Goal: Task Accomplishment & Management: Manage account settings

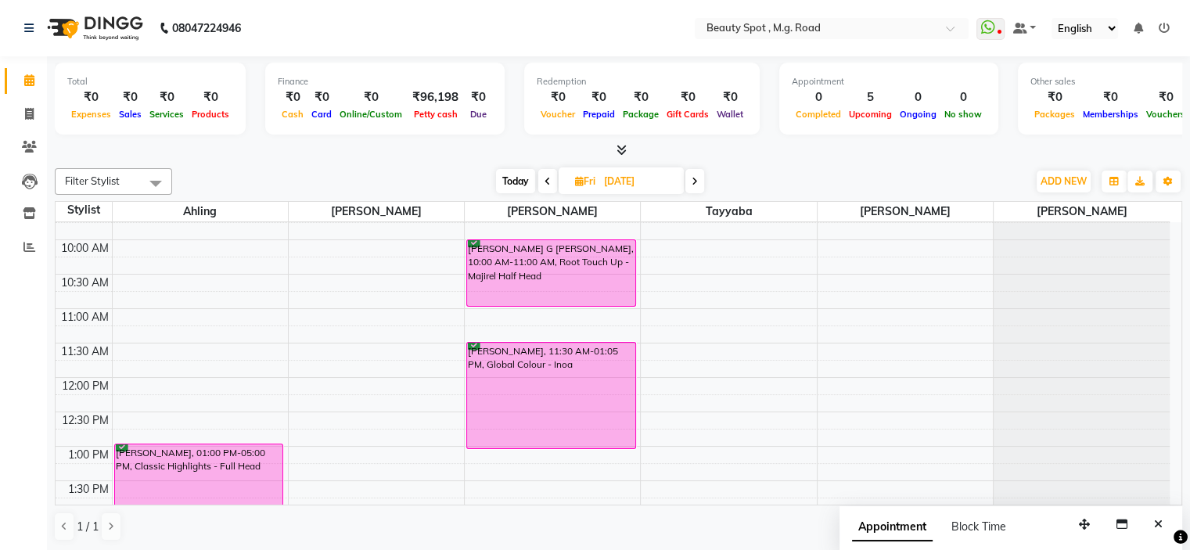
scroll to position [78, 0]
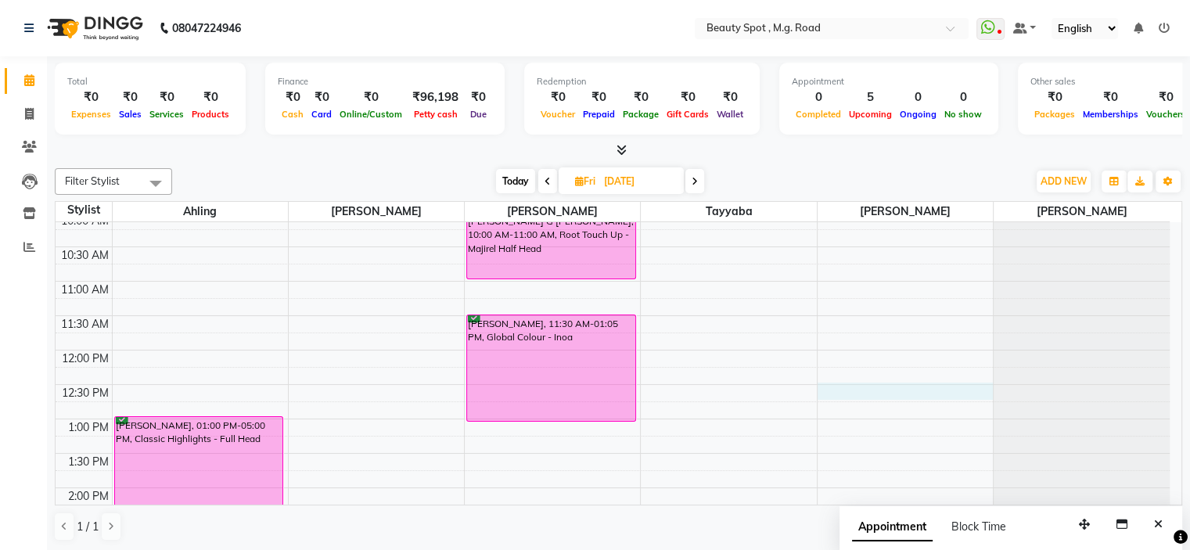
click at [858, 388] on div "9:00 AM 9:30 AM 10:00 AM 10:30 AM 11:00 AM 11:30 AM 12:00 PM 12:30 PM 1:00 PM 1…" at bounding box center [613, 522] width 1114 height 757
select select "71898"
select select "tentative"
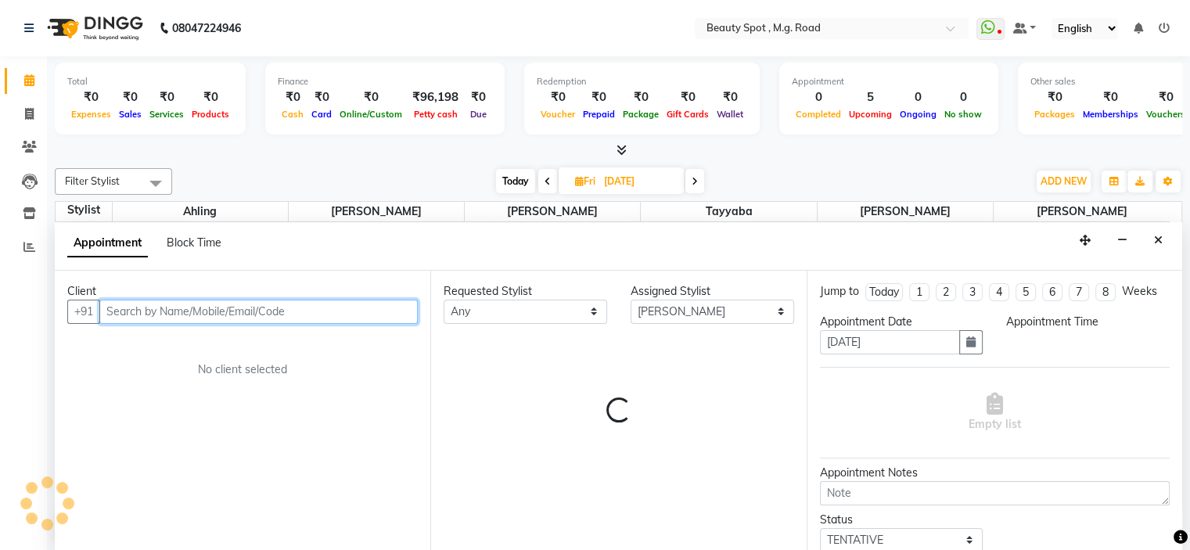
select select "750"
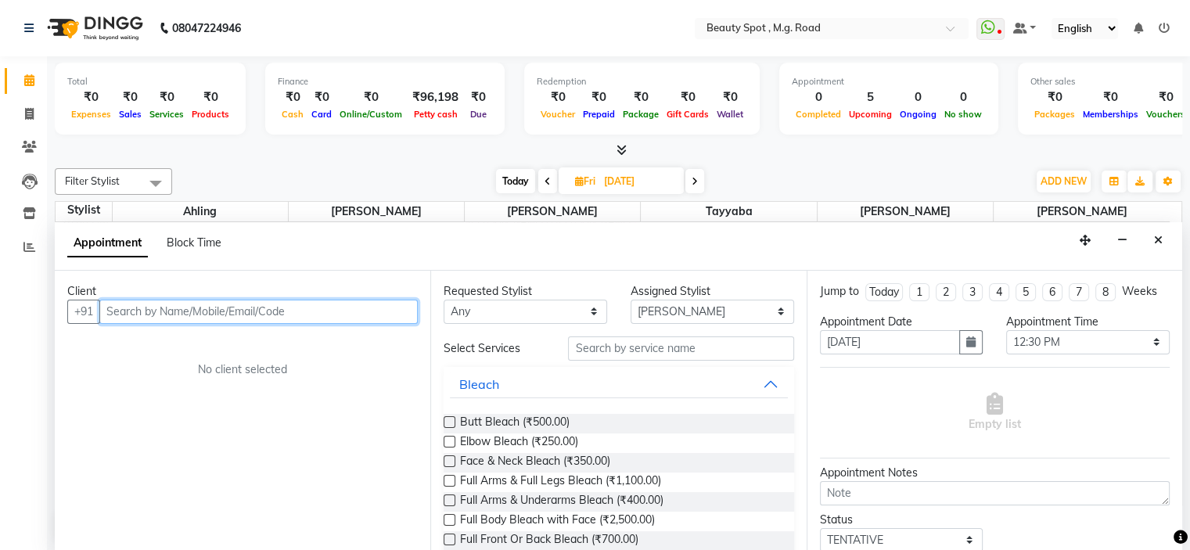
click at [253, 318] on input "text" at bounding box center [258, 312] width 318 height 24
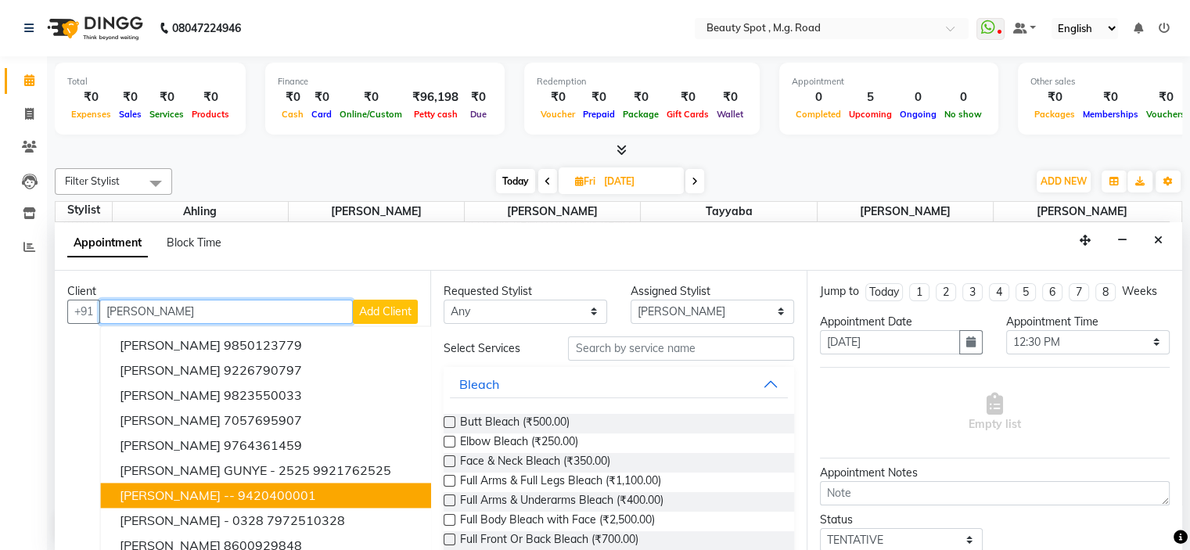
click at [246, 487] on ngb-highlight "9420400001" at bounding box center [277, 495] width 78 height 16
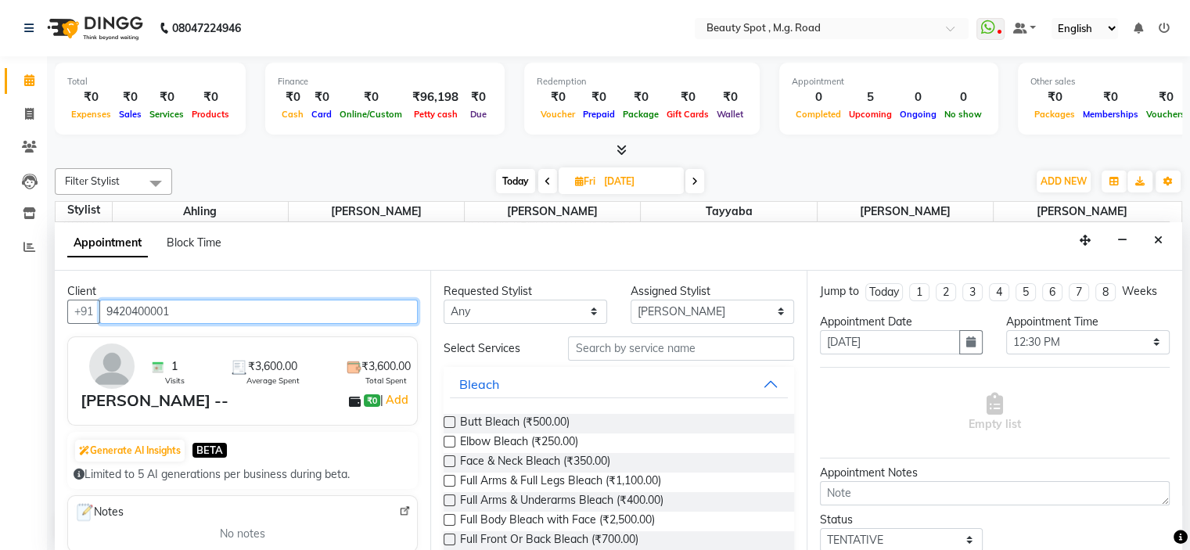
type input "9420400001"
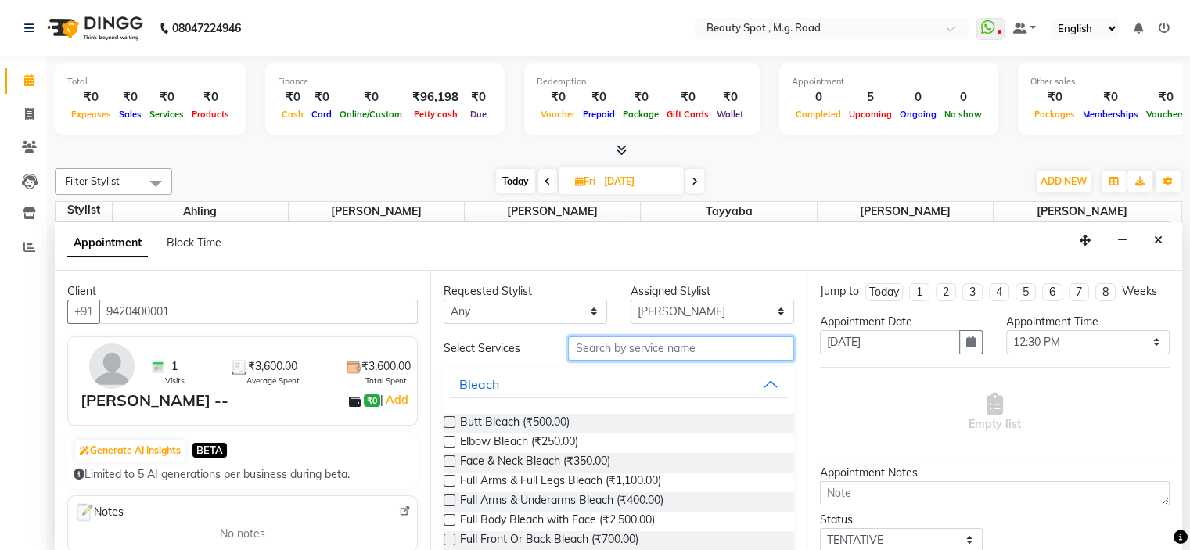
click at [613, 346] on input "text" at bounding box center [680, 348] width 225 height 24
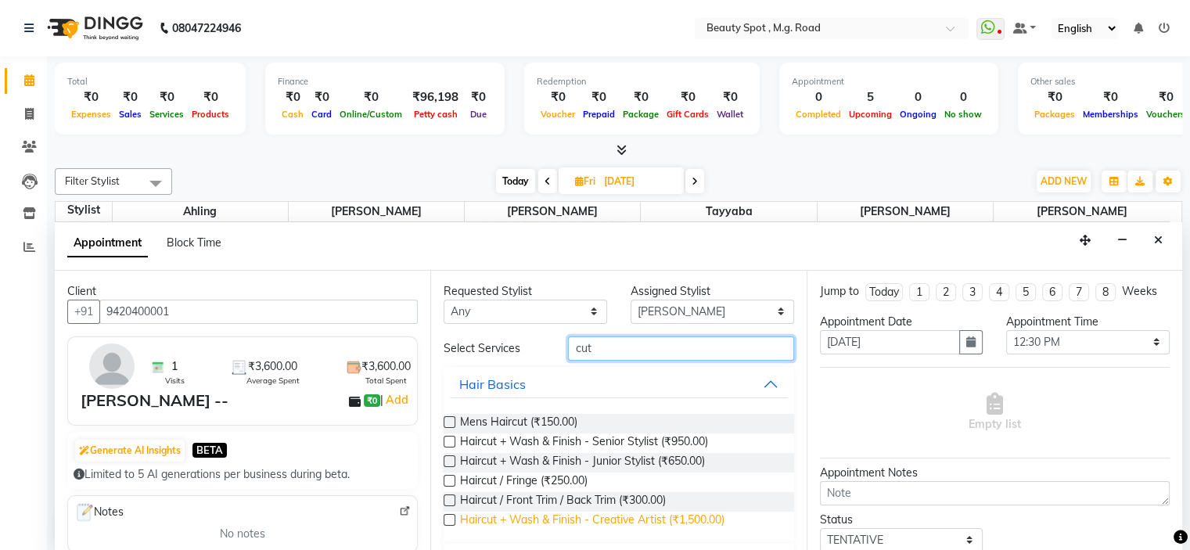
type input "cut"
click at [628, 520] on span "Haircut + Wash & Finish - Creative Artist (₹1,500.00)" at bounding box center [592, 522] width 264 height 20
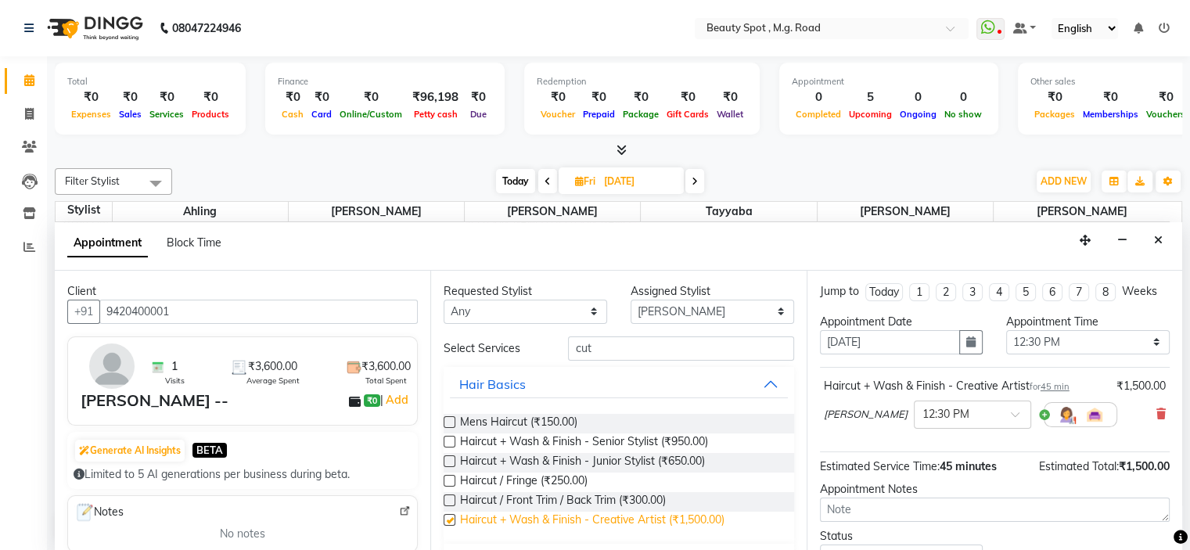
checkbox input "false"
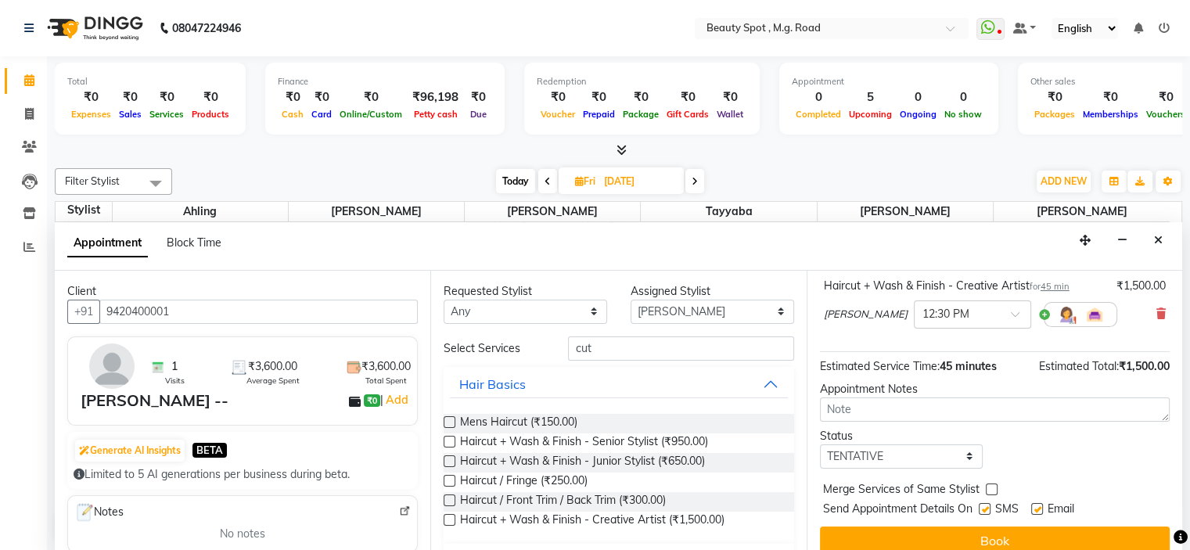
scroll to position [114, 0]
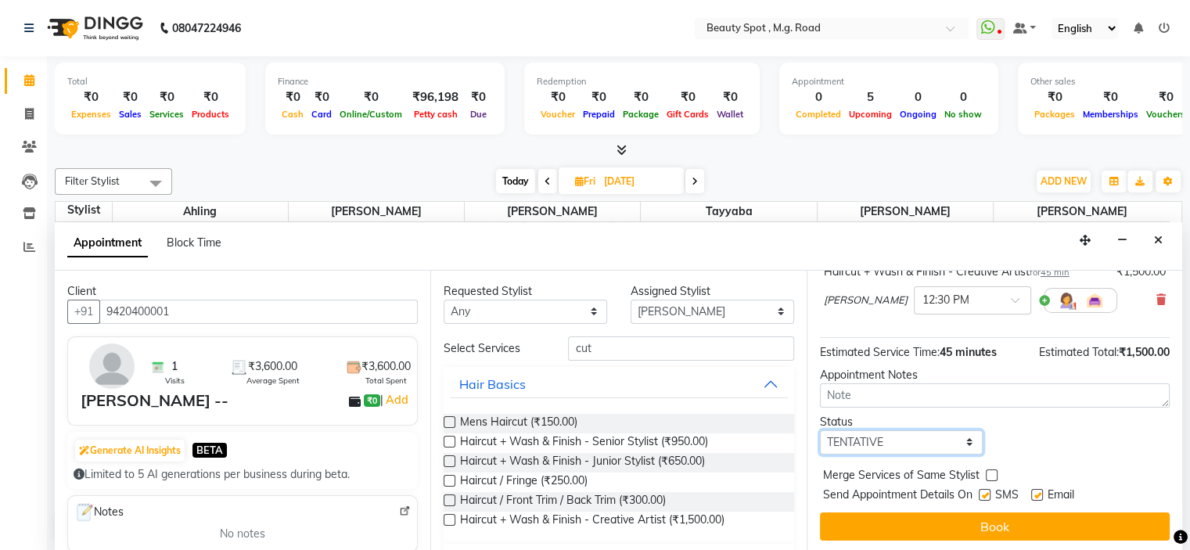
click at [912, 433] on select "Select TENTATIVE CONFIRM UPCOMING" at bounding box center [902, 442] width 164 height 24
select select "confirm booking"
click at [820, 430] on select "Select TENTATIVE CONFIRM UPCOMING" at bounding box center [902, 442] width 164 height 24
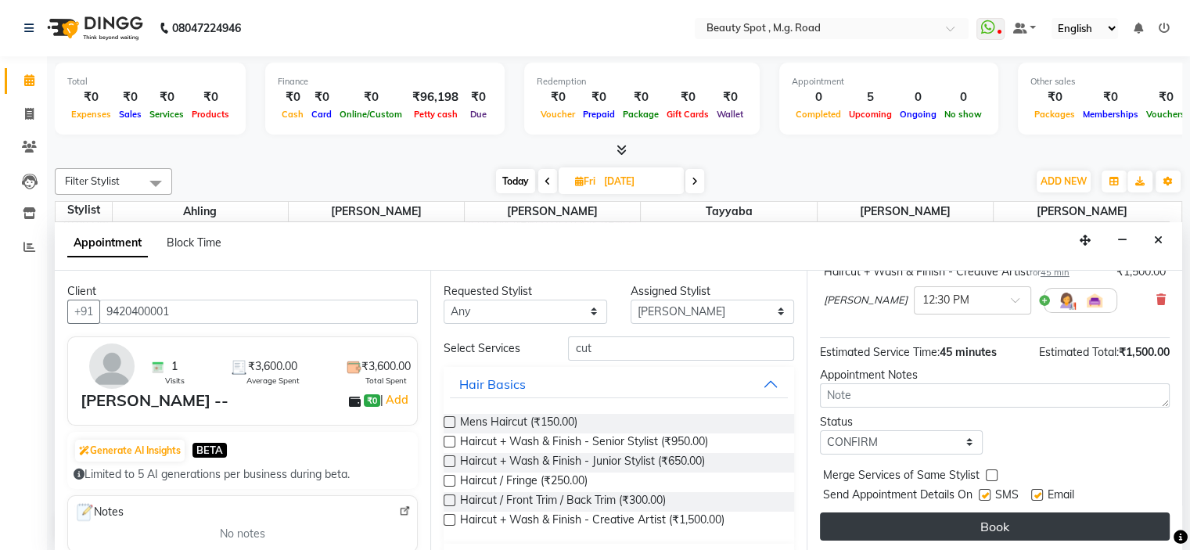
click at [916, 522] on button "Book" at bounding box center [995, 527] width 350 height 28
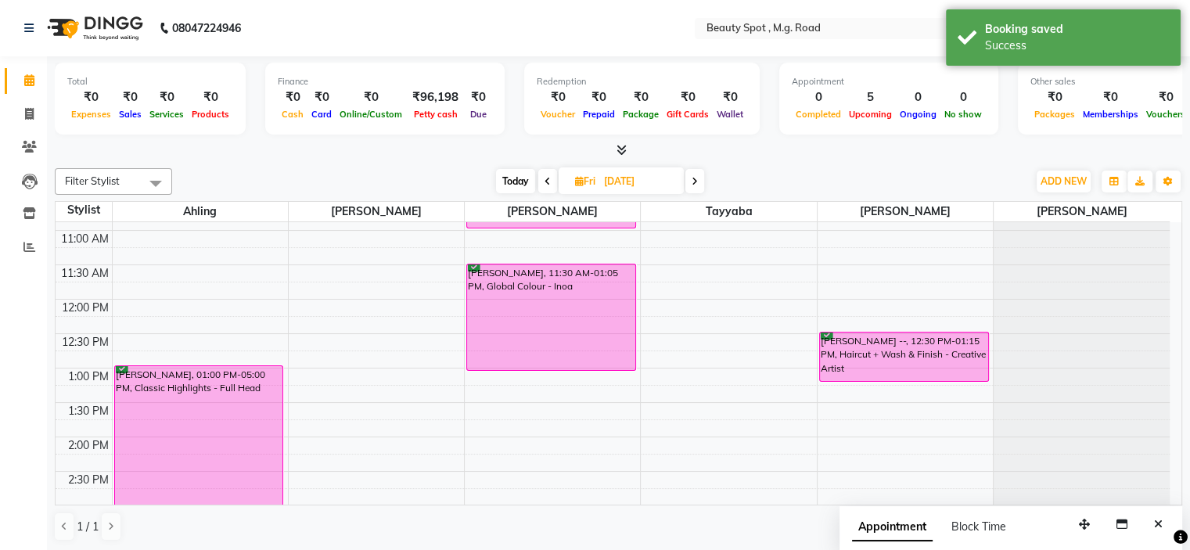
scroll to position [156, 0]
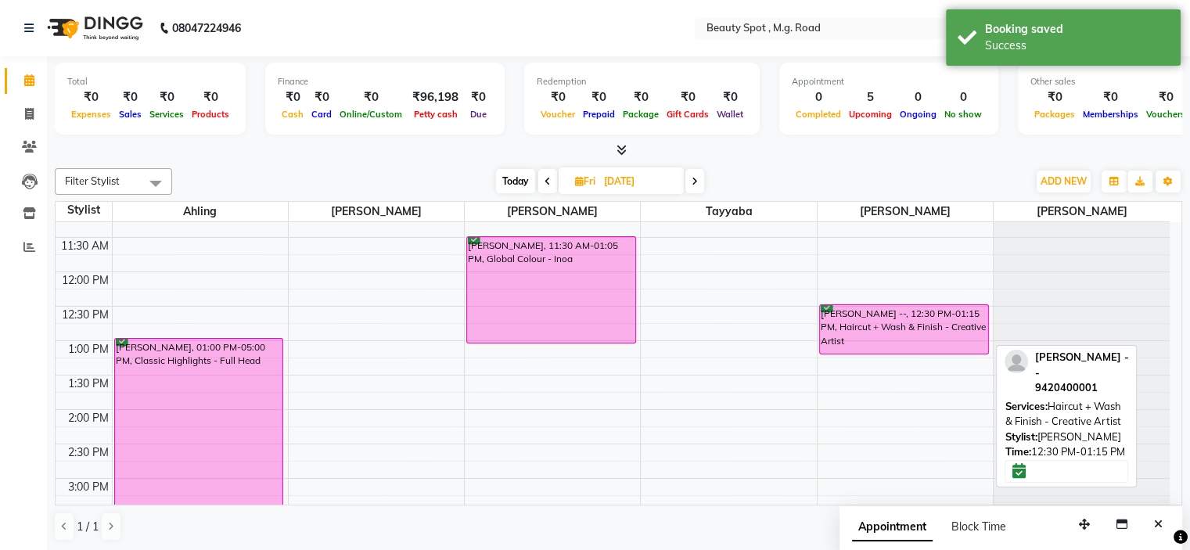
click at [878, 313] on div "DEEPALI WAKLE --, 12:30 PM-01:15 PM, Haircut + Wash & Finish - Creative Artist" at bounding box center [904, 329] width 168 height 49
select select "6"
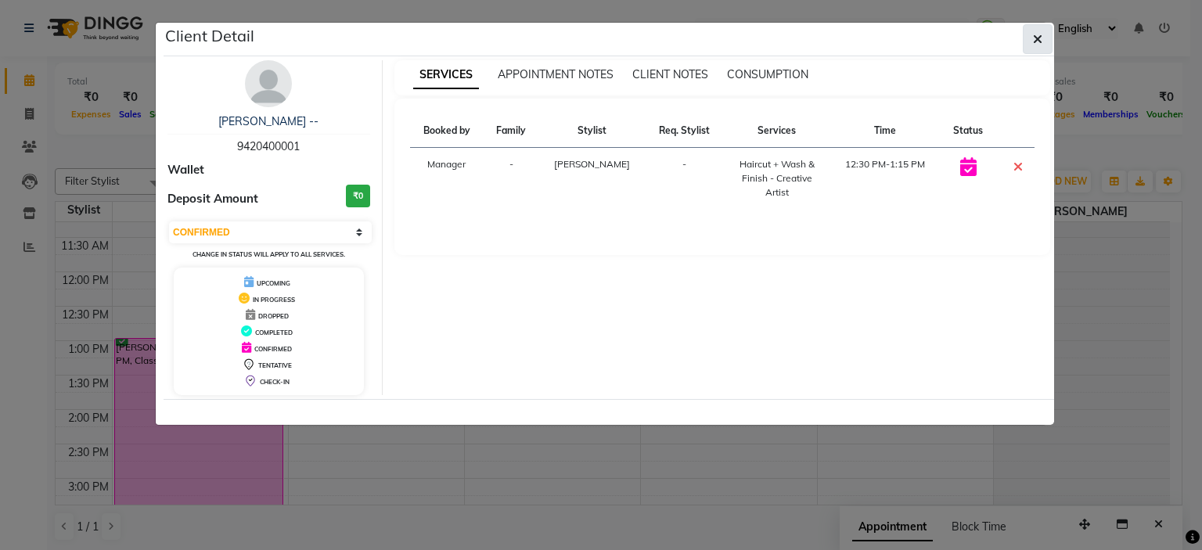
click at [1034, 36] on icon "button" at bounding box center [1037, 39] width 9 height 13
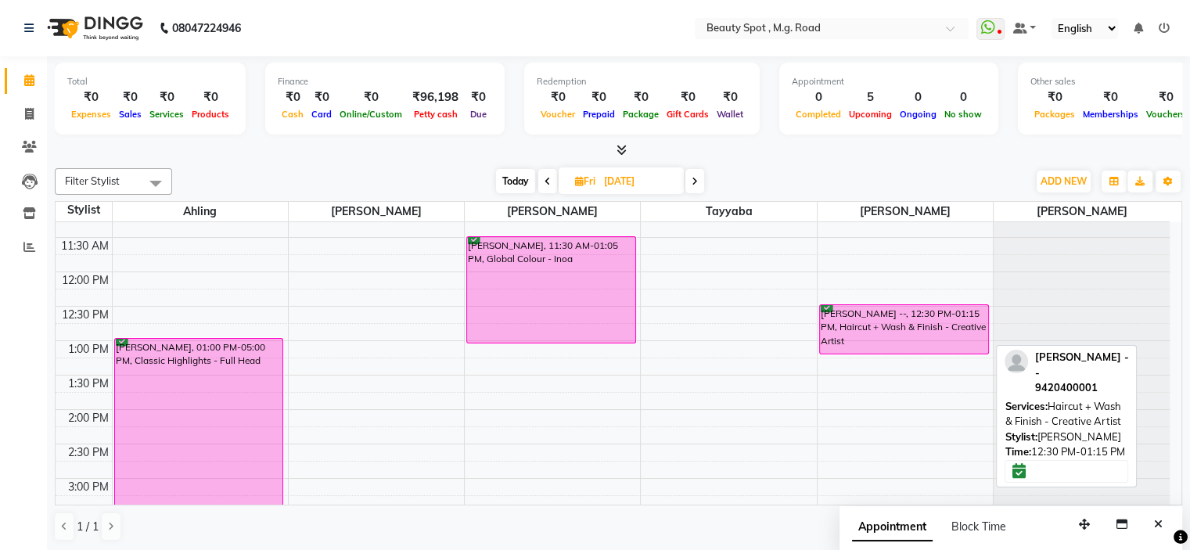
click at [873, 317] on div "DEEPALI WAKLE --, 12:30 PM-01:15 PM, Haircut + Wash & Finish - Creative Artist" at bounding box center [904, 329] width 168 height 49
select select "6"
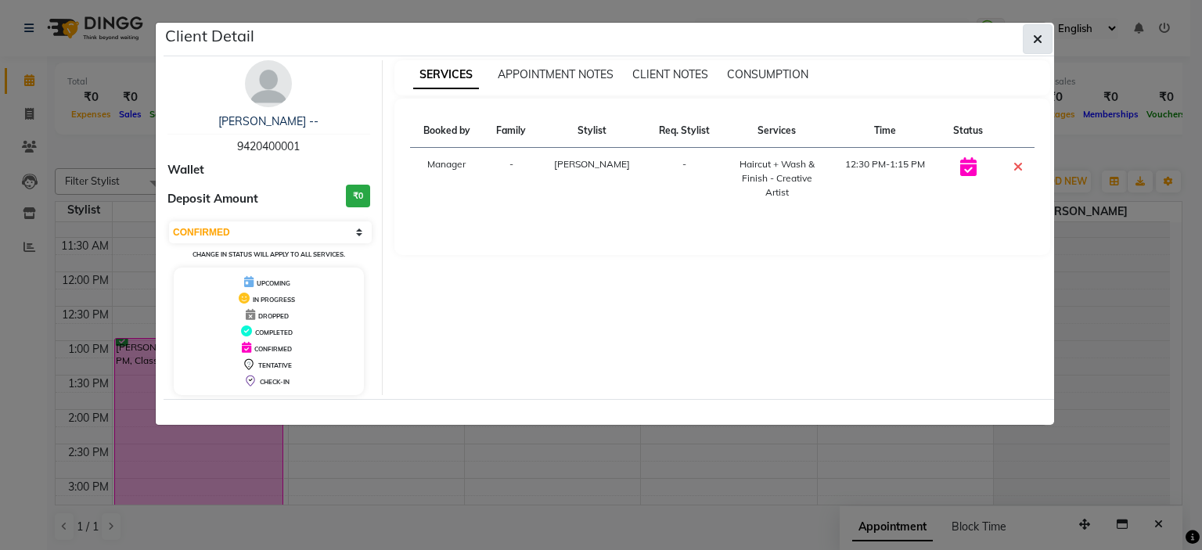
click at [1033, 35] on icon "button" at bounding box center [1037, 39] width 9 height 13
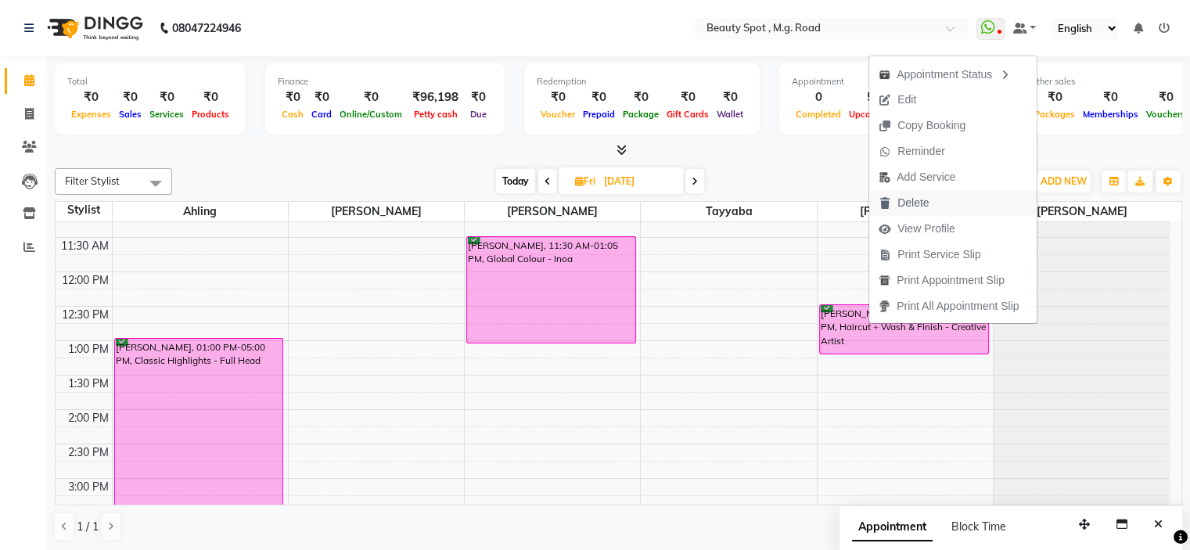
click at [908, 200] on span "Delete" at bounding box center [913, 203] width 31 height 16
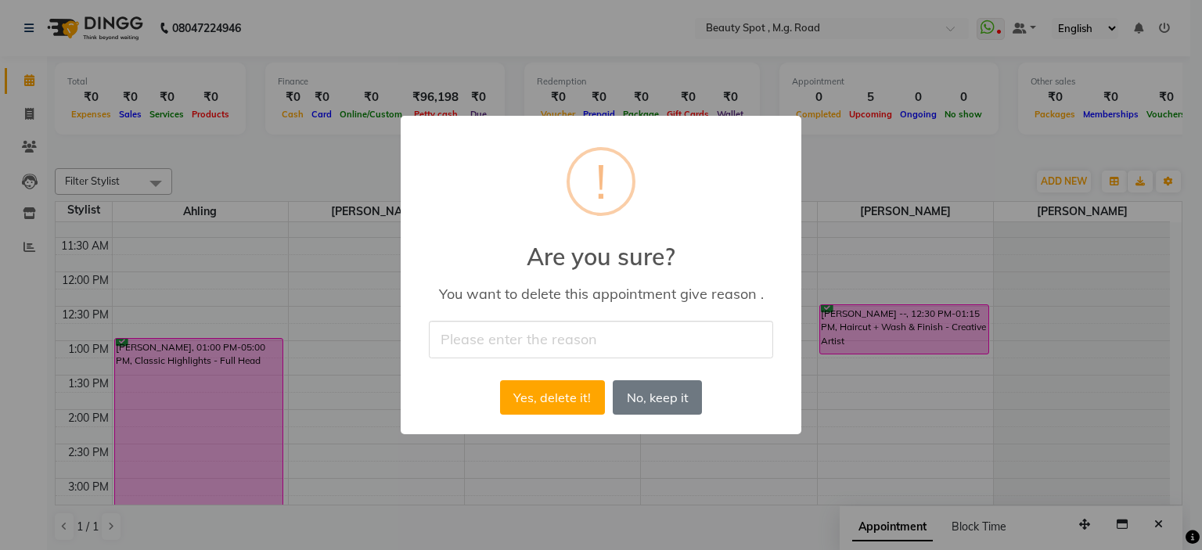
click at [598, 335] on input "text" at bounding box center [601, 339] width 344 height 37
type input "MISTAKE"
click at [544, 401] on button "Yes, delete it!" at bounding box center [552, 397] width 105 height 34
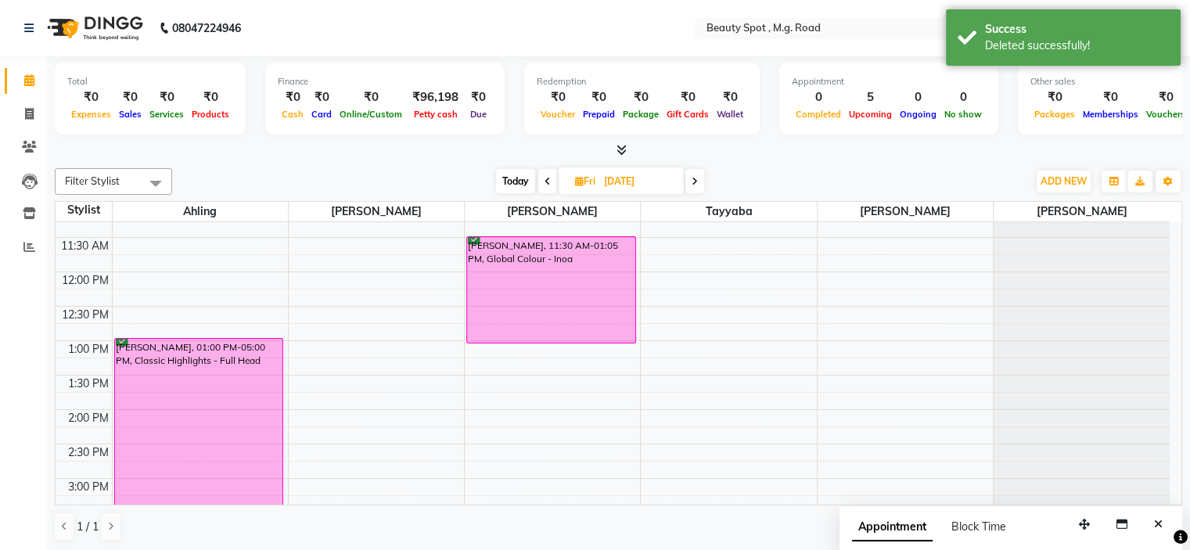
click at [503, 177] on span "Today" at bounding box center [515, 181] width 39 height 24
type input "[DATE]"
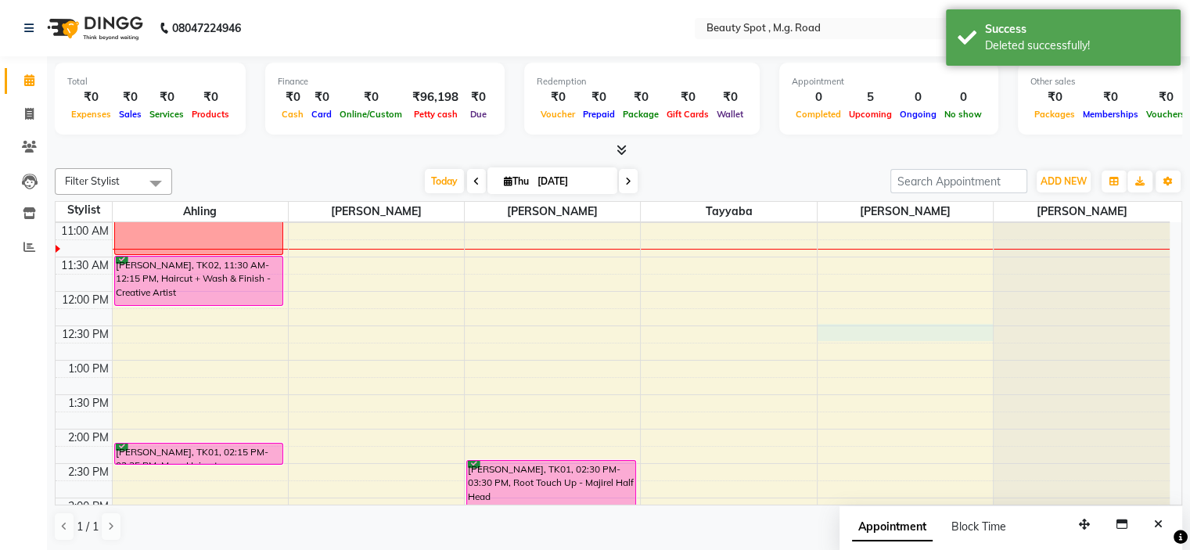
click at [879, 329] on div "9:00 AM 9:30 AM 10:00 AM 10:30 AM 11:00 AM 11:30 AM 12:00 PM 12:30 PM 1:00 PM 1…" at bounding box center [613, 463] width 1114 height 757
select select "71898"
select select "tentative"
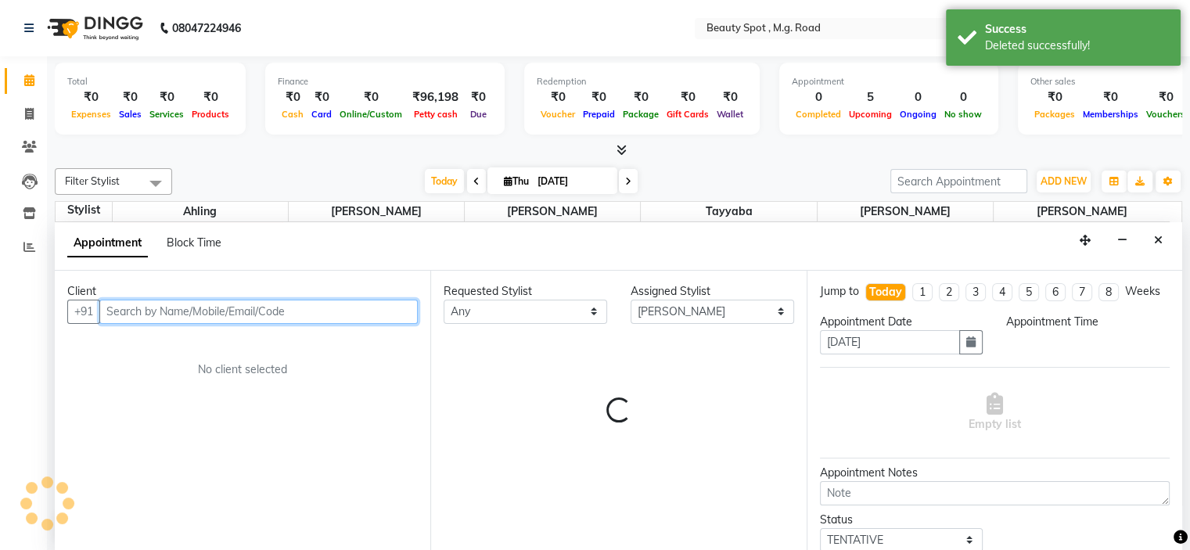
select select "750"
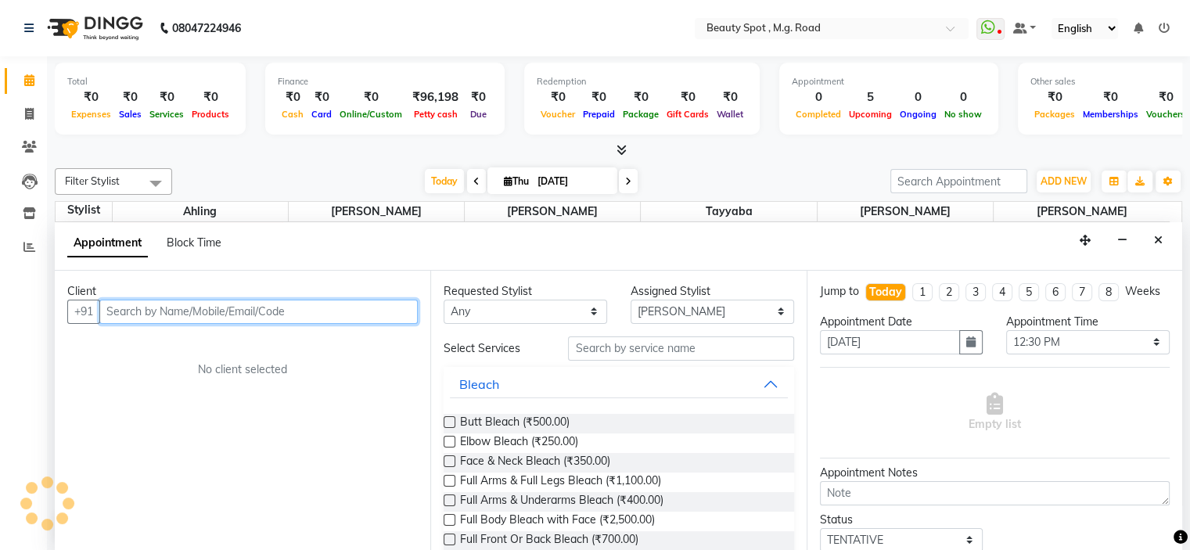
scroll to position [0, 0]
click at [302, 309] on input "text" at bounding box center [258, 312] width 318 height 24
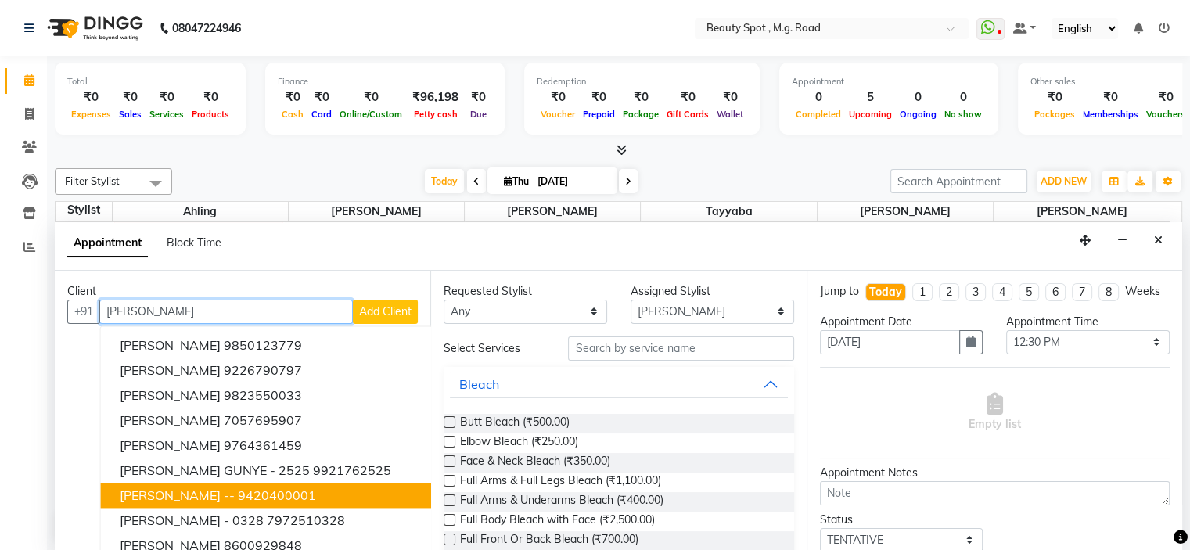
click at [245, 495] on ngb-highlight "9420400001" at bounding box center [277, 495] width 78 height 16
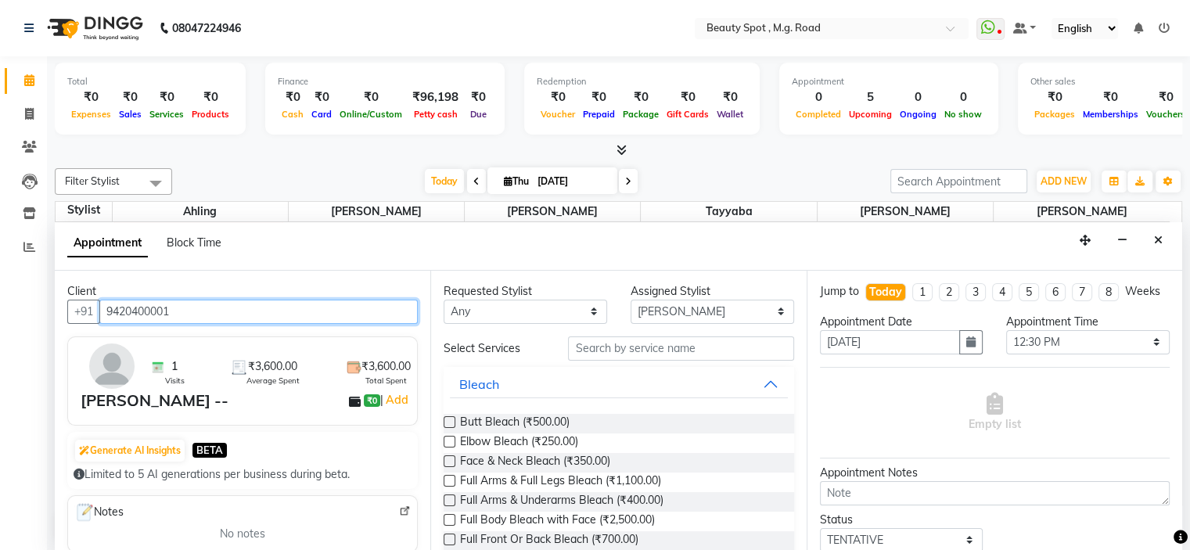
type input "9420400001"
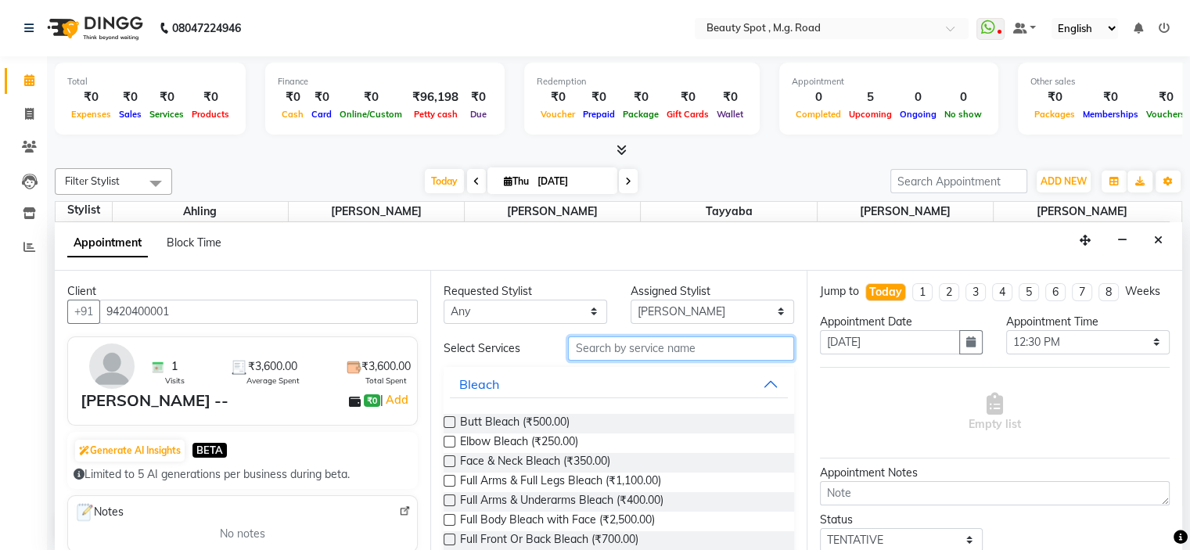
click at [649, 347] on input "text" at bounding box center [680, 348] width 225 height 24
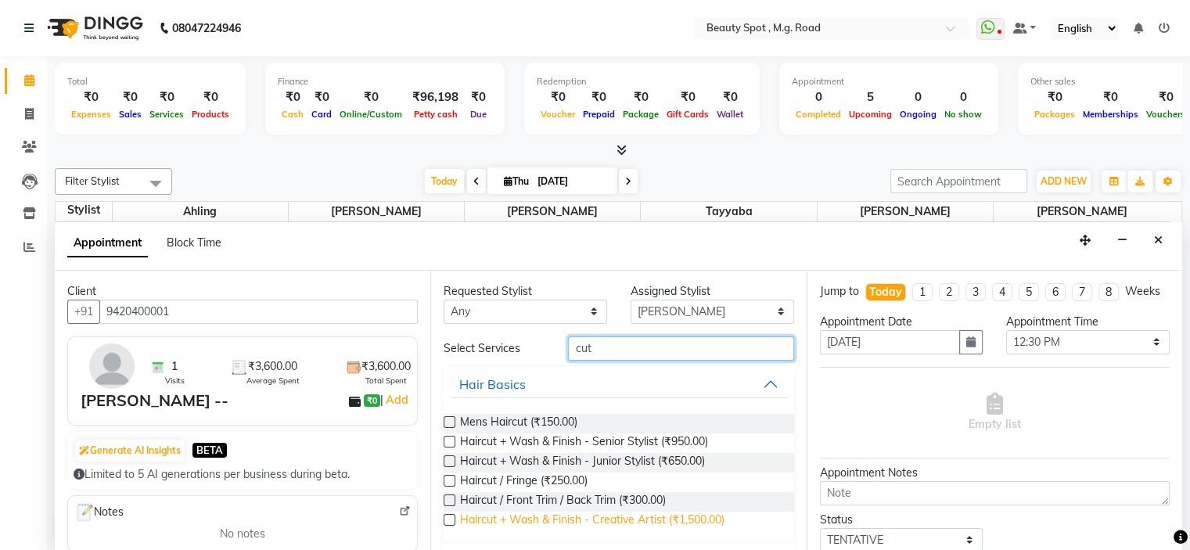
type input "cut"
click at [638, 518] on span "Haircut + Wash & Finish - Creative Artist (₹1,500.00)" at bounding box center [592, 522] width 264 height 20
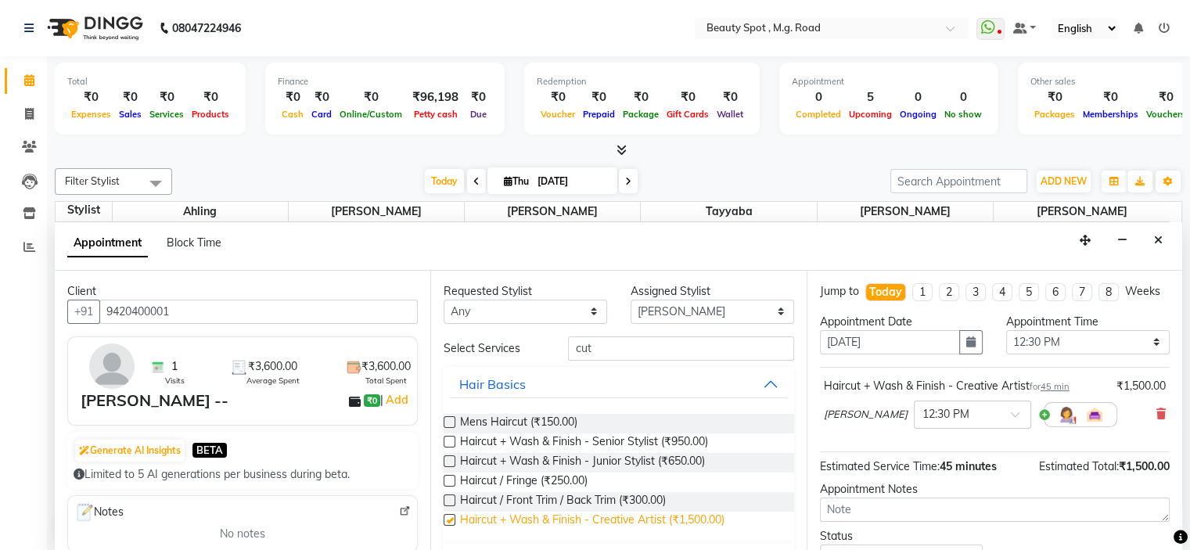
checkbox input "false"
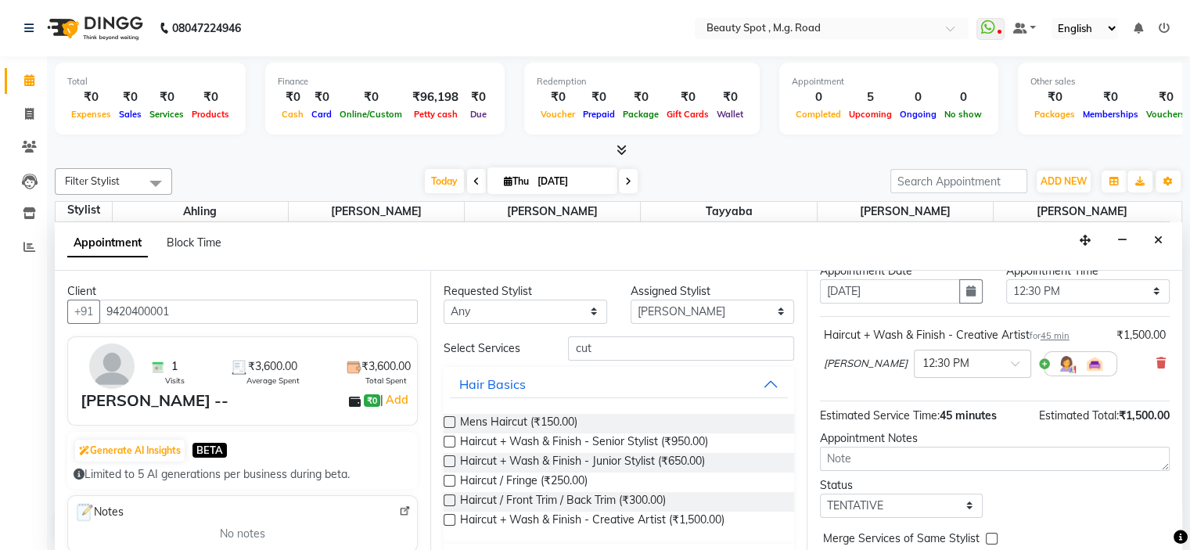
scroll to position [78, 0]
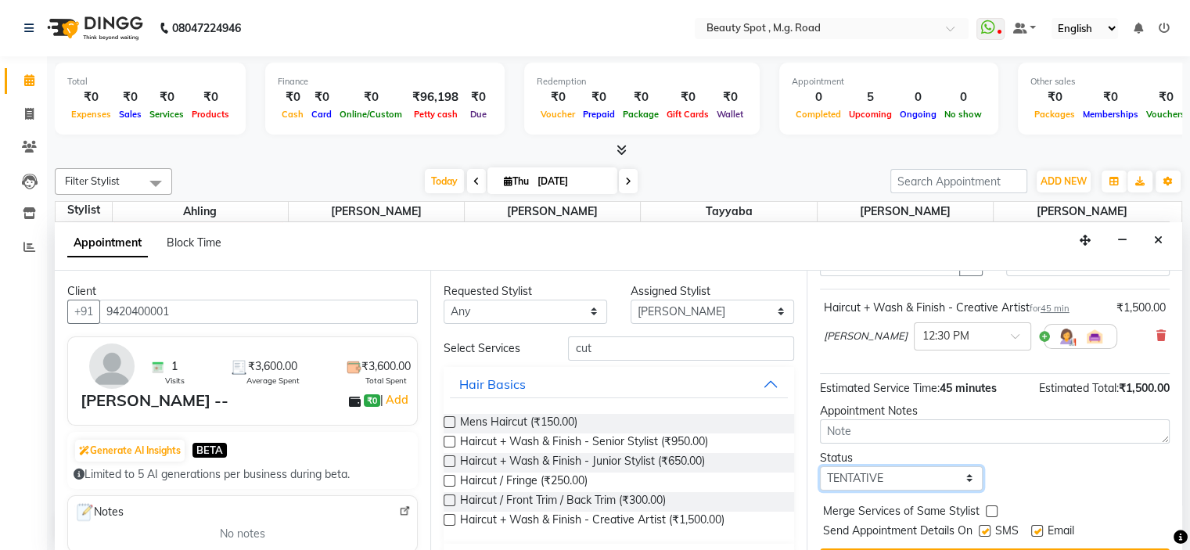
click at [854, 491] on select "Select TENTATIVE CONFIRM CHECK-IN UPCOMING" at bounding box center [902, 478] width 164 height 24
select select "confirm booking"
click at [820, 478] on select "Select TENTATIVE CONFIRM CHECK-IN UPCOMING" at bounding box center [902, 478] width 164 height 24
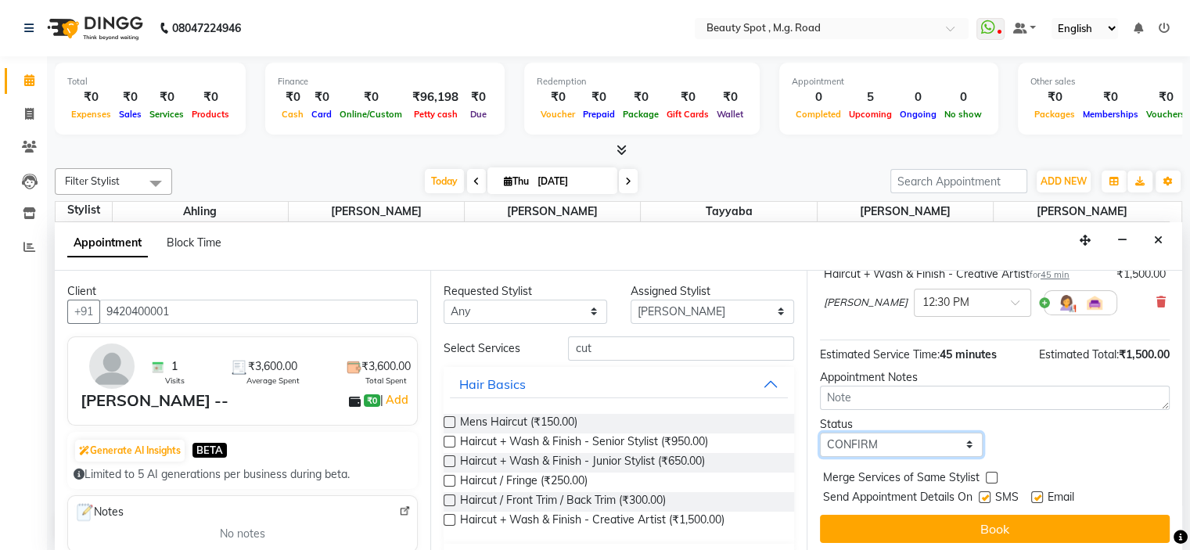
scroll to position [129, 0]
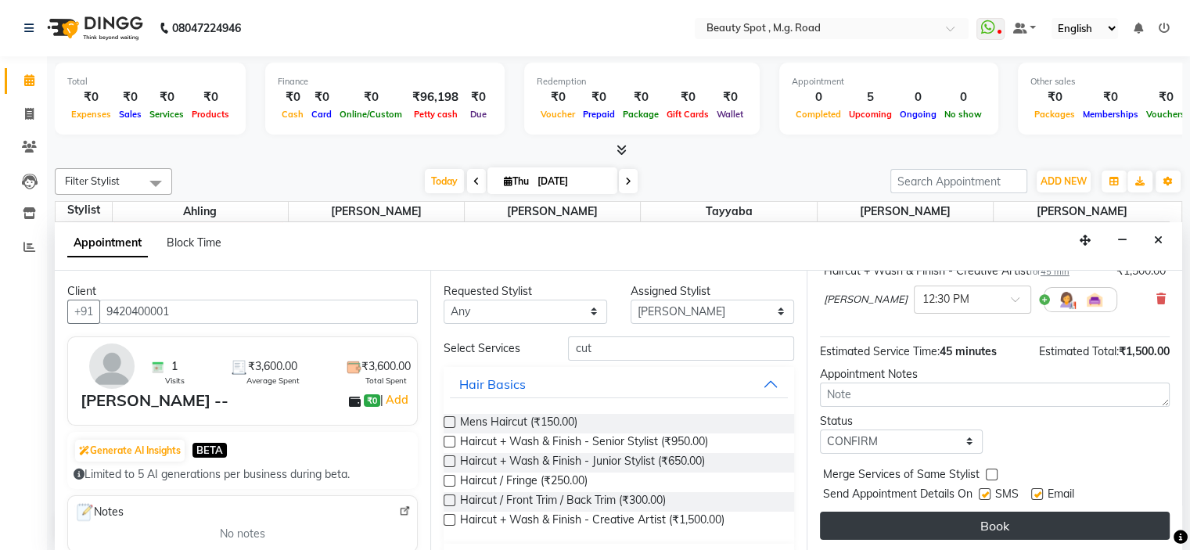
click at [870, 521] on button "Book" at bounding box center [995, 526] width 350 height 28
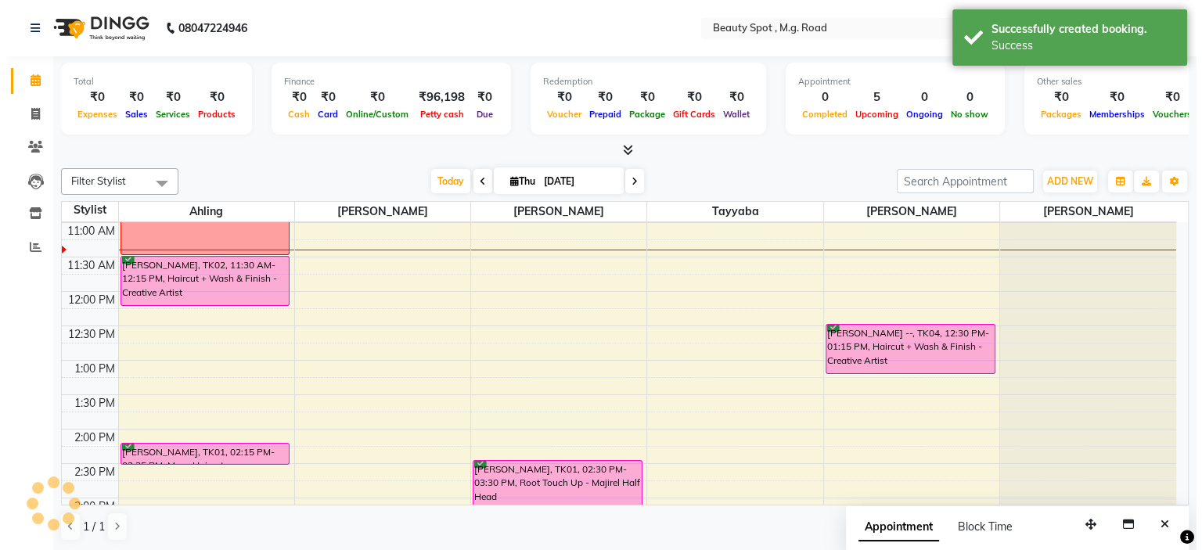
scroll to position [0, 0]
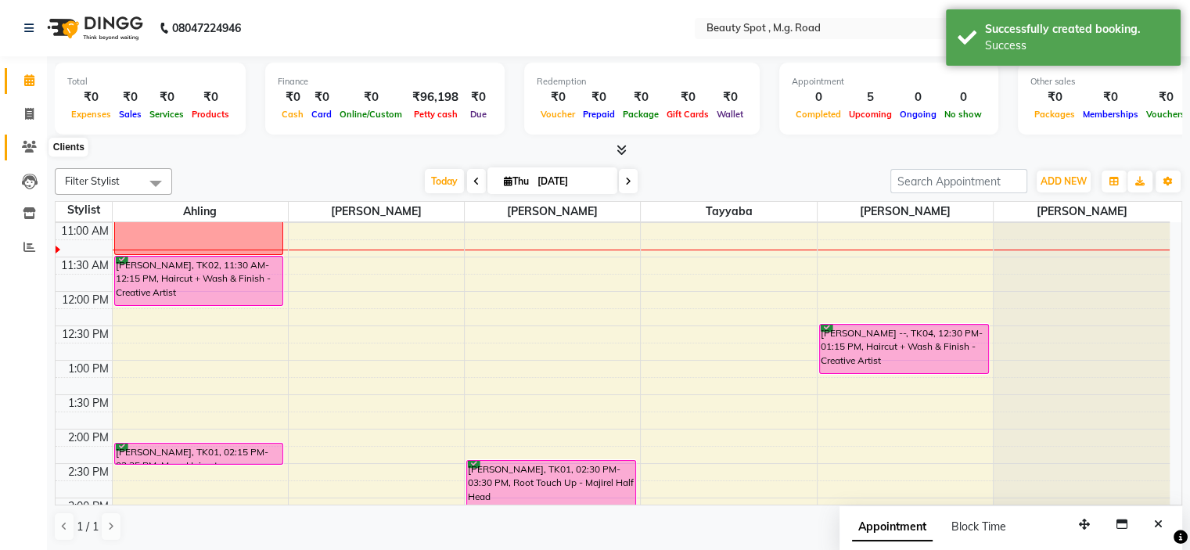
click at [28, 146] on icon at bounding box center [29, 147] width 15 height 12
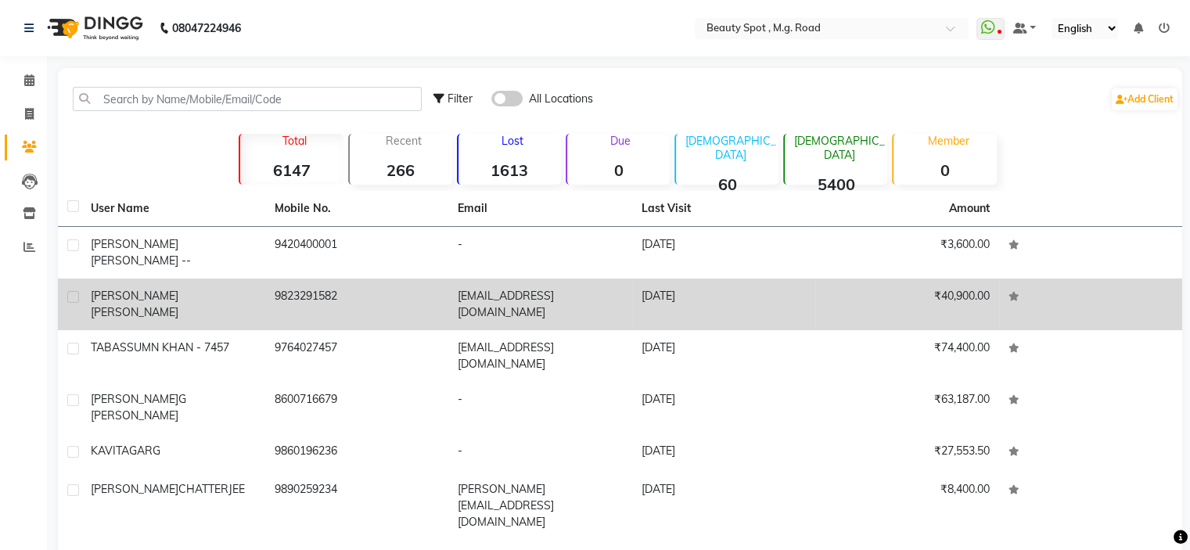
click at [125, 289] on span "MALVIKA" at bounding box center [135, 296] width 88 height 14
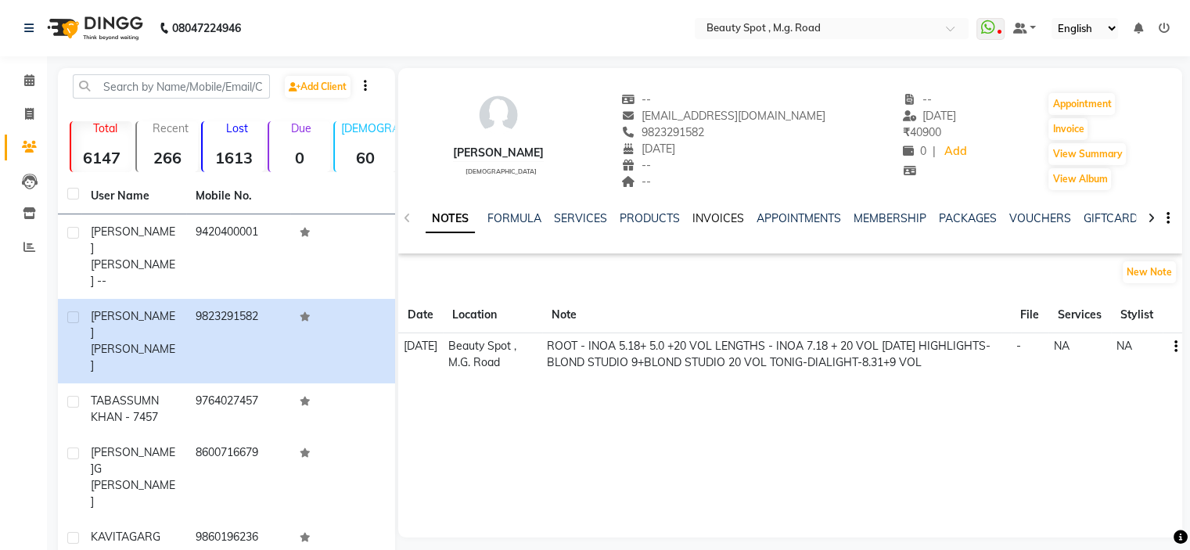
click at [726, 216] on link "INVOICES" at bounding box center [719, 218] width 52 height 14
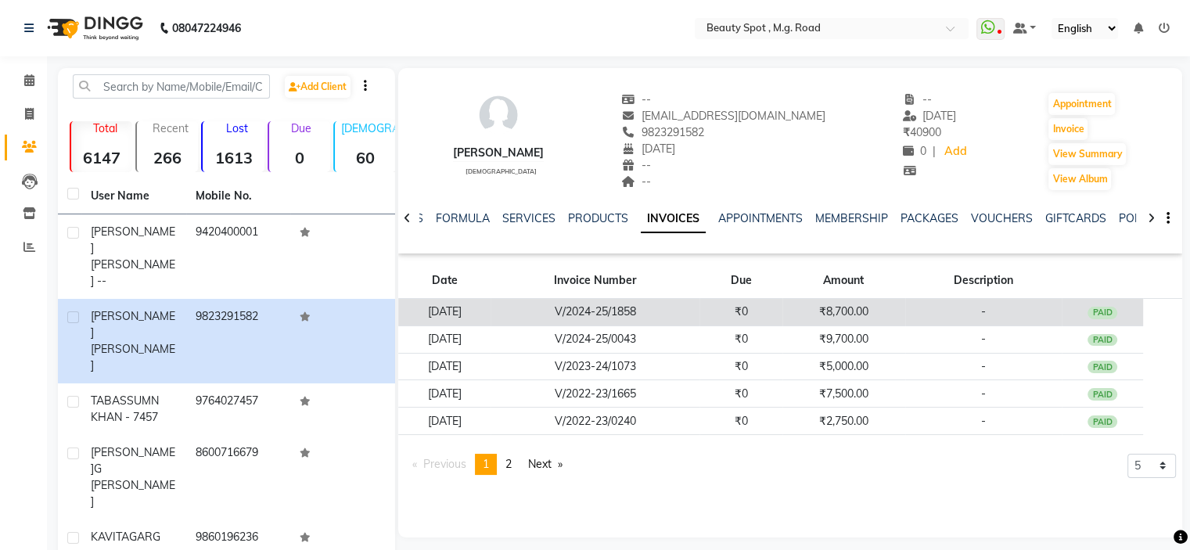
click at [679, 311] on td "V/2024-25/1858" at bounding box center [595, 312] width 209 height 27
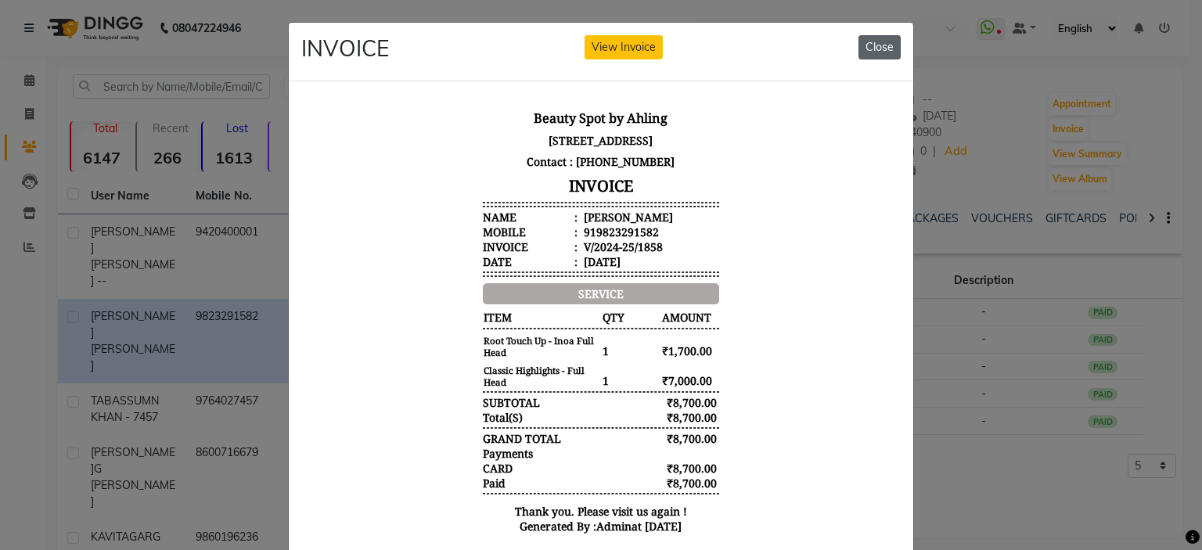
click at [870, 49] on button "Close" at bounding box center [879, 47] width 42 height 24
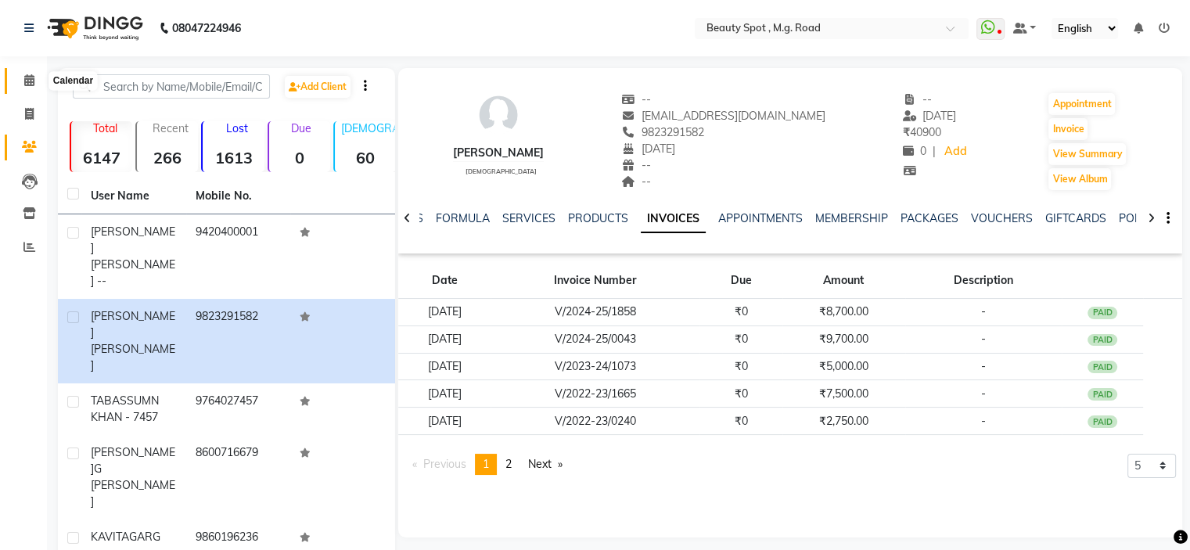
click at [24, 76] on icon at bounding box center [29, 80] width 10 height 12
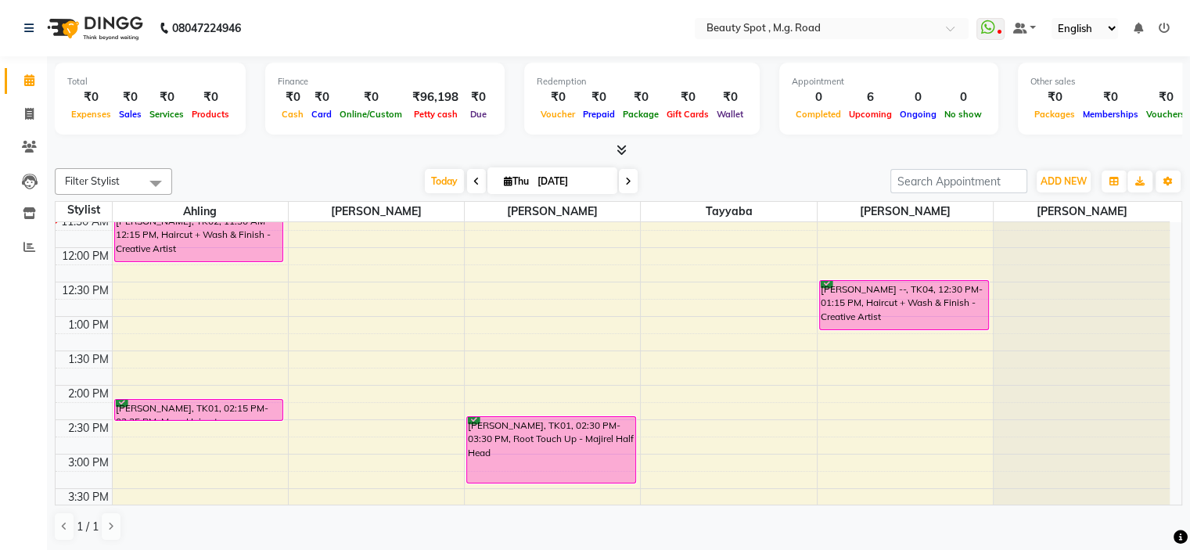
scroll to position [235, 0]
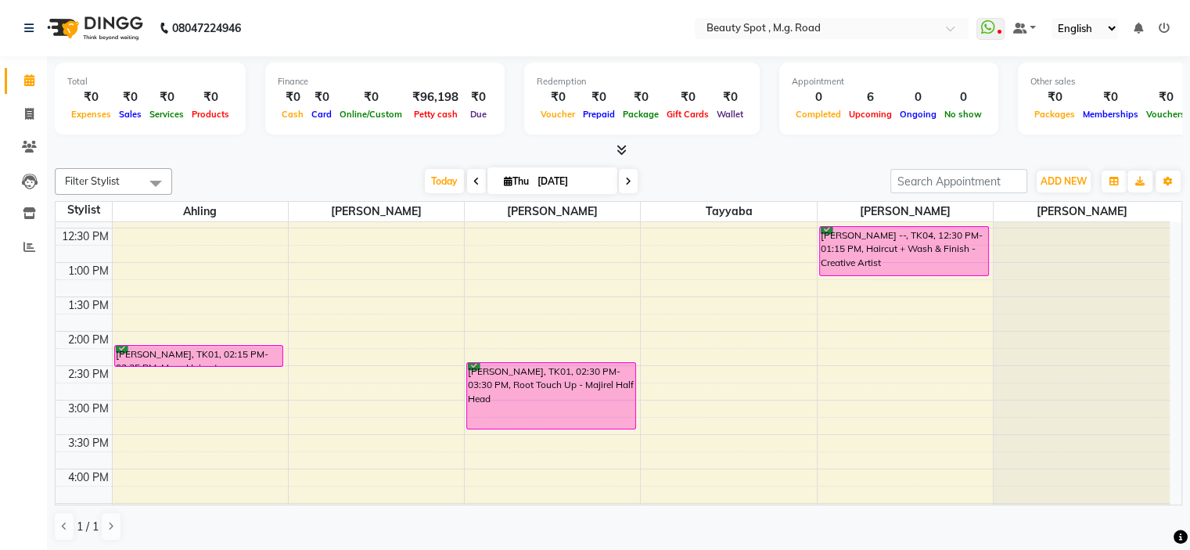
click at [666, 170] on div "Today Thu 04-09-2025" at bounding box center [531, 181] width 703 height 23
click at [585, 174] on input "[DATE]" at bounding box center [572, 181] width 78 height 23
select select "9"
select select "2025"
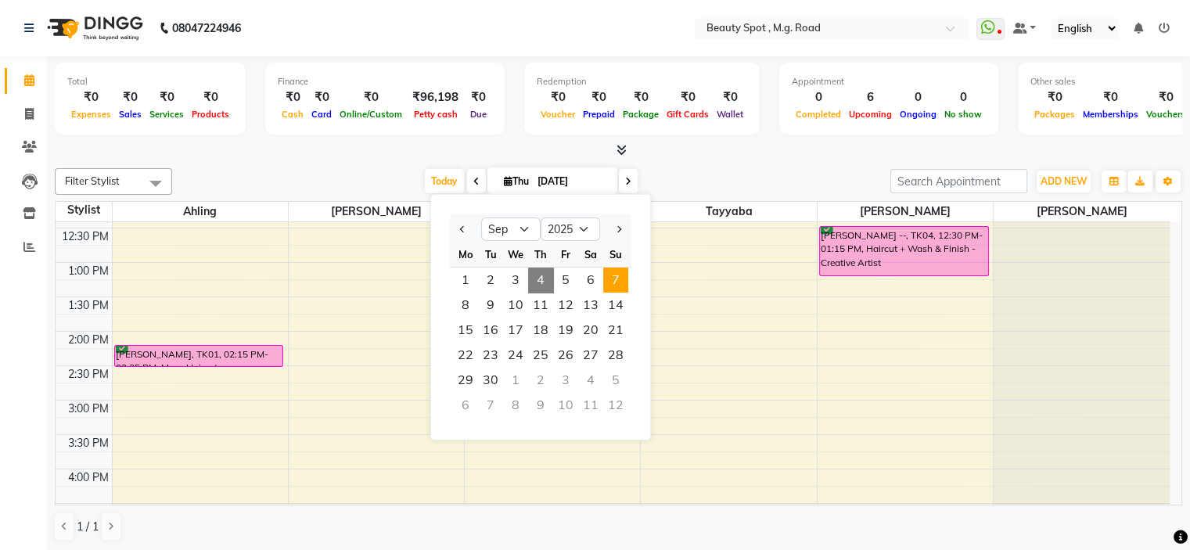
click at [610, 279] on span "7" at bounding box center [615, 280] width 25 height 25
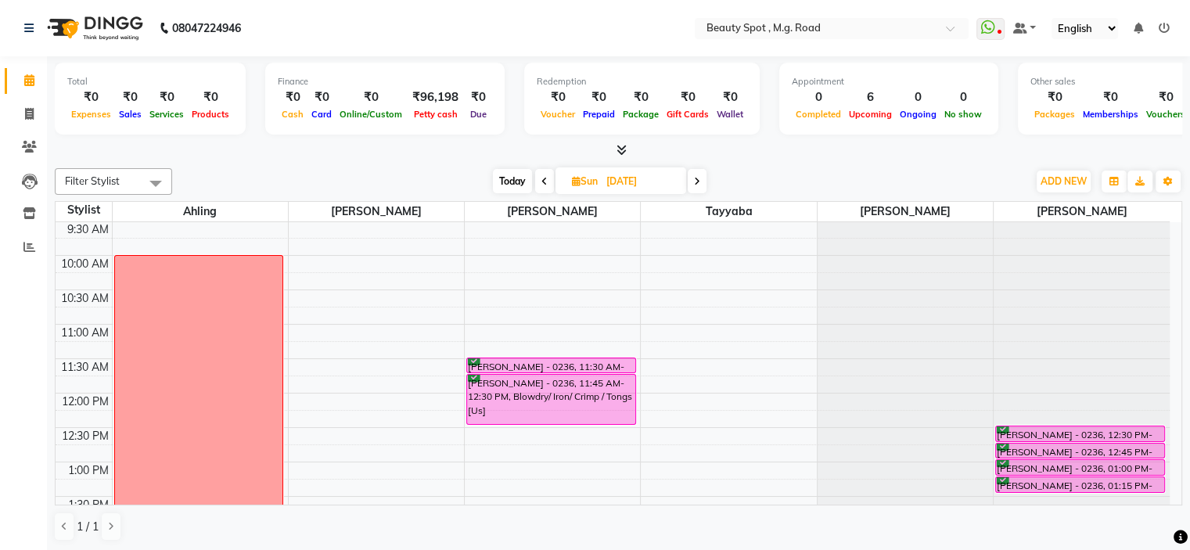
scroll to position [0, 0]
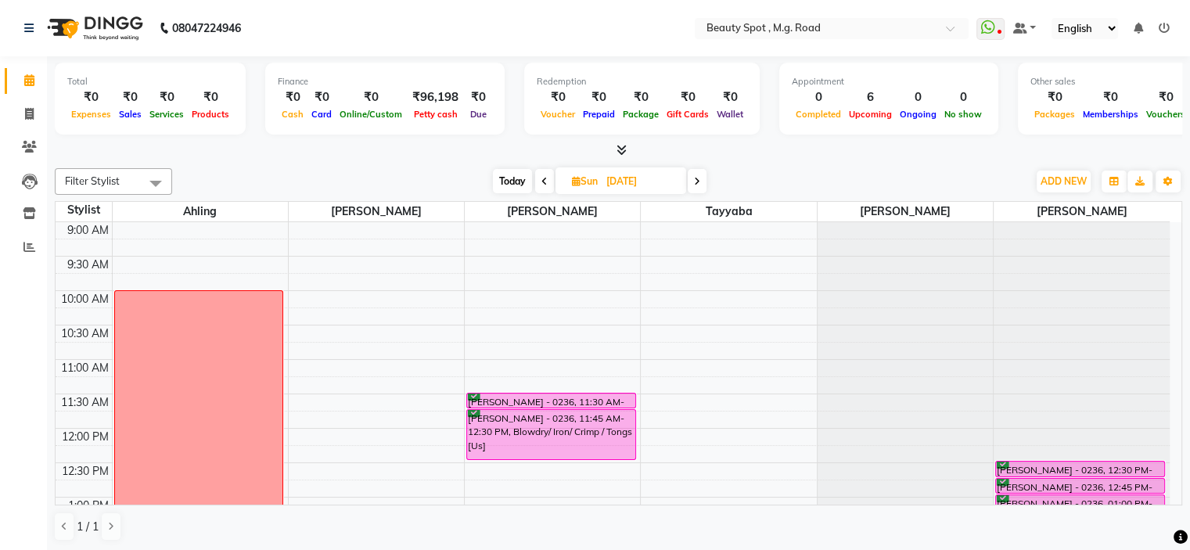
click at [987, 180] on div "Today Sun 07-09-2025" at bounding box center [600, 181] width 840 height 23
click at [510, 178] on span "Today" at bounding box center [512, 181] width 39 height 24
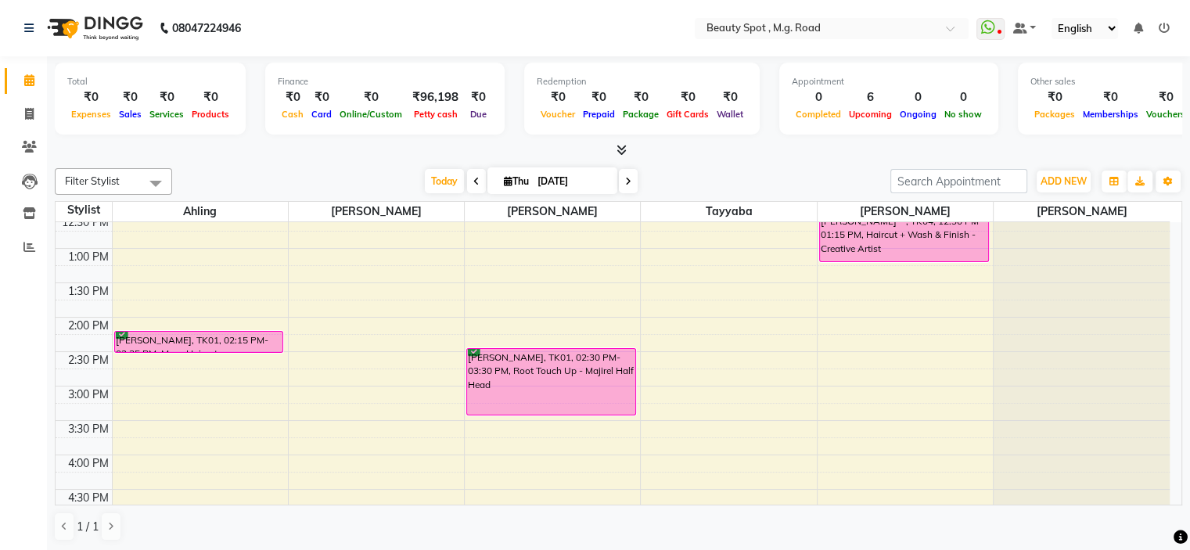
scroll to position [293, 0]
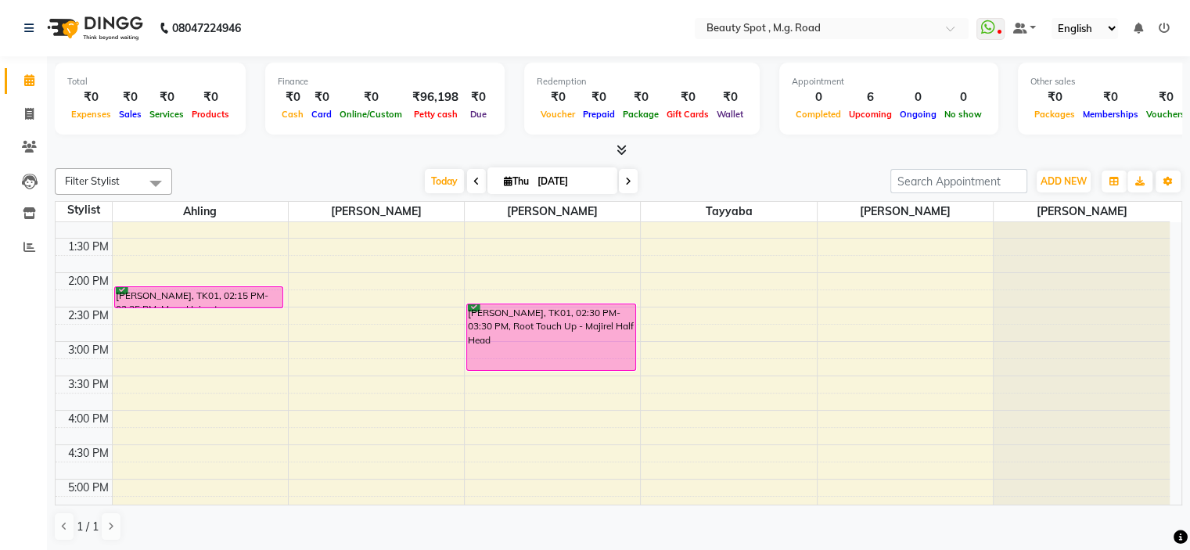
click at [629, 177] on icon at bounding box center [628, 181] width 6 height 9
type input "[DATE]"
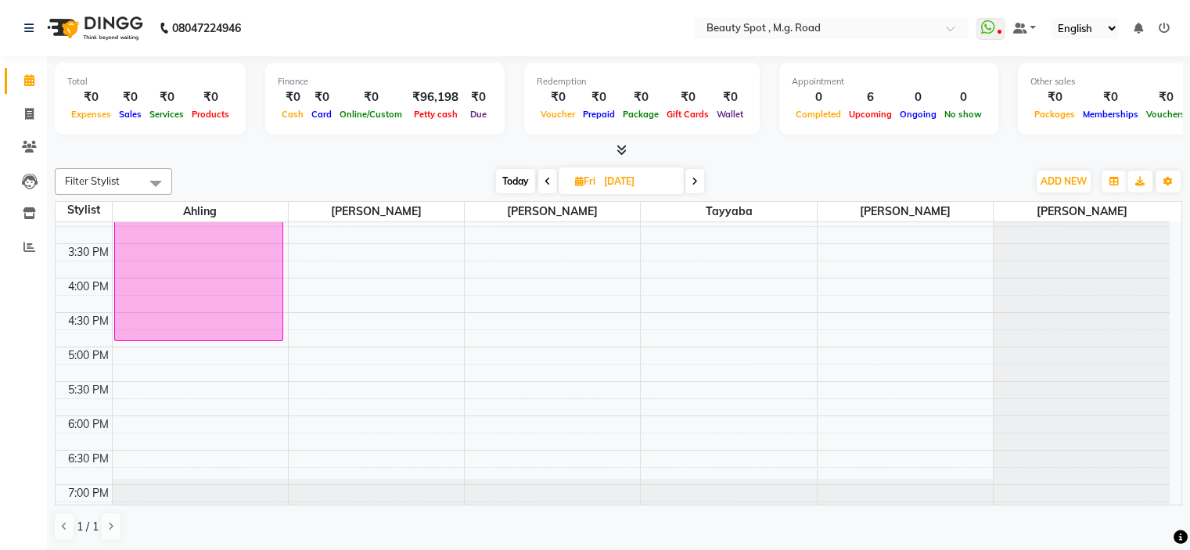
scroll to position [388, 0]
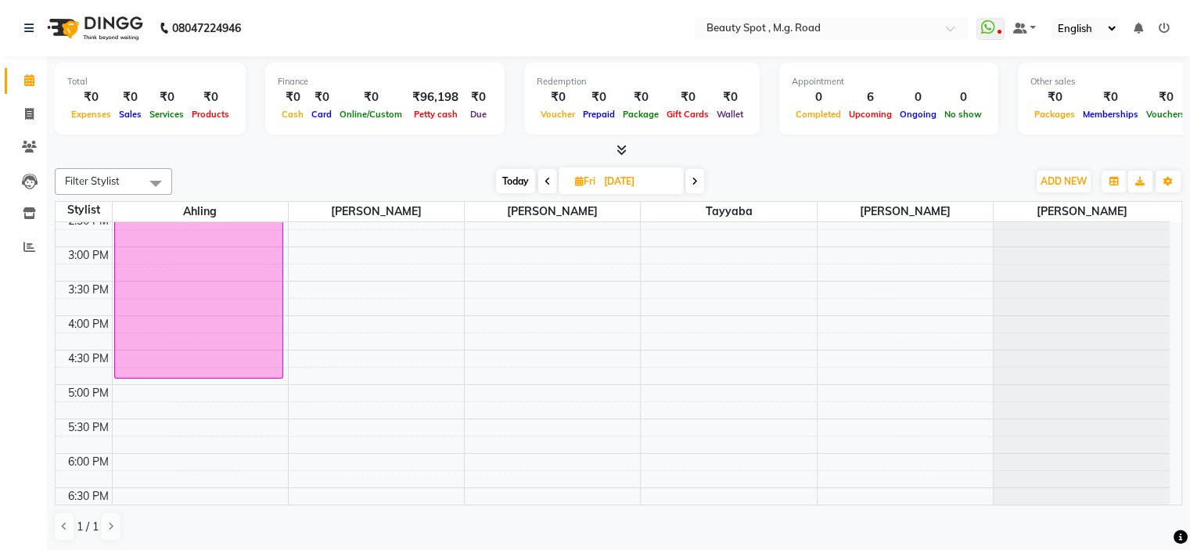
click at [612, 181] on input "[DATE]" at bounding box center [638, 181] width 78 height 23
select select "9"
select select "2025"
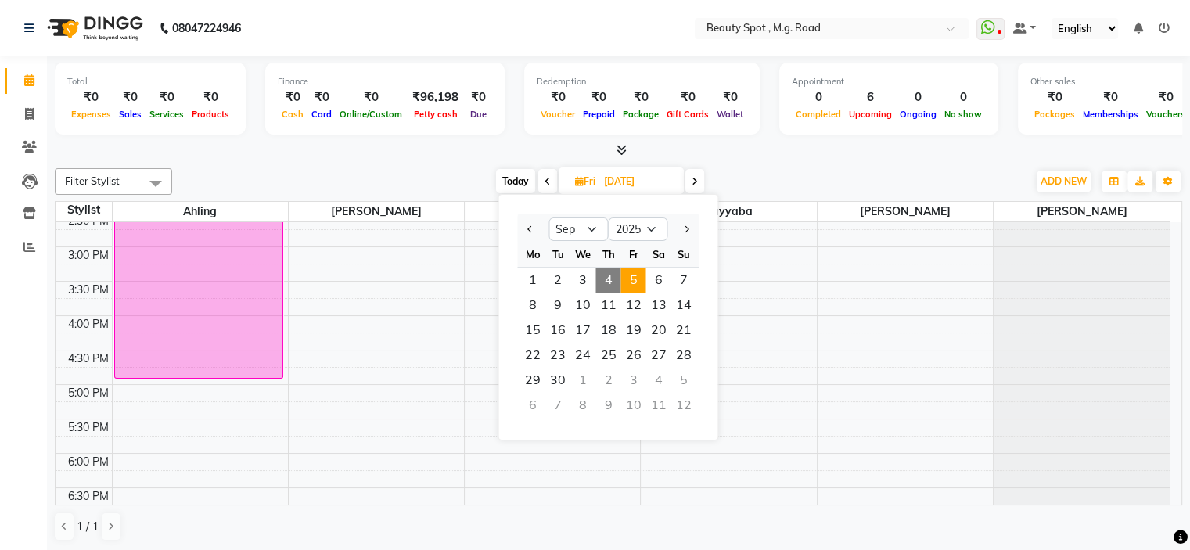
click at [512, 182] on span "Today" at bounding box center [515, 181] width 39 height 24
type input "[DATE]"
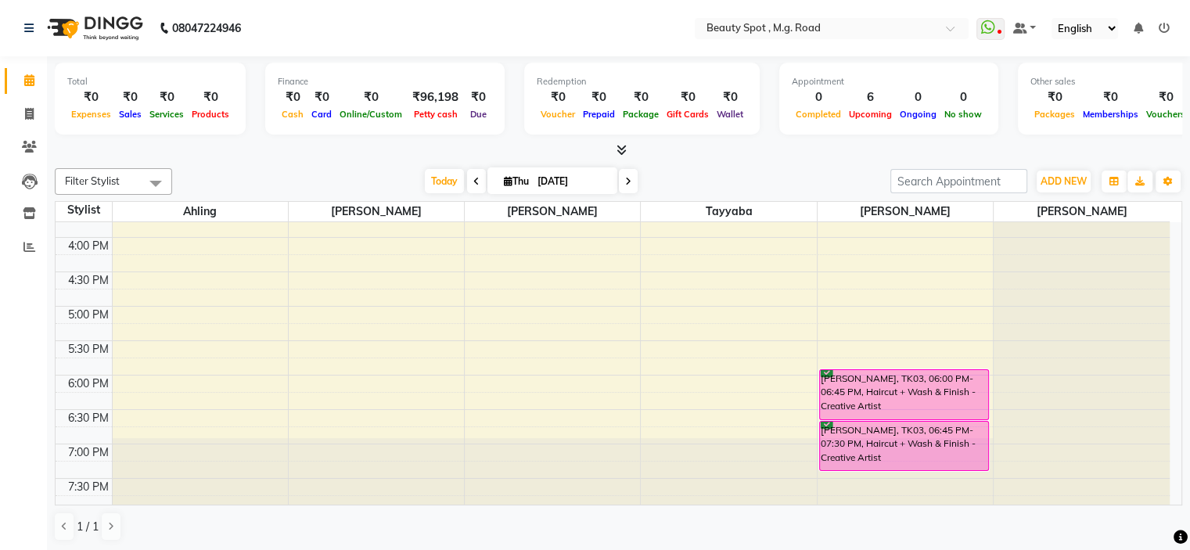
scroll to position [310, 0]
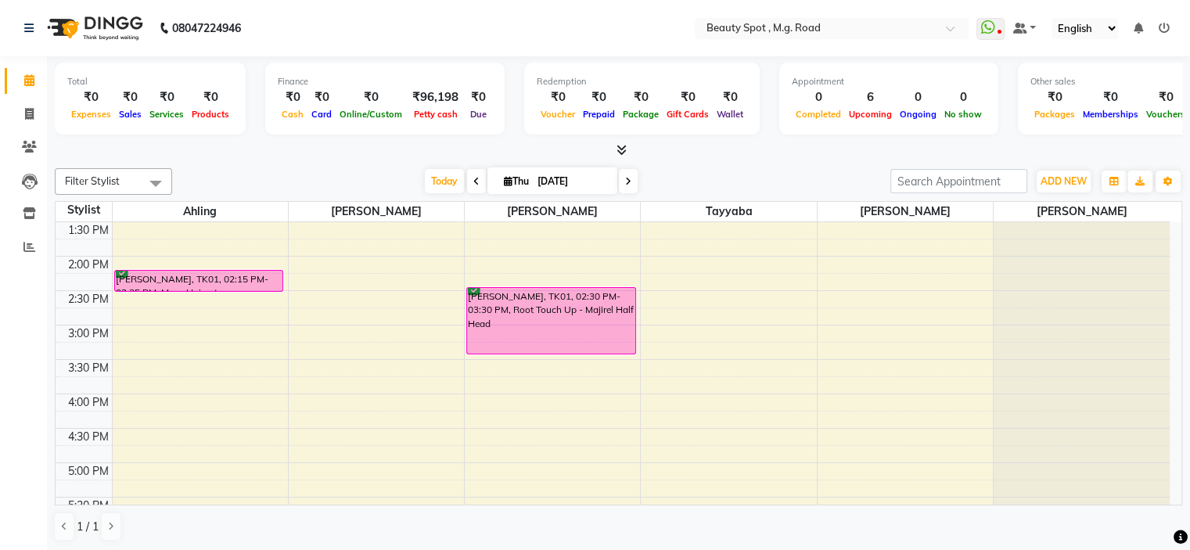
click at [558, 178] on input "[DATE]" at bounding box center [572, 181] width 78 height 23
select select "9"
select select "2025"
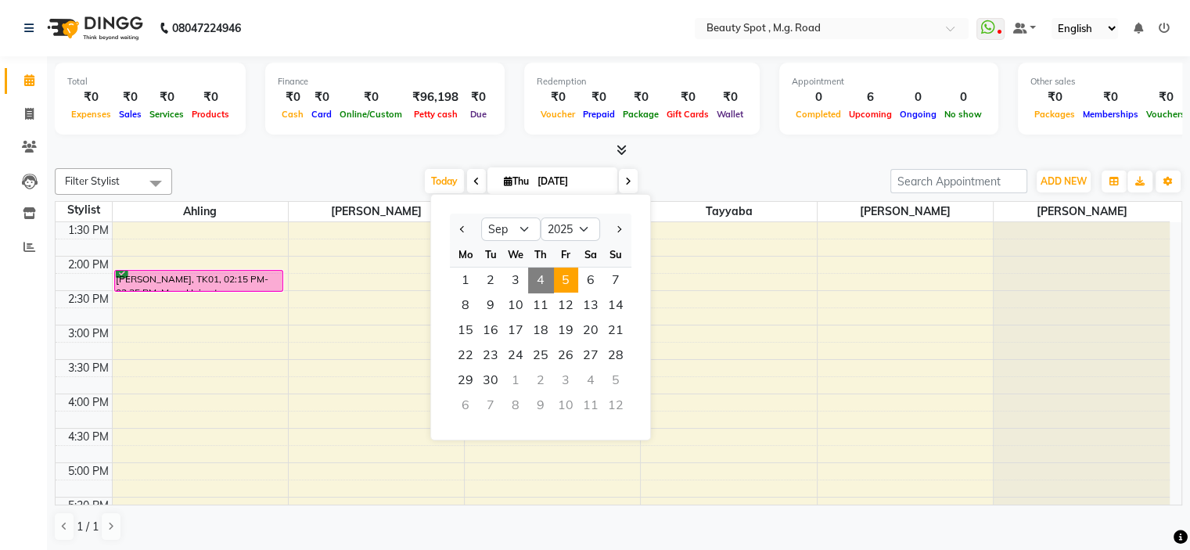
click at [572, 279] on span "5" at bounding box center [565, 280] width 25 height 25
type input "[DATE]"
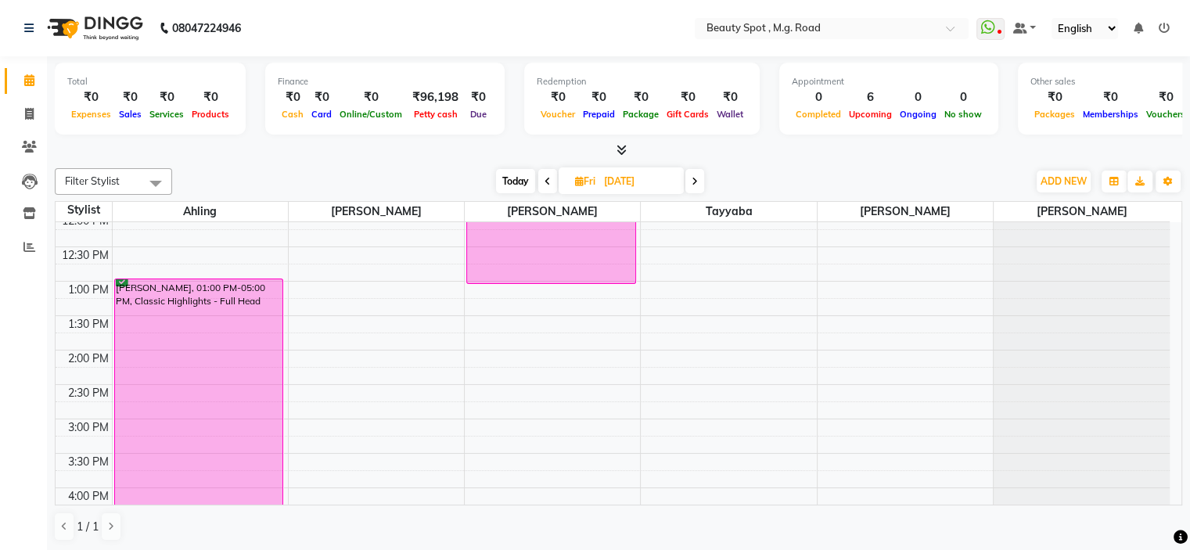
scroll to position [294, 0]
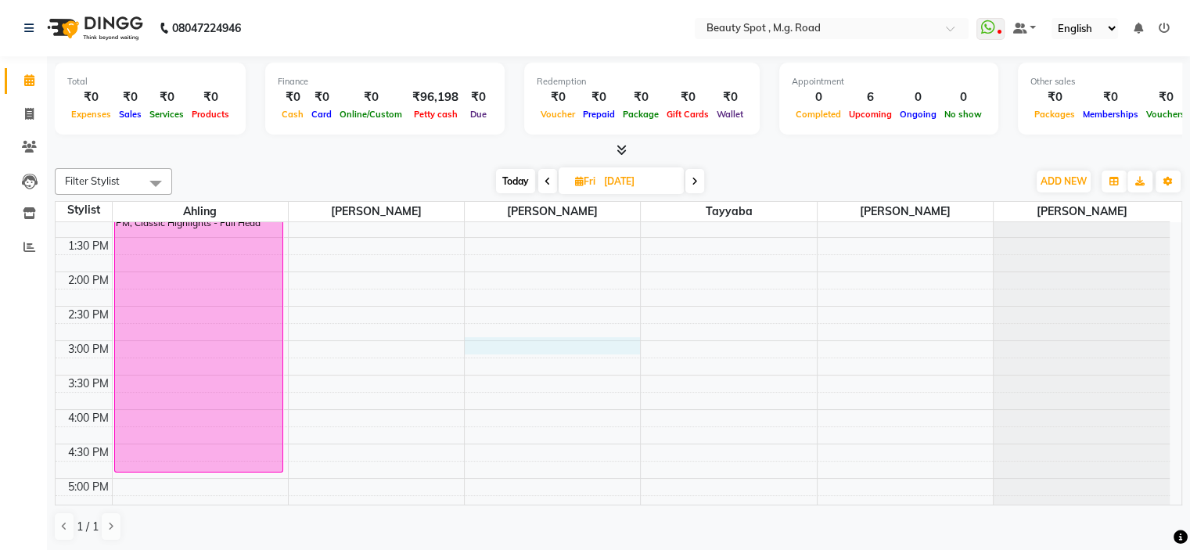
click at [466, 341] on div "9:00 AM 9:30 AM 10:00 AM 10:30 AM 11:00 AM 11:30 AM 12:00 PM 12:30 PM 1:00 PM 1…" at bounding box center [613, 306] width 1114 height 757
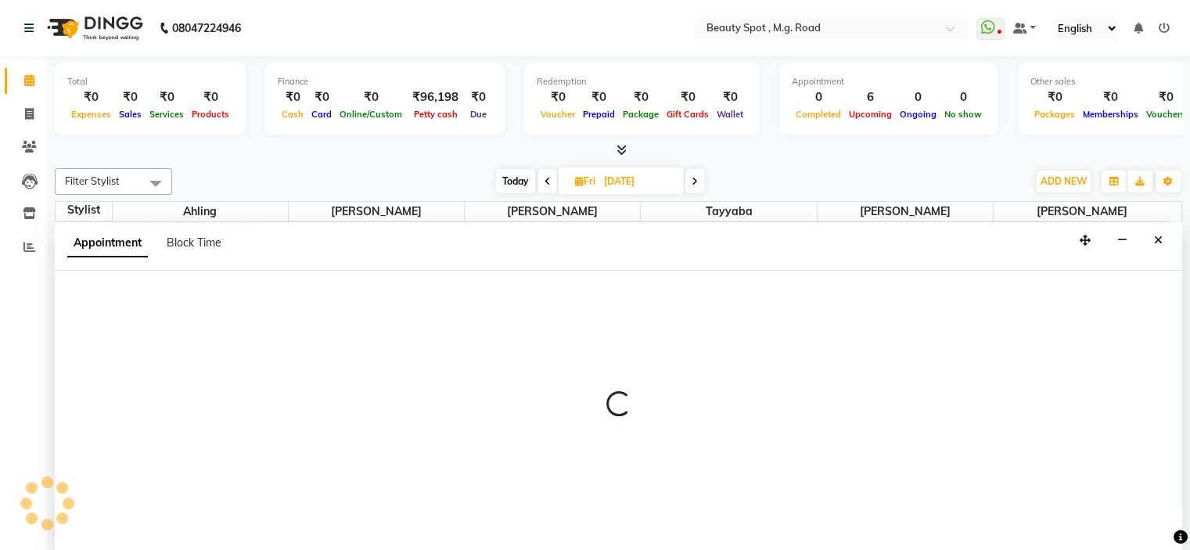
select select "70085"
select select "tentative"
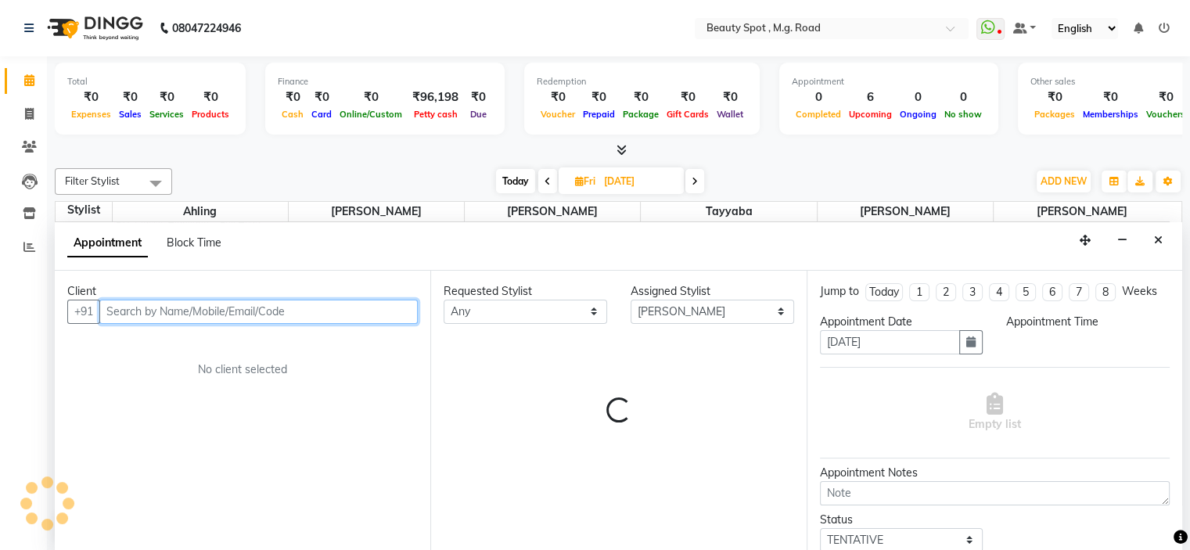
scroll to position [0, 0]
select select "900"
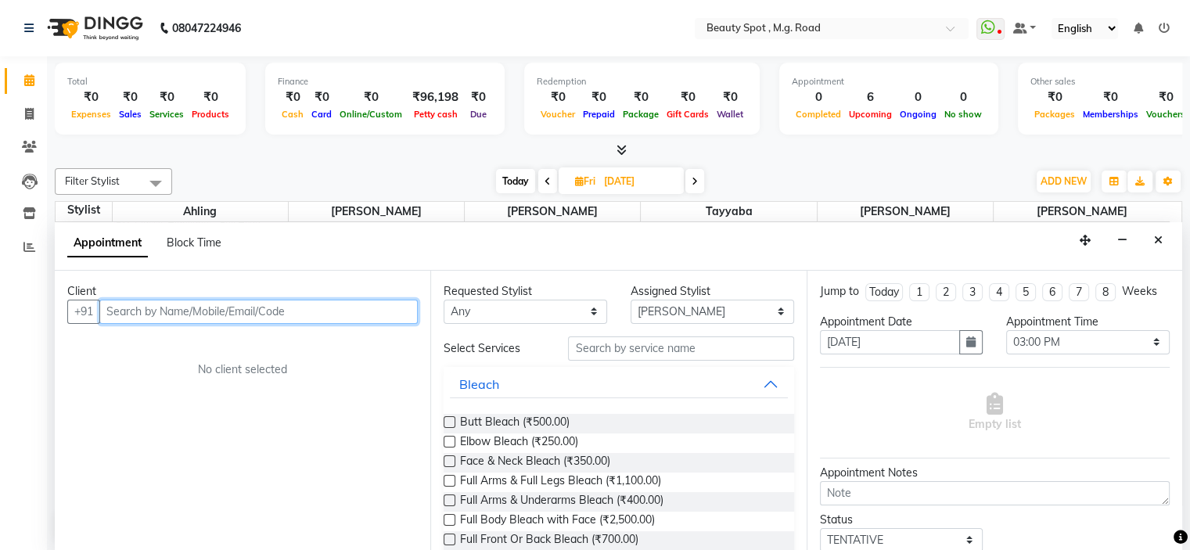
click at [282, 313] on input "text" at bounding box center [258, 312] width 318 height 24
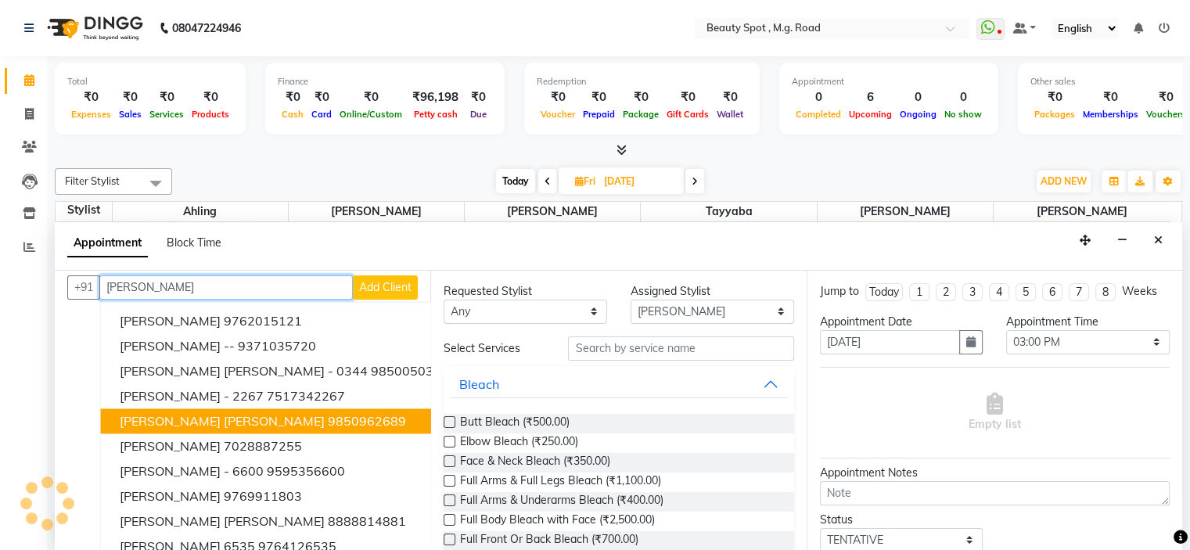
scroll to position [38, 0]
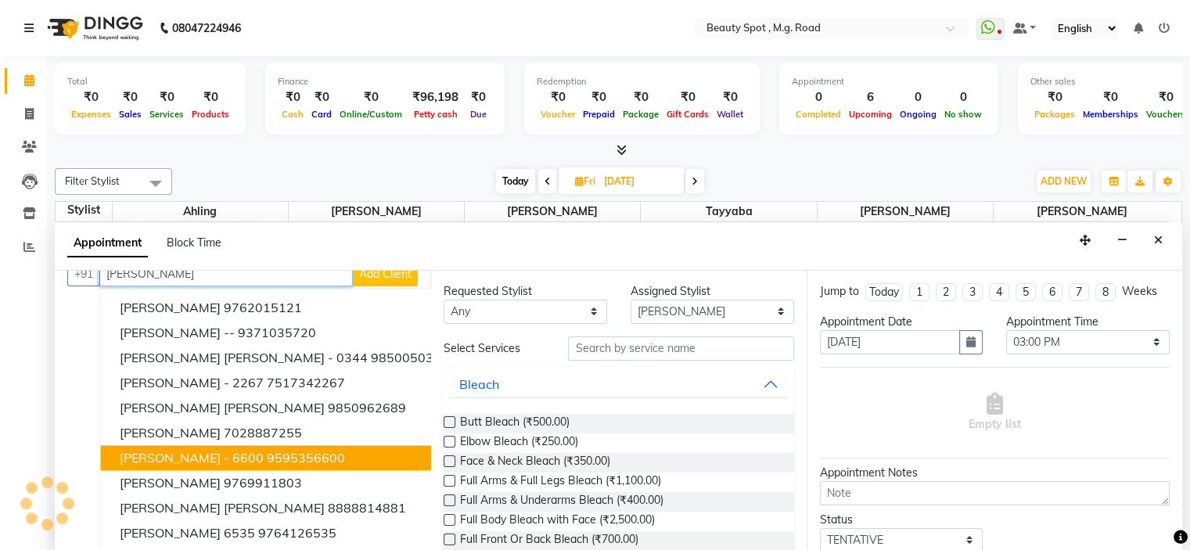
click at [307, 456] on ngb-highlight "9595356600" at bounding box center [306, 458] width 78 height 16
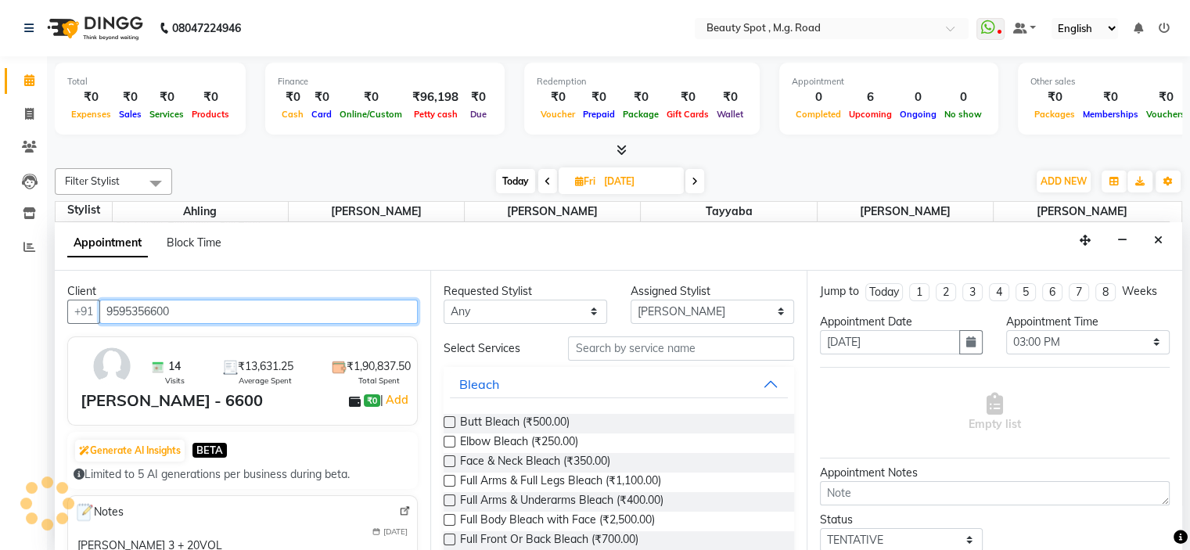
type input "9595356600"
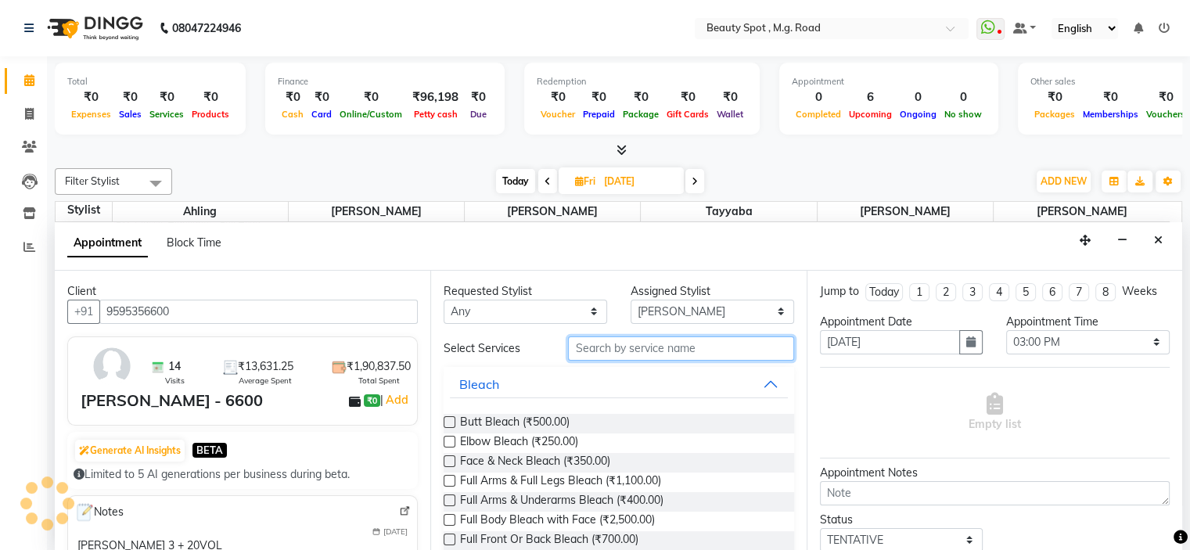
click at [620, 351] on input "text" at bounding box center [680, 348] width 225 height 24
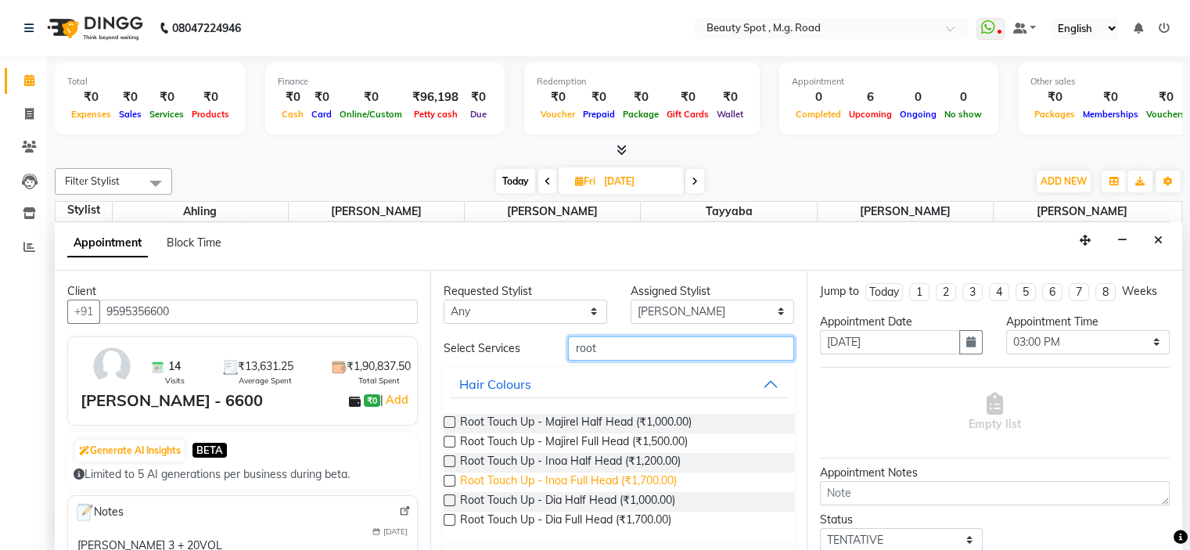
type input "root"
click at [620, 478] on span "Root Touch Up - Inoa Full Head (₹1,700.00)" at bounding box center [568, 483] width 217 height 20
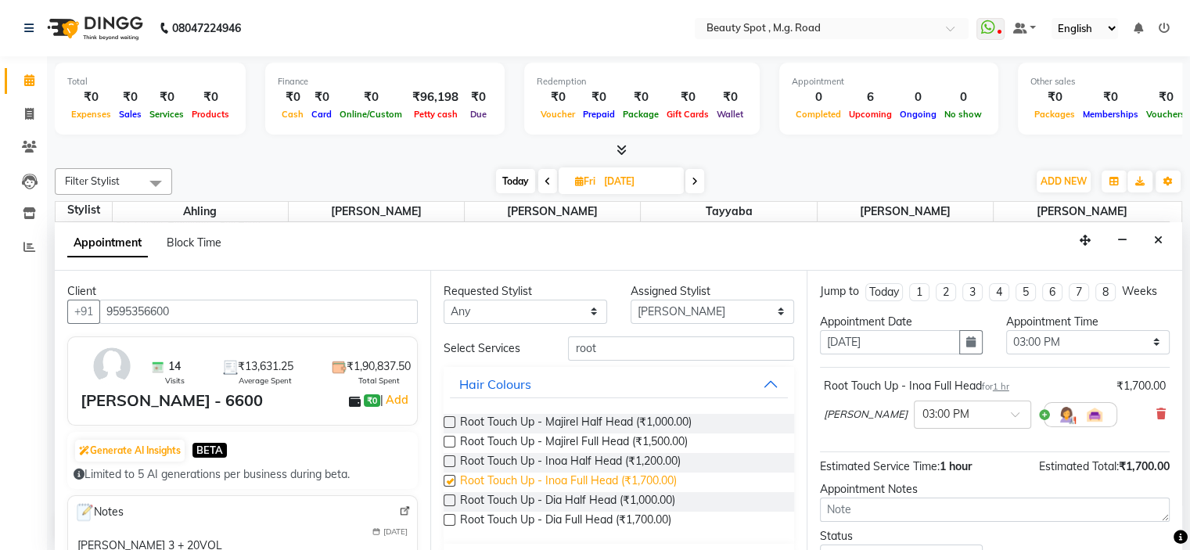
checkbox input "false"
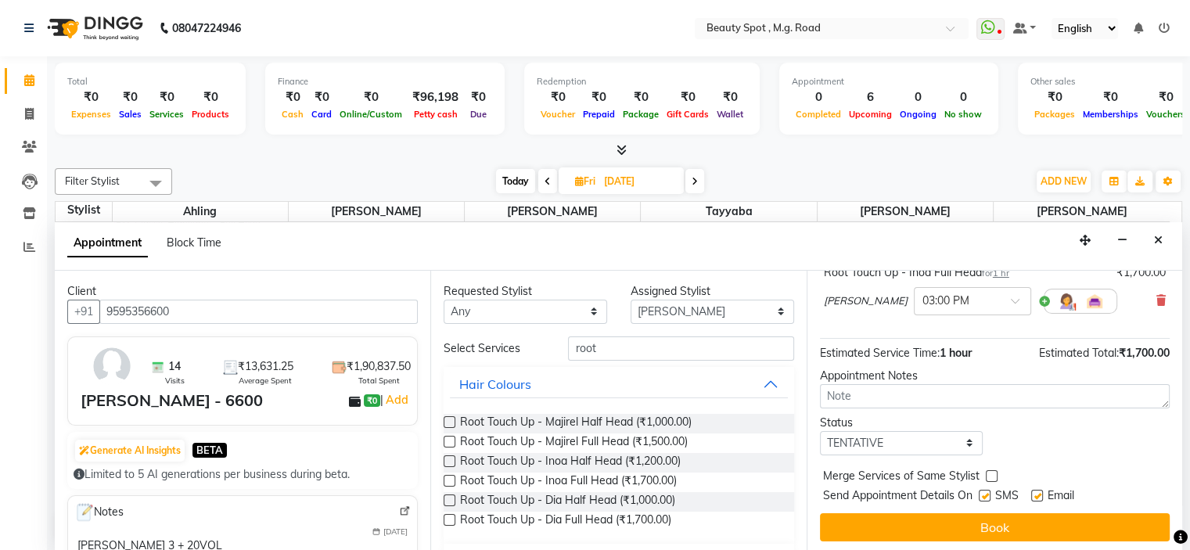
scroll to position [114, 0]
click at [865, 433] on select "Select TENTATIVE CONFIRM UPCOMING" at bounding box center [902, 442] width 164 height 24
select select "confirm booking"
click at [820, 430] on select "Select TENTATIVE CONFIRM UPCOMING" at bounding box center [902, 442] width 164 height 24
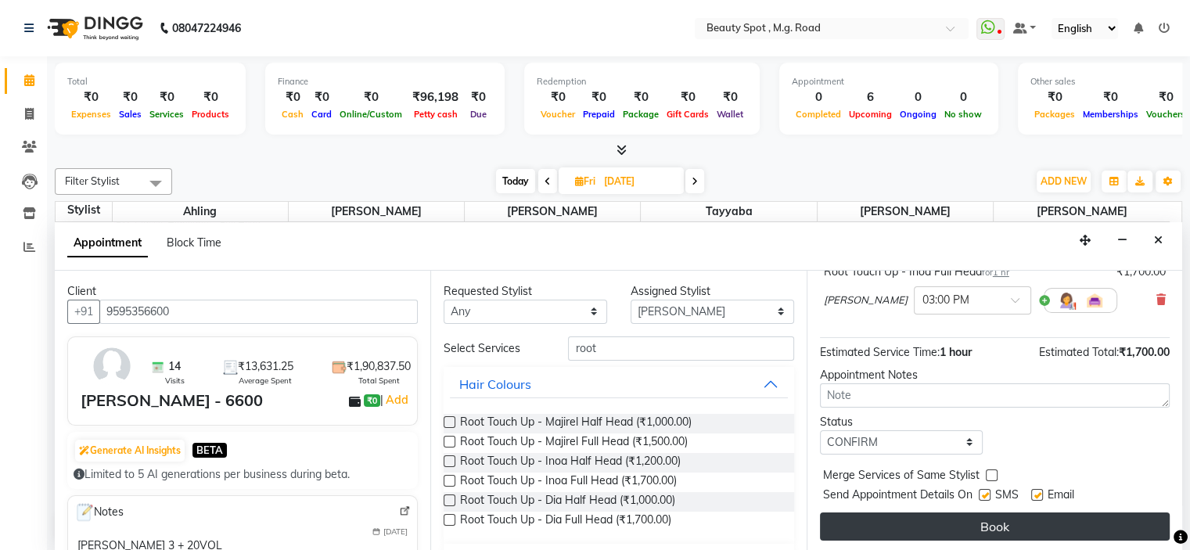
click at [937, 525] on button "Book" at bounding box center [995, 527] width 350 height 28
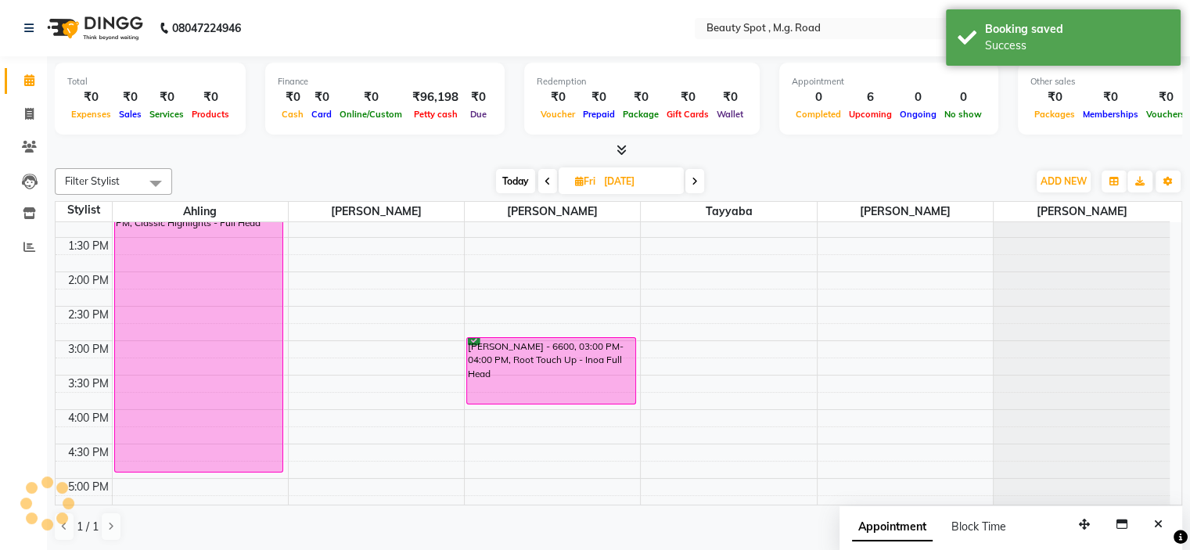
scroll to position [0, 0]
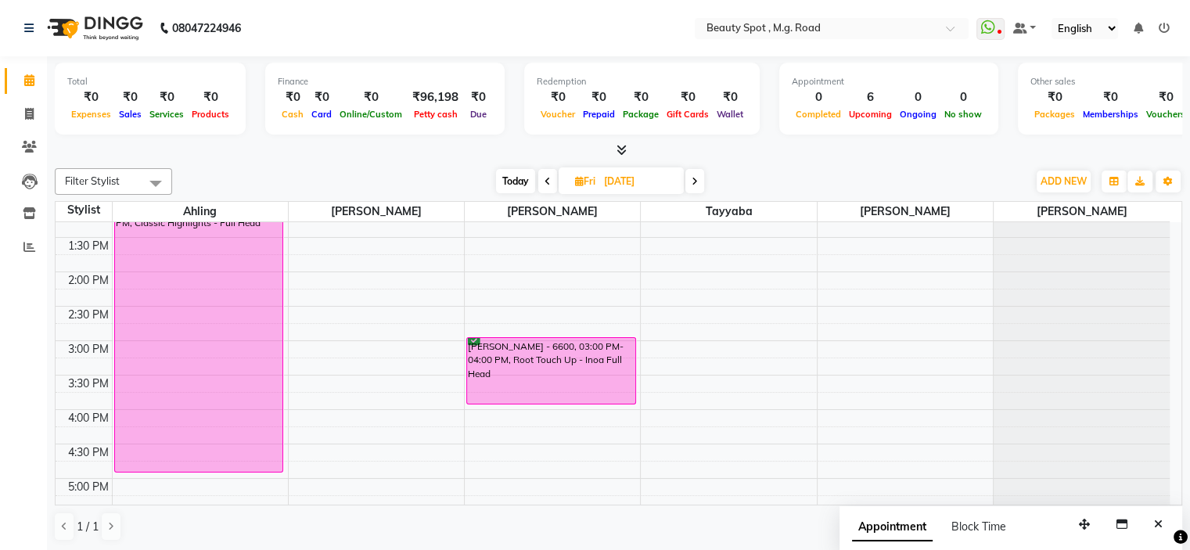
click at [633, 174] on input "[DATE]" at bounding box center [638, 181] width 78 height 23
select select "9"
select select "2025"
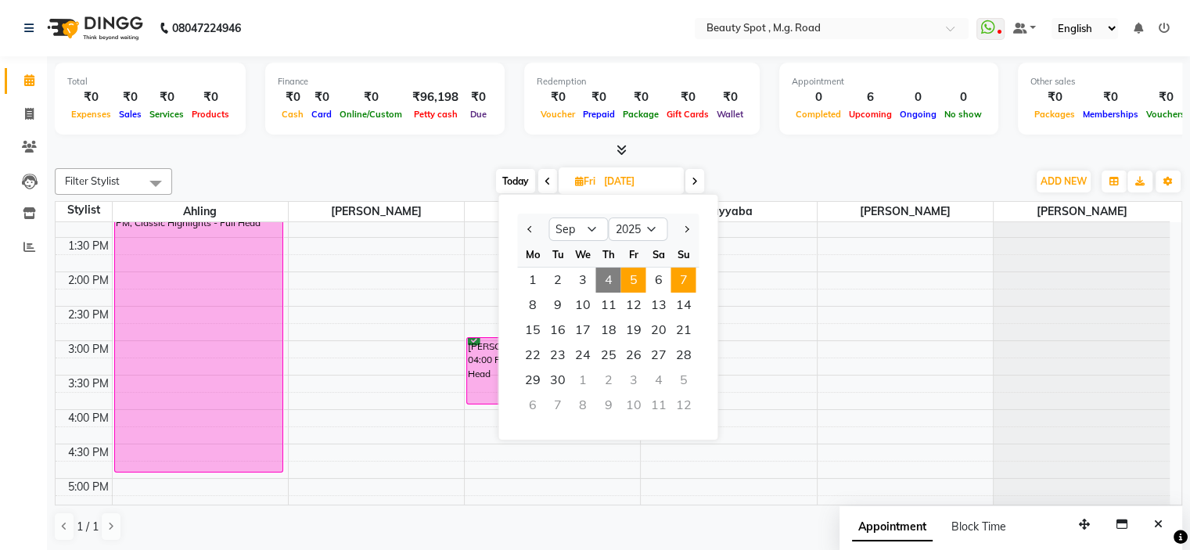
click at [686, 277] on span "7" at bounding box center [683, 280] width 25 height 25
type input "07-09-2025"
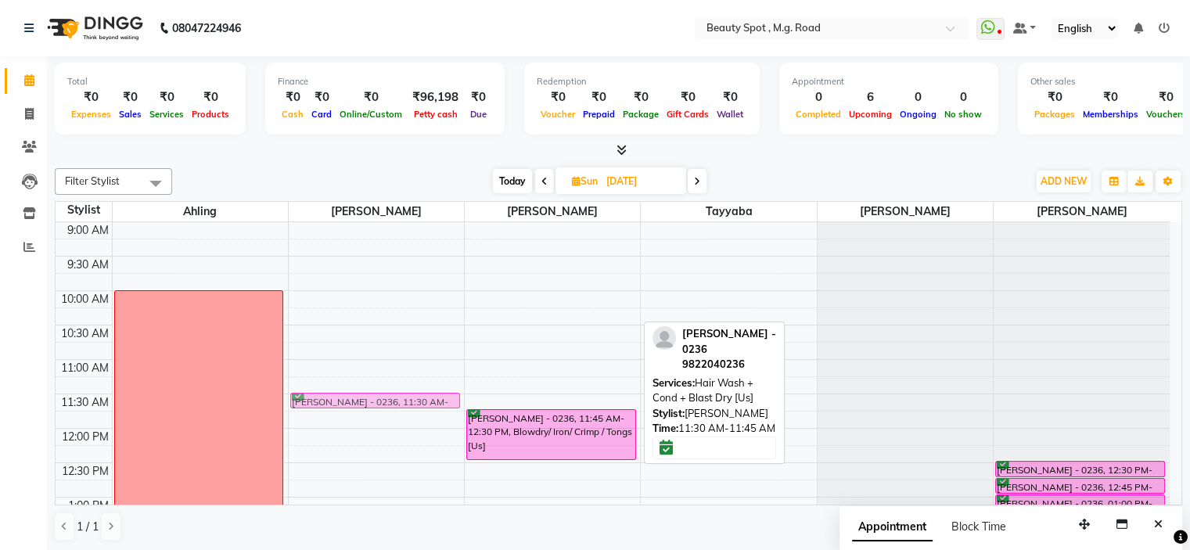
drag, startPoint x: 592, startPoint y: 394, endPoint x: 456, endPoint y: 401, distance: 135.5
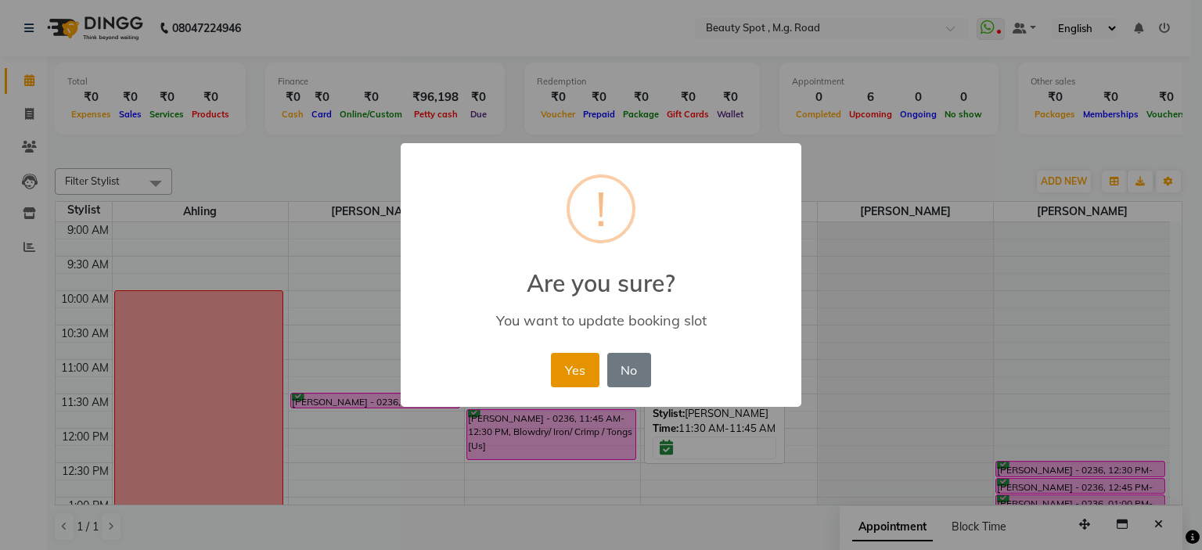
click at [579, 362] on button "Yes" at bounding box center [575, 370] width 48 height 34
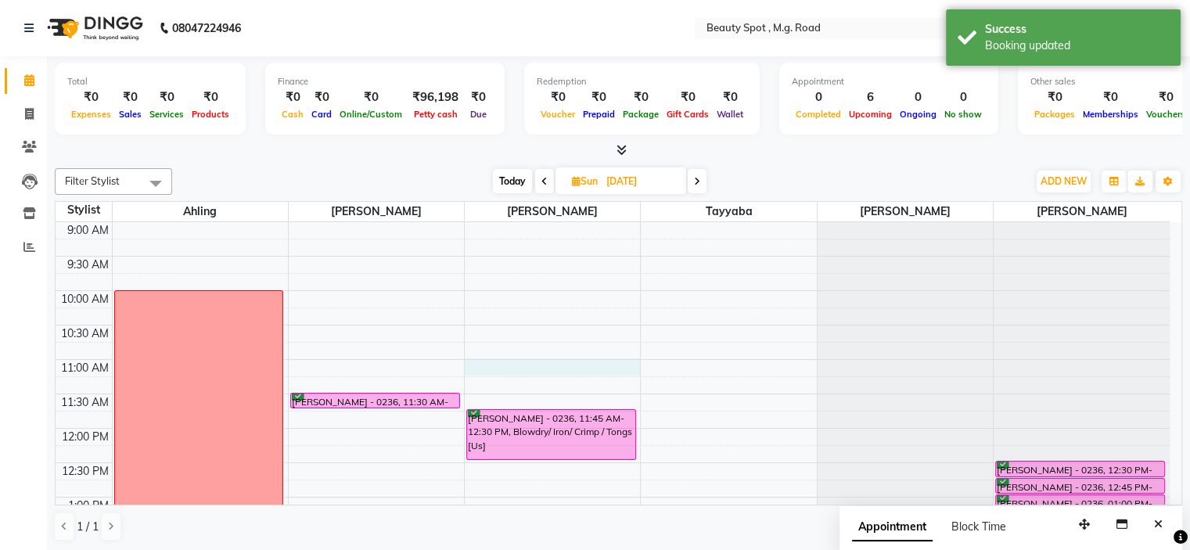
select select "70085"
select select "tentative"
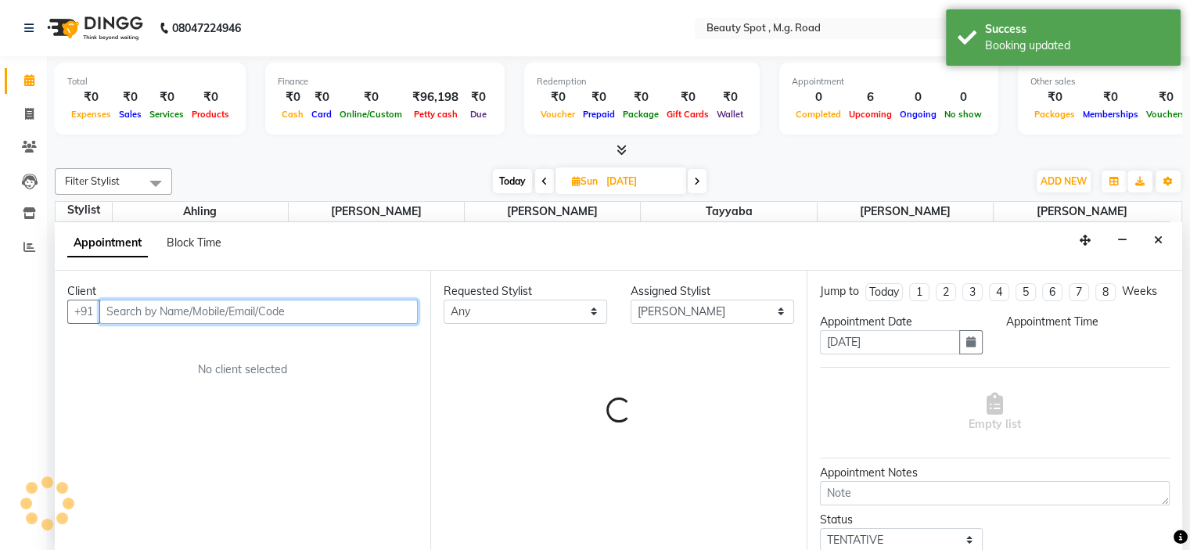
select select "660"
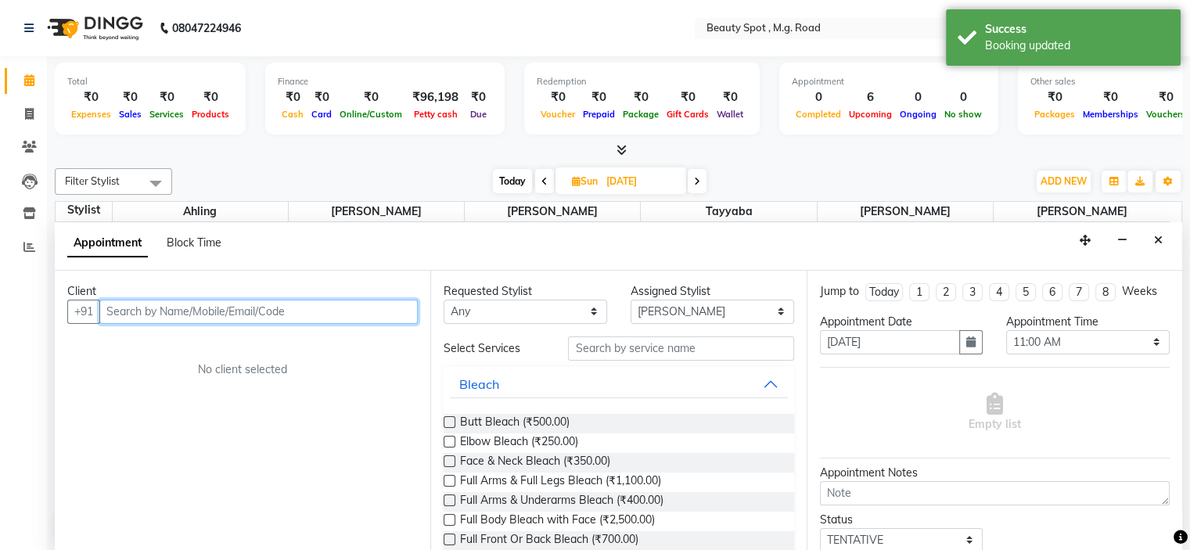
click at [317, 316] on input "text" at bounding box center [258, 312] width 318 height 24
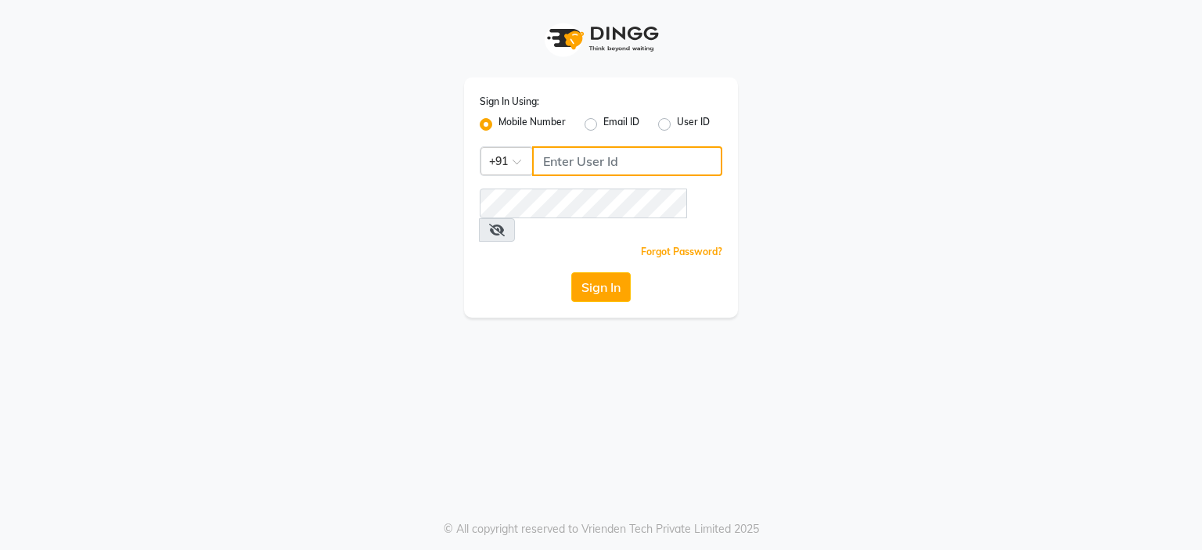
click at [623, 155] on input "Username" at bounding box center [627, 161] width 190 height 30
type input "9922551855"
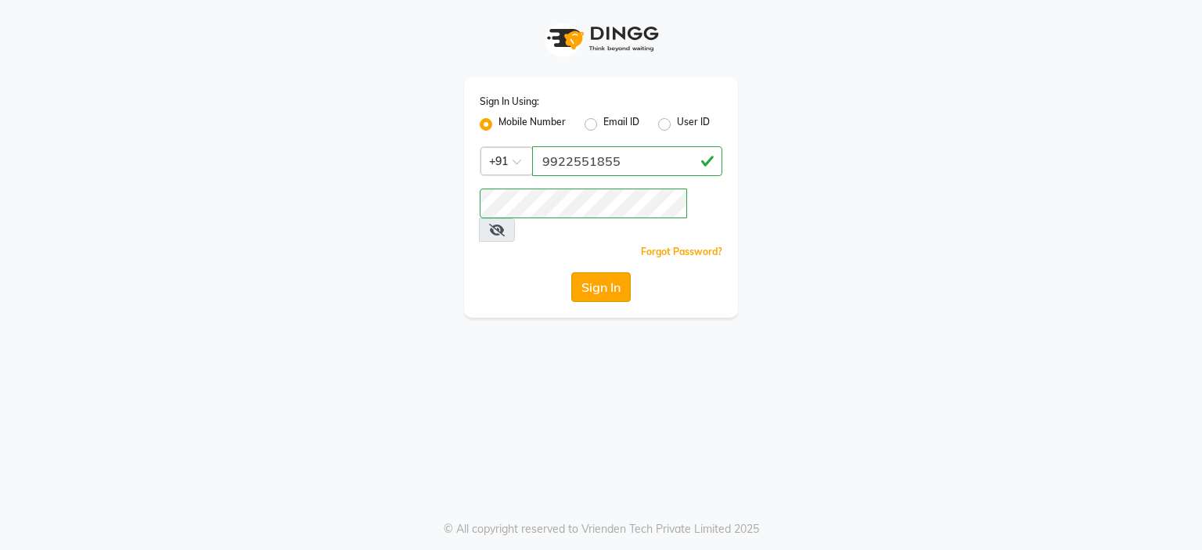
click at [613, 272] on button "Sign In" at bounding box center [600, 287] width 59 height 30
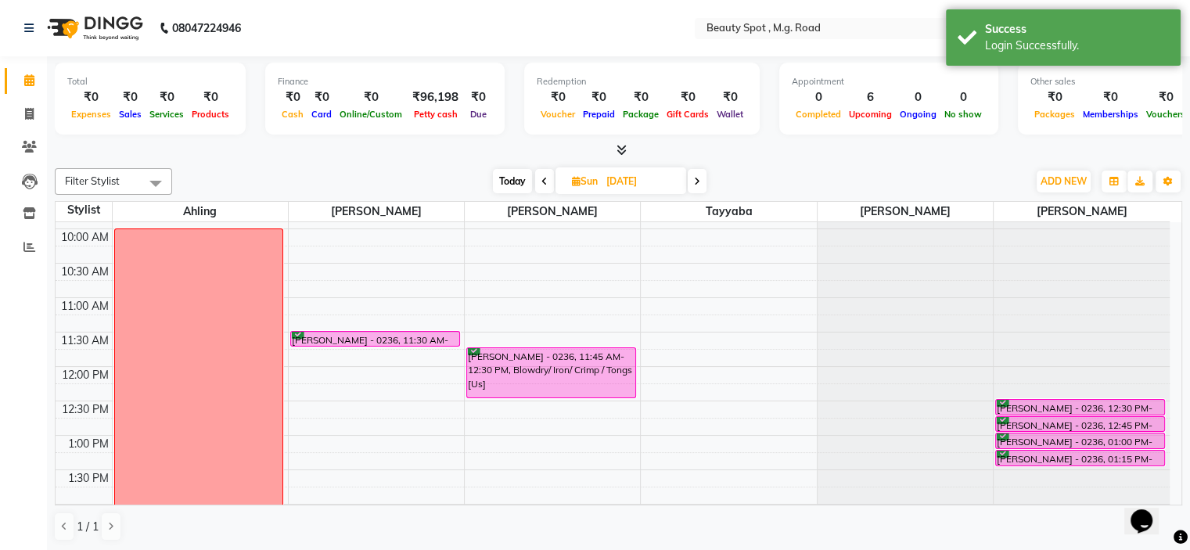
scroll to position [78, 0]
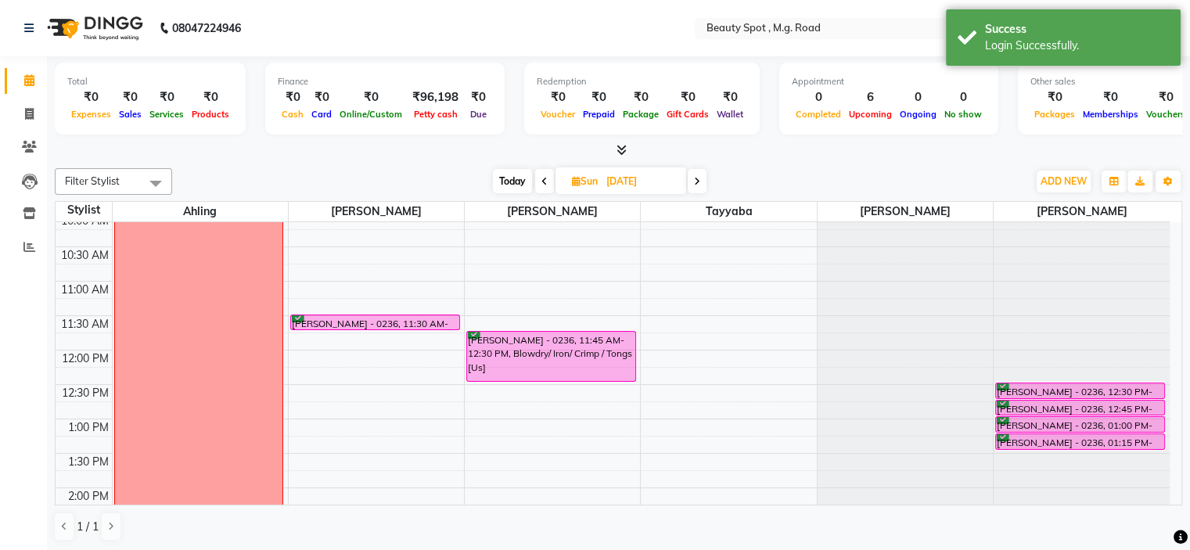
click at [663, 282] on div "9:00 AM 9:30 AM 10:00 AM 10:30 AM 11:00 AM 11:30 AM 12:00 PM 12:30 PM 1:00 PM 1…" at bounding box center [613, 522] width 1114 height 757
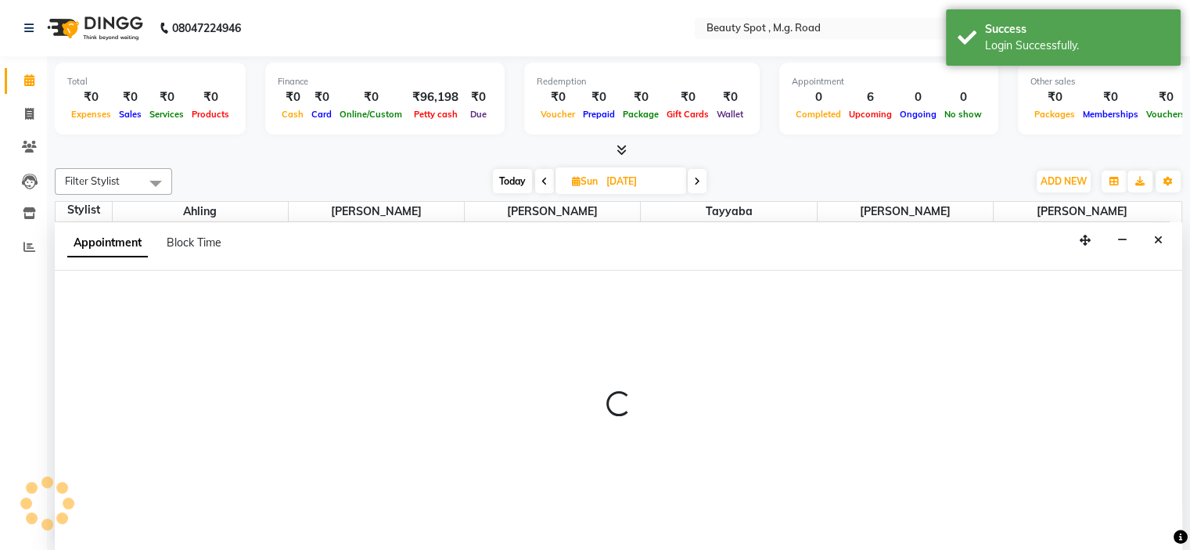
select select "70086"
select select "660"
select select "tentative"
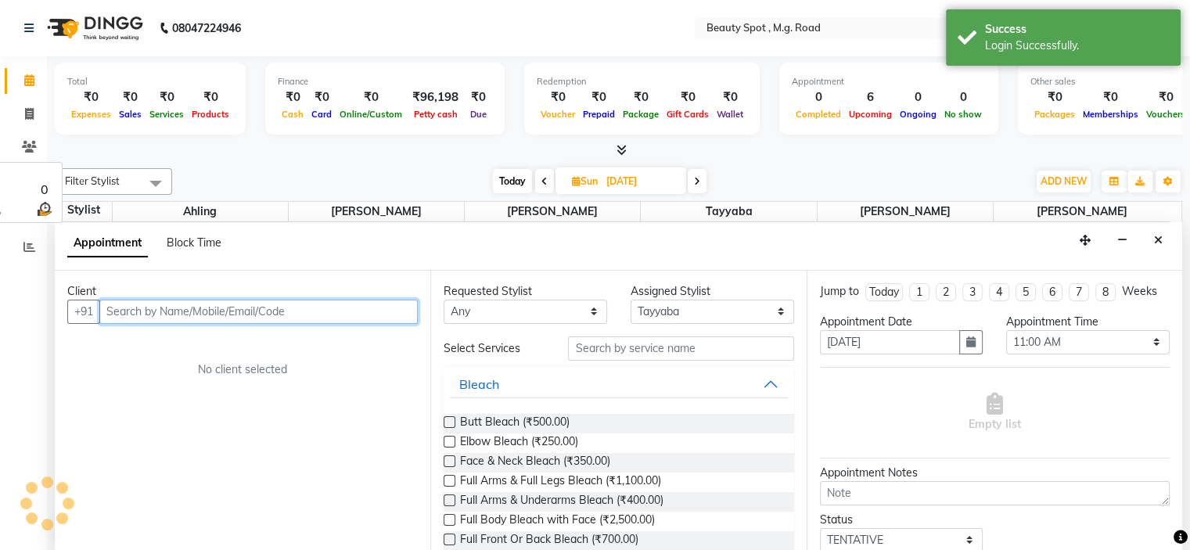
scroll to position [0, 0]
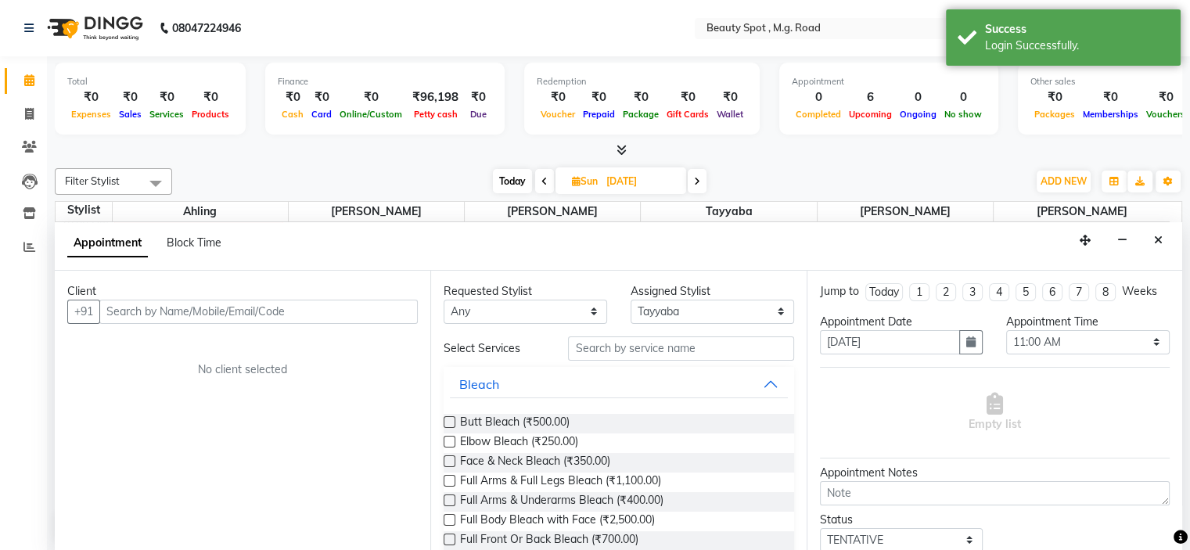
click at [236, 295] on div "Client" at bounding box center [242, 291] width 351 height 16
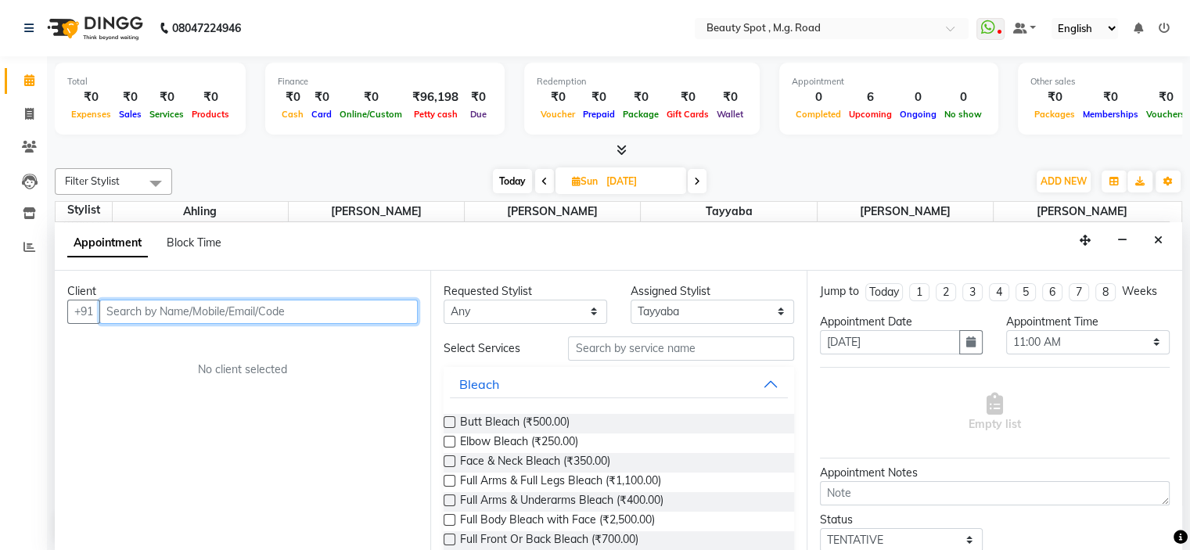
click at [233, 300] on input "text" at bounding box center [258, 312] width 318 height 24
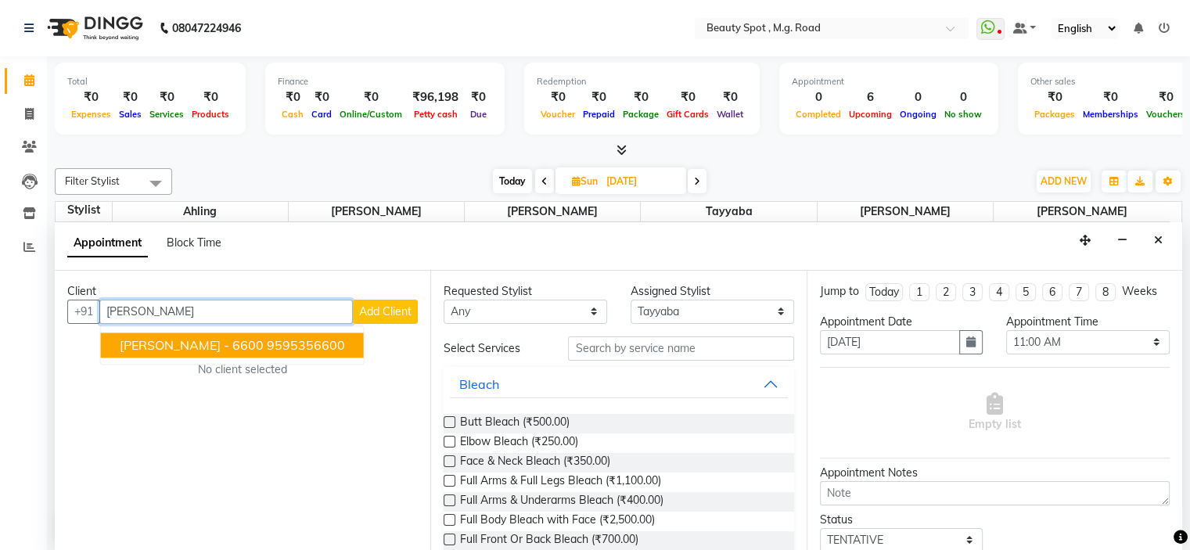
click at [222, 346] on span "[PERSON_NAME] - 6600" at bounding box center [192, 345] width 144 height 16
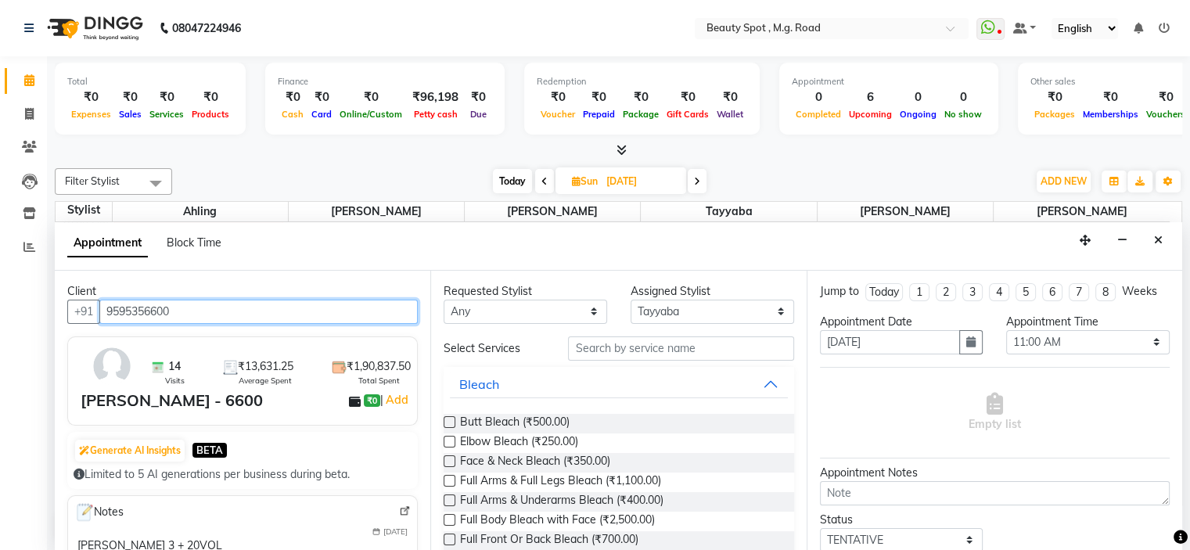
type input "9595356600"
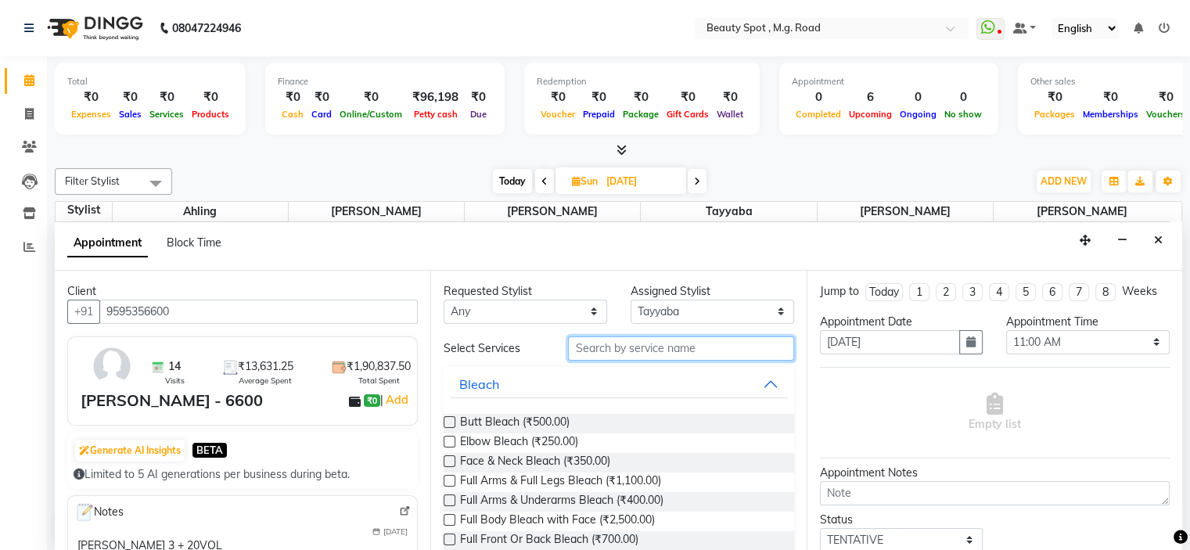
click at [621, 353] on input "text" at bounding box center [680, 348] width 225 height 24
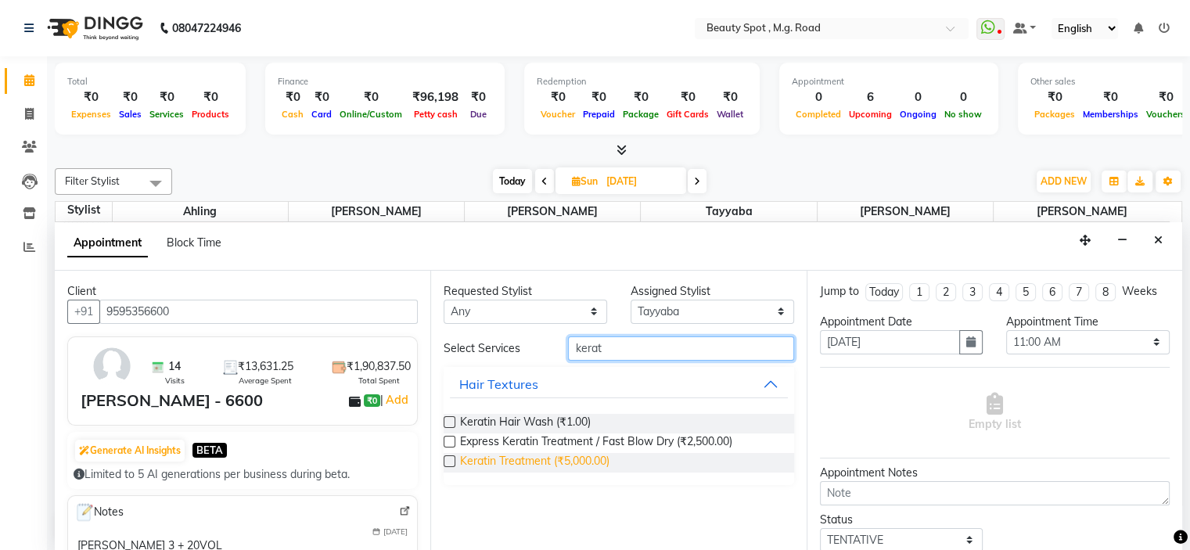
type input "kerat"
click at [607, 462] on span "Keratin Treatment (₹5,000.00)" at bounding box center [534, 463] width 149 height 20
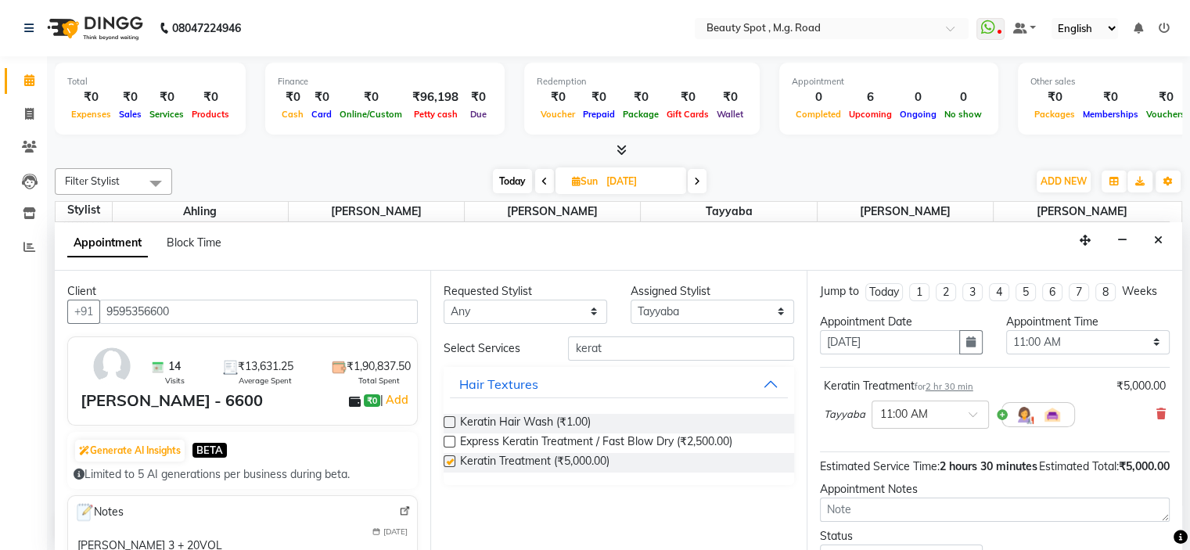
checkbox input "false"
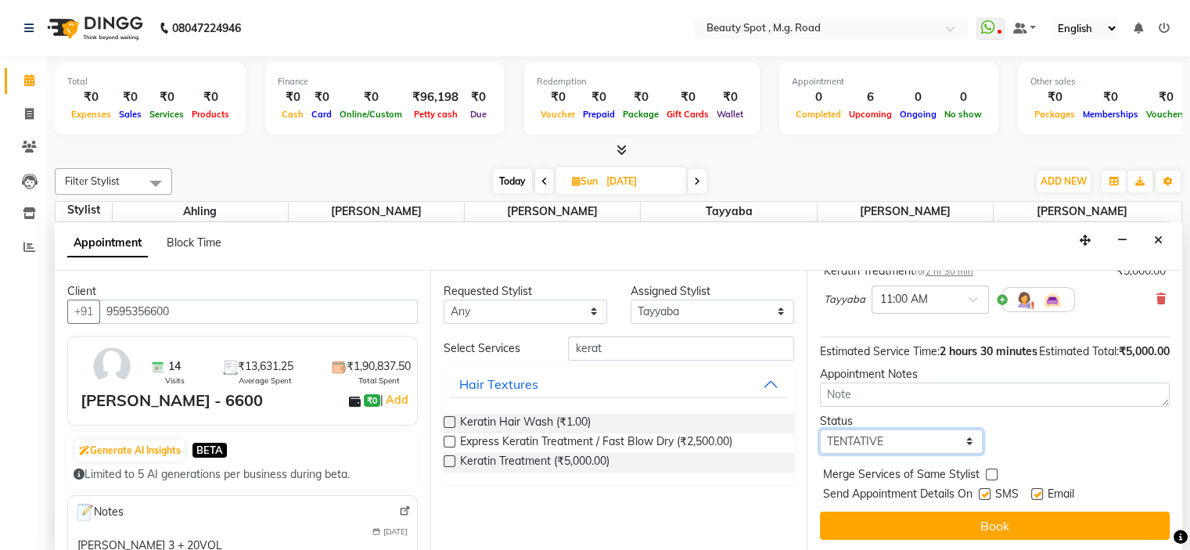
click at [933, 447] on select "Select TENTATIVE CONFIRM UPCOMING" at bounding box center [902, 442] width 164 height 24
select select "confirm booking"
click at [820, 430] on select "Select TENTATIVE CONFIRM UPCOMING" at bounding box center [902, 442] width 164 height 24
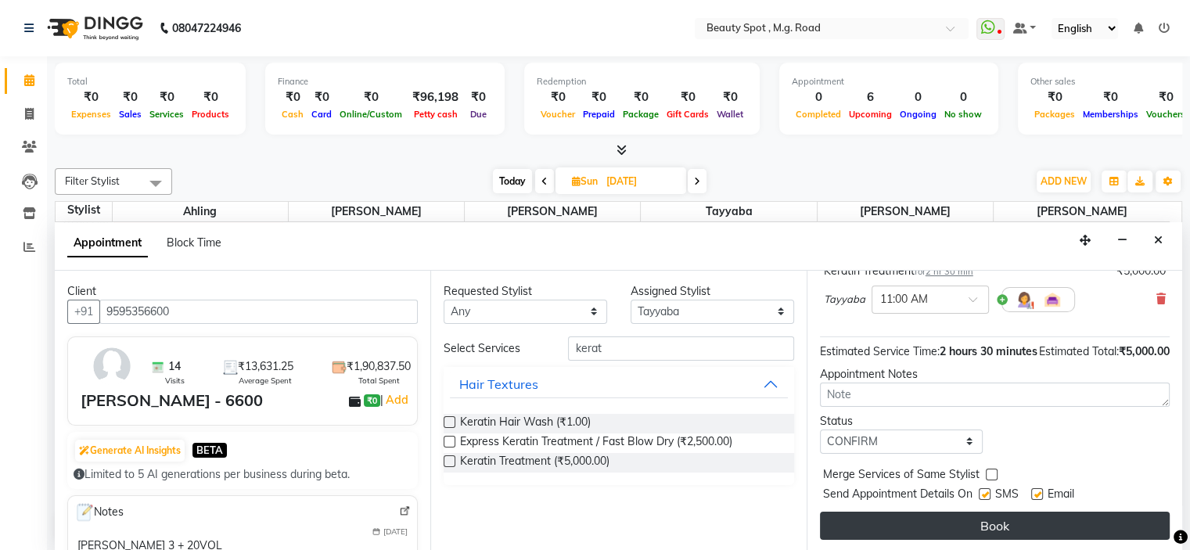
click at [970, 525] on button "Book" at bounding box center [995, 526] width 350 height 28
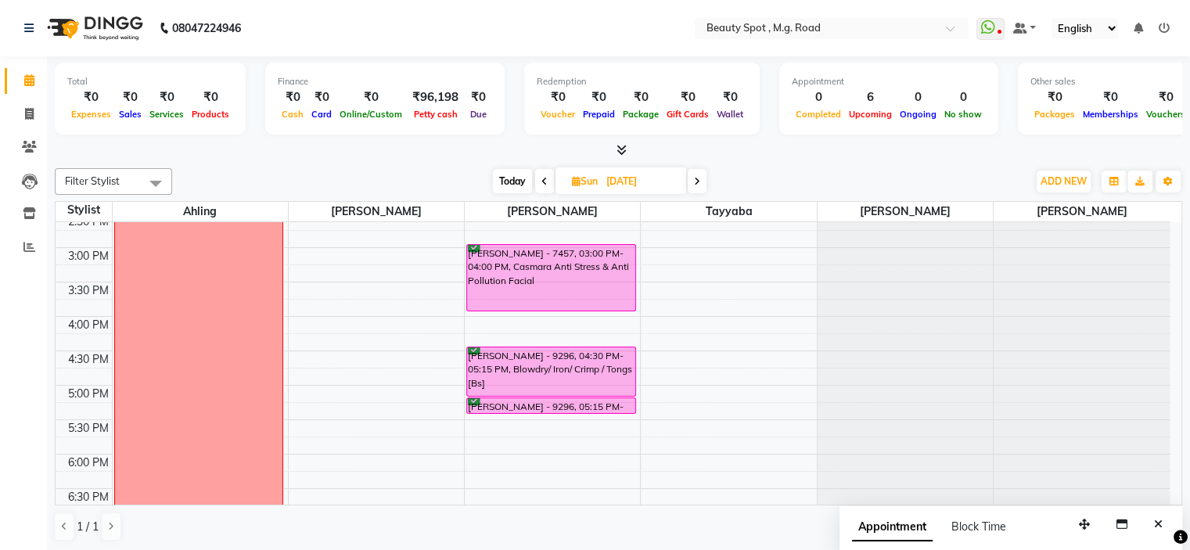
scroll to position [387, 0]
click at [509, 171] on span "Today" at bounding box center [512, 181] width 39 height 24
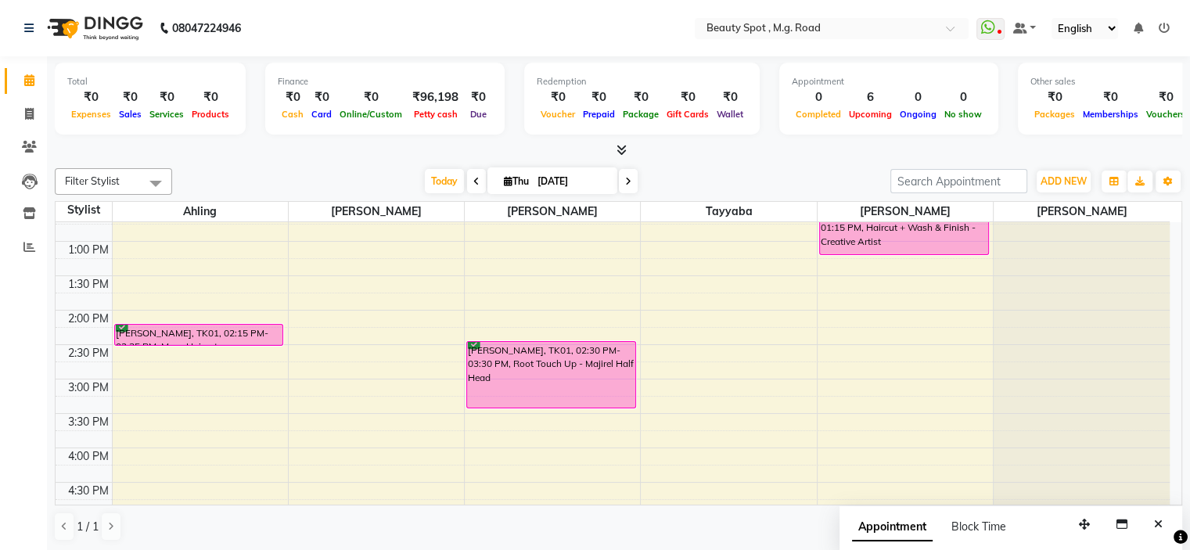
scroll to position [329, 0]
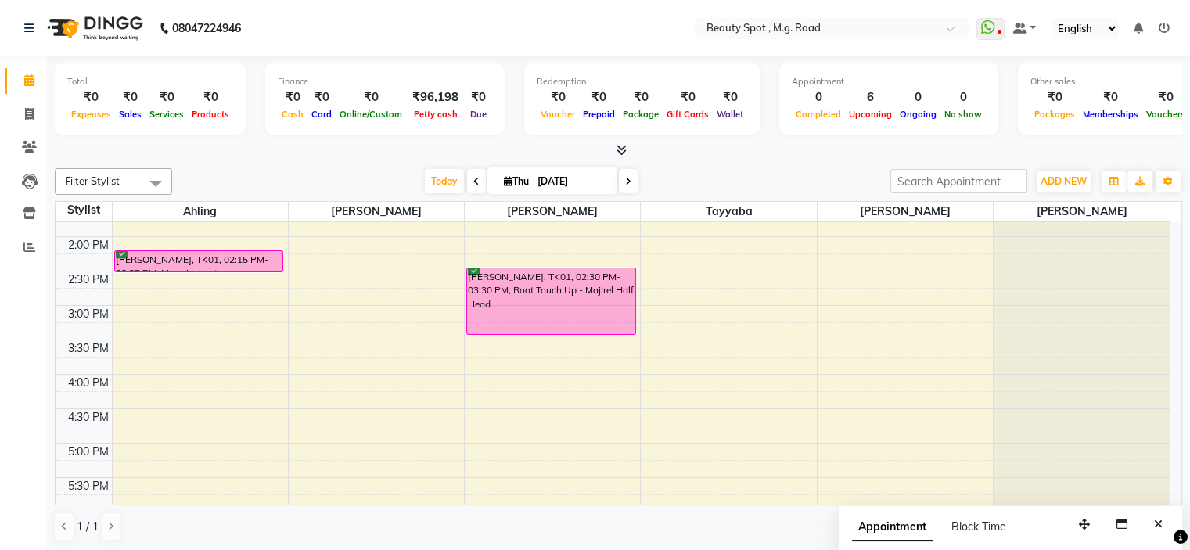
click at [626, 184] on icon at bounding box center [628, 181] width 6 height 9
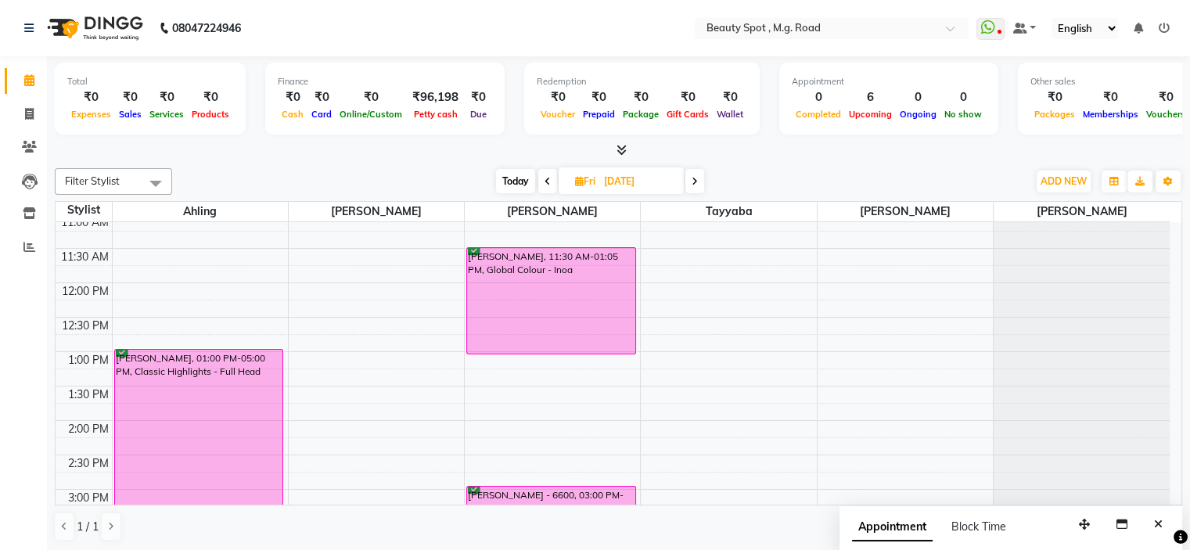
scroll to position [128, 0]
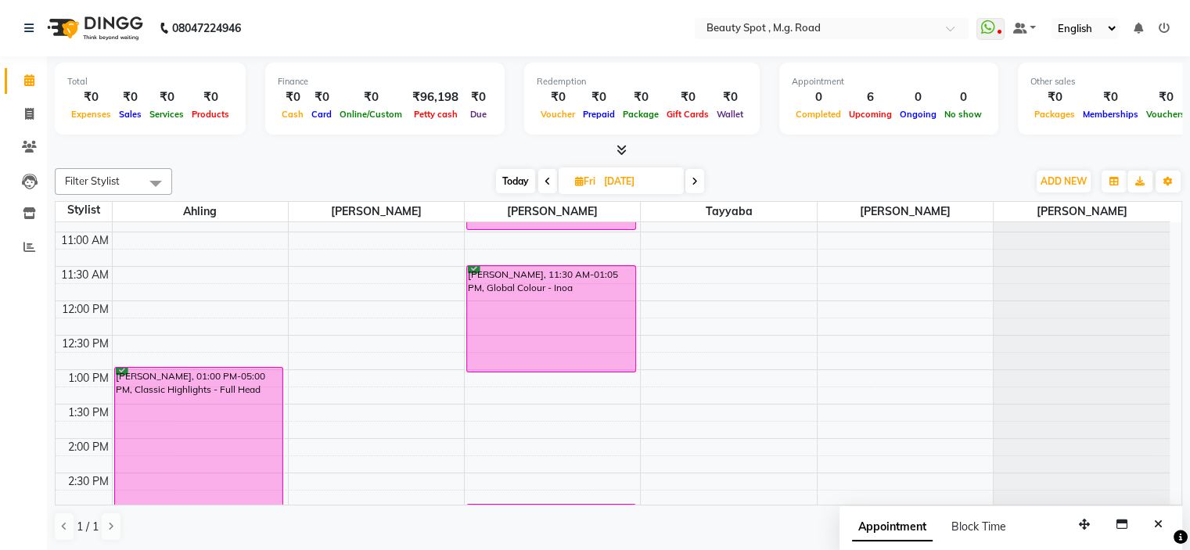
click at [513, 184] on span "Today" at bounding box center [515, 181] width 39 height 24
type input "[DATE]"
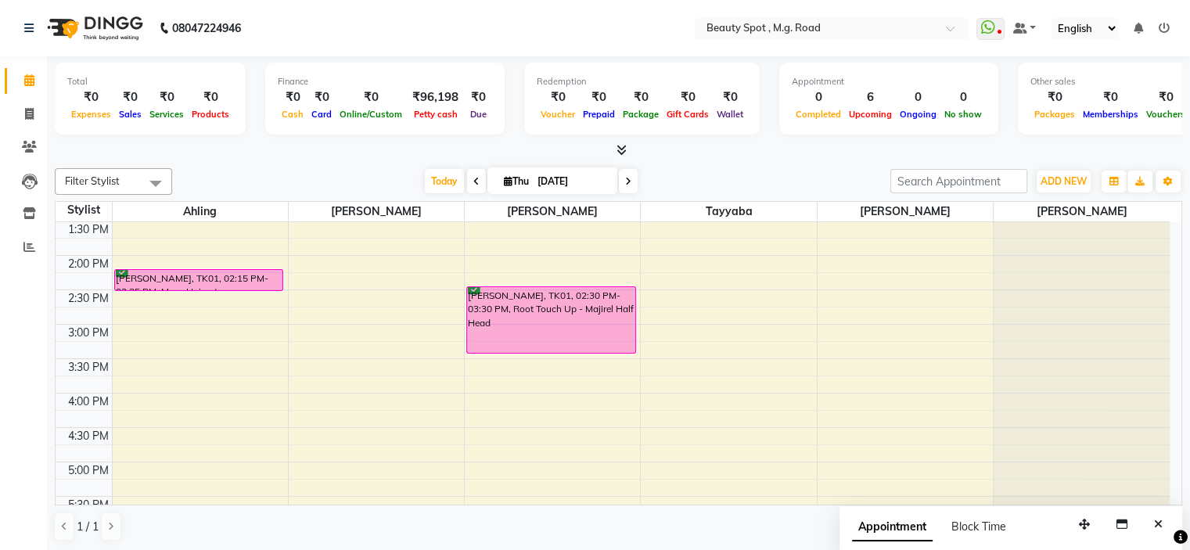
scroll to position [310, 0]
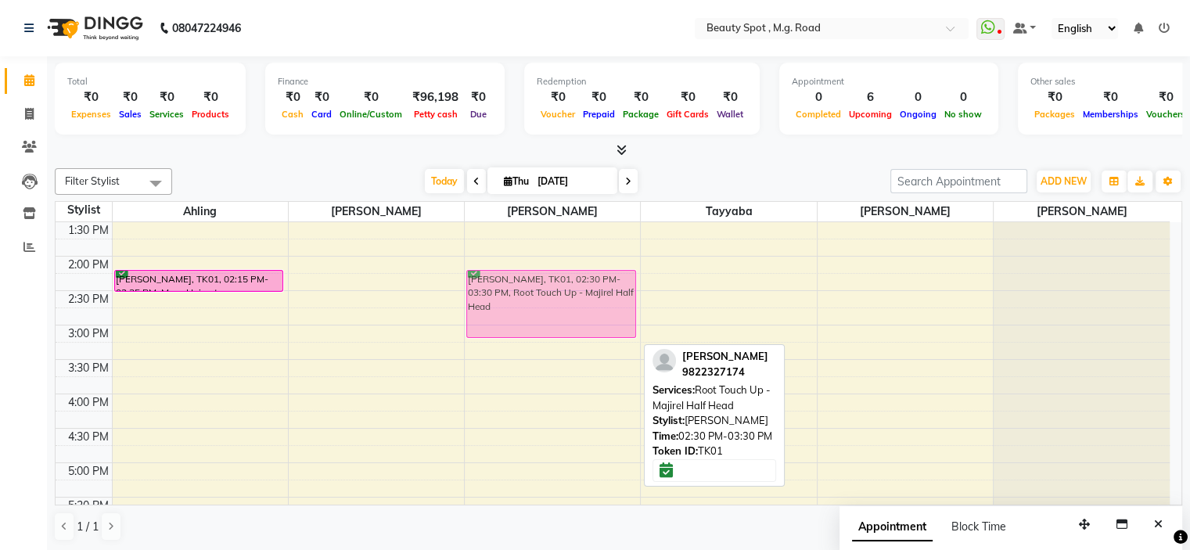
drag, startPoint x: 522, startPoint y: 344, endPoint x: 516, endPoint y: 333, distance: 12.2
click at [516, 333] on div "MANISH CHANDAN, TK01, 02:30 PM-03:30 PM, Root Touch Up - Majirel Half Head MANI…" at bounding box center [552, 290] width 175 height 757
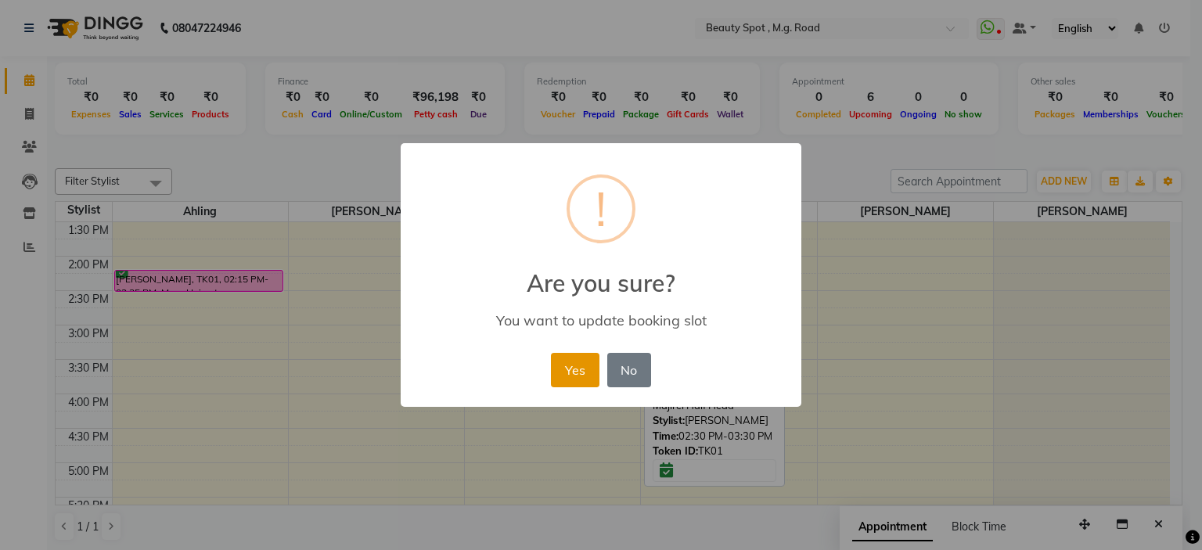
click at [570, 362] on button "Yes" at bounding box center [575, 370] width 48 height 34
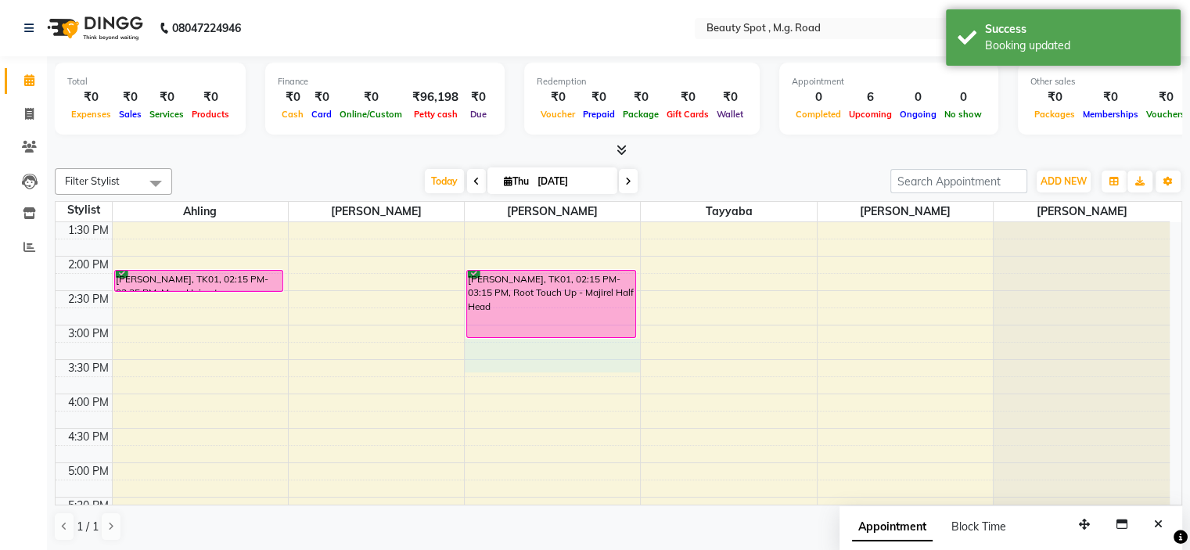
drag, startPoint x: 546, startPoint y: 336, endPoint x: 536, endPoint y: 358, distance: 23.4
click at [536, 358] on div "9:00 AM 9:30 AM 10:00 AM 10:30 AM 11:00 AM 11:30 AM 12:00 PM 12:30 PM 1:00 PM 1…" at bounding box center [613, 290] width 1114 height 757
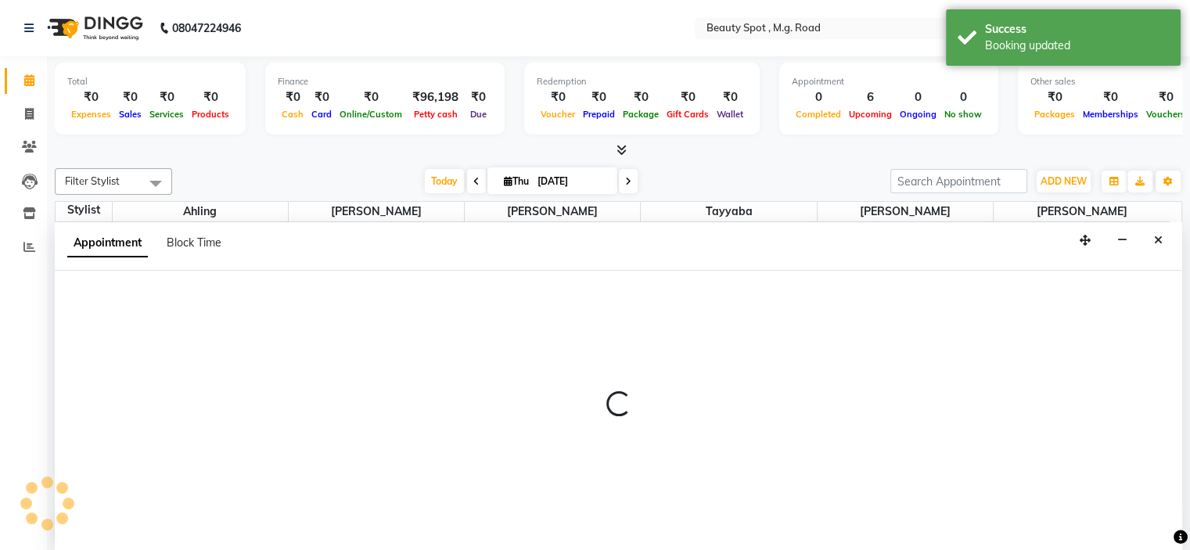
scroll to position [0, 0]
select select "70085"
select select "915"
select select "tentative"
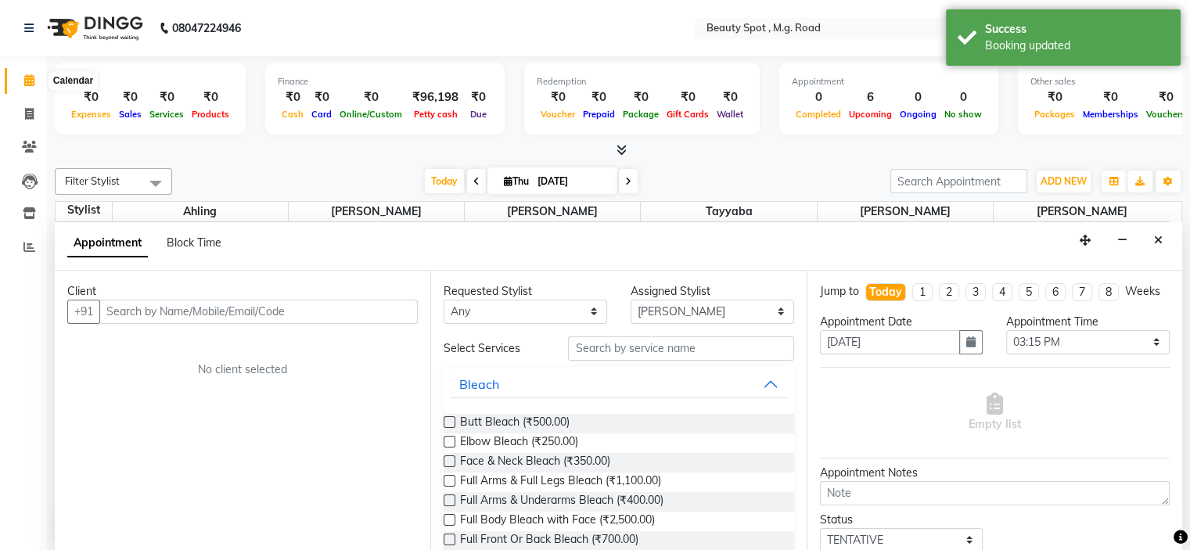
click at [29, 84] on icon at bounding box center [29, 80] width 10 height 12
click at [28, 79] on icon at bounding box center [29, 80] width 10 height 12
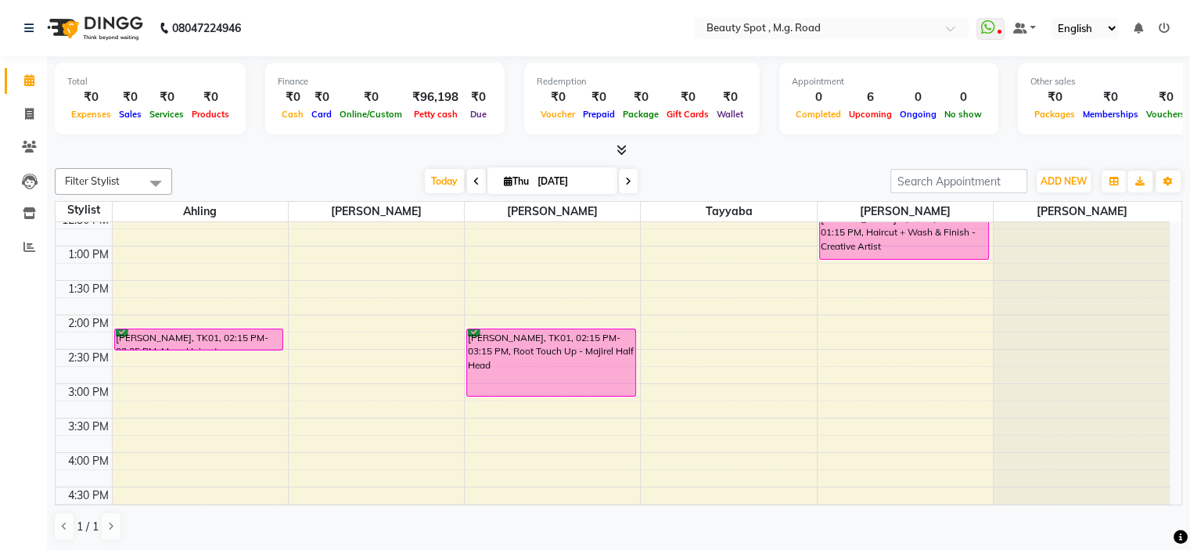
scroll to position [313, 0]
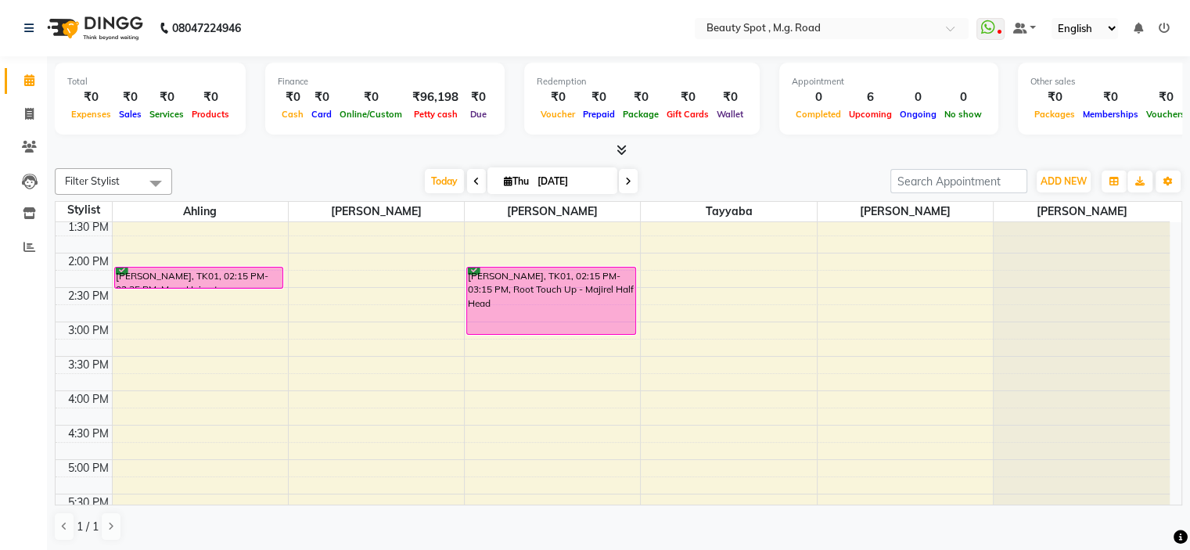
drag, startPoint x: 536, startPoint y: 333, endPoint x: 1, endPoint y: 293, distance: 536.7
click at [0, 284] on app-home "08047224946 Select Location × Beauty Spot , M.g. Road WhatsApp Status ✕ Status:…" at bounding box center [595, 276] width 1190 height 552
drag, startPoint x: 541, startPoint y: 334, endPoint x: 9, endPoint y: 363, distance: 532.9
click at [9, 363] on app-home "08047224946 Select Location × Beauty Spot , M.g. Road WhatsApp Status ✕ Status:…" at bounding box center [595, 276] width 1190 height 552
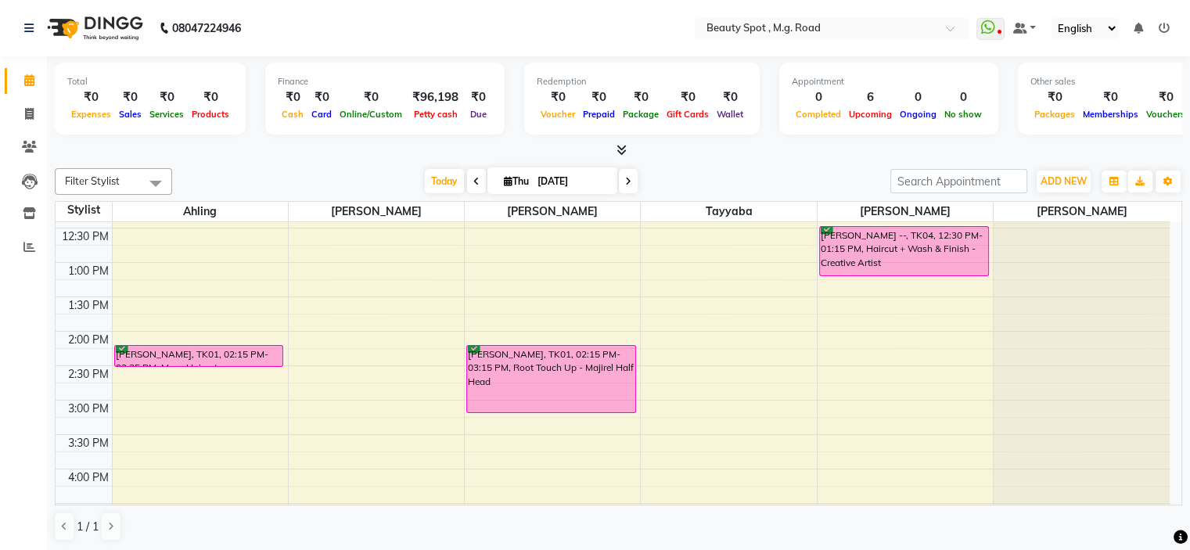
scroll to position [156, 0]
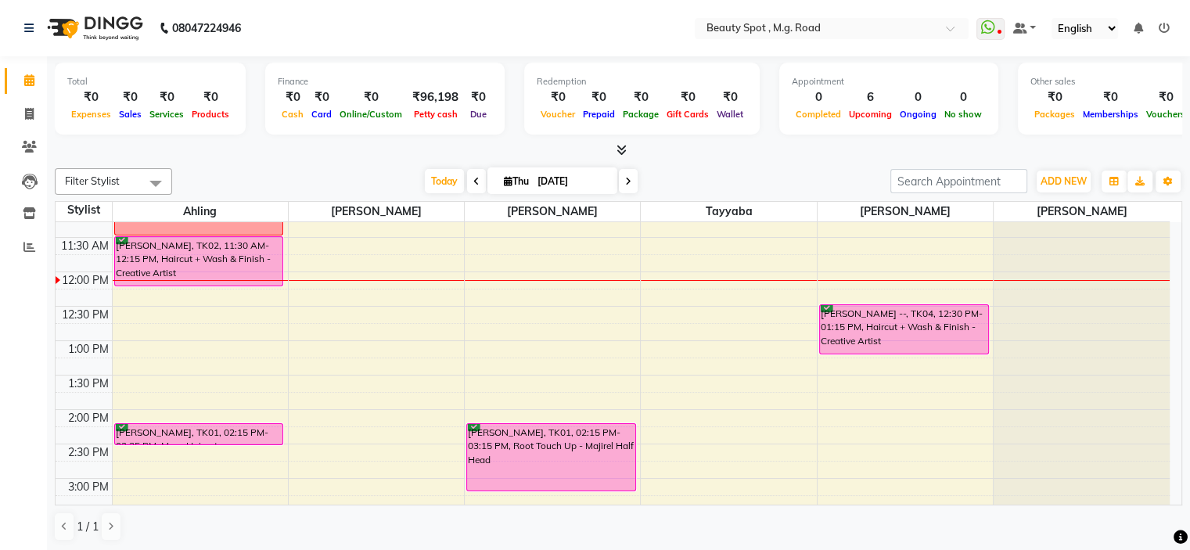
click at [872, 365] on div "9:00 AM 9:30 AM 10:00 AM 10:30 AM 11:00 AM 11:30 AM 12:00 PM 12:30 PM 1:00 PM 1…" at bounding box center [613, 444] width 1114 height 757
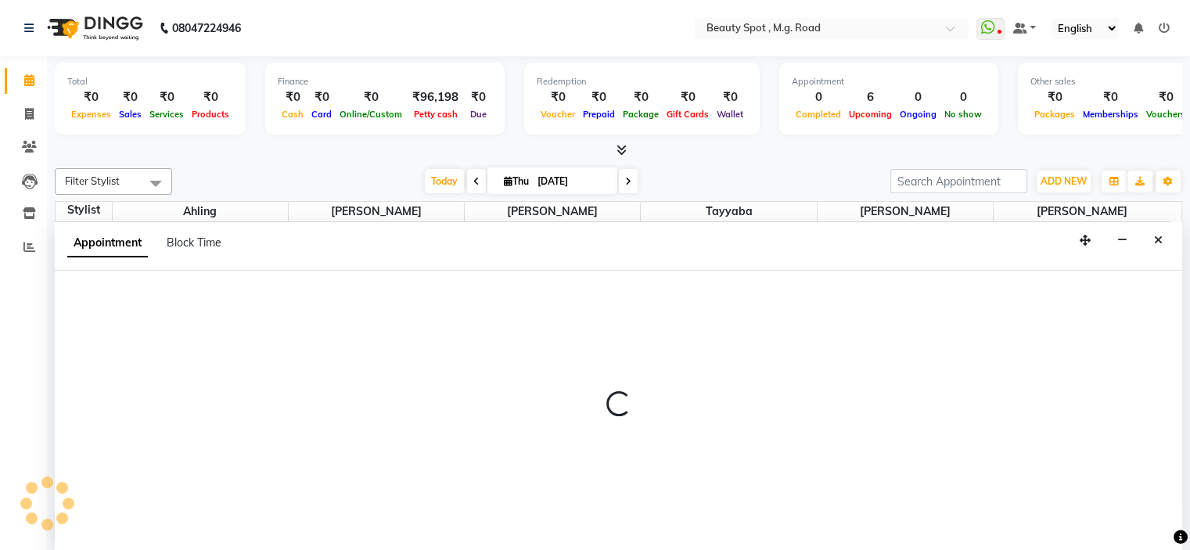
select select "71898"
select select "795"
select select "tentative"
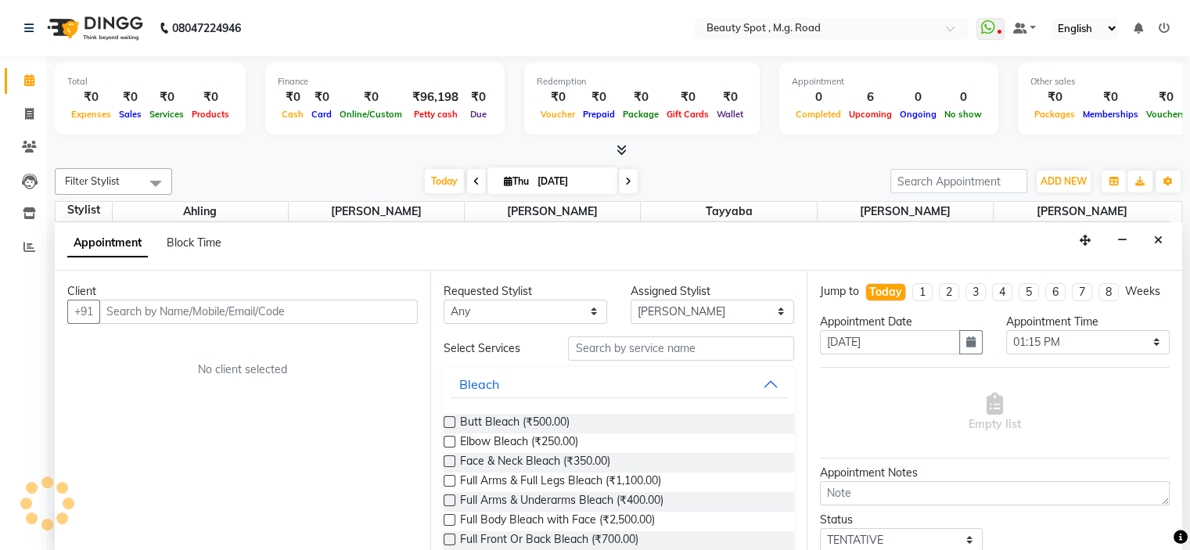
scroll to position [0, 0]
click at [183, 306] on input "text" at bounding box center [258, 312] width 318 height 24
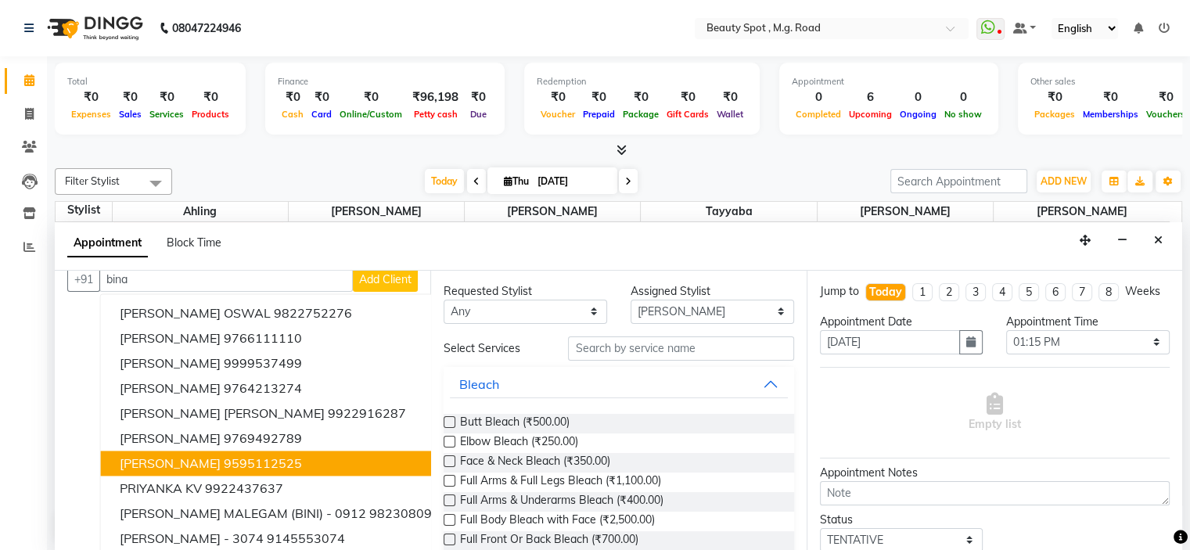
scroll to position [49, 0]
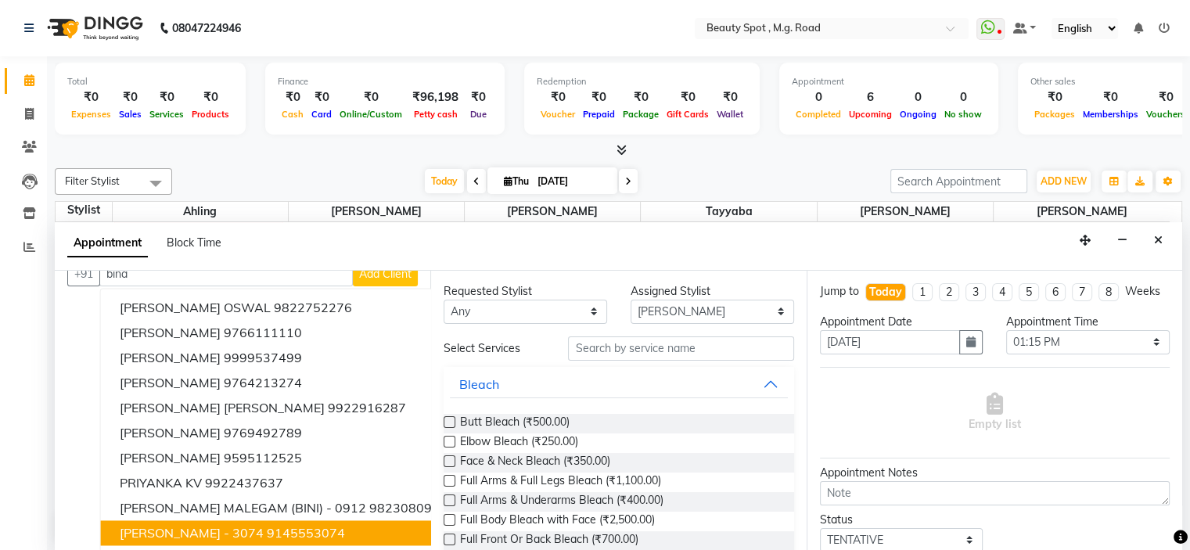
click at [243, 525] on span "BINA MIRCHANDANI - 3074" at bounding box center [192, 533] width 144 height 16
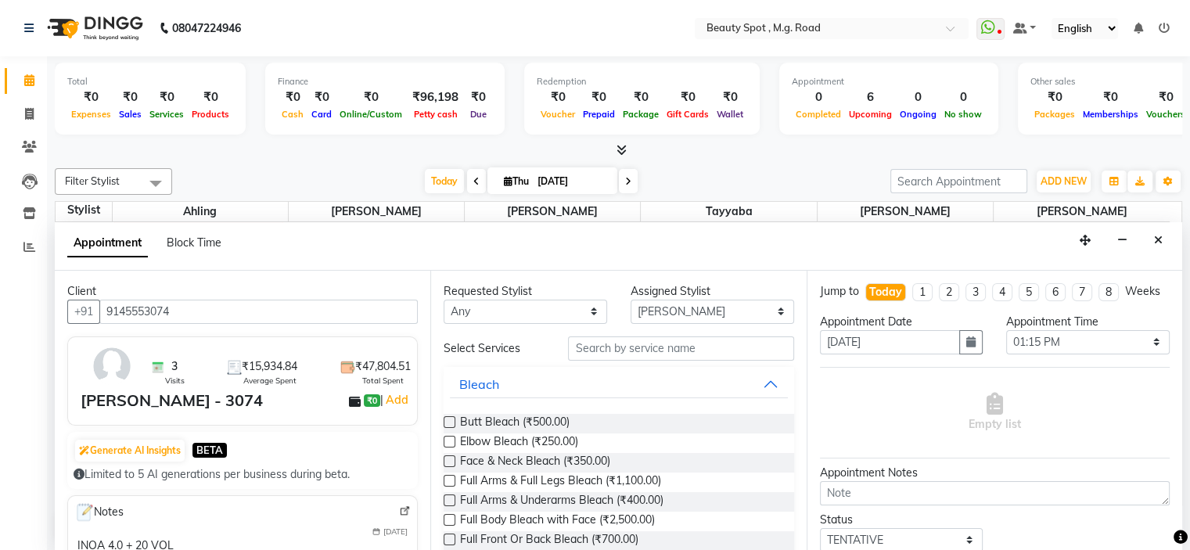
type input "9145553074"
click at [587, 348] on input "text" at bounding box center [680, 348] width 225 height 24
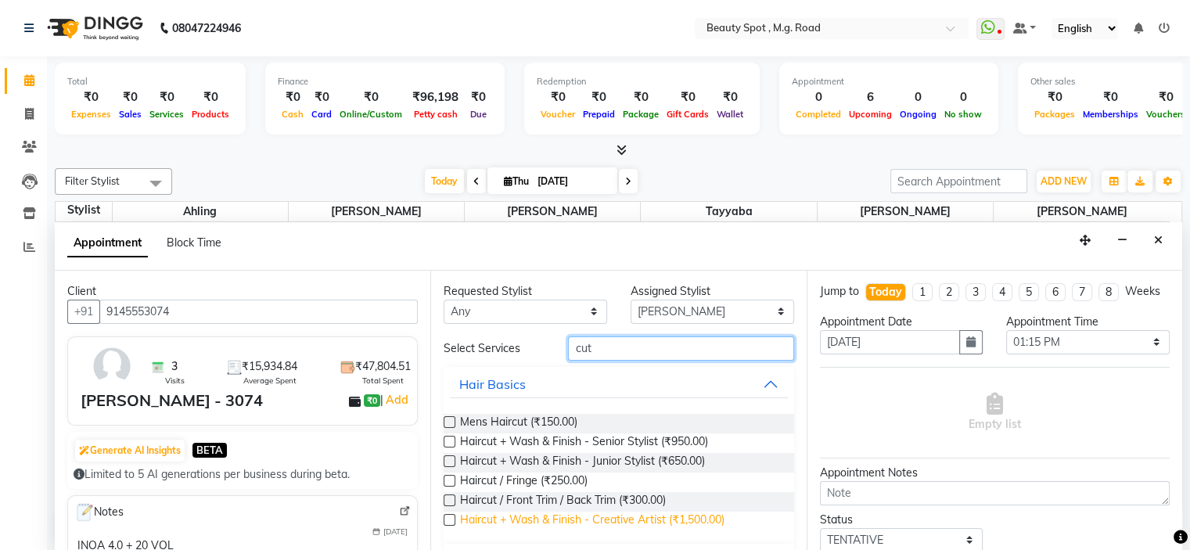
type input "cut"
click at [632, 518] on span "Haircut + Wash & Finish - Creative Artist (₹1,500.00)" at bounding box center [592, 522] width 264 height 20
checkbox input "false"
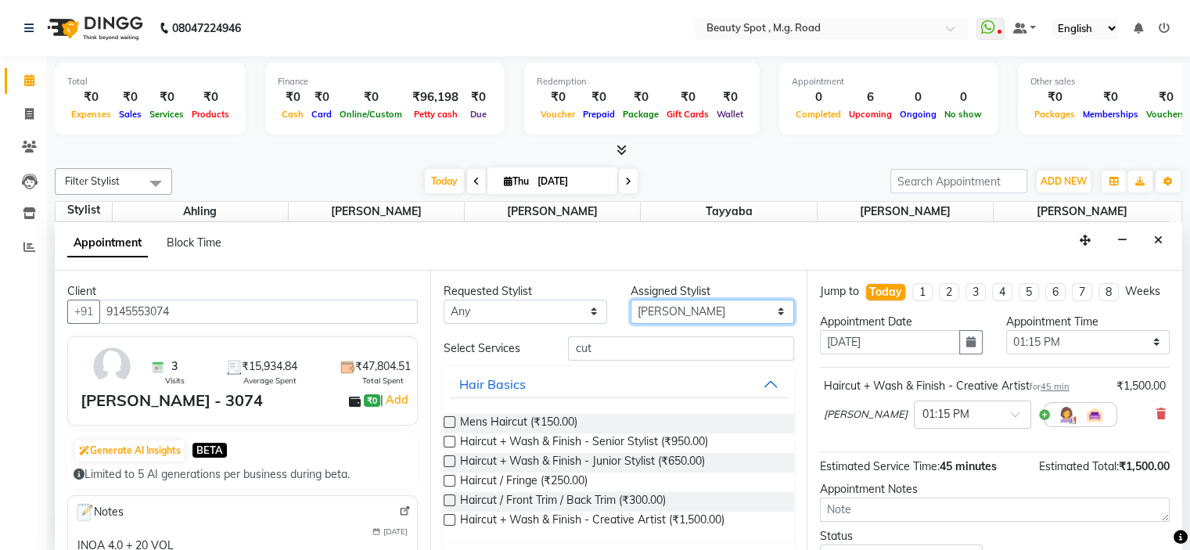
click at [666, 305] on select "Select Ahling Devika Sanu Sheela Tayyaba Yen" at bounding box center [713, 312] width 164 height 24
select select "70085"
click at [631, 300] on select "Select Ahling Devika Sanu Sheela Tayyaba Yen" at bounding box center [713, 312] width 164 height 24
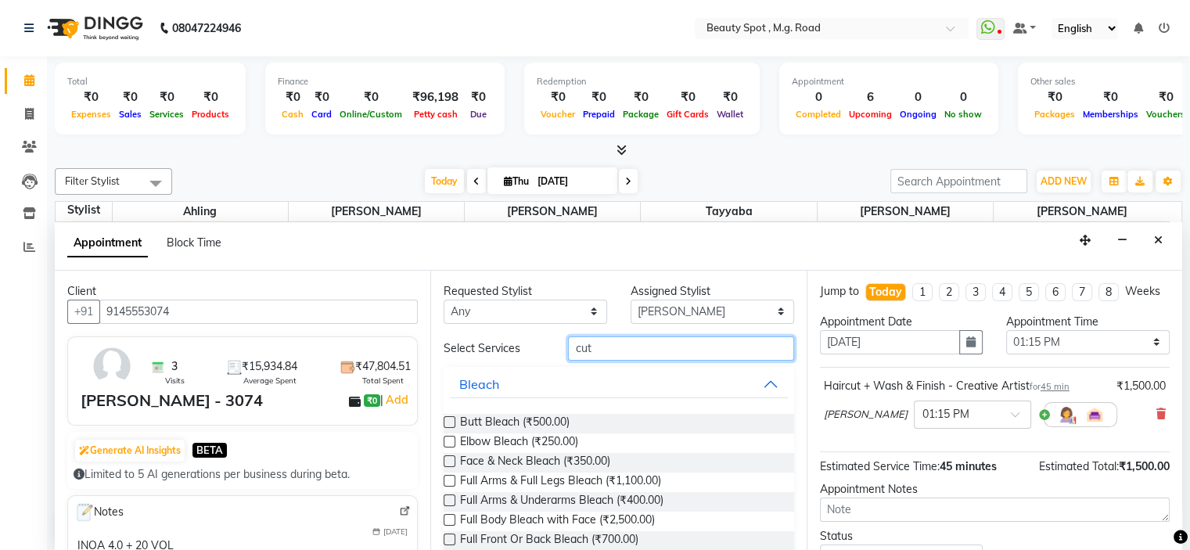
click at [592, 341] on input "cut" at bounding box center [680, 348] width 225 height 24
type input "c"
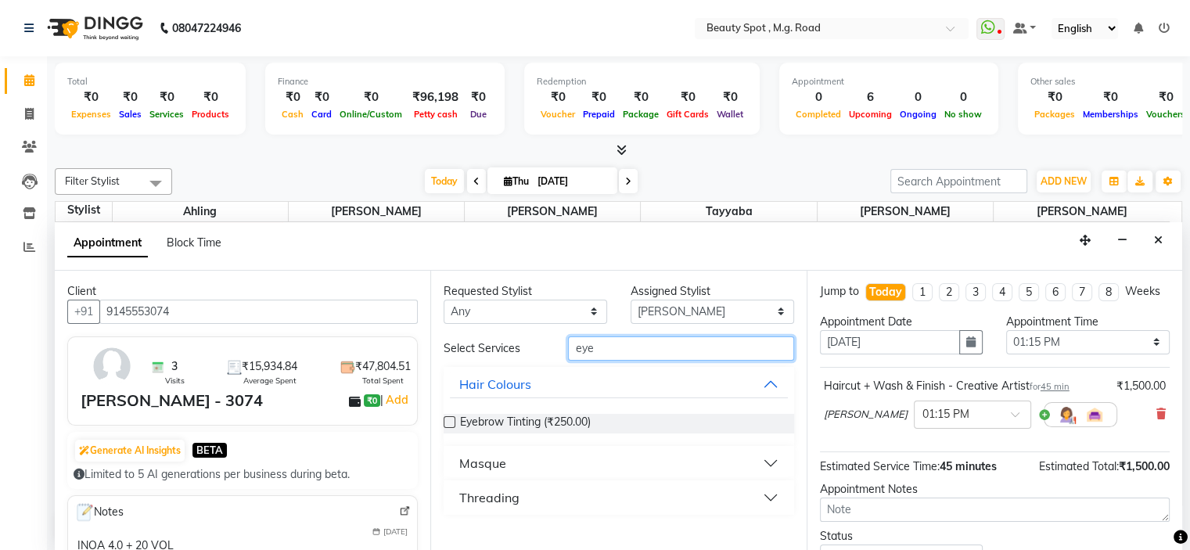
type input "eye"
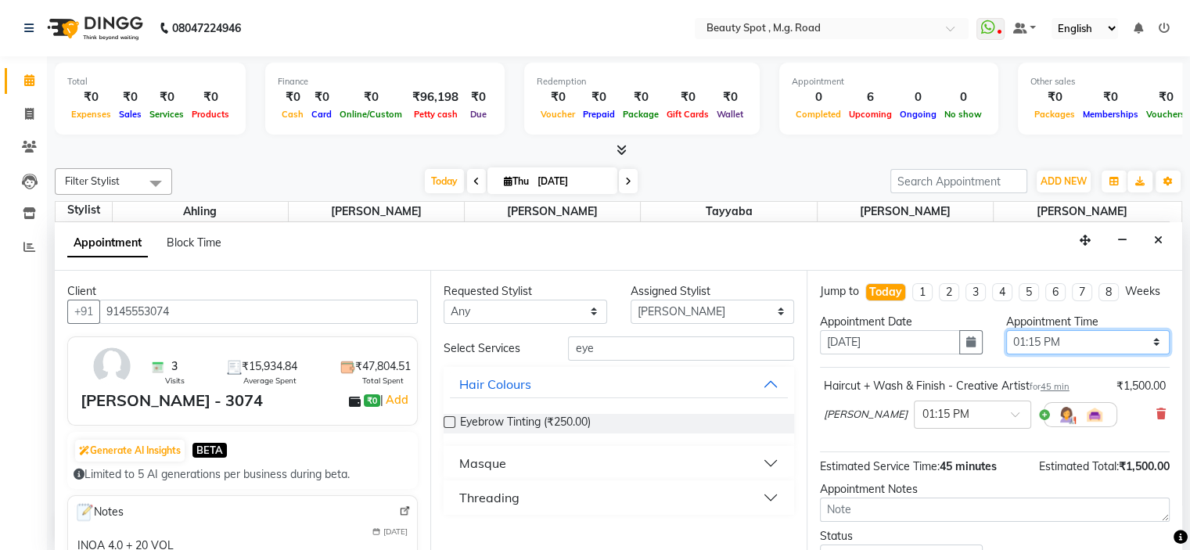
click at [1045, 354] on select "Select 10:00 AM 10:15 AM 10:30 AM 10:45 AM 11:00 AM 11:15 AM 11:30 AM 11:45 AM …" at bounding box center [1088, 342] width 164 height 24
select select "750"
click at [1006, 343] on select "Select 10:00 AM 10:15 AM 10:30 AM 10:45 AM 11:00 AM 11:15 AM 11:30 AM 11:45 AM …" at bounding box center [1088, 342] width 164 height 24
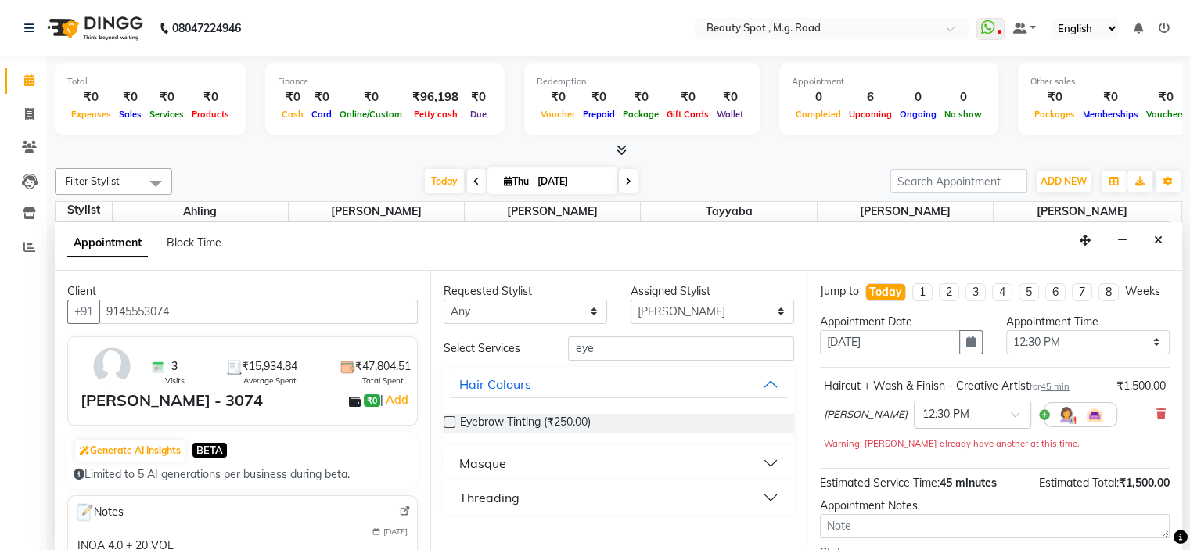
click at [531, 492] on button "Threading" at bounding box center [618, 498] width 337 height 28
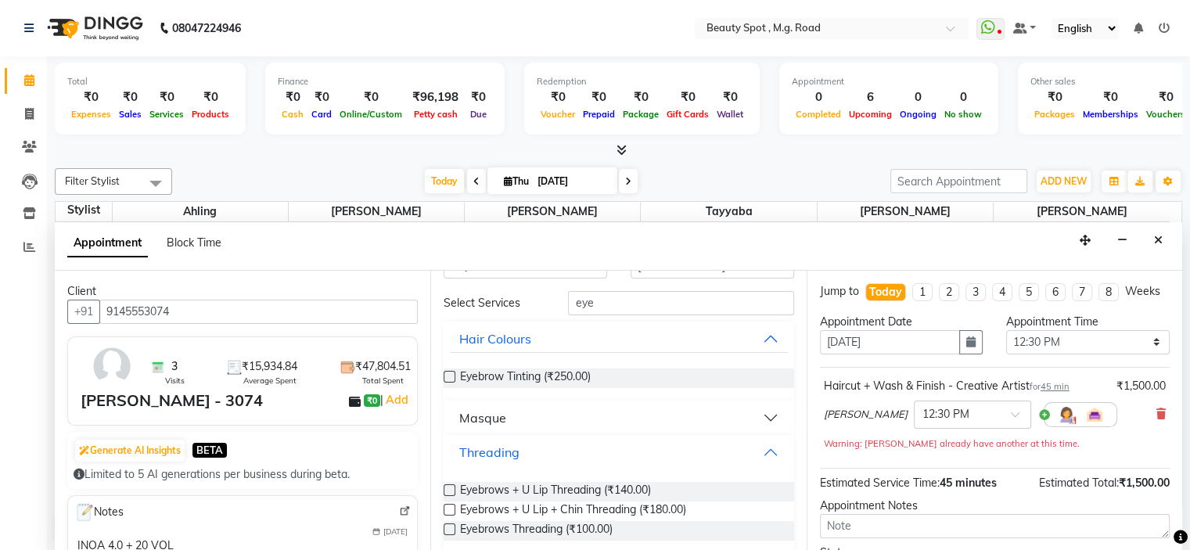
scroll to position [59, 0]
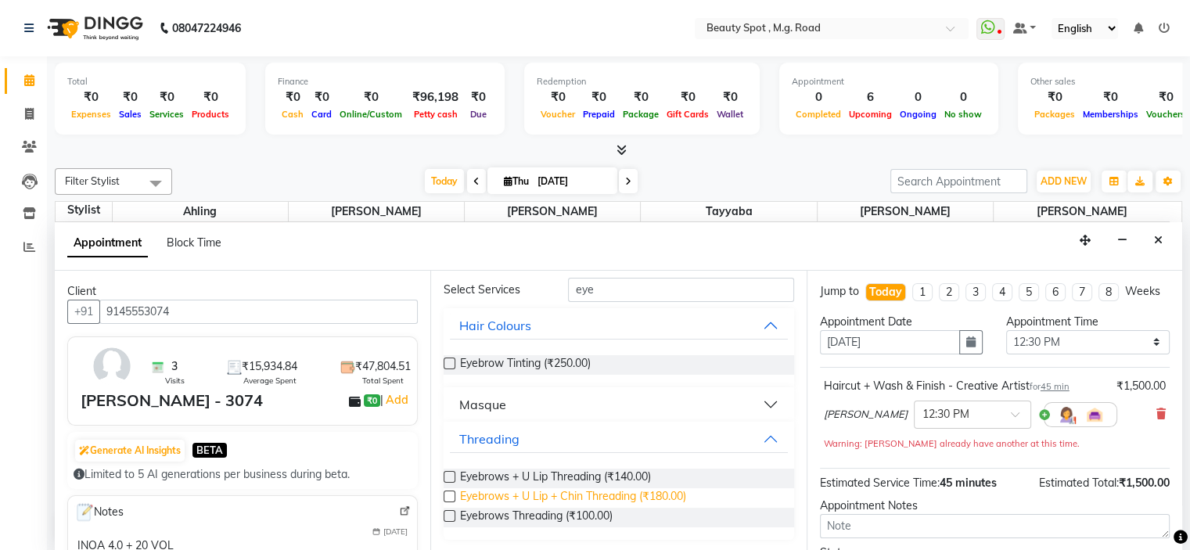
click at [573, 494] on span "Eyebrows + U Lip + Chin Threading (₹180.00)" at bounding box center [573, 498] width 226 height 20
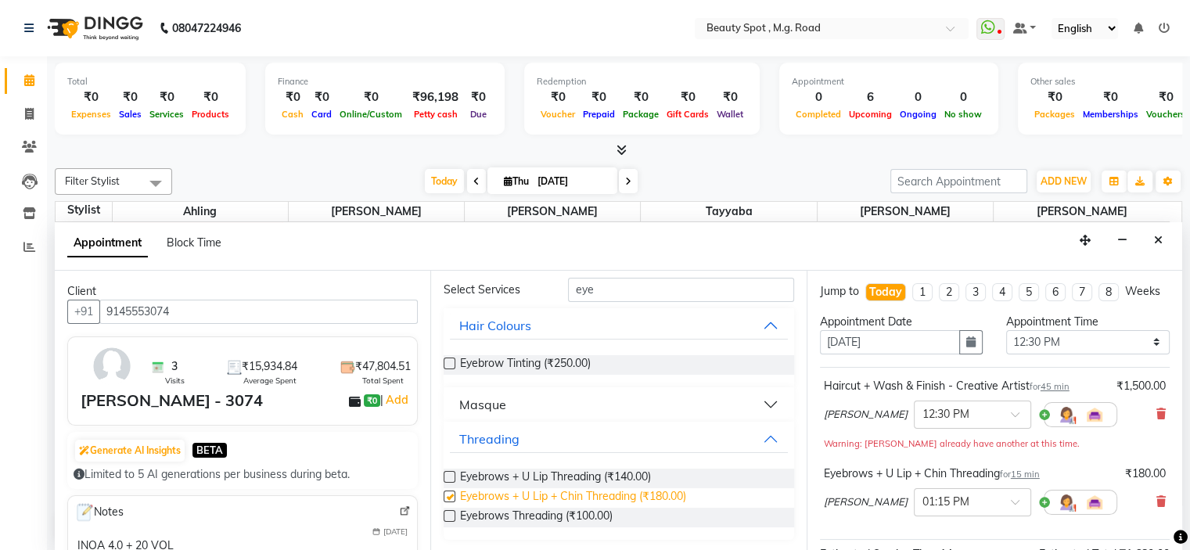
checkbox input "false"
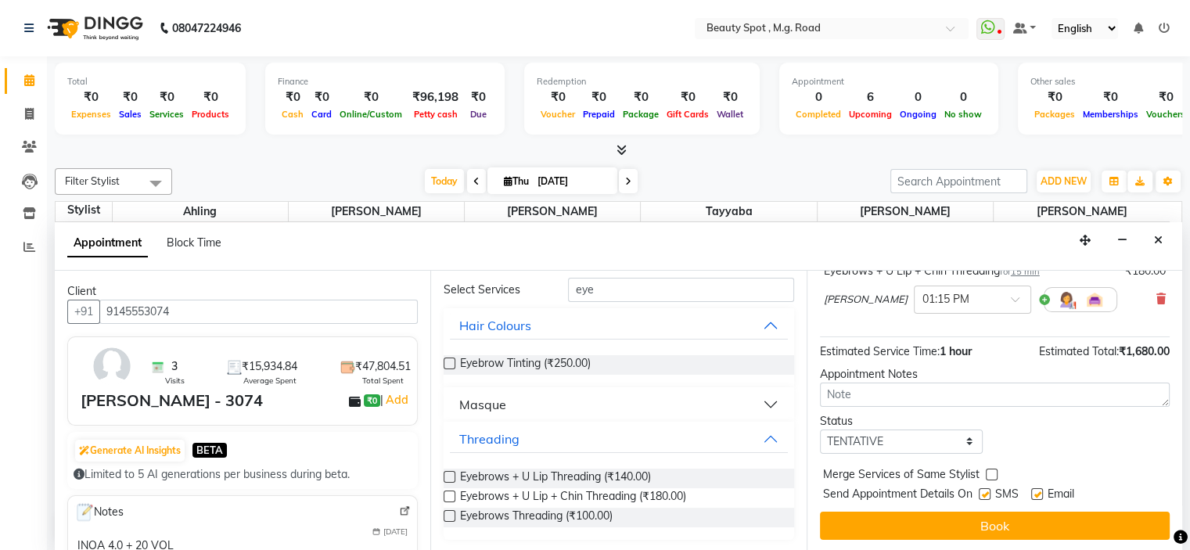
scroll to position [217, 0]
click at [862, 440] on select "Select TENTATIVE CONFIRM CHECK-IN UPCOMING" at bounding box center [902, 442] width 164 height 24
select select "check-in"
click at [820, 430] on select "Select TENTATIVE CONFIRM CHECK-IN UPCOMING" at bounding box center [902, 442] width 164 height 24
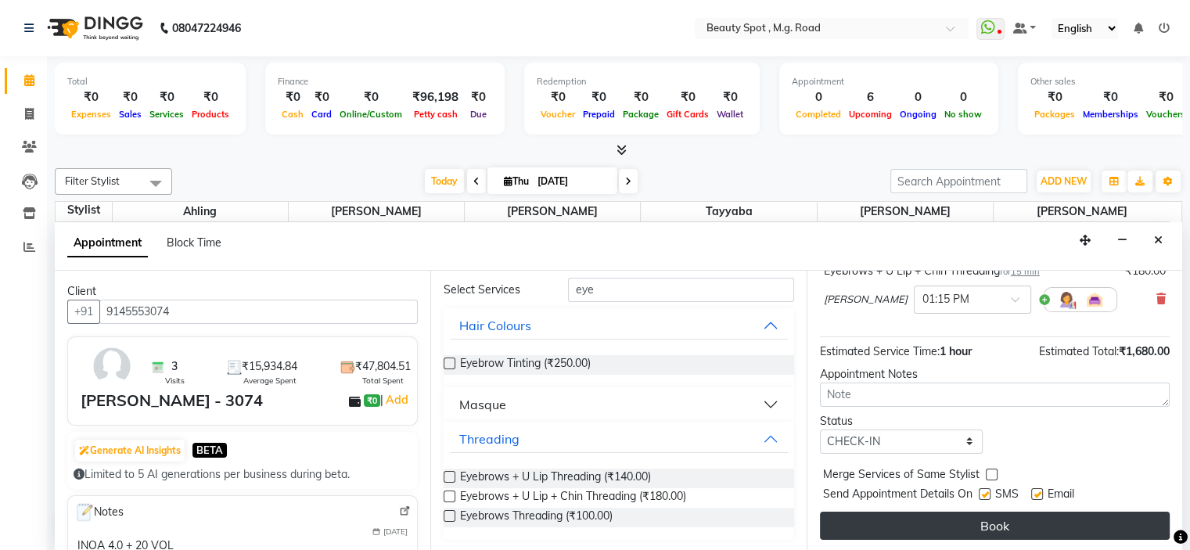
click at [880, 528] on button "Book" at bounding box center [995, 526] width 350 height 28
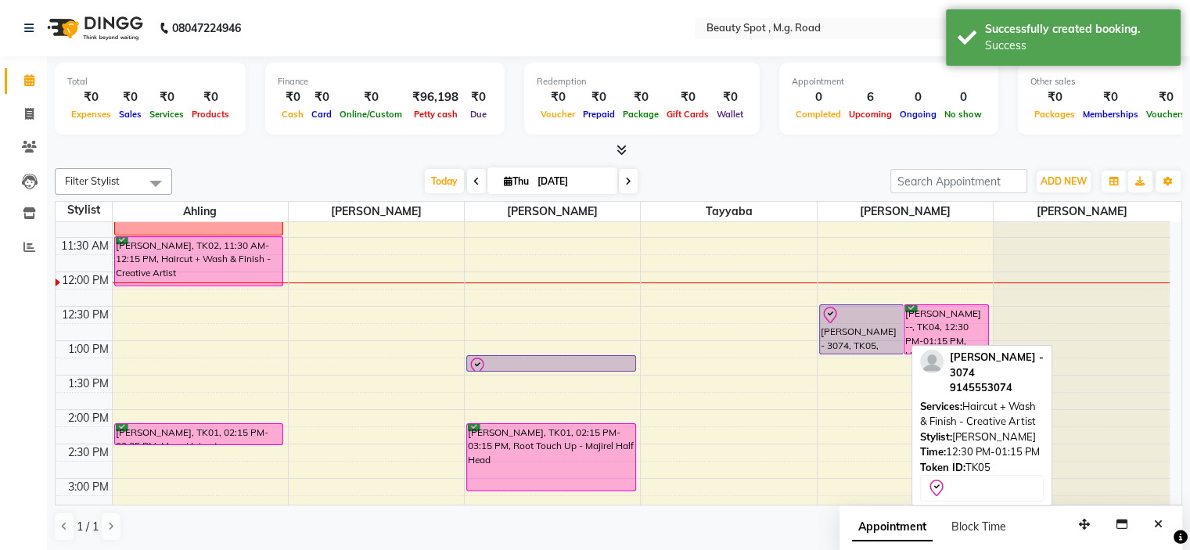
click at [851, 334] on div "[PERSON_NAME] - 3074, TK05, 12:30 PM-01:15 PM, Haircut + Wash & Finish - Creati…" at bounding box center [861, 329] width 83 height 49
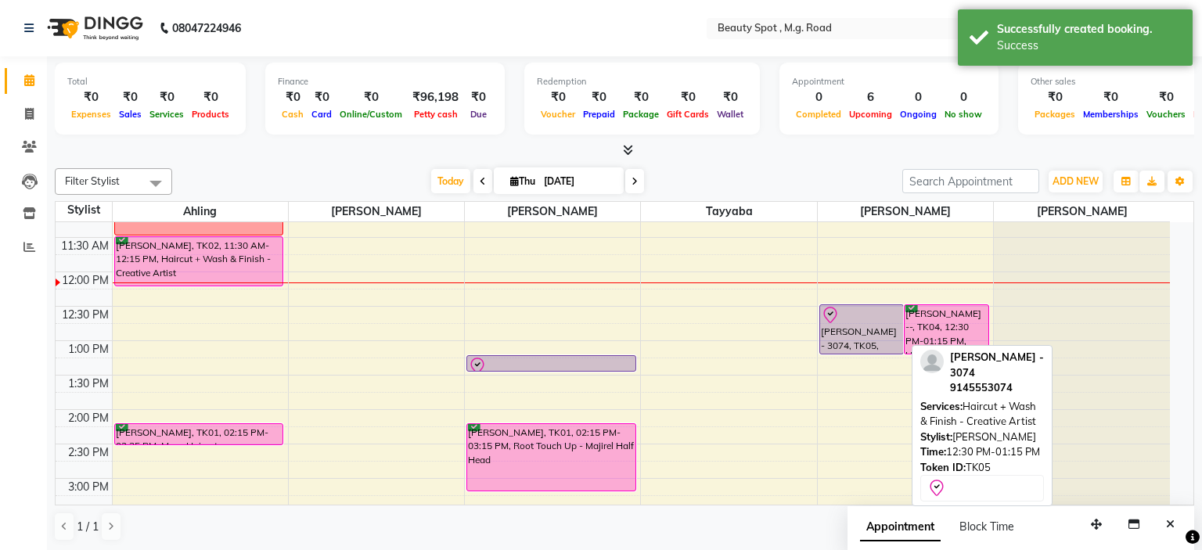
select select "8"
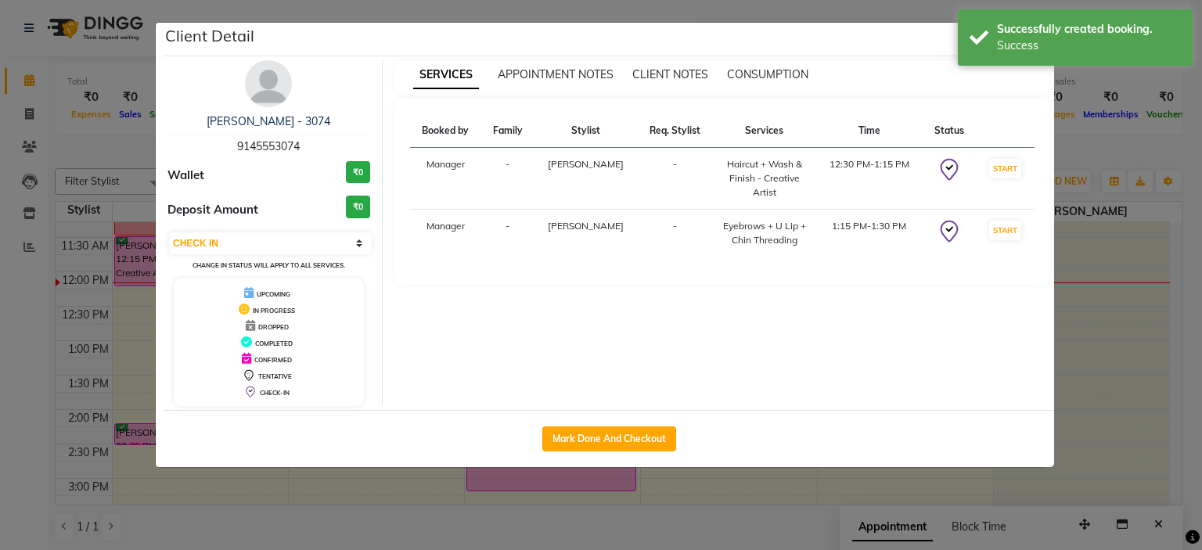
click at [275, 360] on span "CONFIRMED" at bounding box center [273, 360] width 38 height 8
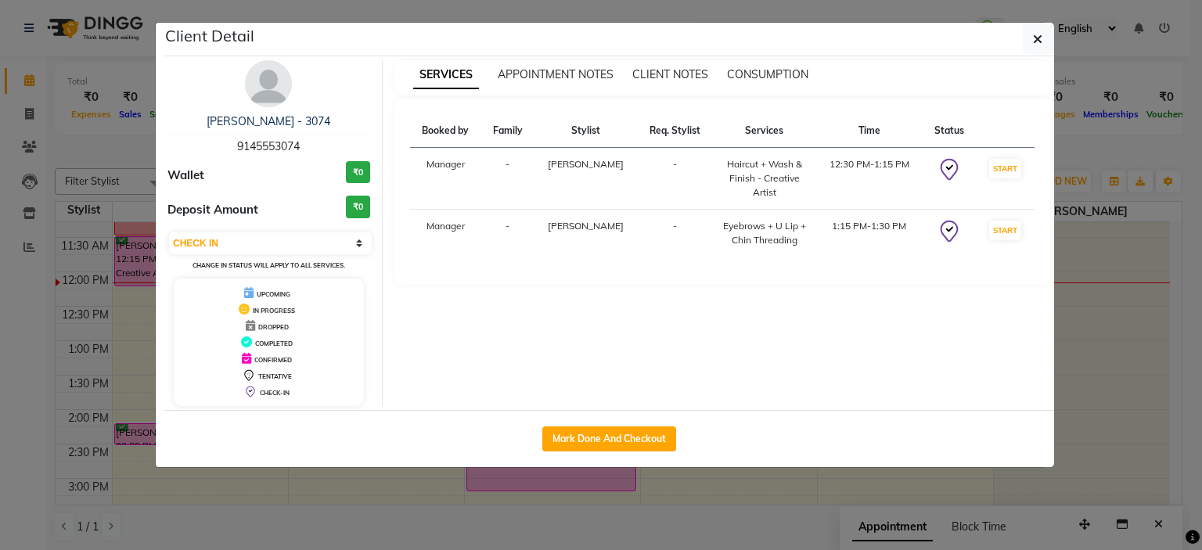
click at [275, 360] on span "CONFIRMED" at bounding box center [273, 360] width 38 height 8
click at [244, 358] on icon at bounding box center [246, 358] width 9 height 11
click at [275, 362] on span "CONFIRMED" at bounding box center [273, 360] width 38 height 8
click at [1042, 40] on icon "button" at bounding box center [1037, 39] width 9 height 13
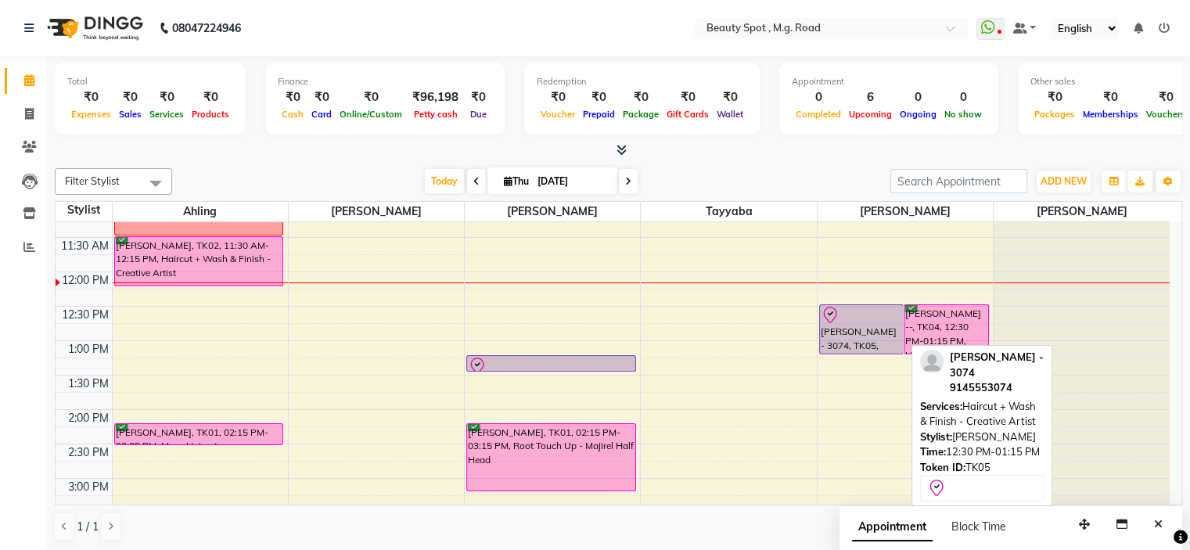
click at [842, 337] on div "[PERSON_NAME] - 3074, TK05, 12:30 PM-01:15 PM, Haircut + Wash & Finish - Creati…" at bounding box center [861, 329] width 83 height 49
select select "8"
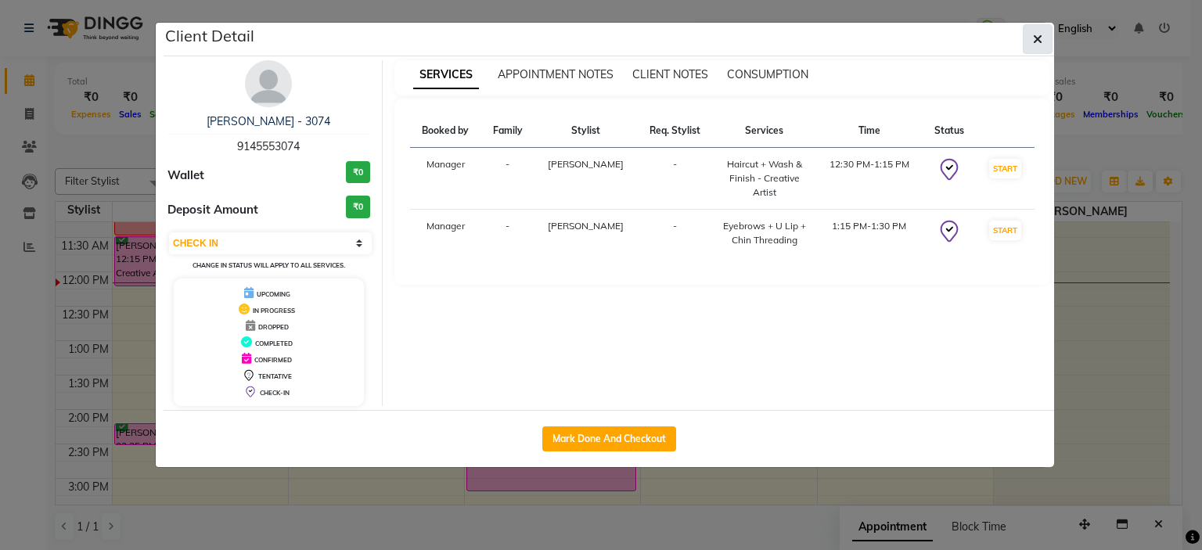
click at [1038, 37] on icon "button" at bounding box center [1037, 39] width 9 height 13
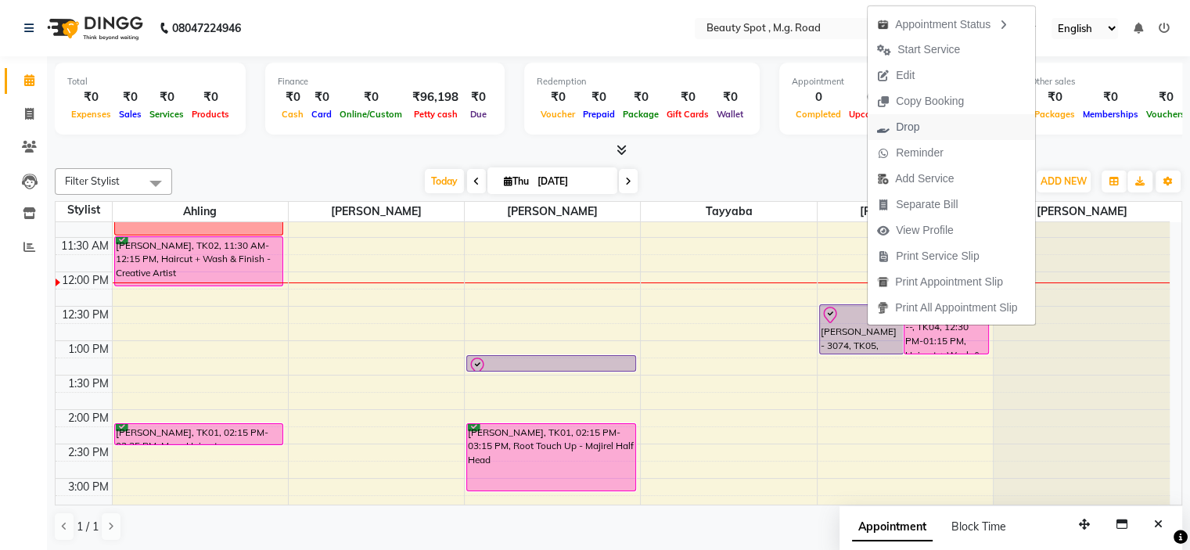
click at [905, 130] on span "Drop" at bounding box center [907, 127] width 23 height 16
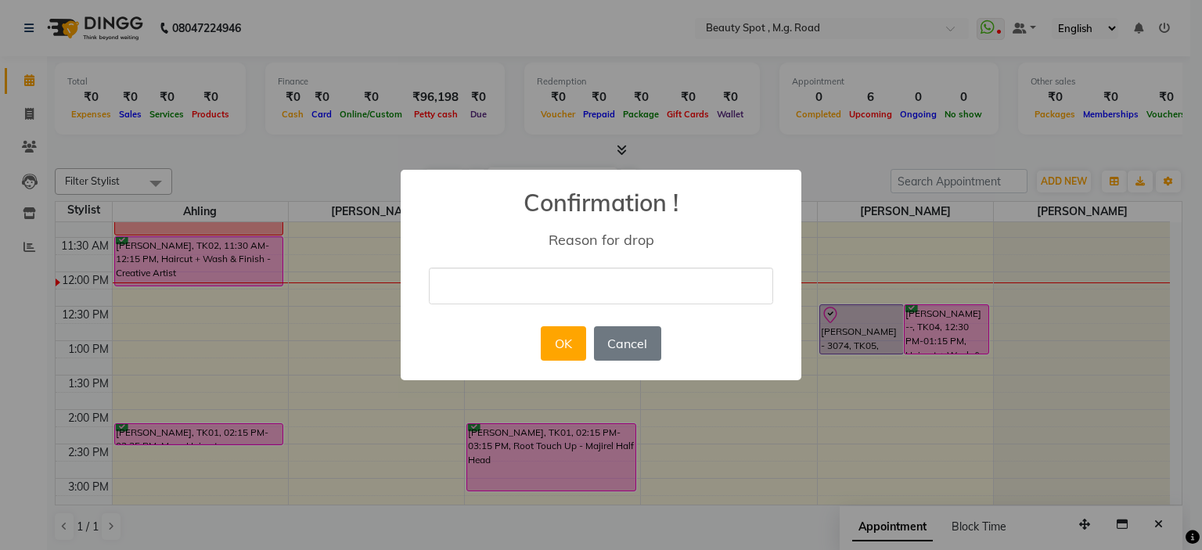
click at [551, 289] on input "text" at bounding box center [601, 286] width 344 height 37
type input "MISTAKE"
click at [557, 347] on button "OK" at bounding box center [563, 343] width 45 height 34
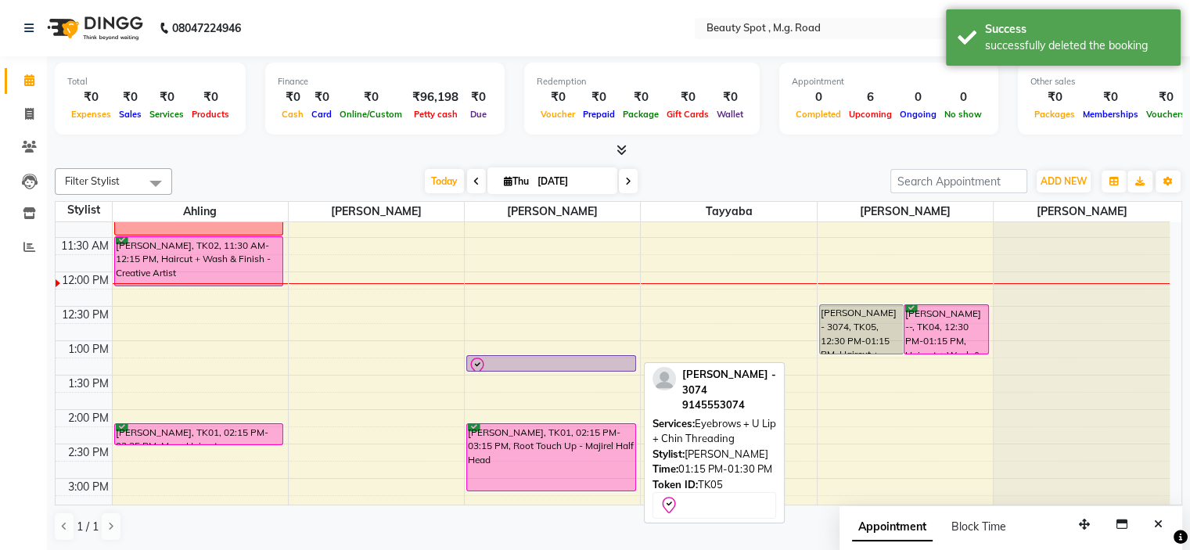
click at [559, 359] on div at bounding box center [551, 366] width 167 height 19
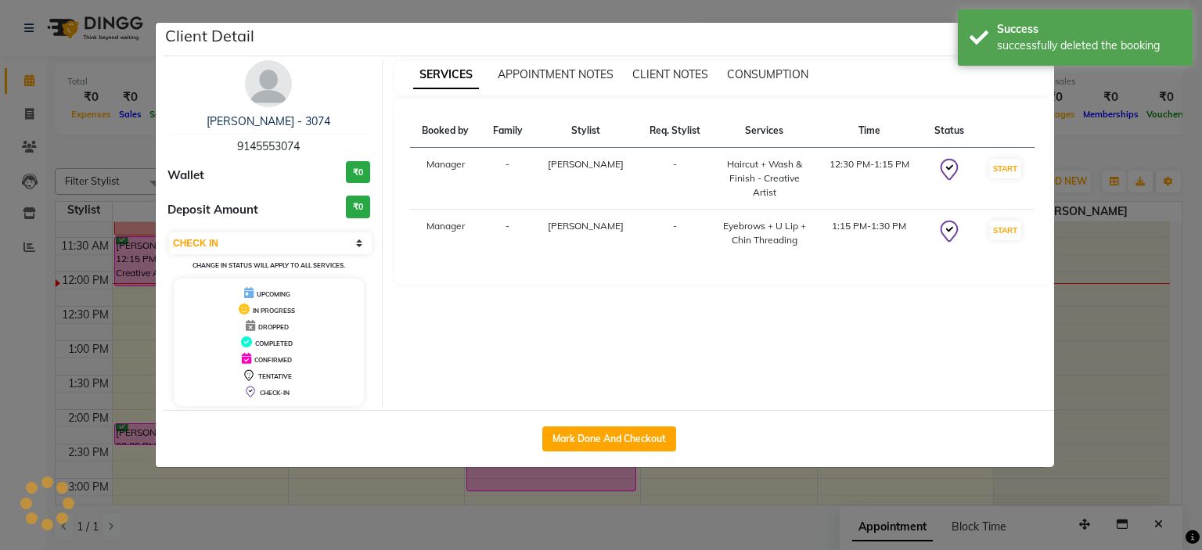
select select "select"
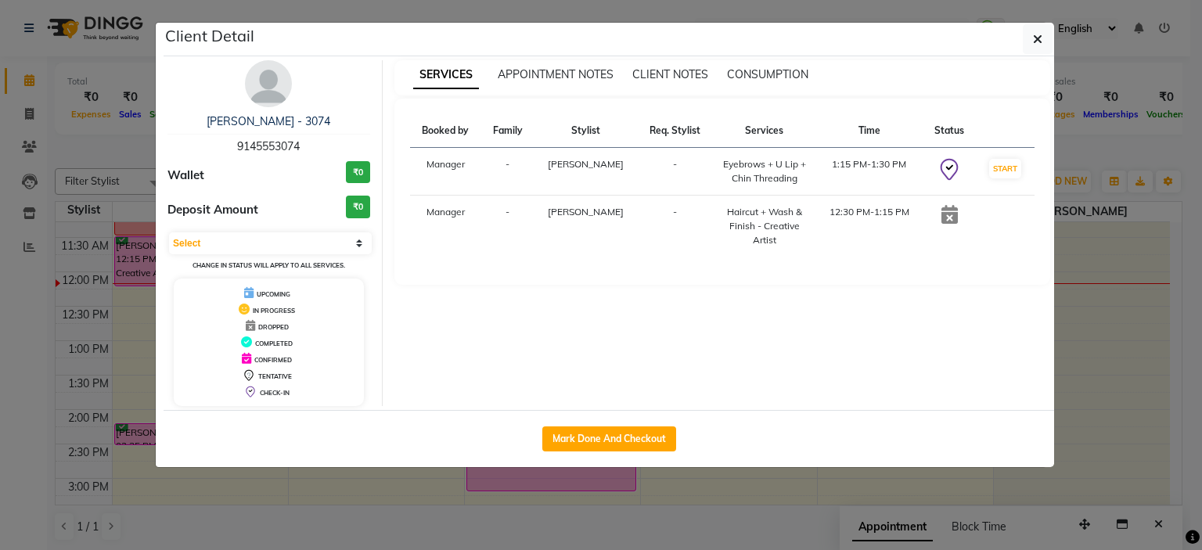
drag, startPoint x: 1039, startPoint y: 39, endPoint x: 16, endPoint y: 309, distance: 1058.5
click at [16, 309] on ngb-modal-window "Client Detail BINA MIRCHANDANI - 3074 9145553074 Wallet ₹0 Deposit Amount ₹0 Se…" at bounding box center [601, 275] width 1202 height 550
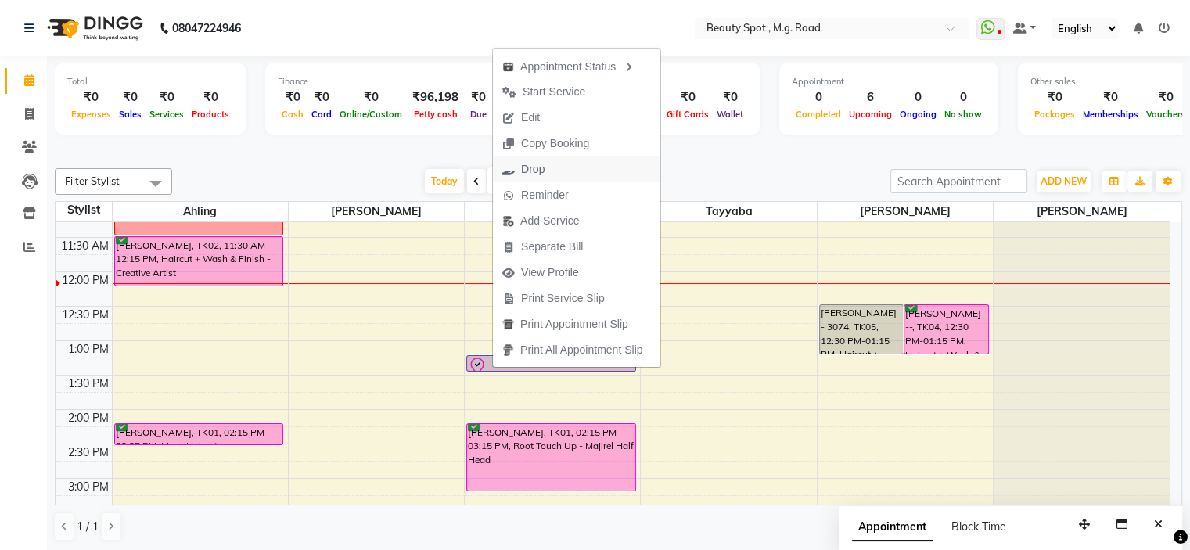
click at [540, 168] on span "Drop" at bounding box center [532, 169] width 23 height 16
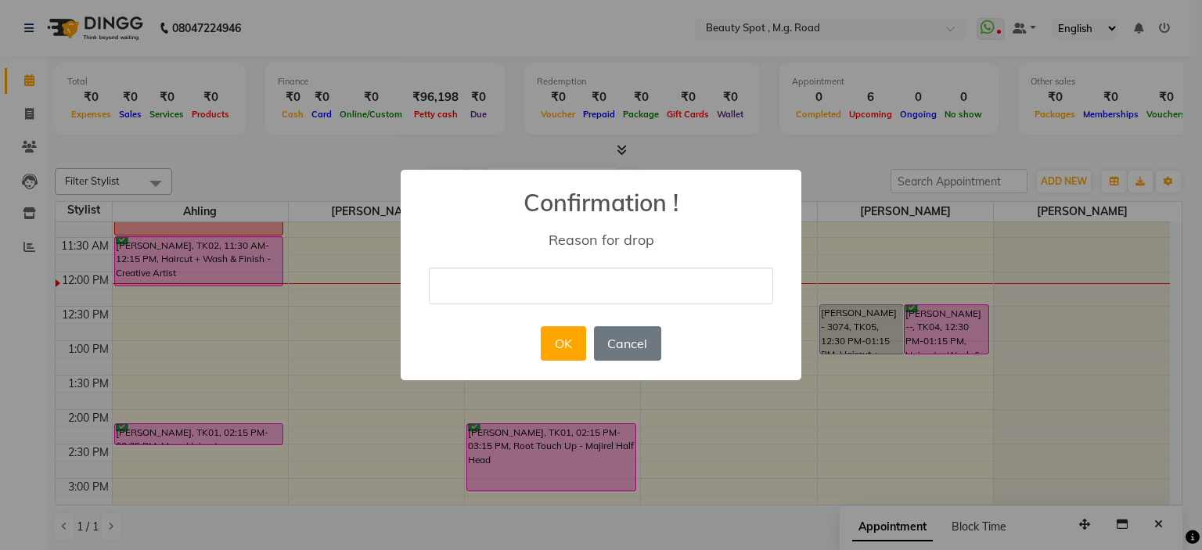
click at [523, 290] on input "text" at bounding box center [601, 286] width 344 height 37
type input "MISTAKE"
click at [566, 344] on button "OK" at bounding box center [563, 343] width 45 height 34
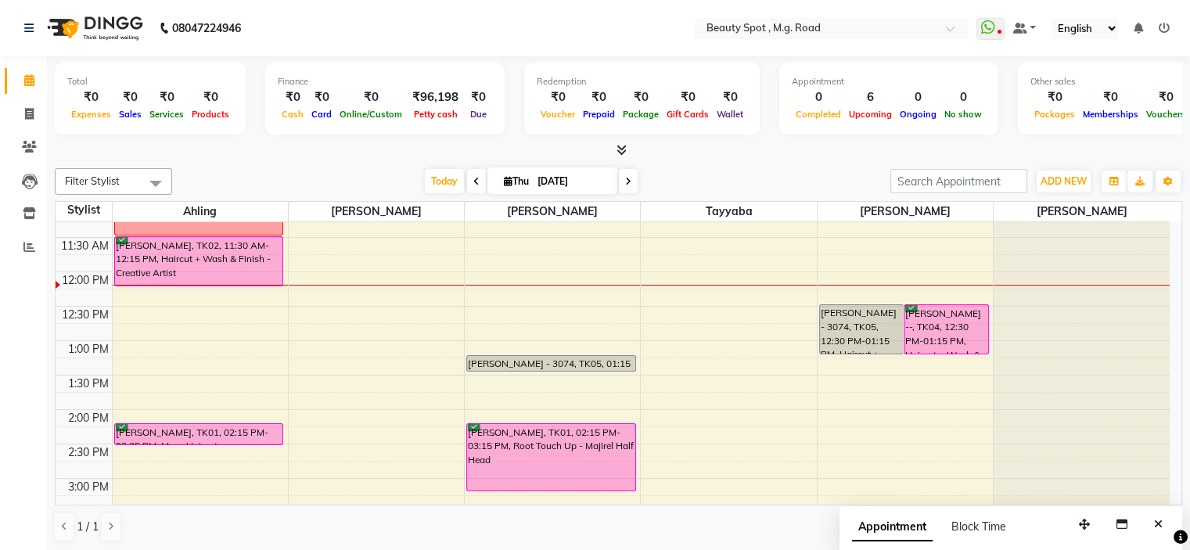
scroll to position [235, 0]
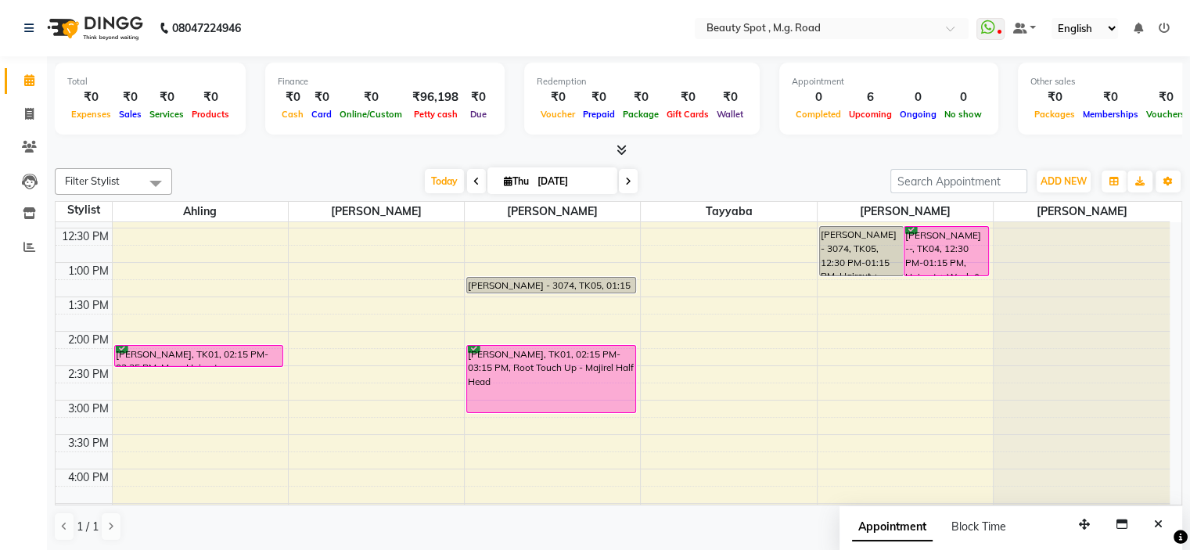
click at [790, 233] on div "9:00 AM 9:30 AM 10:00 AM 10:30 AM 11:00 AM 11:30 AM 12:00 PM 12:30 PM 1:00 PM 1…" at bounding box center [613, 365] width 1114 height 757
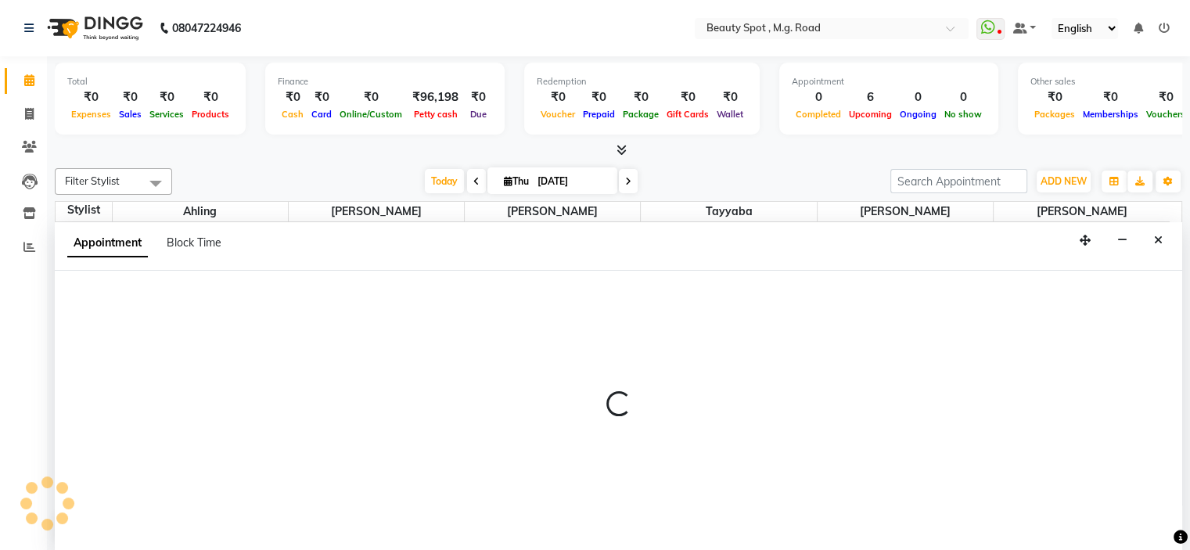
select select "70086"
select select "750"
select select "tentative"
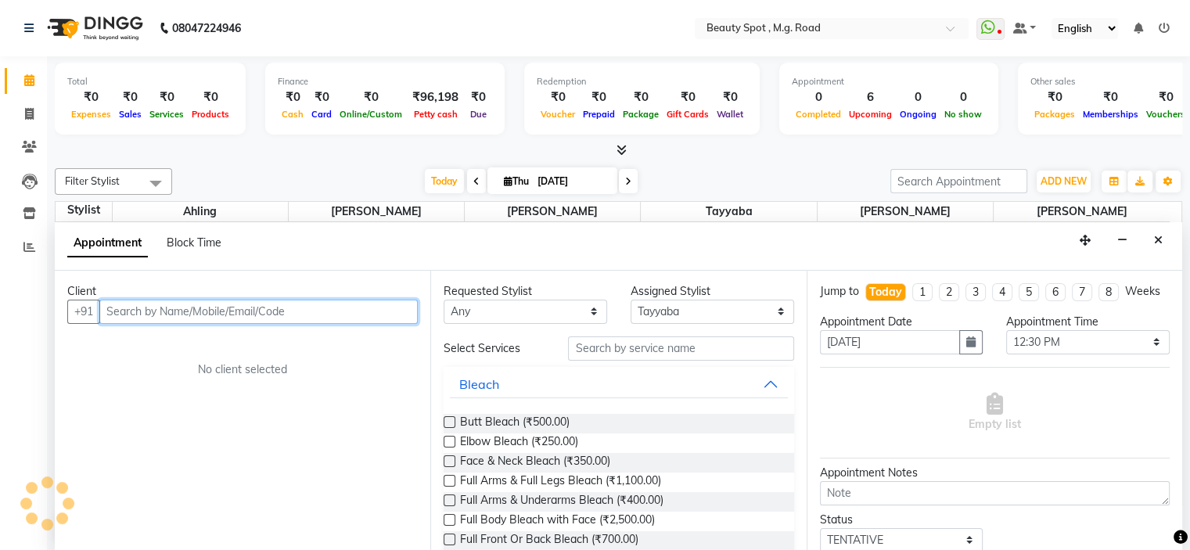
scroll to position [0, 0]
click at [290, 311] on input "text" at bounding box center [258, 312] width 318 height 24
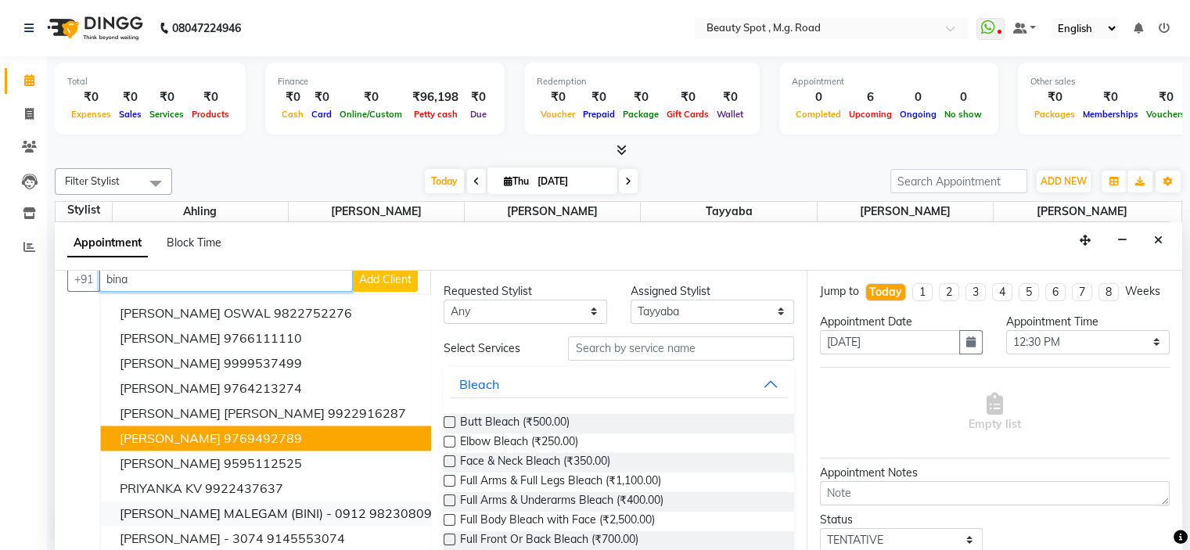
scroll to position [49, 0]
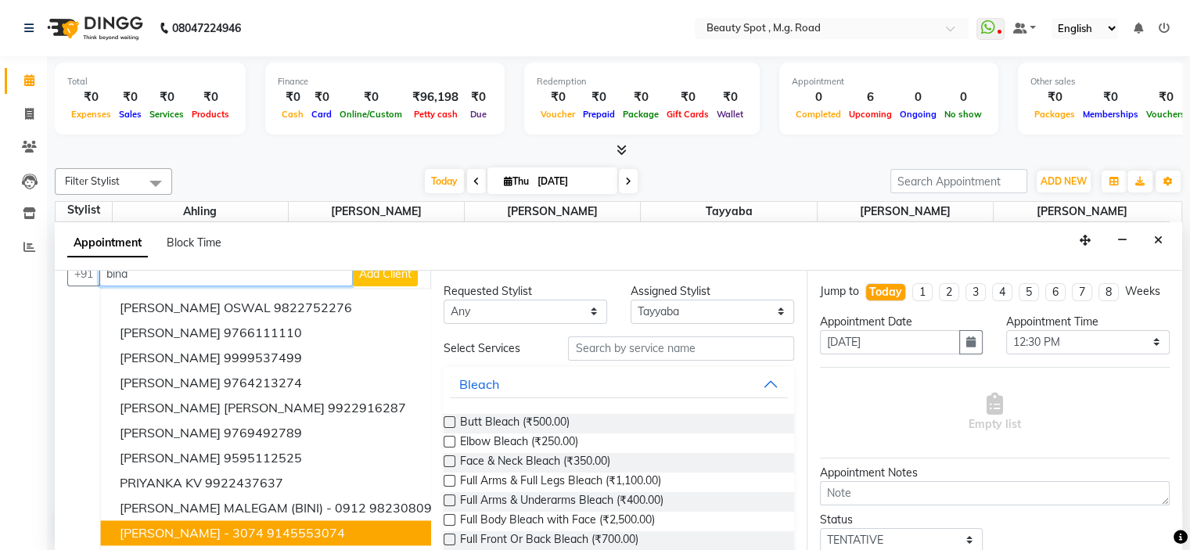
click at [196, 525] on span "BINA MIRCHANDANI - 3074" at bounding box center [192, 533] width 144 height 16
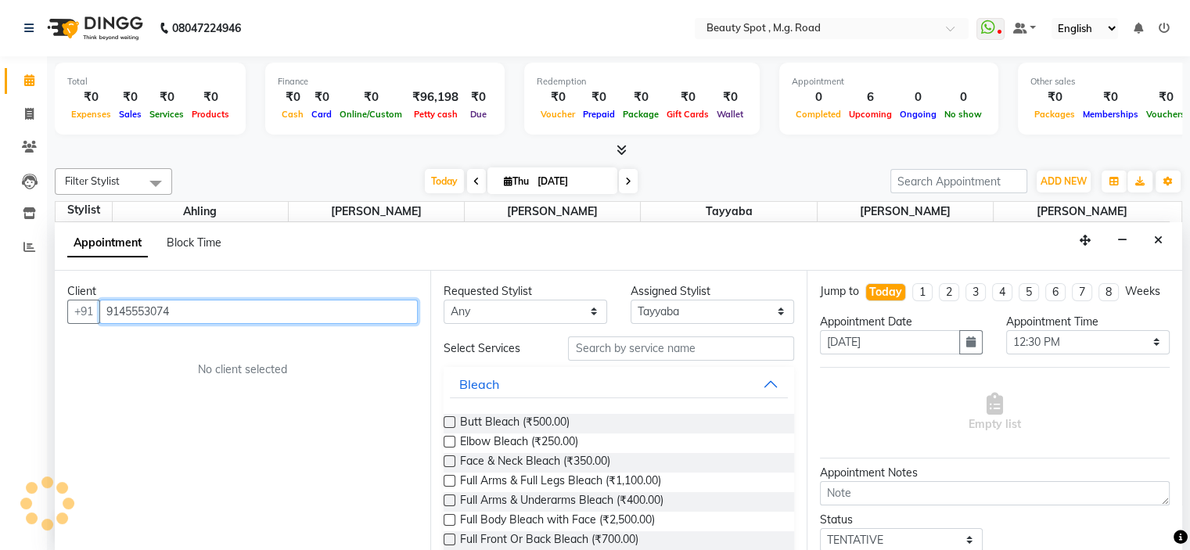
scroll to position [0, 0]
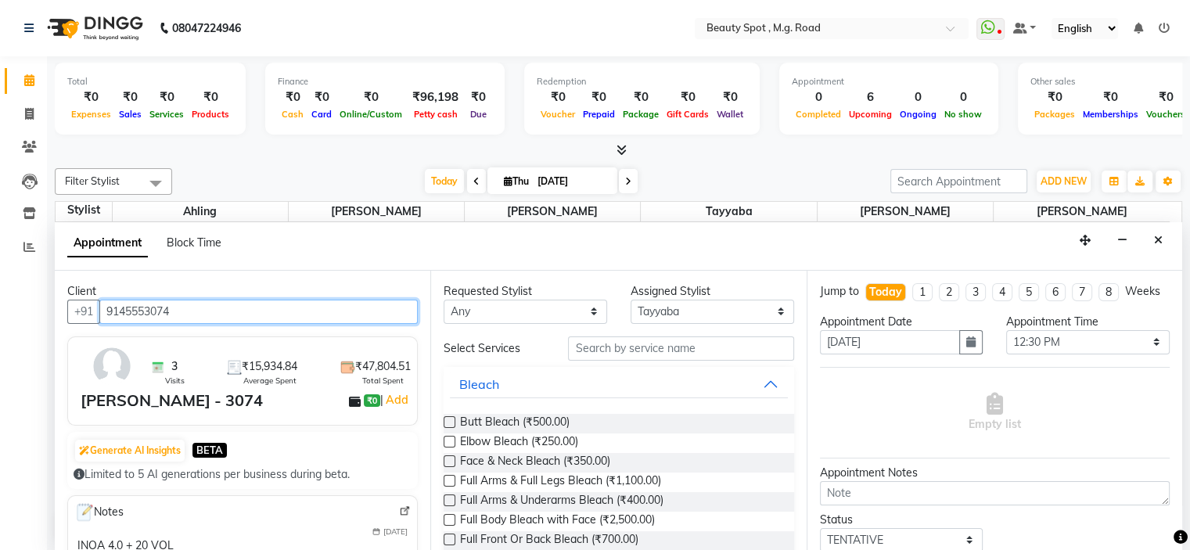
type input "9145553074"
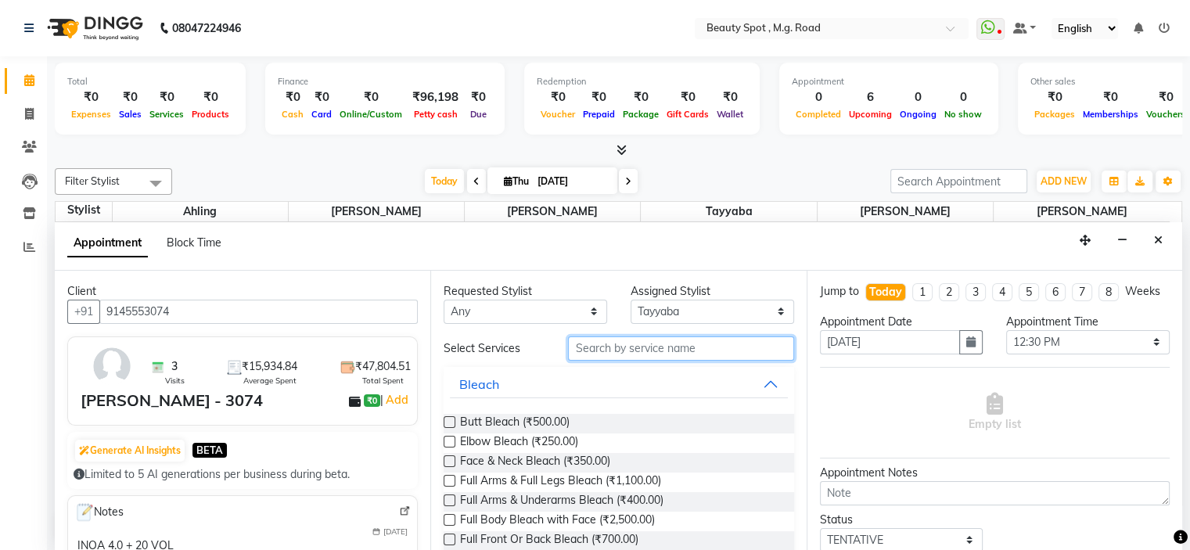
click at [622, 352] on input "text" at bounding box center [680, 348] width 225 height 24
click at [707, 309] on select "Select Ahling Devika Sanu Sheela Tayyaba Yen" at bounding box center [713, 312] width 164 height 24
select select "71898"
click at [631, 300] on select "Select Ahling Devika Sanu Sheela Tayyaba Yen" at bounding box center [713, 312] width 164 height 24
click at [585, 350] on input "text" at bounding box center [680, 348] width 225 height 24
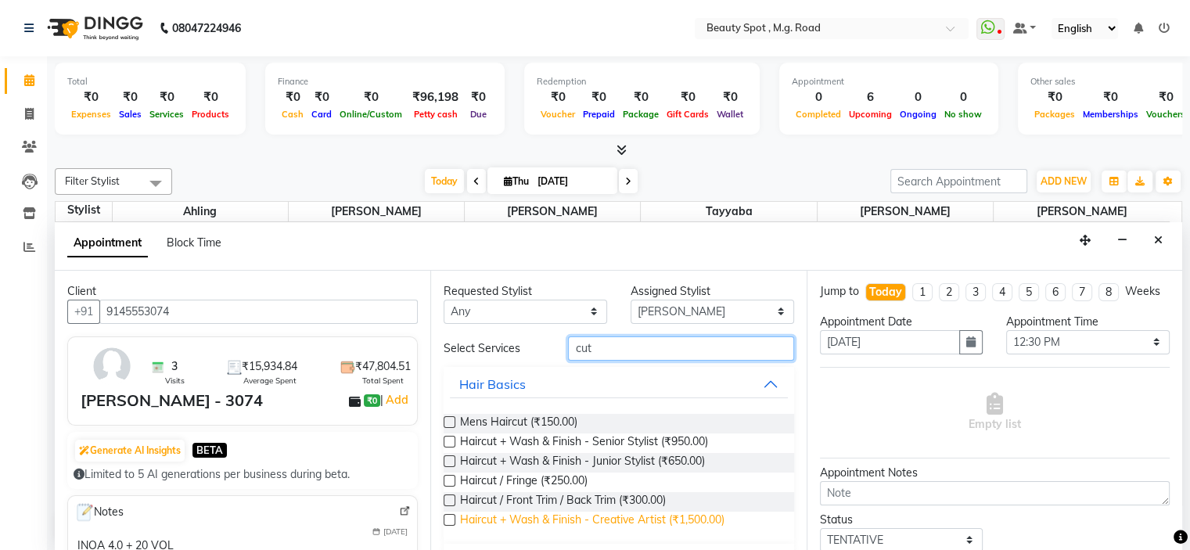
type input "cut"
click at [616, 522] on span "Haircut + Wash & Finish - Creative Artist (₹1,500.00)" at bounding box center [592, 522] width 264 height 20
checkbox input "false"
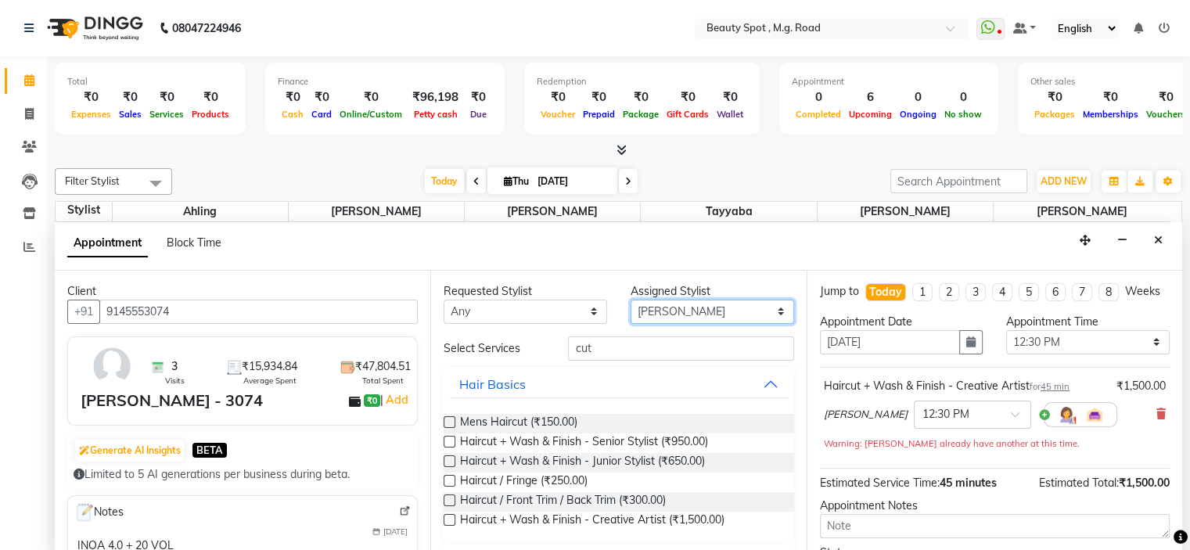
click at [657, 310] on select "Select Ahling Devika Sanu Sheela Tayyaba Yen" at bounding box center [713, 312] width 164 height 24
select select "70085"
click at [631, 300] on select "Select Ahling Devika Sanu Sheela Tayyaba Yen" at bounding box center [713, 312] width 164 height 24
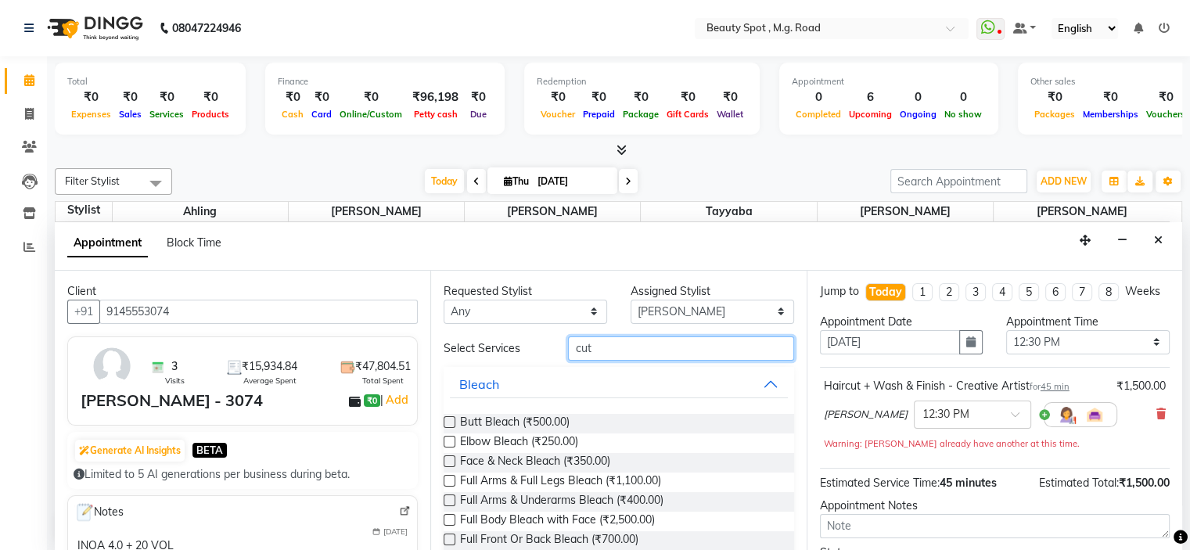
click at [601, 350] on input "cut" at bounding box center [680, 348] width 225 height 24
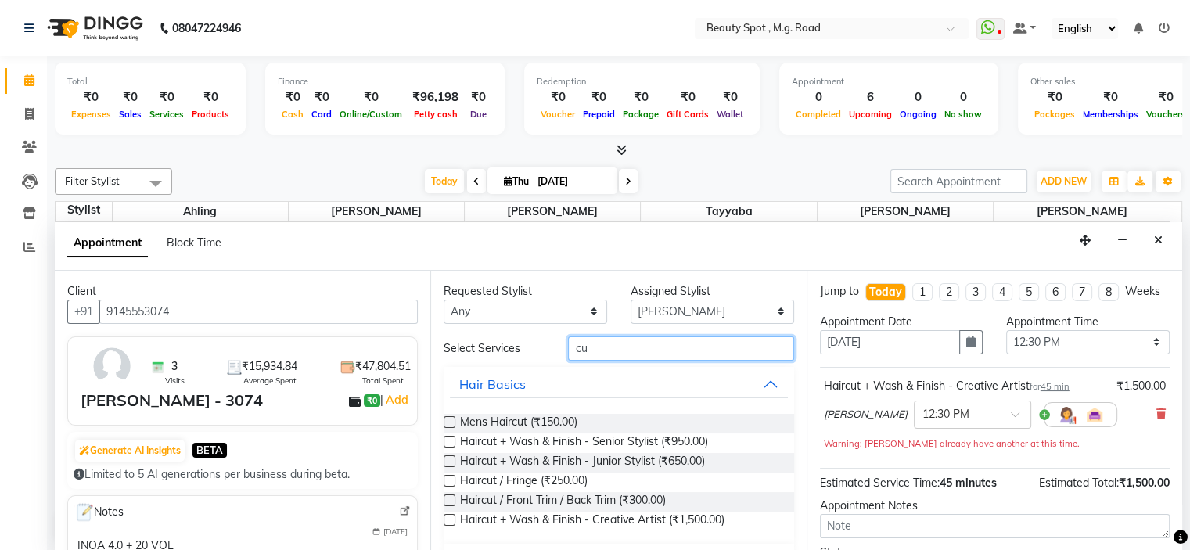
type input "c"
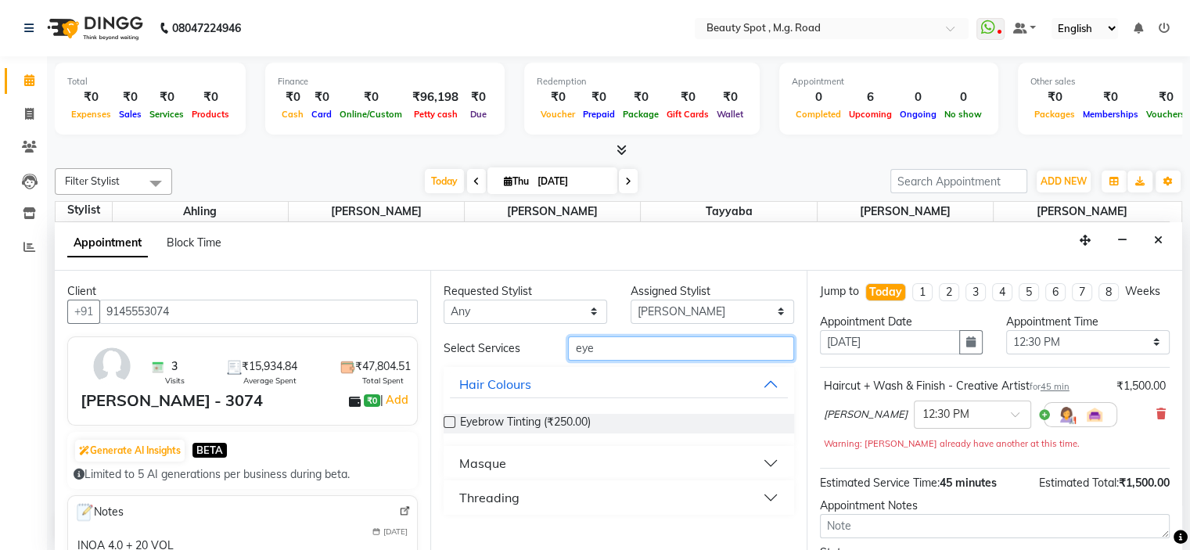
type input "eye"
click at [521, 494] on button "Threading" at bounding box center [618, 498] width 337 height 28
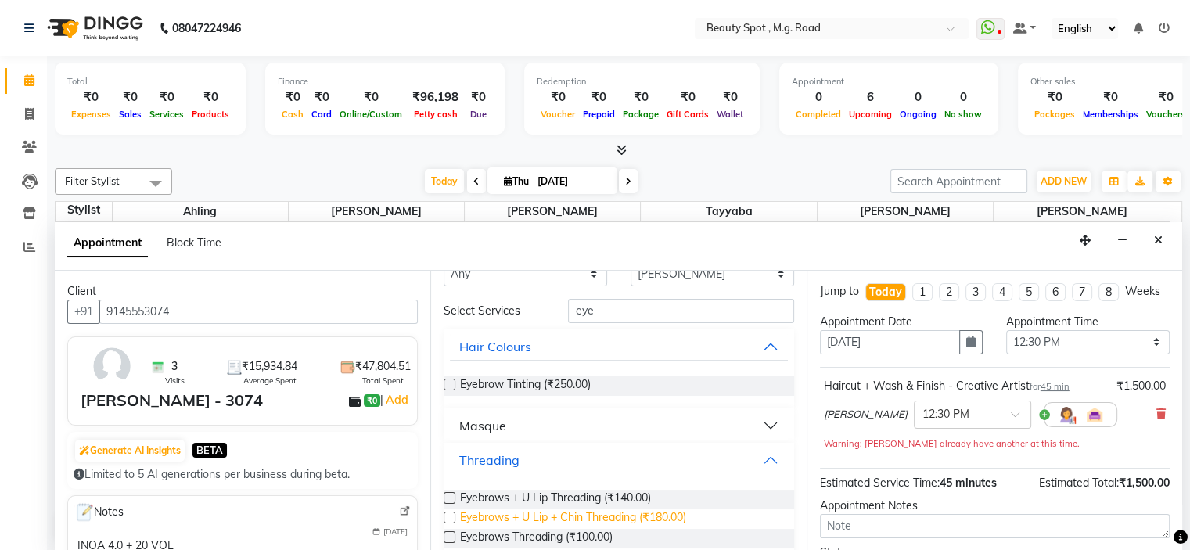
scroll to position [59, 0]
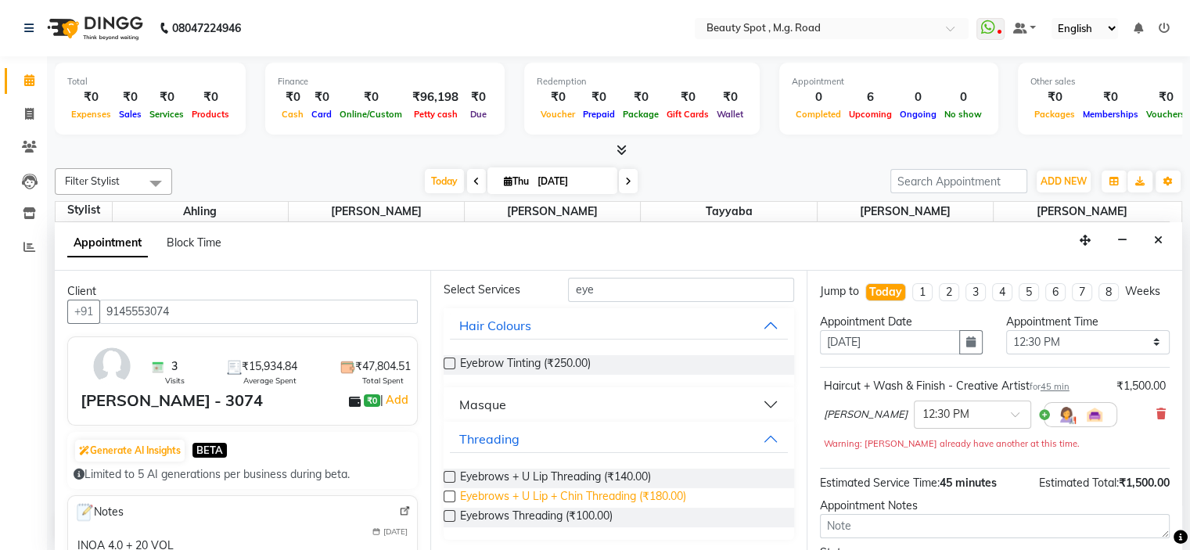
click at [581, 495] on span "Eyebrows + U Lip + Chin Threading (₹180.00)" at bounding box center [573, 498] width 226 height 20
checkbox input "false"
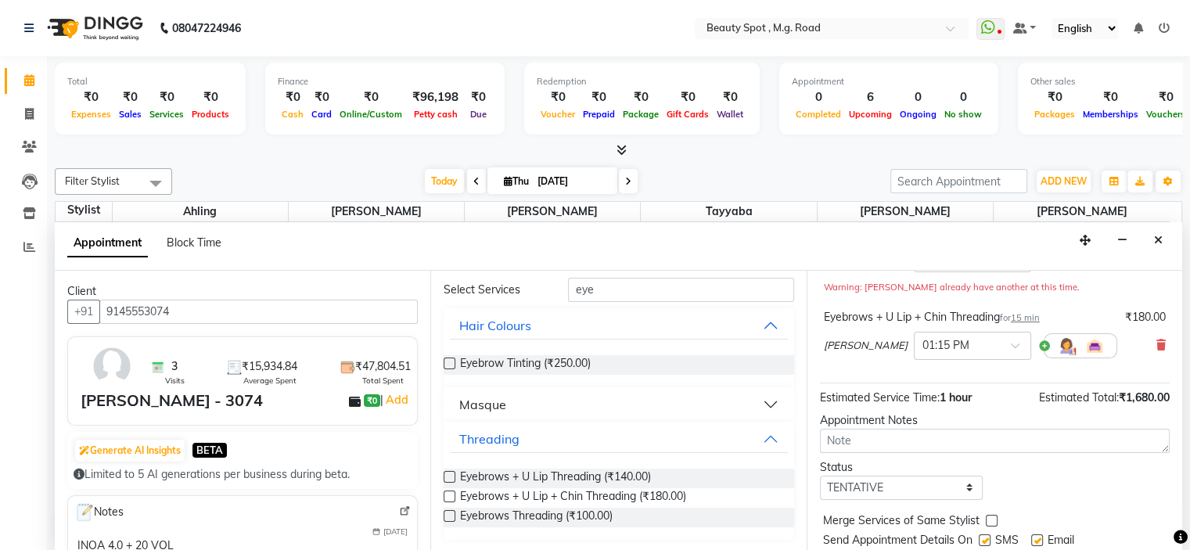
scroll to position [217, 0]
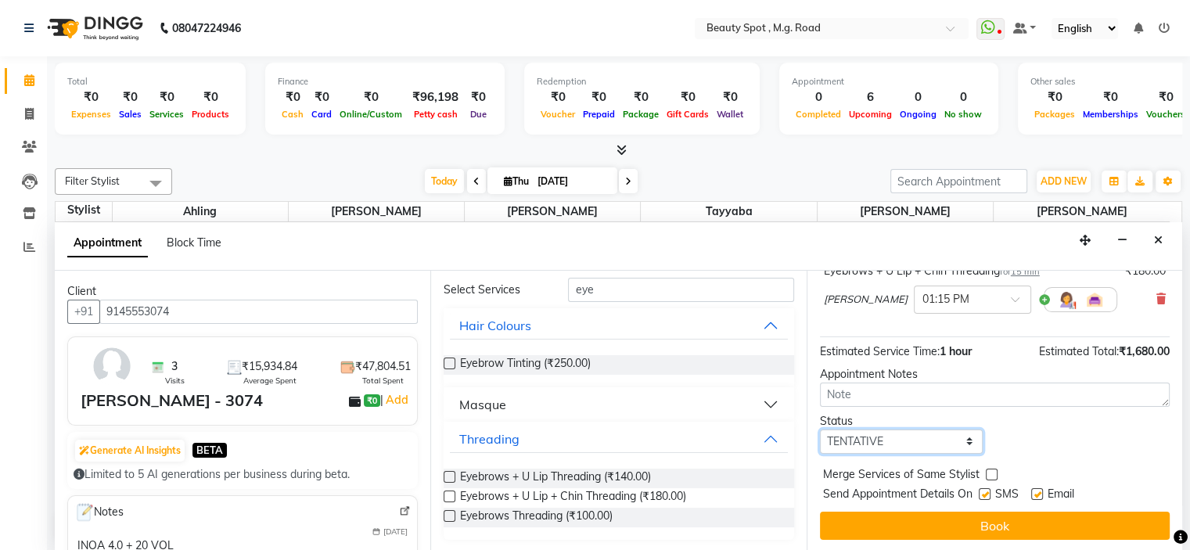
click at [876, 440] on select "Select TENTATIVE CONFIRM CHECK-IN UPCOMING" at bounding box center [902, 442] width 164 height 24
select select "confirm booking"
click at [820, 430] on select "Select TENTATIVE CONFIRM CHECK-IN UPCOMING" at bounding box center [902, 442] width 164 height 24
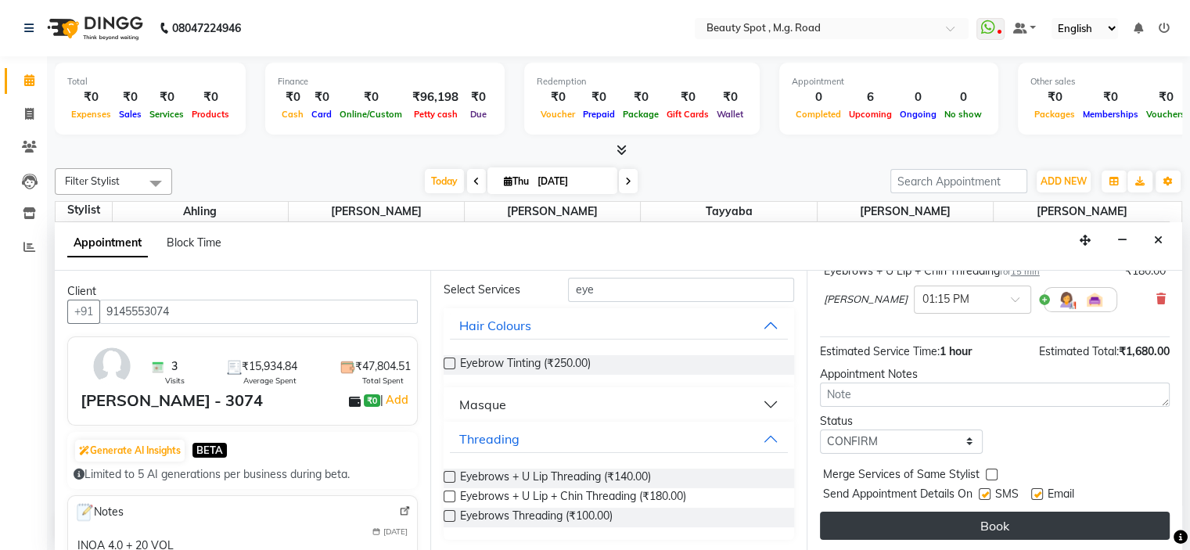
click at [903, 521] on button "Book" at bounding box center [995, 526] width 350 height 28
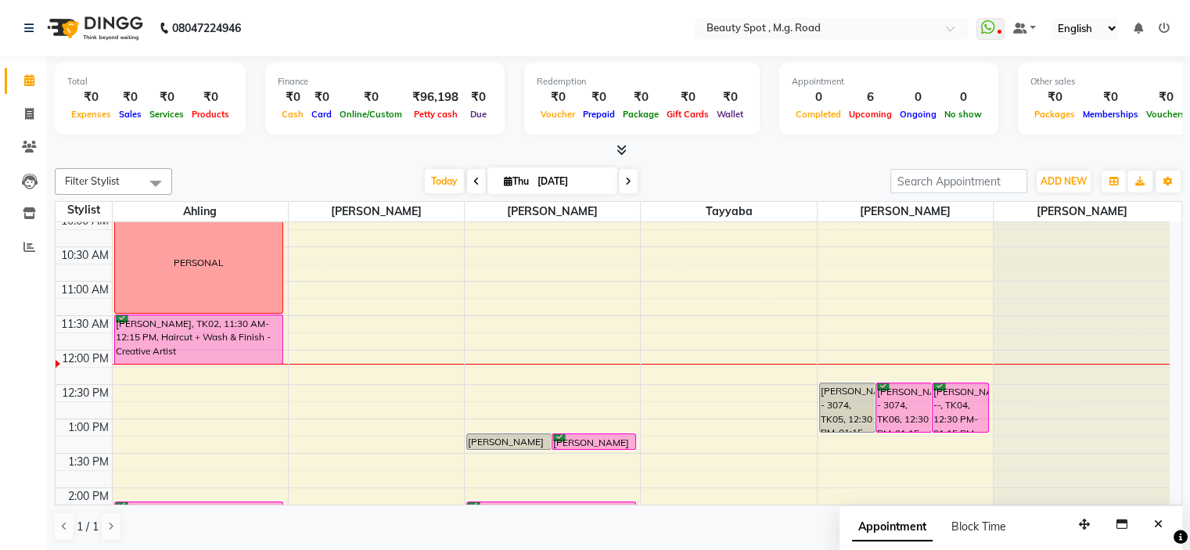
scroll to position [235, 0]
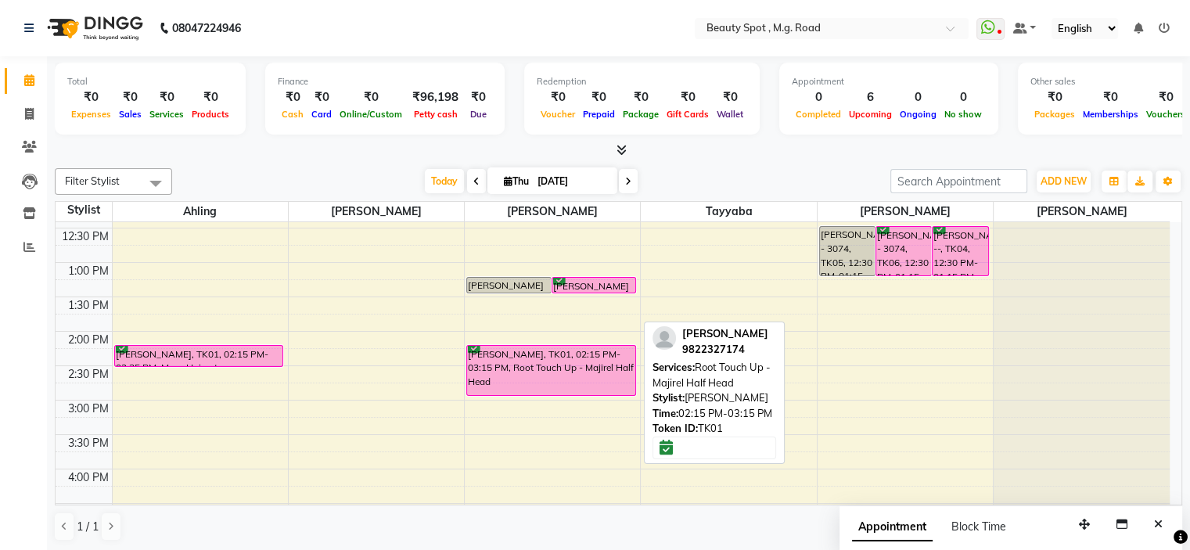
drag, startPoint x: 517, startPoint y: 409, endPoint x: 516, endPoint y: 384, distance: 25.1
click at [516, 384] on div "BINA MIRCHANDANI - 3074, TK05, 01:15 PM-01:30 PM, Eyebrows + U Lip + Chin Threa…" at bounding box center [552, 365] width 175 height 757
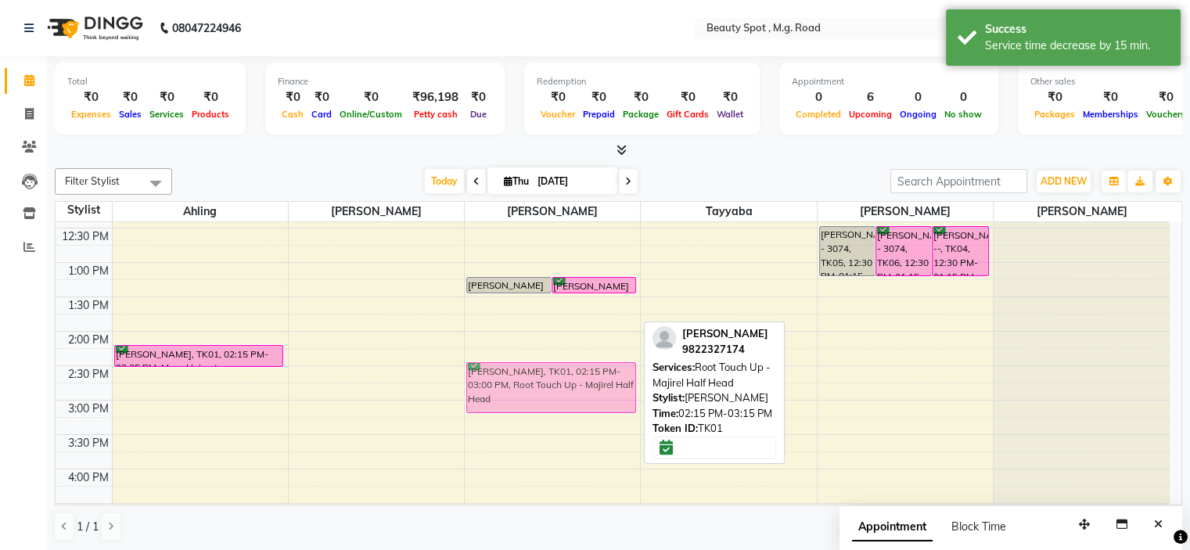
drag, startPoint x: 531, startPoint y: 344, endPoint x: 533, endPoint y: 352, distance: 8.9
click at [533, 352] on div "9:00 AM 9:30 AM 10:00 AM 10:30 AM 11:00 AM 11:30 AM 12:00 PM 12:30 PM 1:00 PM 1…" at bounding box center [613, 365] width 1114 height 757
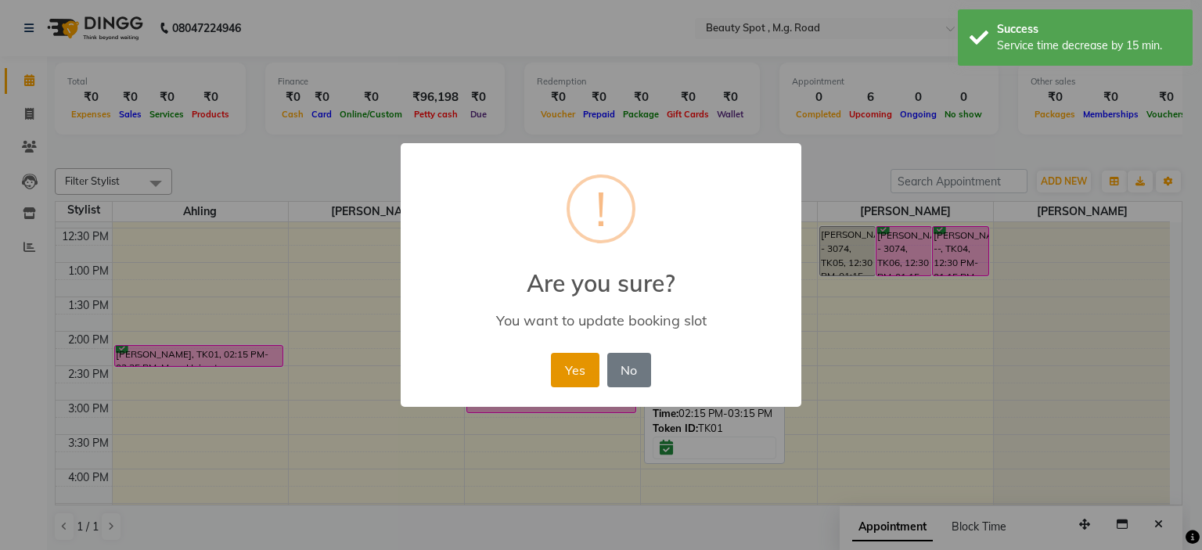
click at [581, 362] on button "Yes" at bounding box center [575, 370] width 48 height 34
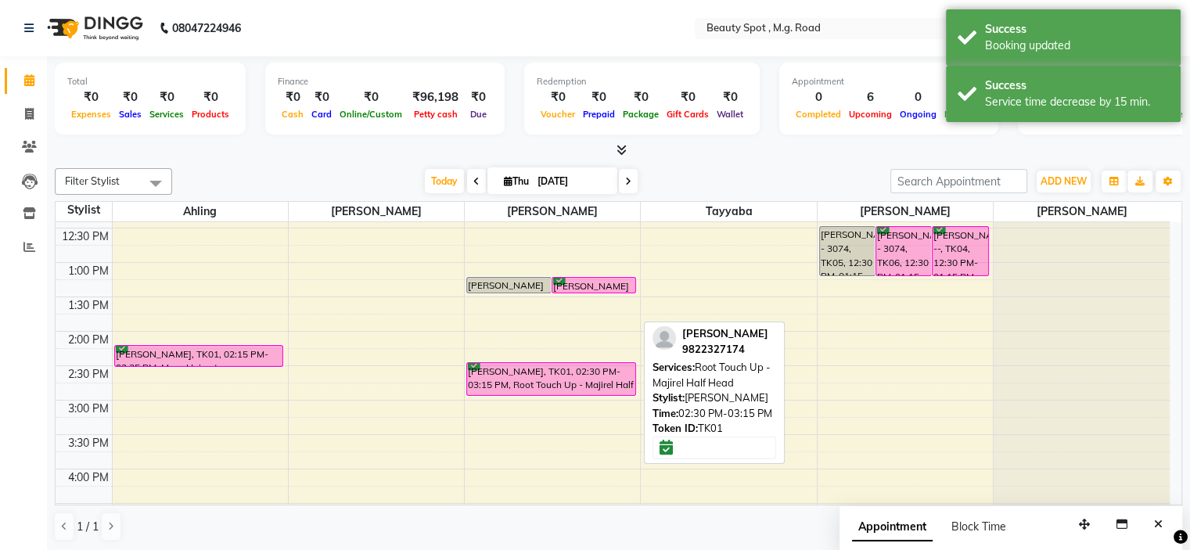
drag, startPoint x: 496, startPoint y: 412, endPoint x: 497, endPoint y: 404, distance: 8.6
click at [497, 404] on div "9:00 AM 9:30 AM 10:00 AM 10:30 AM 11:00 AM 11:30 AM 12:00 PM 12:30 PM 1:00 PM 1…" at bounding box center [613, 365] width 1114 height 757
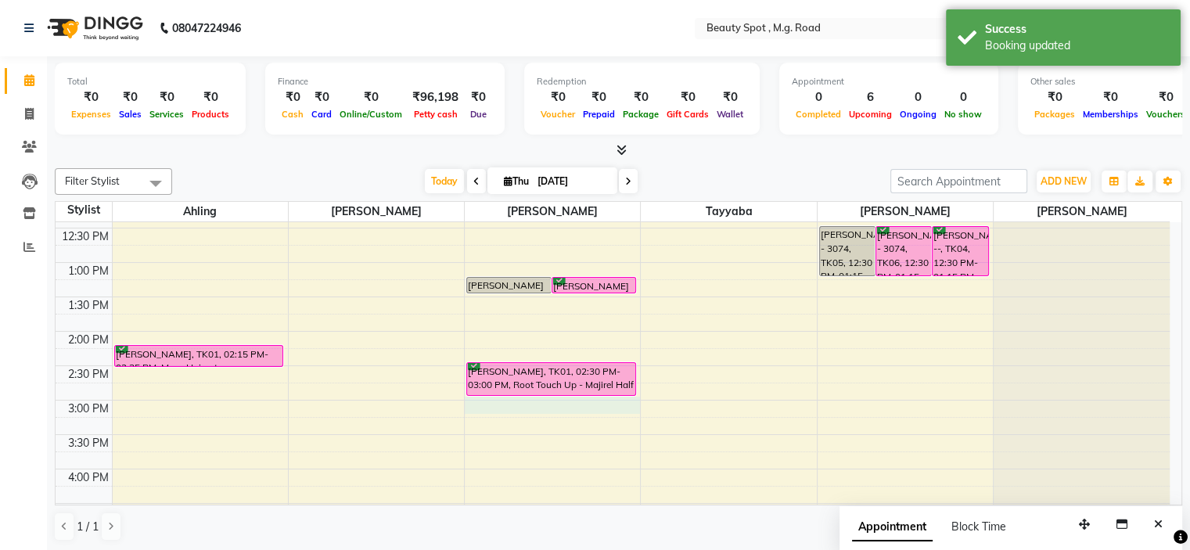
click at [483, 402] on div "9:00 AM 9:30 AM 10:00 AM 10:30 AM 11:00 AM 11:30 AM 12:00 PM 12:30 PM 1:00 PM 1…" at bounding box center [613, 365] width 1114 height 757
select select "70085"
select select "900"
select select "tentative"
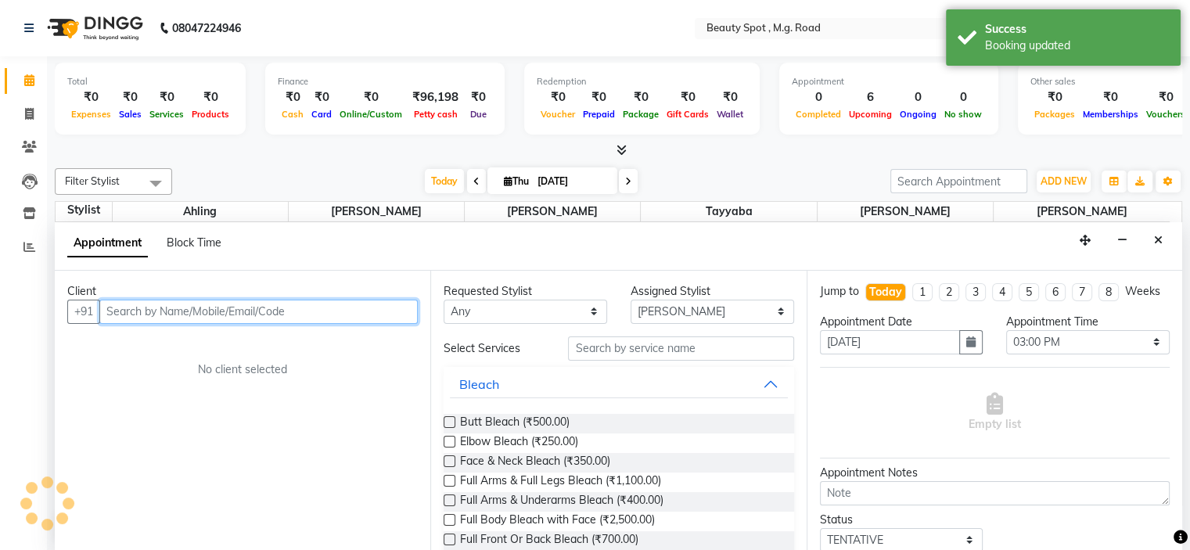
scroll to position [0, 0]
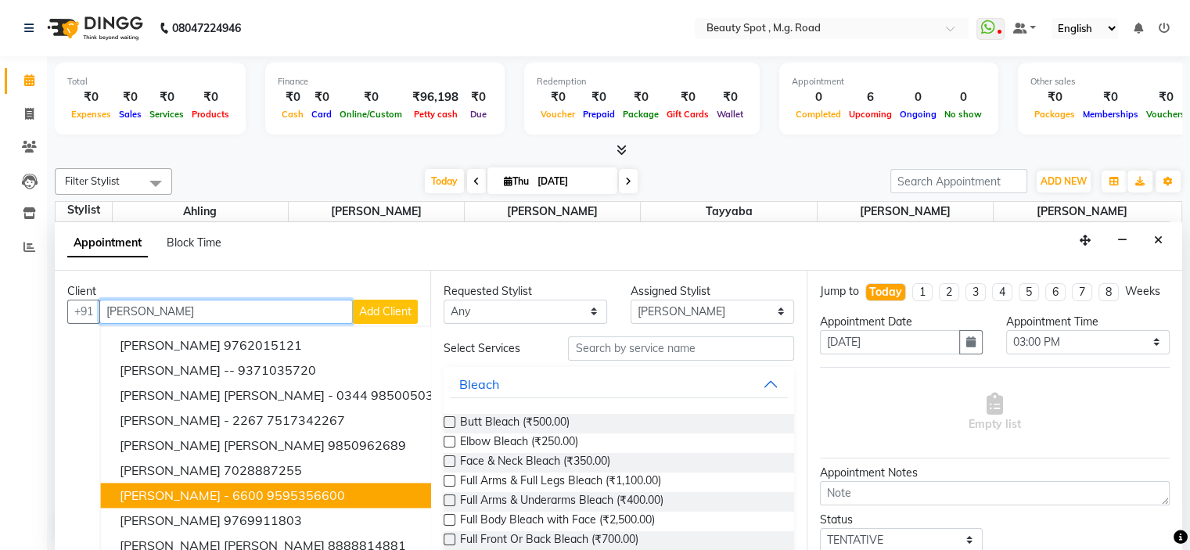
click at [241, 487] on span "[PERSON_NAME] - 6600" at bounding box center [192, 495] width 144 height 16
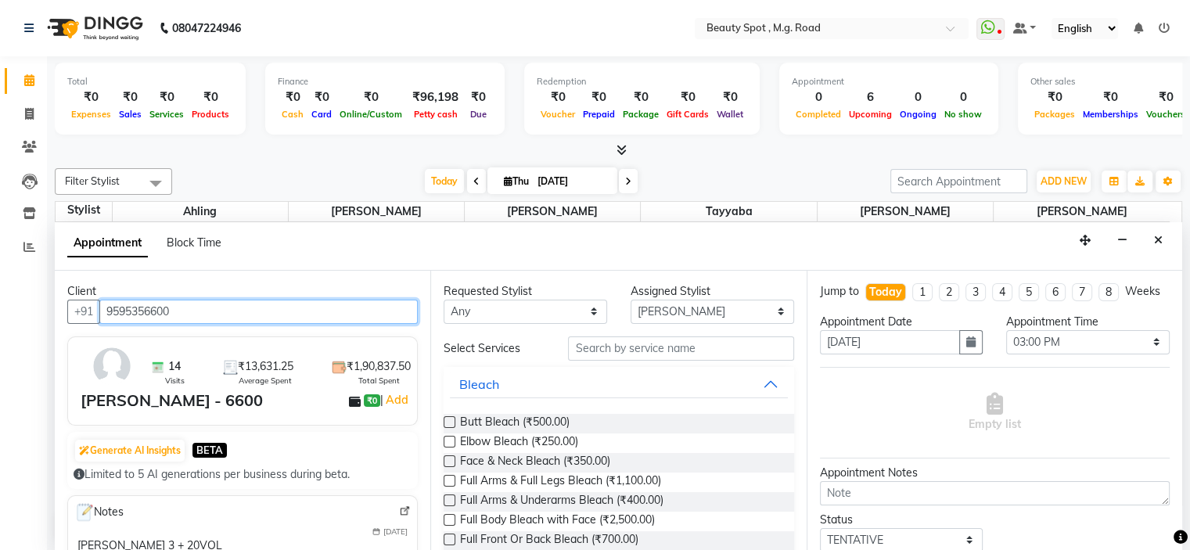
type input "9595356600"
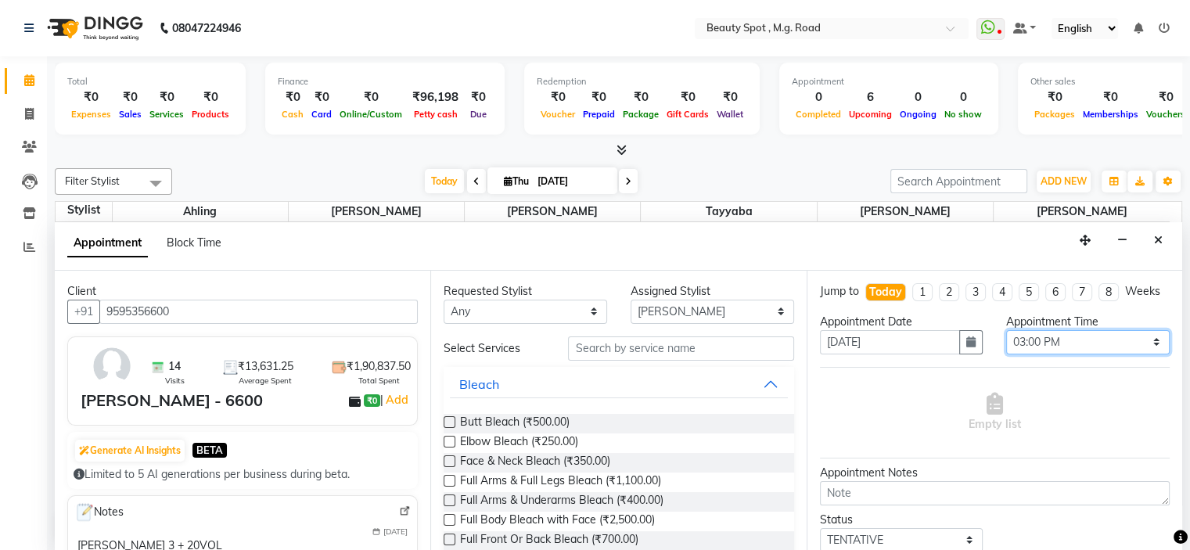
click at [1075, 354] on select "Select 10:00 AM 10:15 AM 10:30 AM 10:45 AM 11:00 AM 11:15 AM 11:30 AM 11:45 AM …" at bounding box center [1088, 342] width 164 height 24
select select "870"
click at [1006, 343] on select "Select 10:00 AM 10:15 AM 10:30 AM 10:45 AM 11:00 AM 11:15 AM 11:30 AM 11:45 AM …" at bounding box center [1088, 342] width 164 height 24
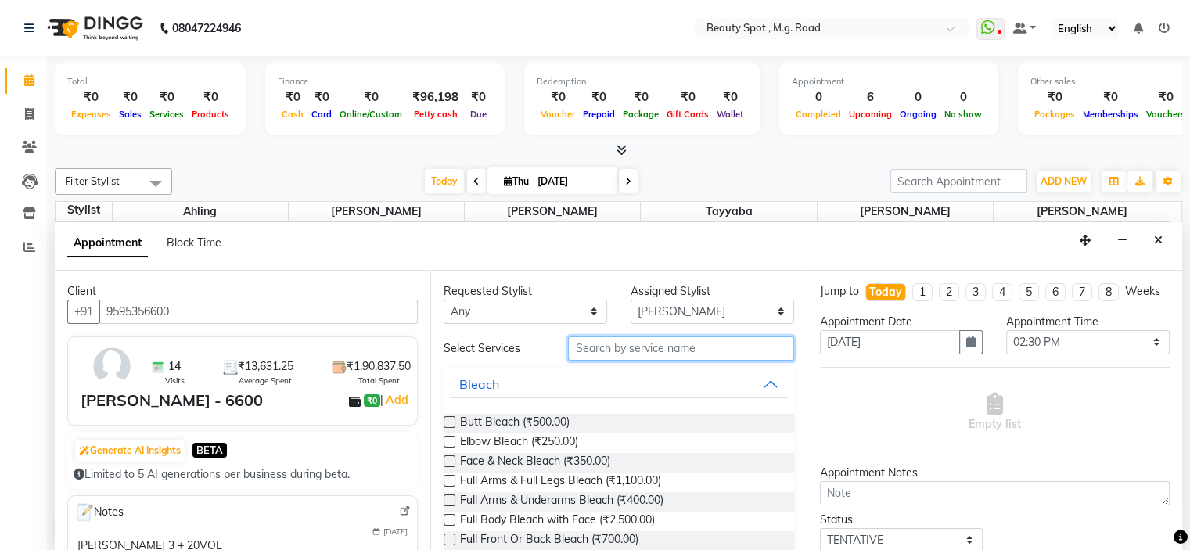
click at [610, 350] on input "text" at bounding box center [680, 348] width 225 height 24
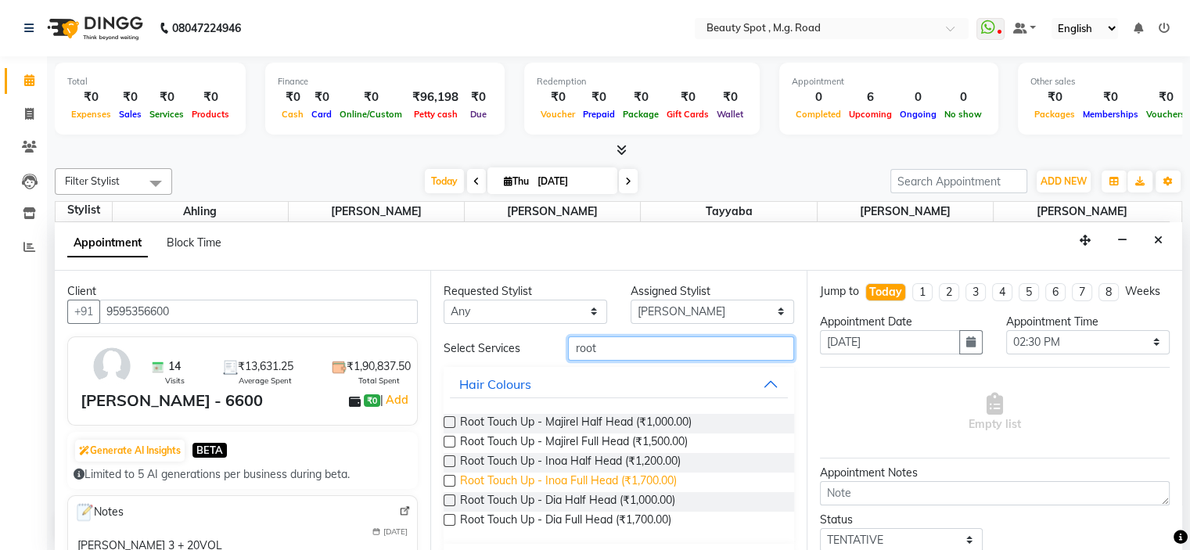
type input "root"
click at [631, 479] on span "Root Touch Up - Inoa Full Head (₹1,700.00)" at bounding box center [568, 483] width 217 height 20
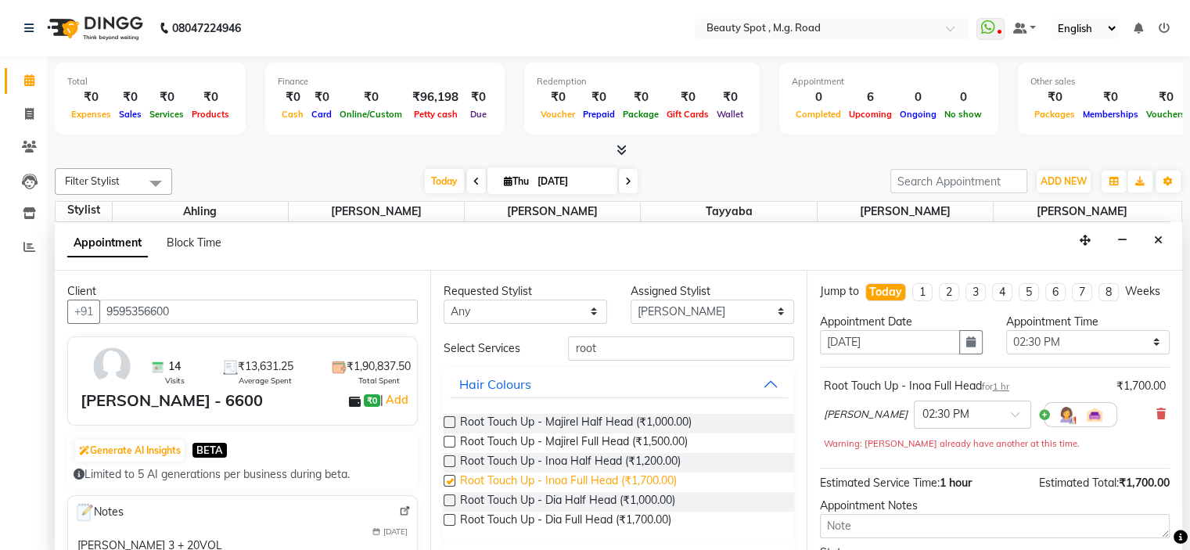
checkbox input "false"
click at [606, 347] on input "root" at bounding box center [680, 348] width 225 height 24
type input "r"
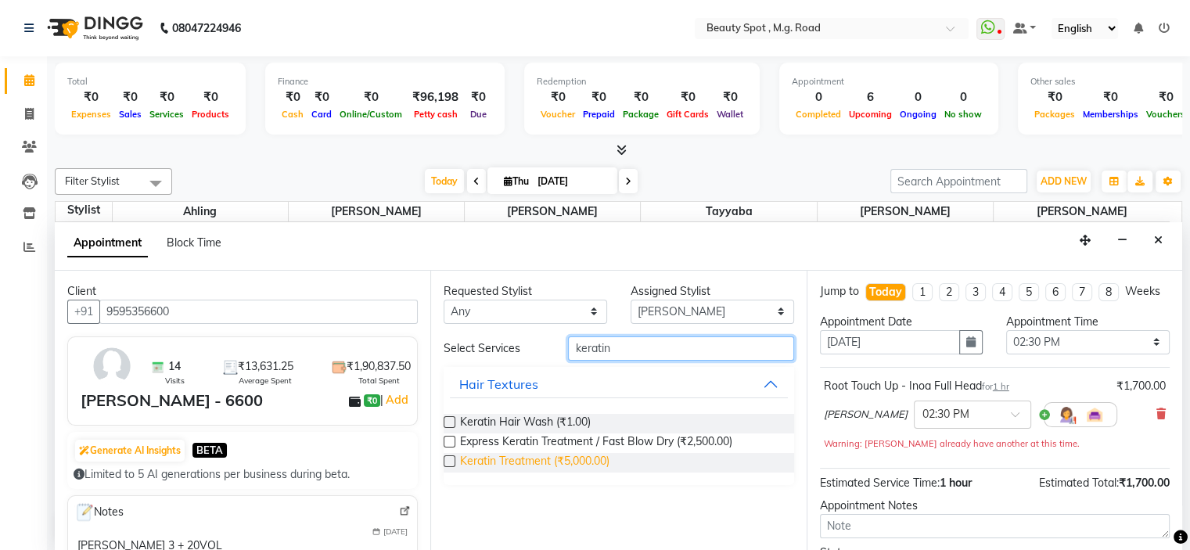
type input "keratin"
click at [561, 463] on span "Keratin Treatment (₹5,000.00)" at bounding box center [534, 463] width 149 height 20
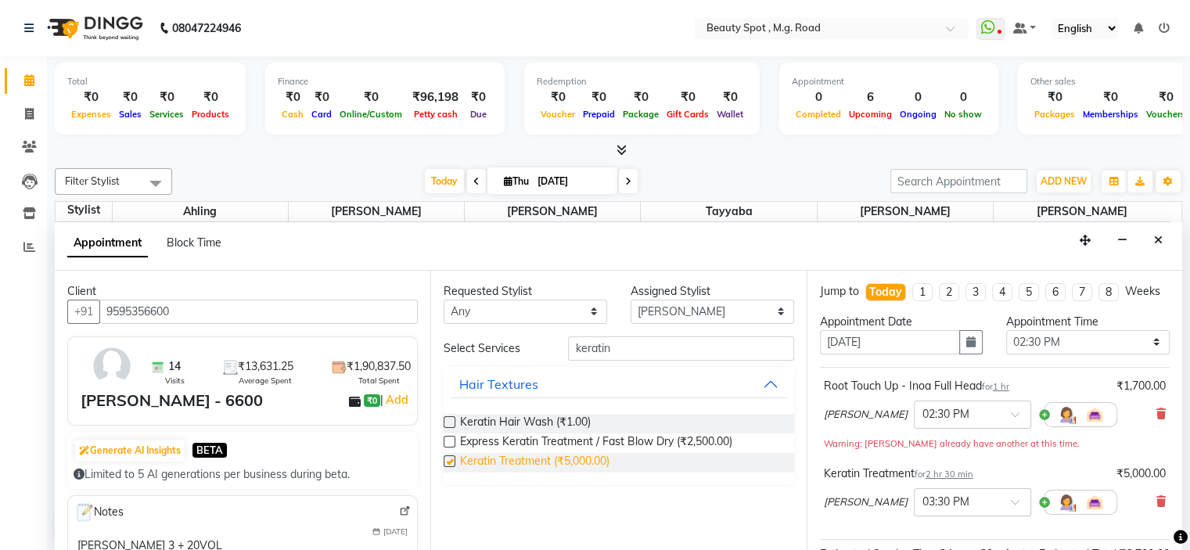
checkbox input "false"
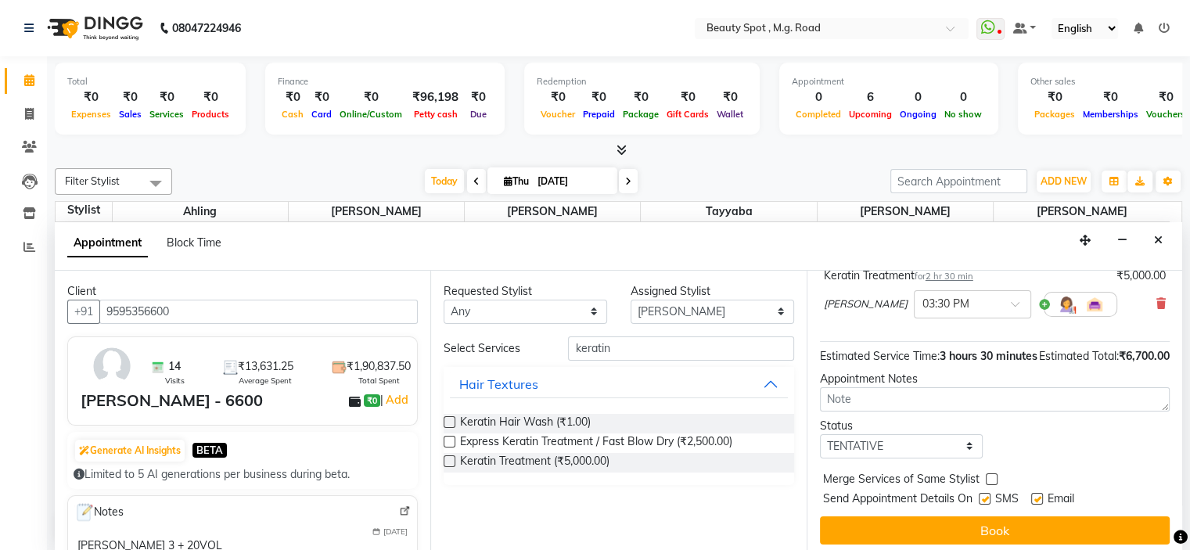
scroll to position [233, 0]
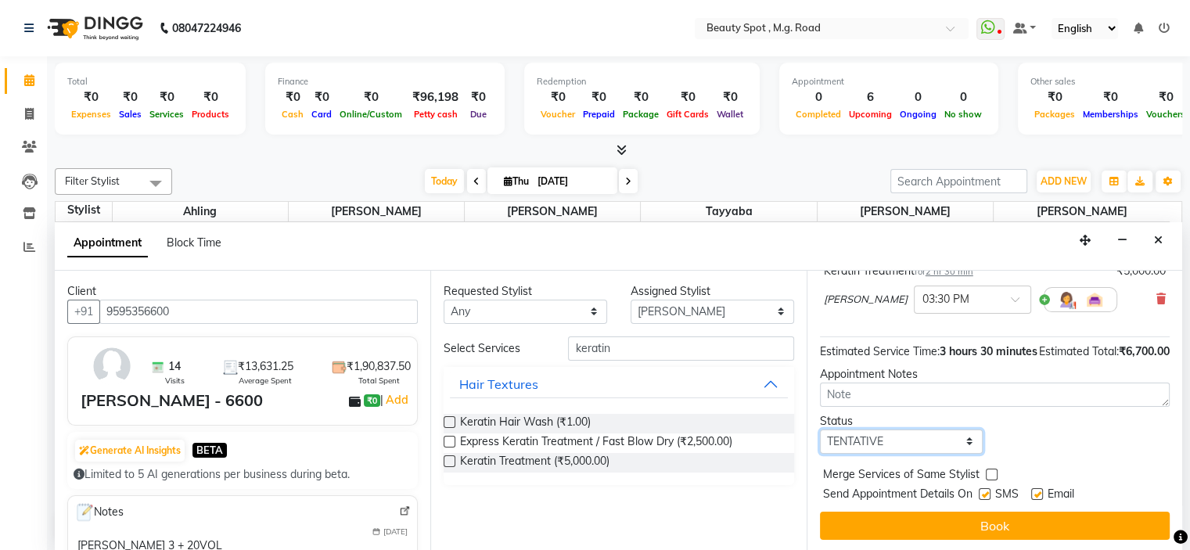
click at [854, 441] on select "Select TENTATIVE CONFIRM CHECK-IN UPCOMING" at bounding box center [902, 442] width 164 height 24
select select "confirm booking"
click at [820, 430] on select "Select TENTATIVE CONFIRM CHECK-IN UPCOMING" at bounding box center [902, 442] width 164 height 24
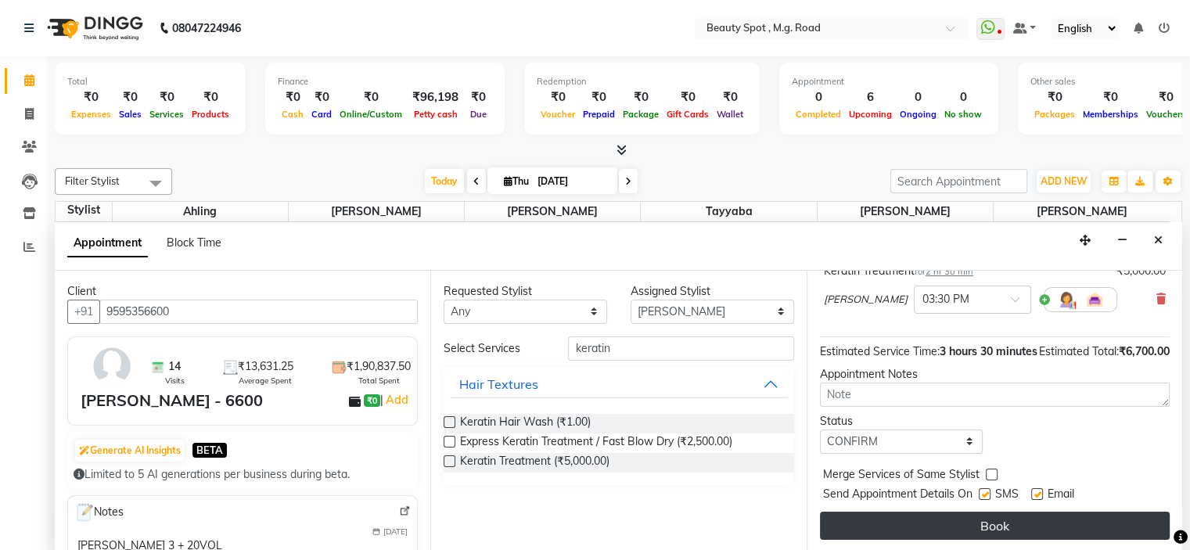
click at [865, 524] on button "Book" at bounding box center [995, 526] width 350 height 28
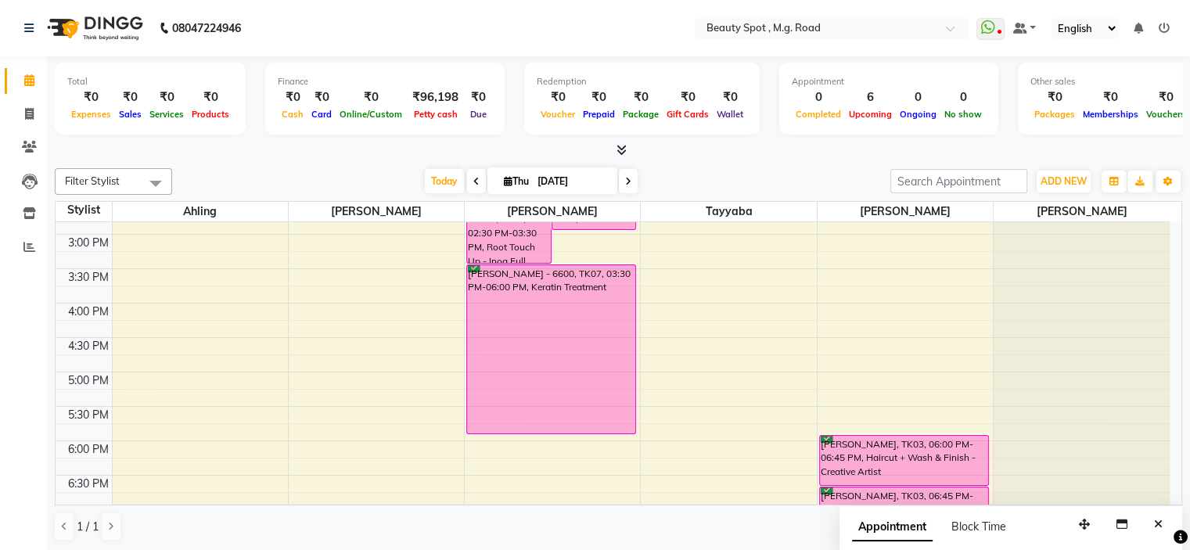
scroll to position [310, 0]
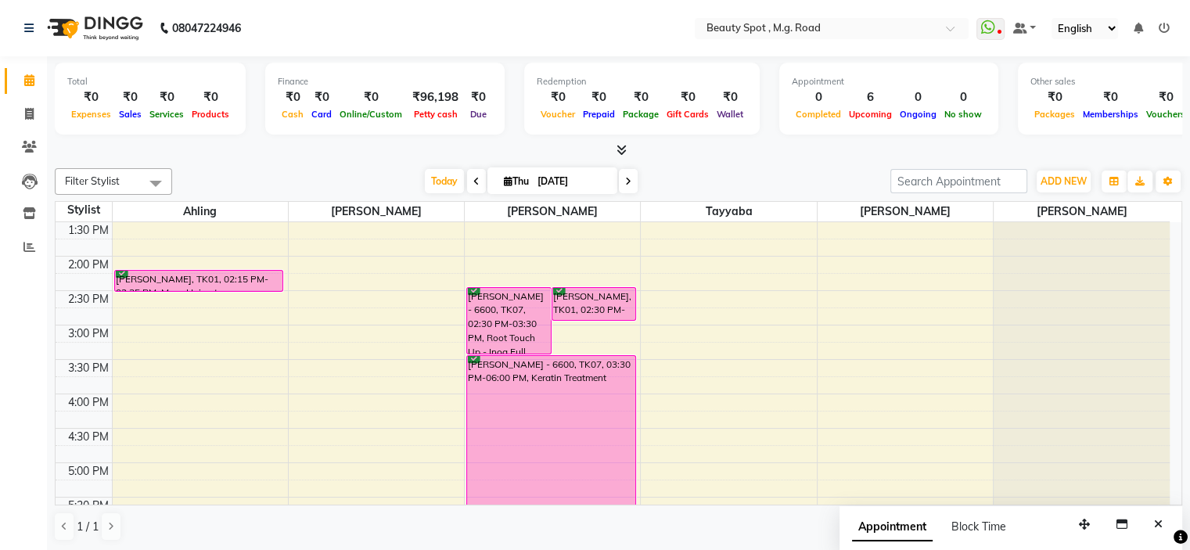
click at [626, 178] on icon at bounding box center [628, 181] width 6 height 9
type input "[DATE]"
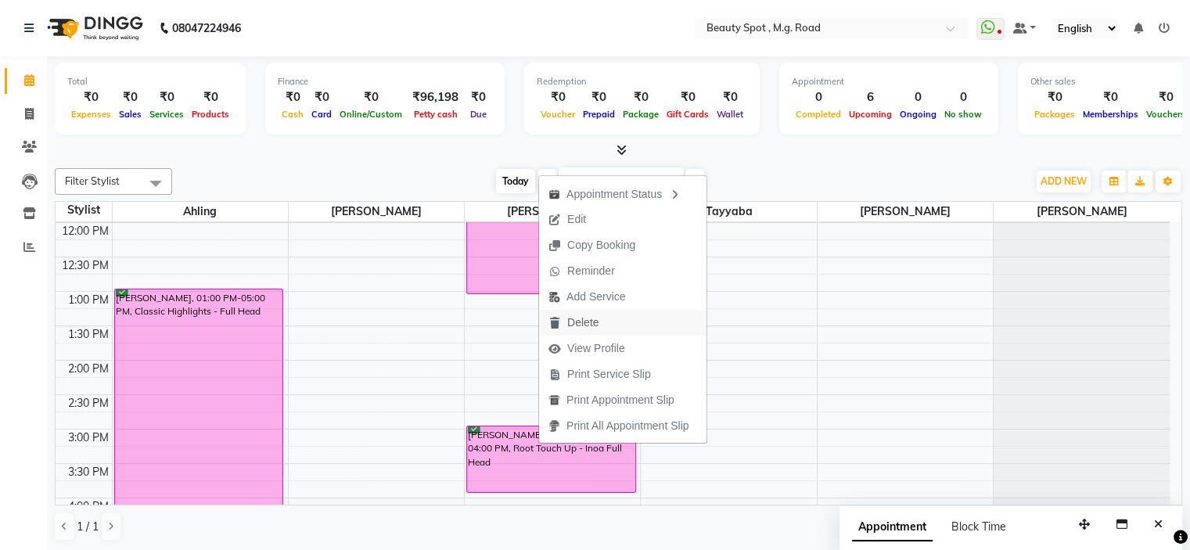
click at [579, 325] on span "Delete" at bounding box center [582, 323] width 31 height 16
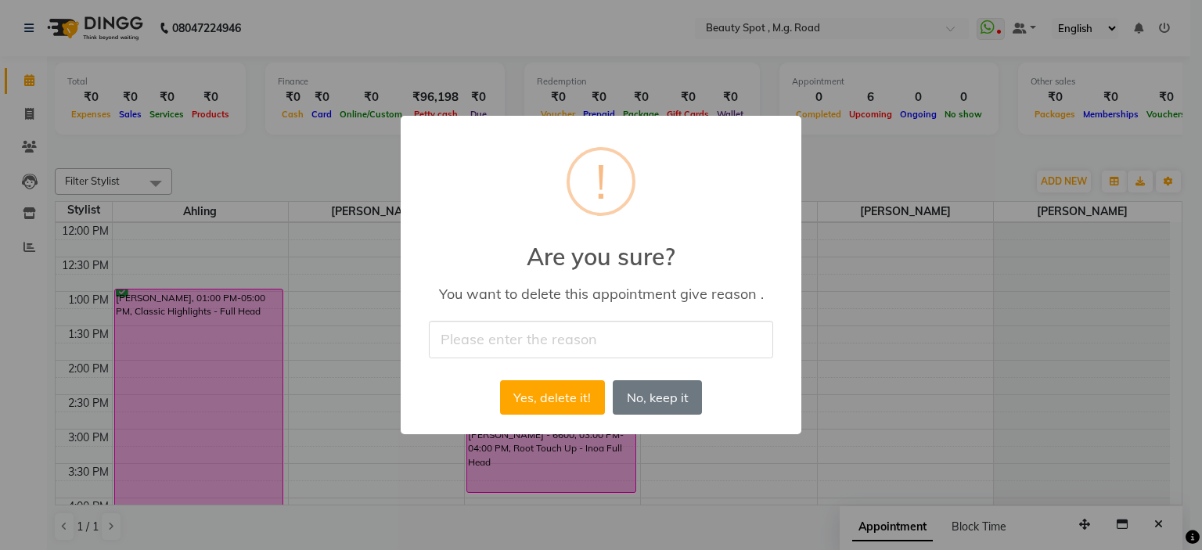
click at [557, 336] on input "text" at bounding box center [601, 339] width 344 height 37
type input "reschedule"
click at [557, 394] on button "Yes, delete it!" at bounding box center [552, 397] width 105 height 34
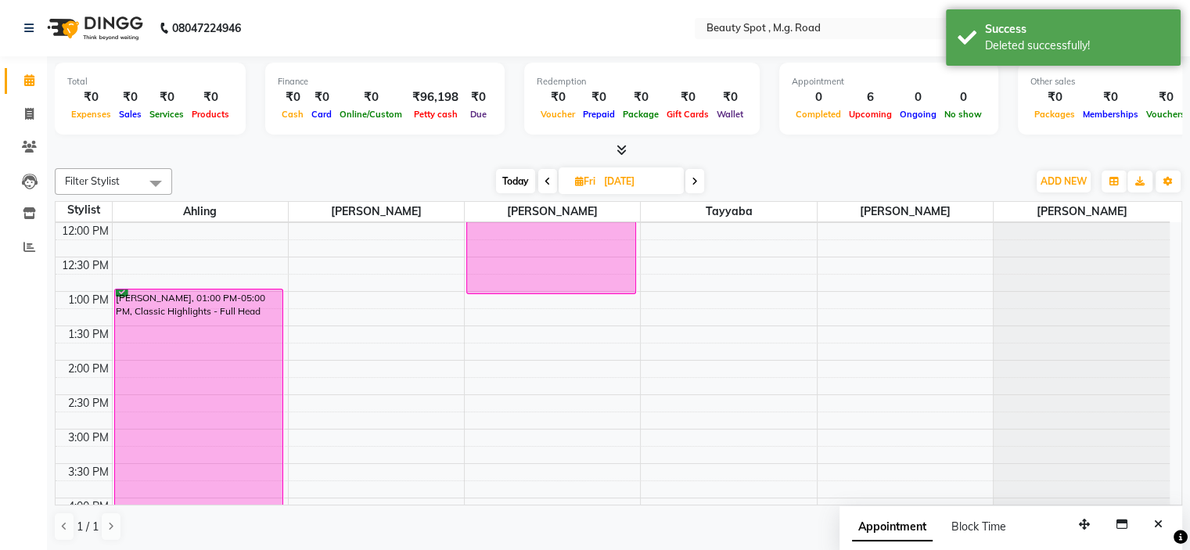
scroll to position [49, 0]
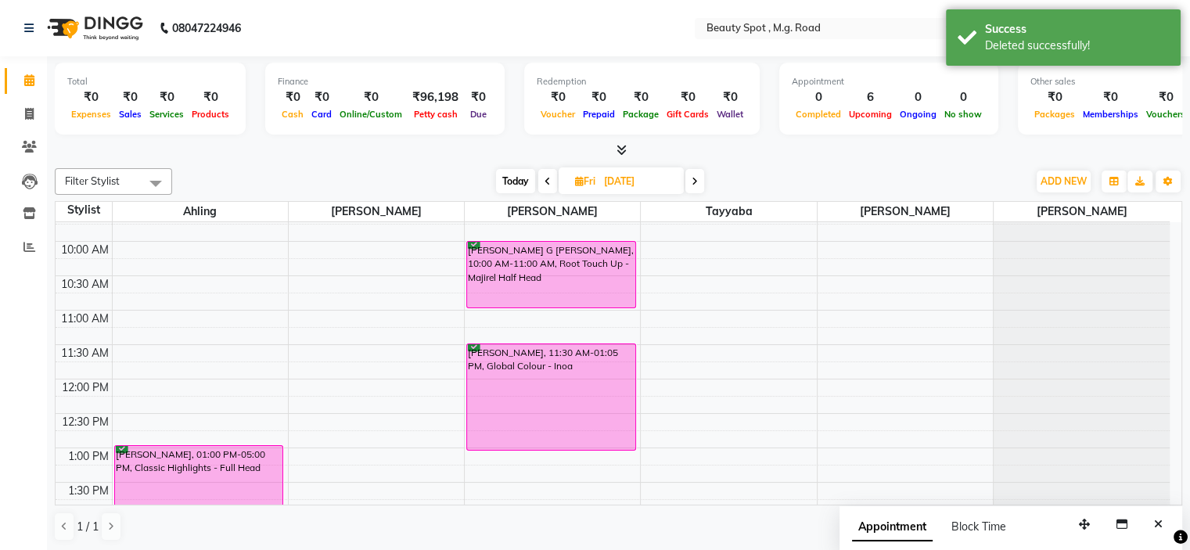
click at [520, 181] on span "Today" at bounding box center [515, 181] width 39 height 24
type input "[DATE]"
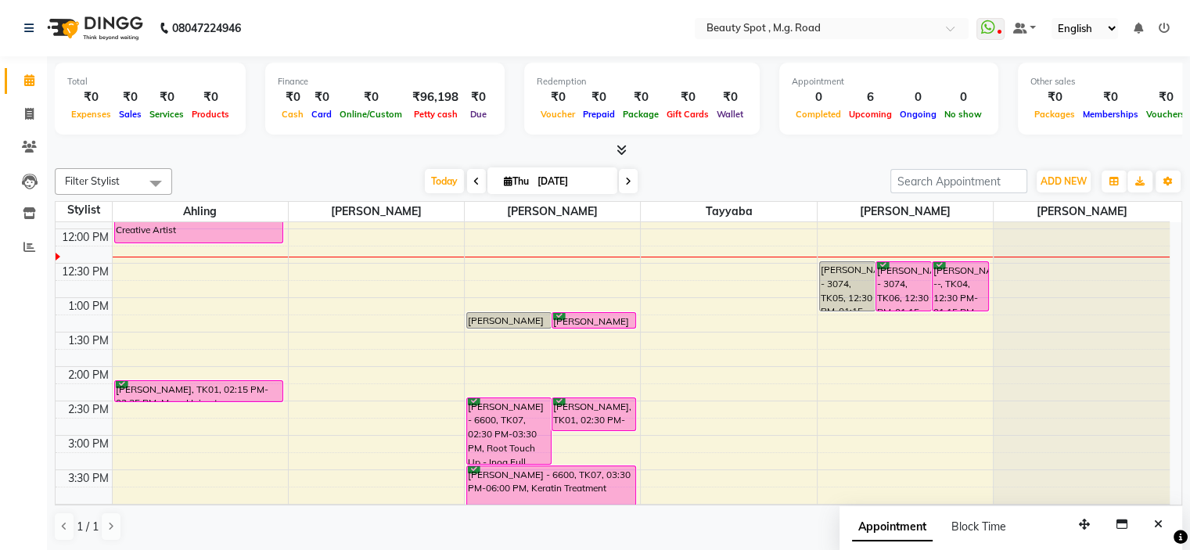
scroll to position [202, 0]
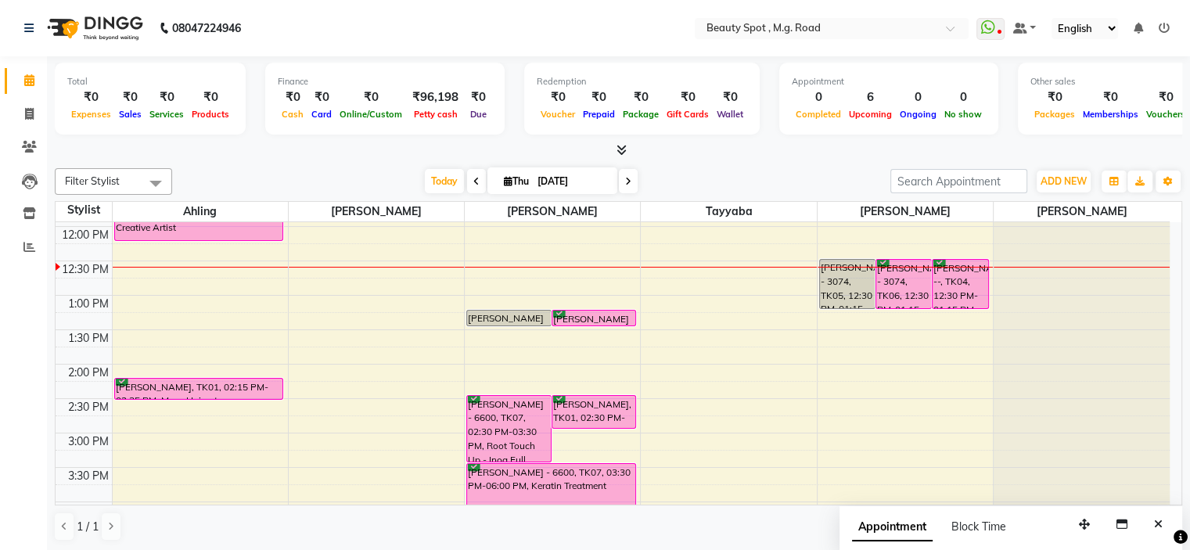
click at [569, 178] on input "[DATE]" at bounding box center [572, 181] width 78 height 23
select select "9"
select select "2025"
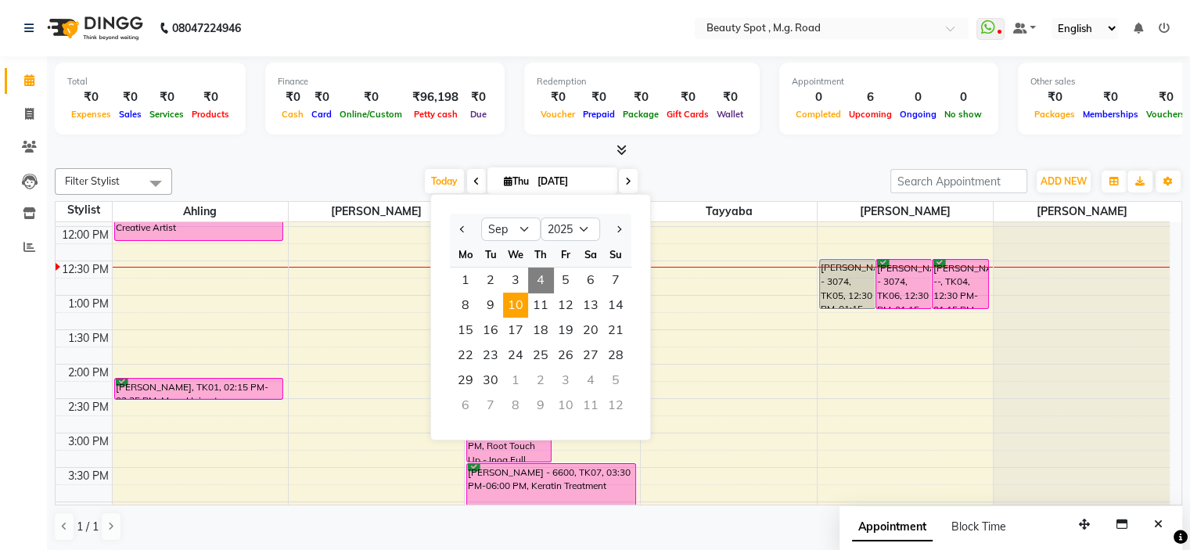
click at [522, 300] on span "10" at bounding box center [515, 305] width 25 height 25
type input "10-09-2025"
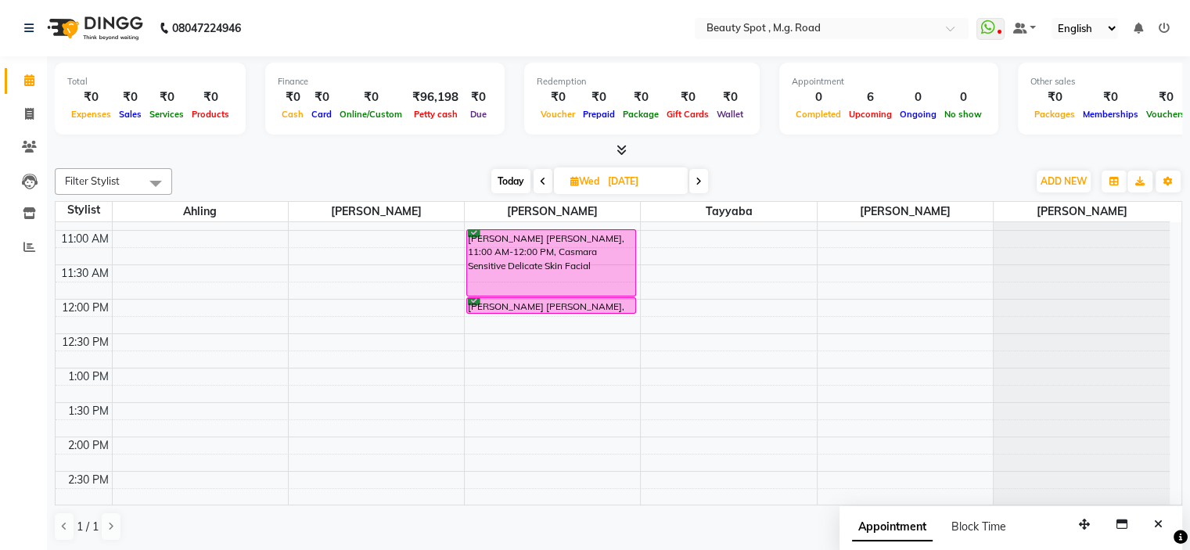
scroll to position [0, 0]
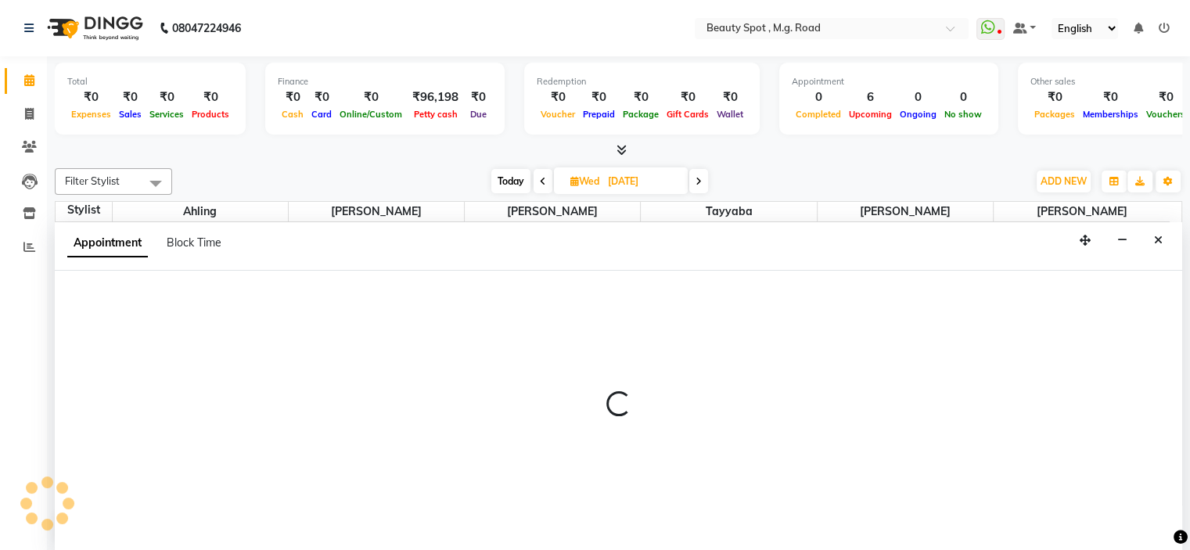
select select "71897"
select select "660"
select select "tentative"
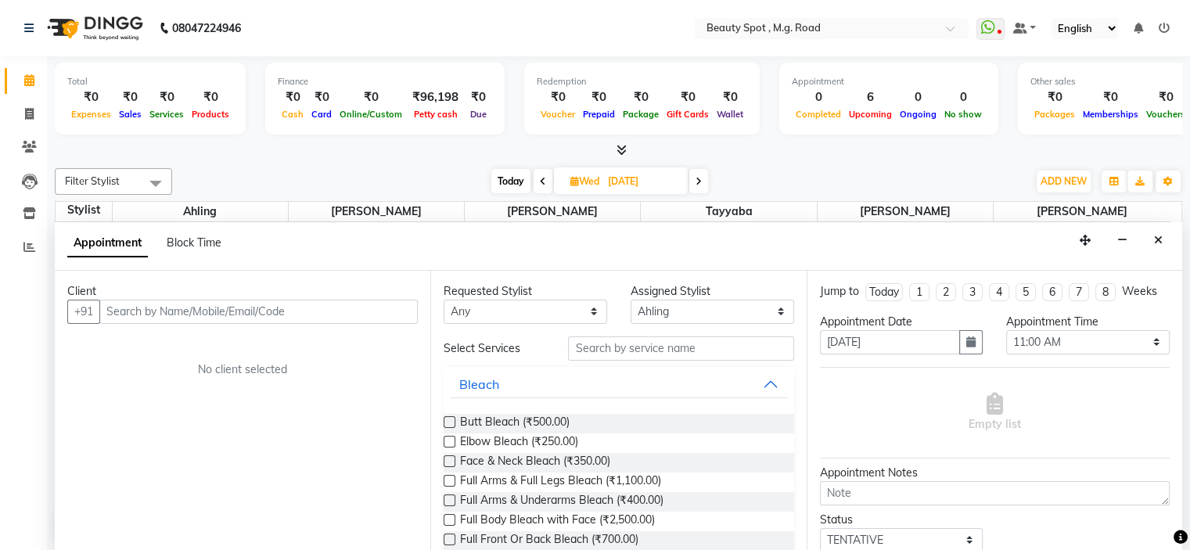
click at [121, 307] on input "text" at bounding box center [258, 312] width 318 height 24
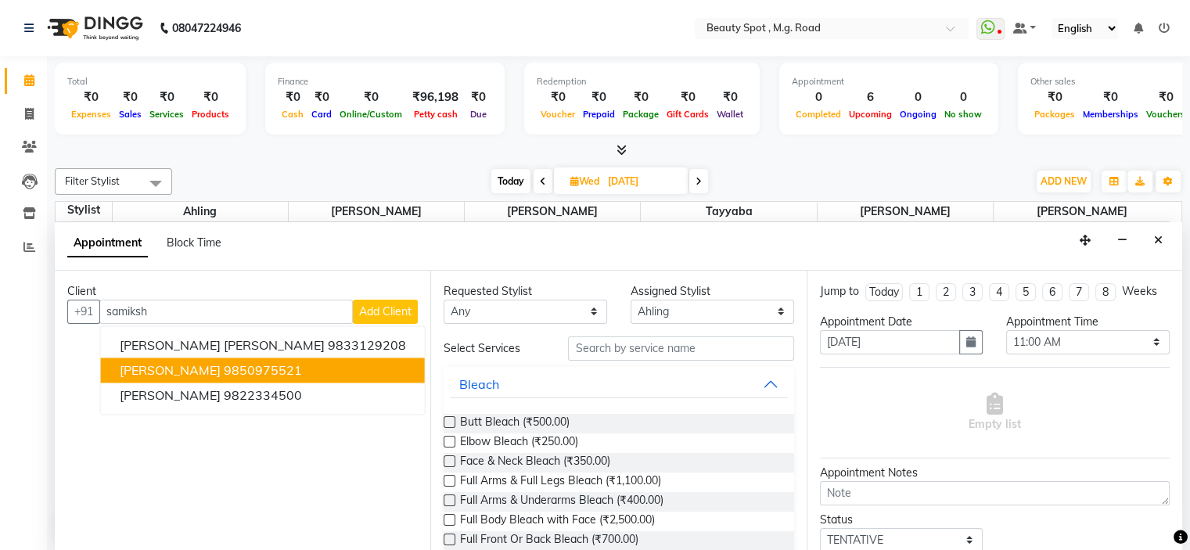
click at [216, 366] on span "SAMIKSHA KAPUR" at bounding box center [170, 370] width 101 height 16
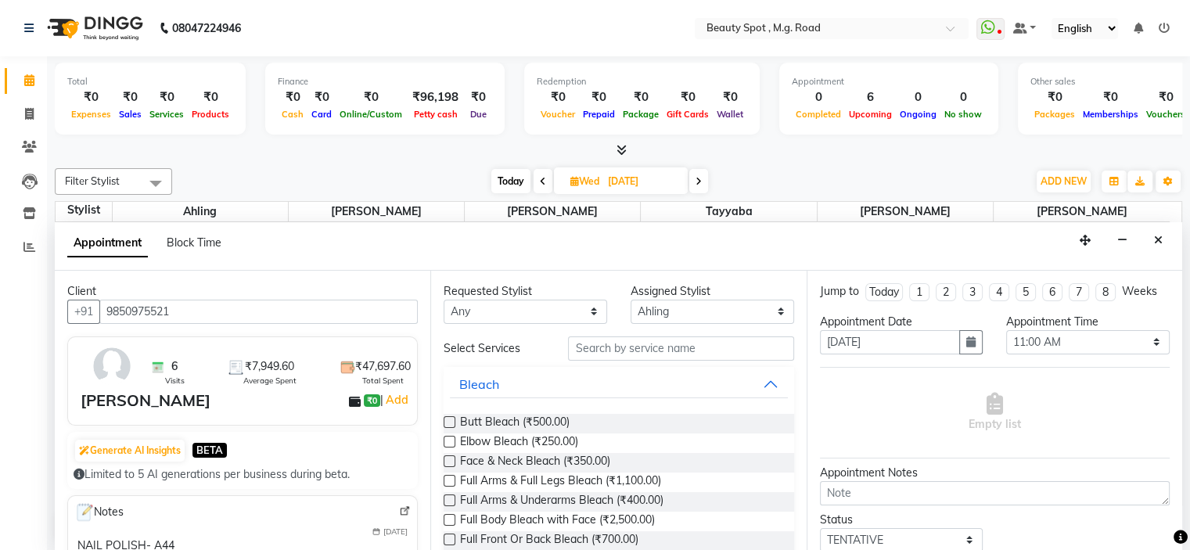
type input "9850975521"
click at [657, 347] on input "text" at bounding box center [680, 348] width 225 height 24
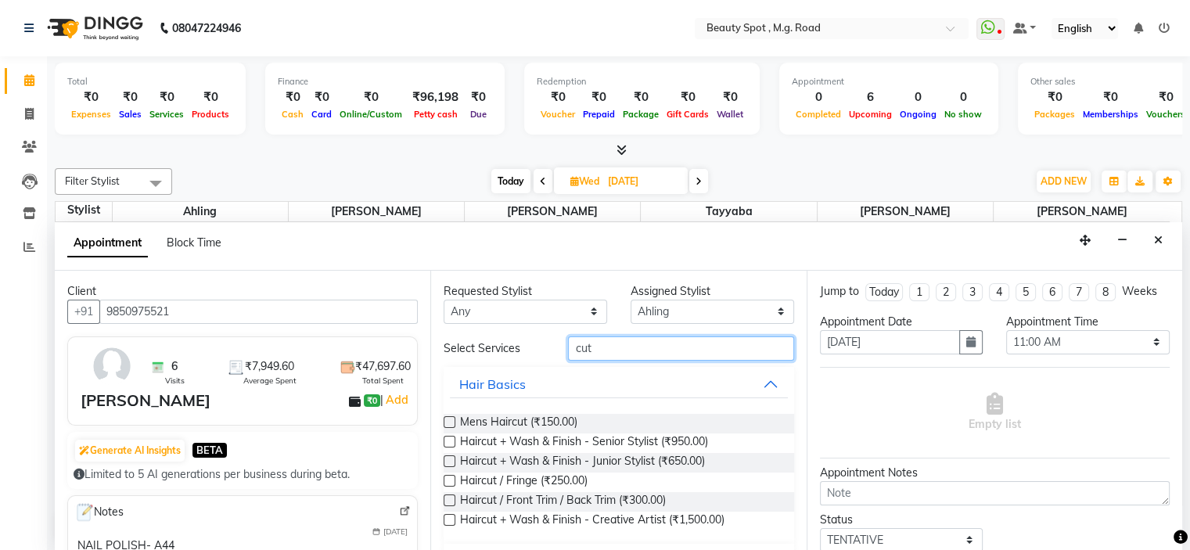
type input "cut"
click at [448, 514] on label at bounding box center [450, 520] width 12 height 12
click at [448, 516] on input "checkbox" at bounding box center [449, 521] width 10 height 10
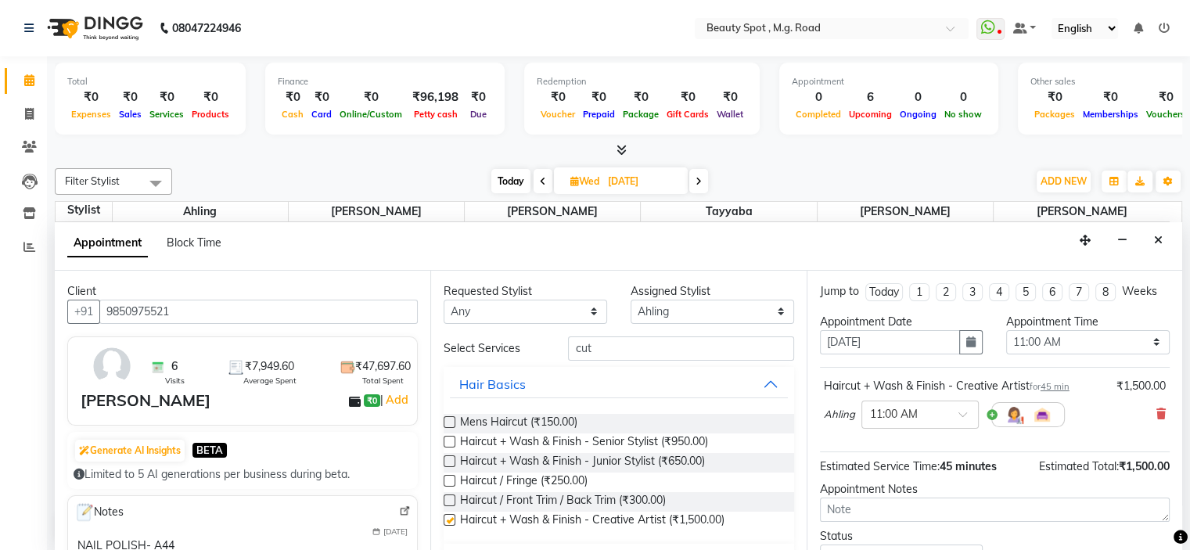
checkbox input "false"
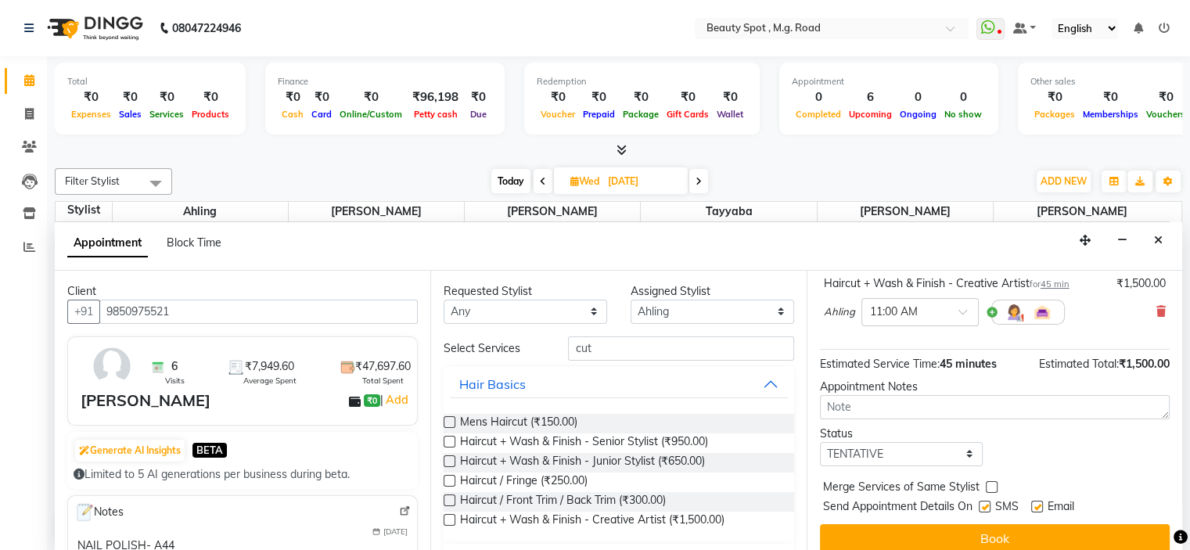
scroll to position [114, 0]
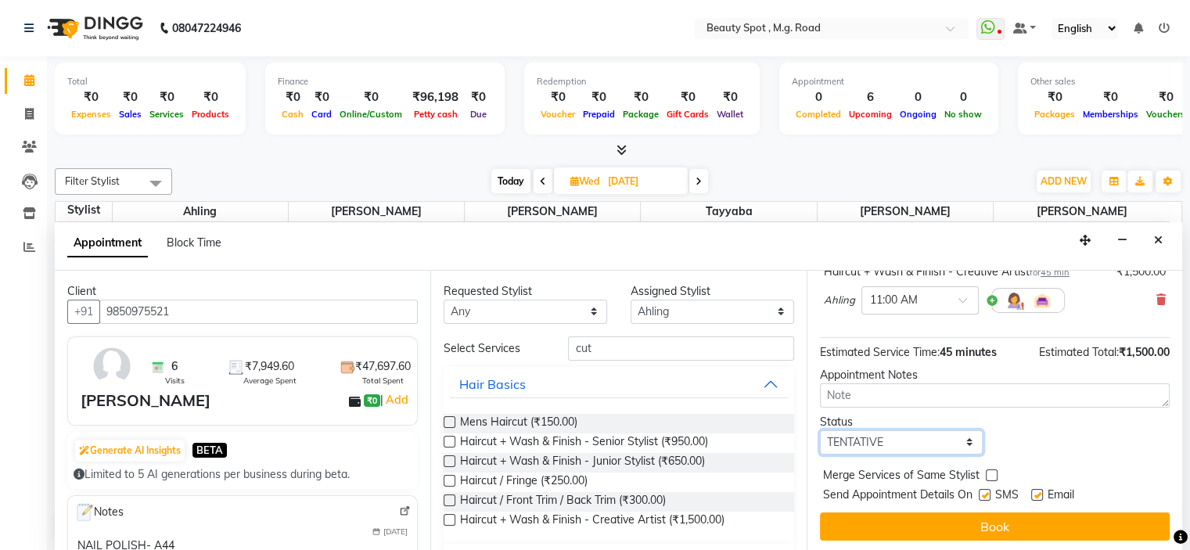
click at [863, 433] on select "Select TENTATIVE CONFIRM UPCOMING" at bounding box center [902, 442] width 164 height 24
select select "confirm booking"
click at [820, 430] on select "Select TENTATIVE CONFIRM UPCOMING" at bounding box center [902, 442] width 164 height 24
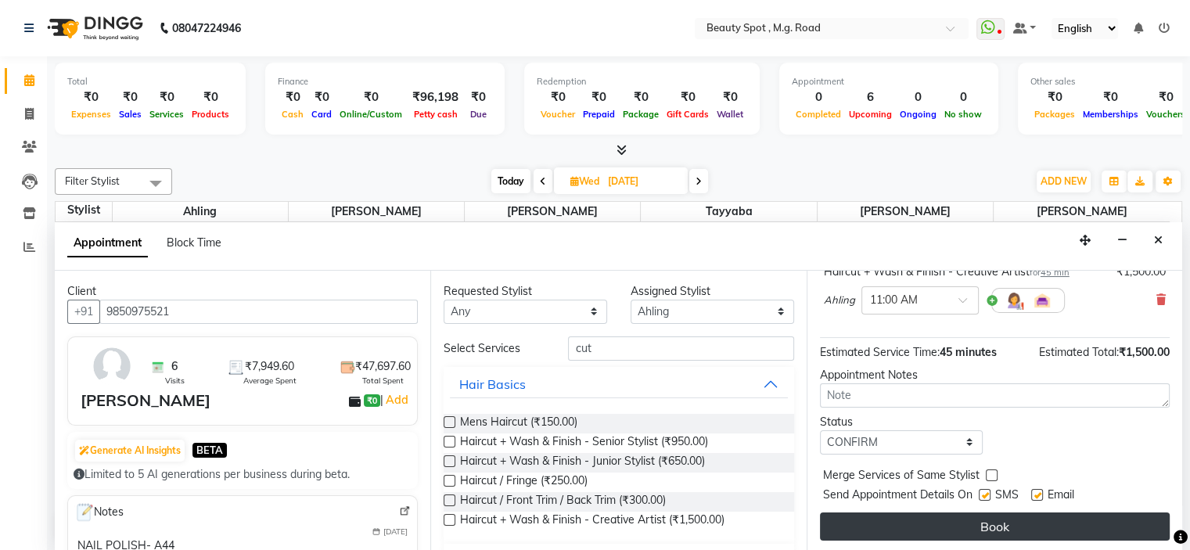
click at [898, 519] on button "Book" at bounding box center [995, 527] width 350 height 28
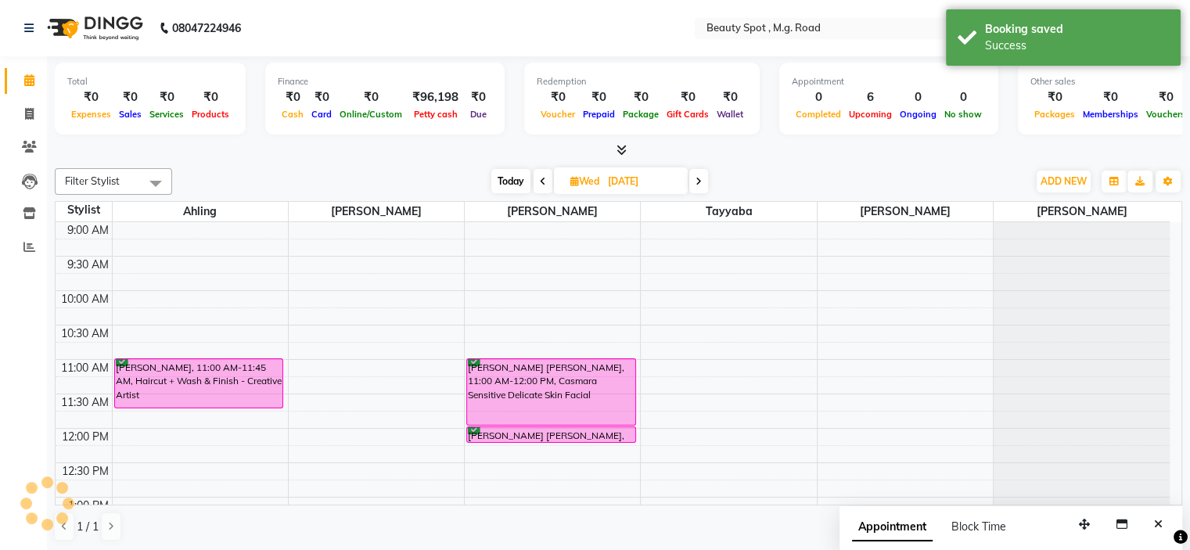
scroll to position [0, 0]
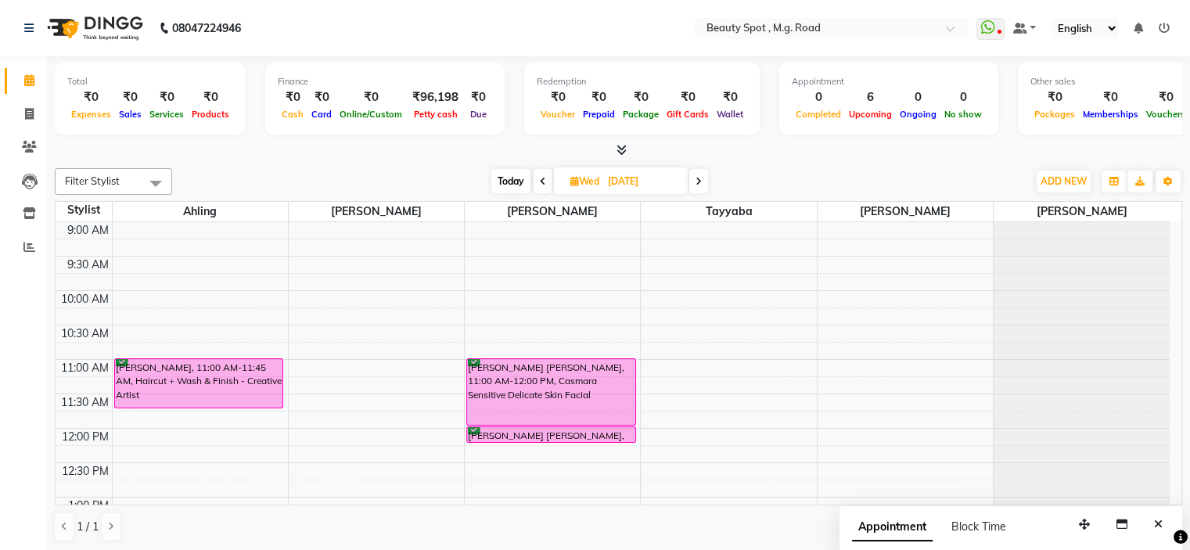
click at [613, 182] on input "10-09-2025" at bounding box center [642, 181] width 78 height 23
select select "9"
select select "2025"
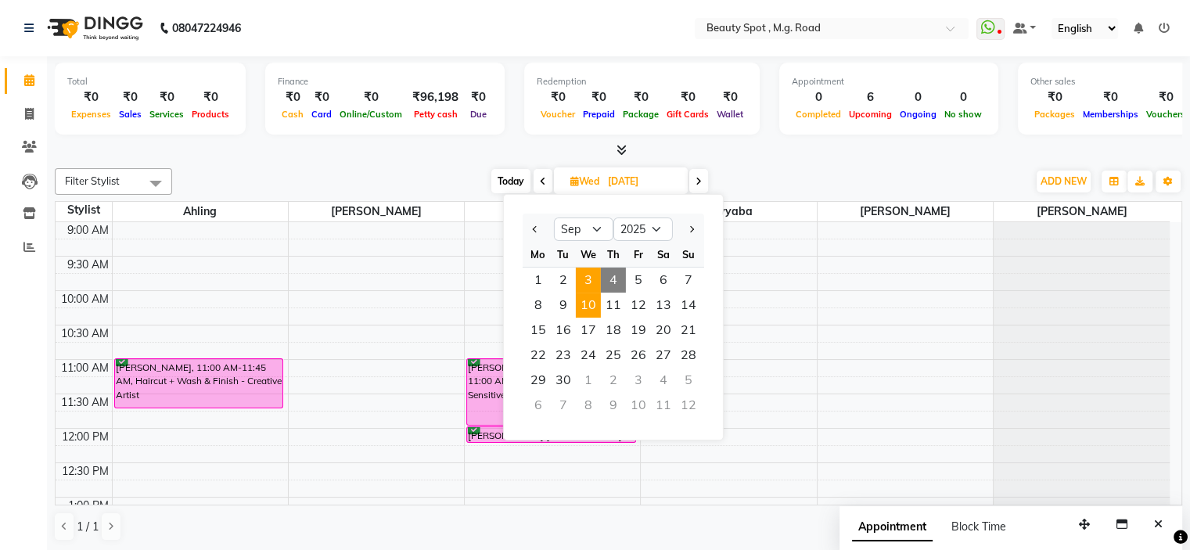
click at [591, 280] on span "3" at bounding box center [588, 280] width 25 height 25
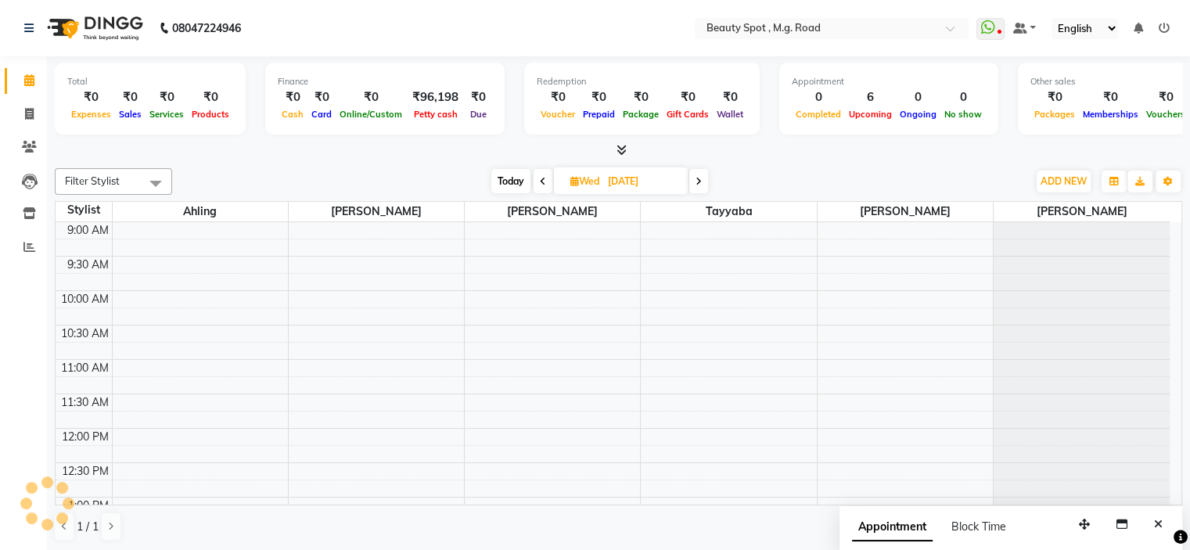
scroll to position [206, 0]
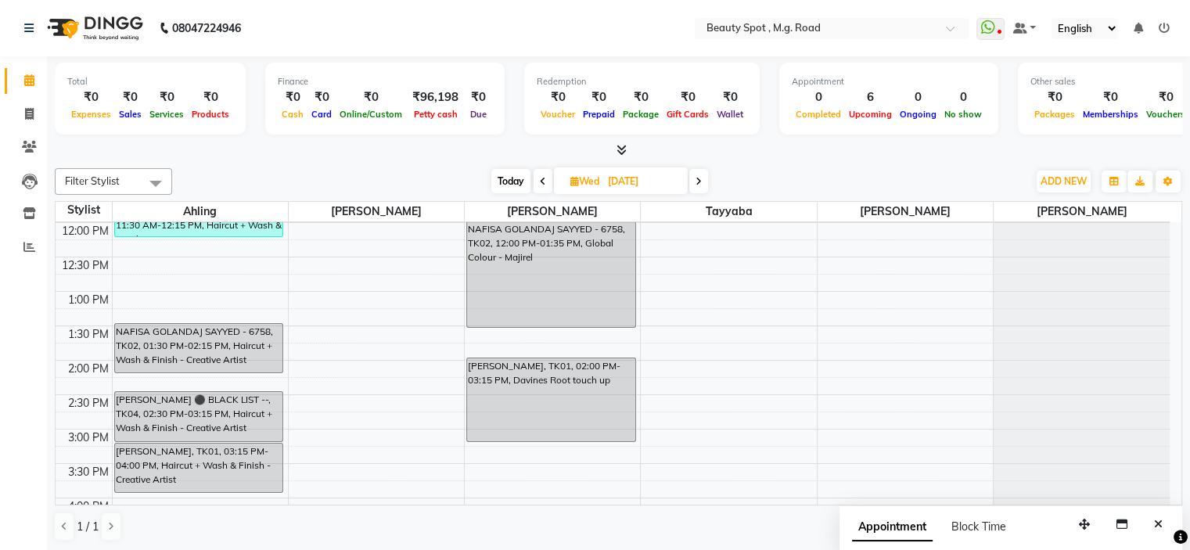
click at [518, 178] on span "Today" at bounding box center [510, 181] width 39 height 24
type input "[DATE]"
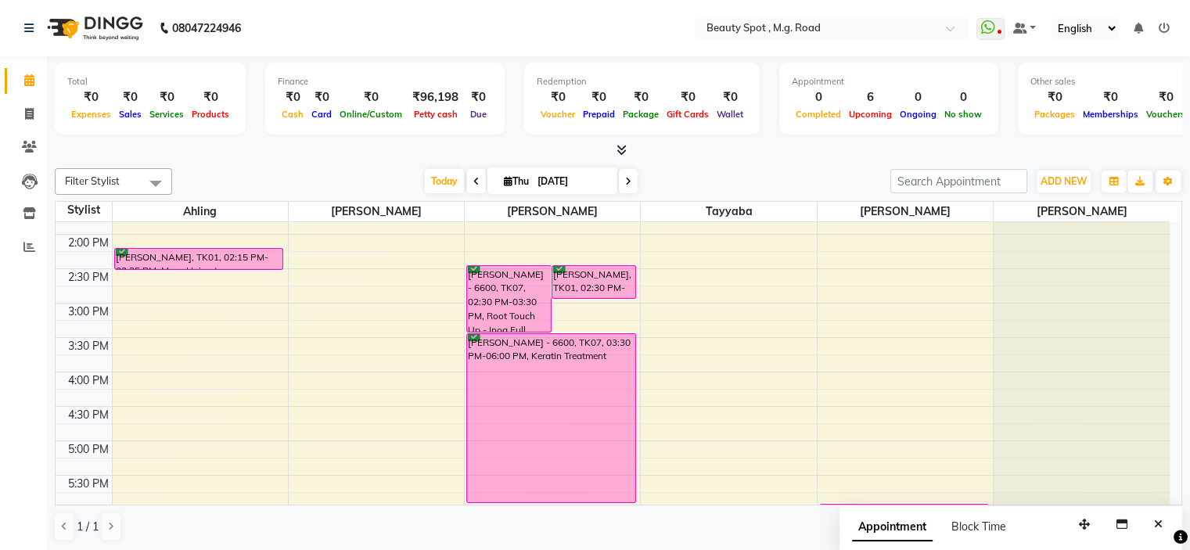
scroll to position [284, 0]
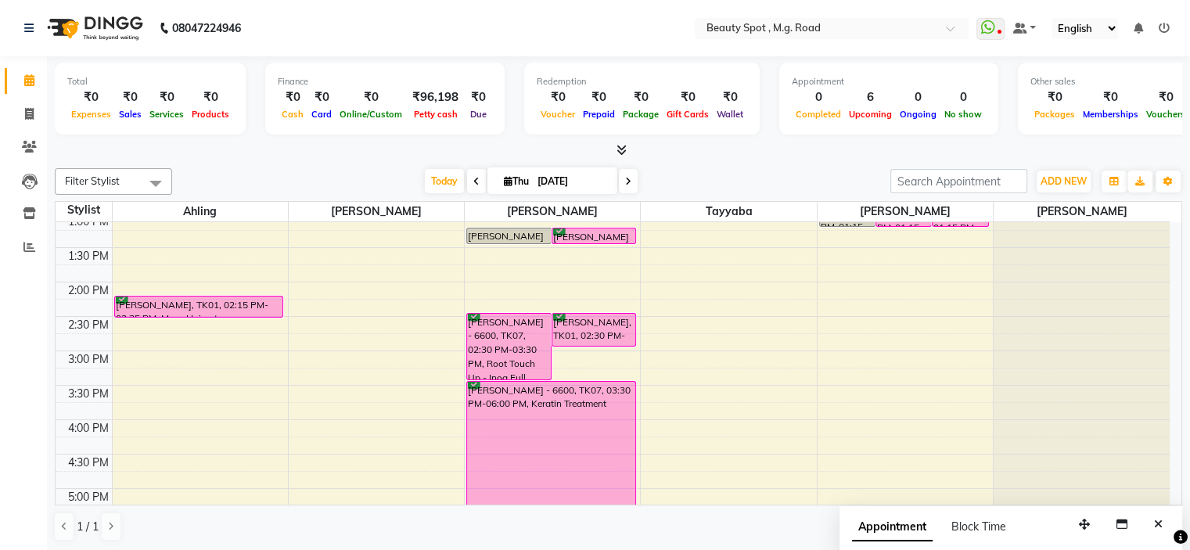
click at [587, 181] on input "[DATE]" at bounding box center [572, 181] width 78 height 23
select select "9"
select select "2025"
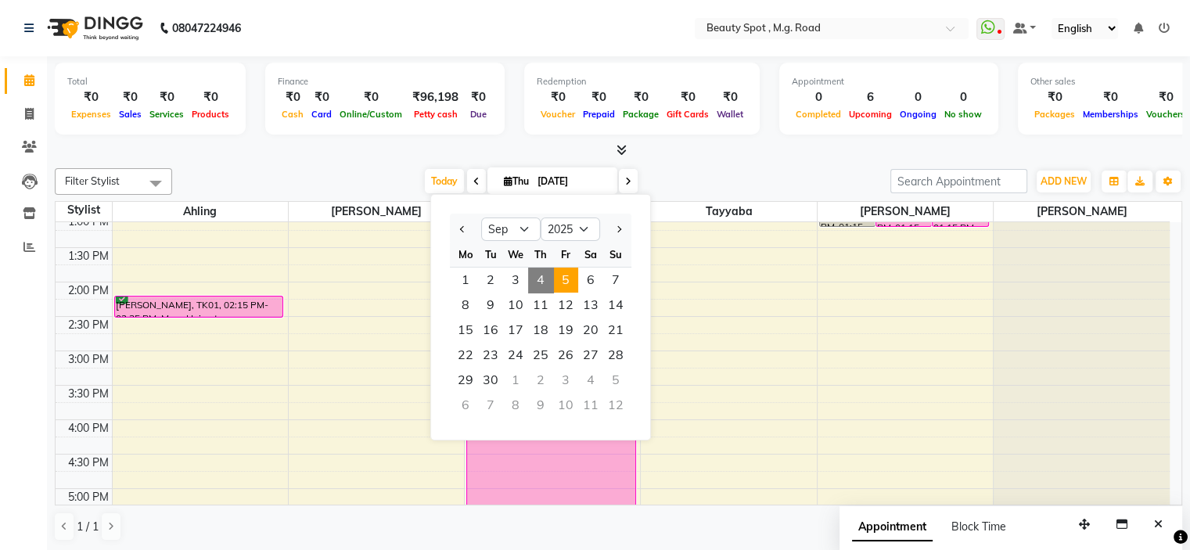
click at [567, 276] on span "5" at bounding box center [565, 280] width 25 height 25
type input "[DATE]"
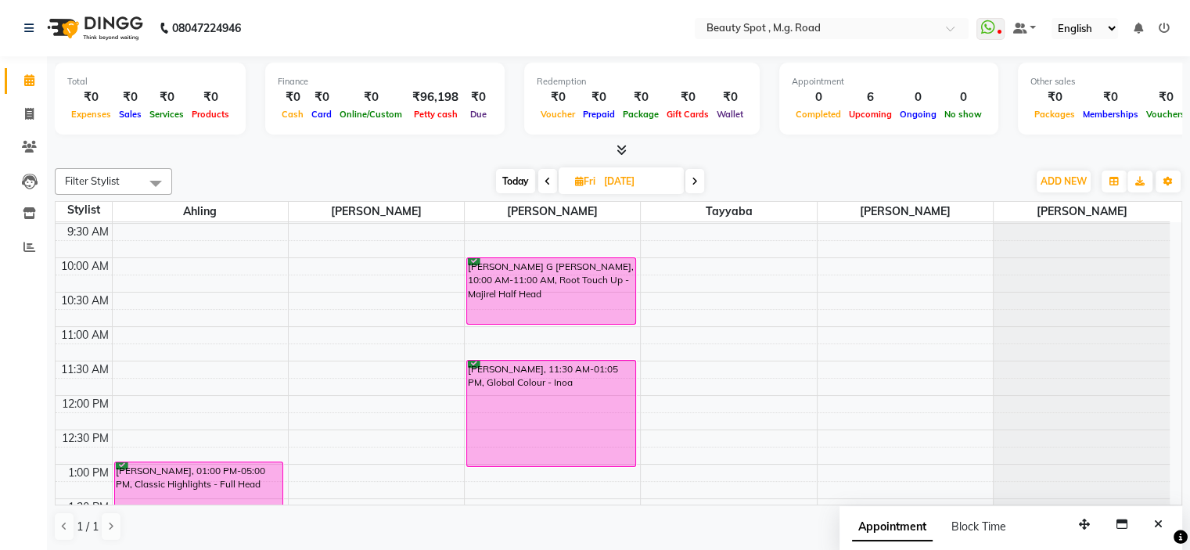
scroll to position [0, 0]
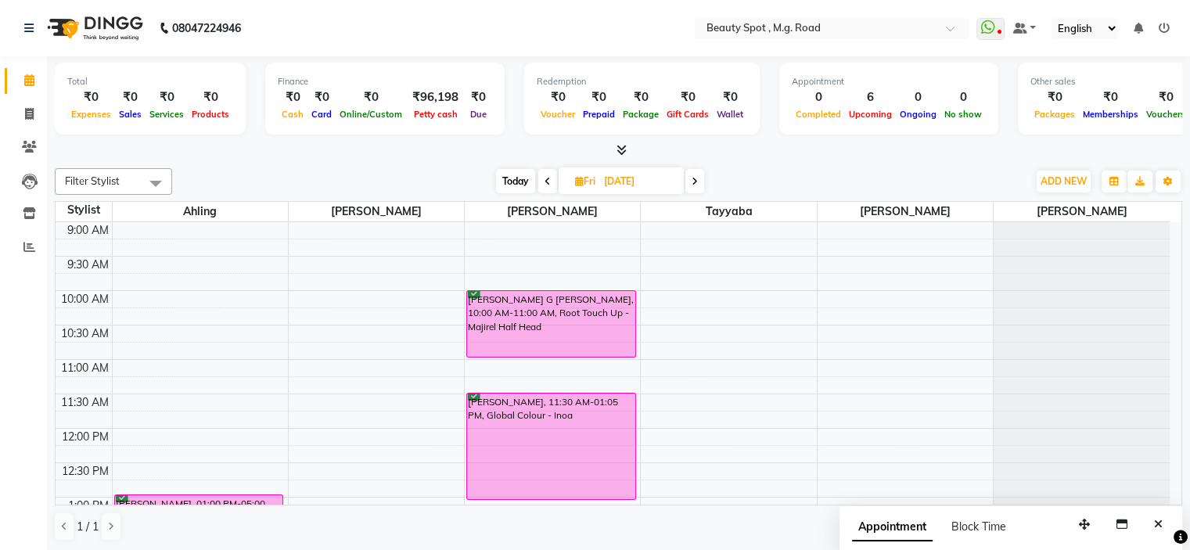
click at [638, 181] on input "[DATE]" at bounding box center [638, 181] width 78 height 23
select select "9"
select select "2025"
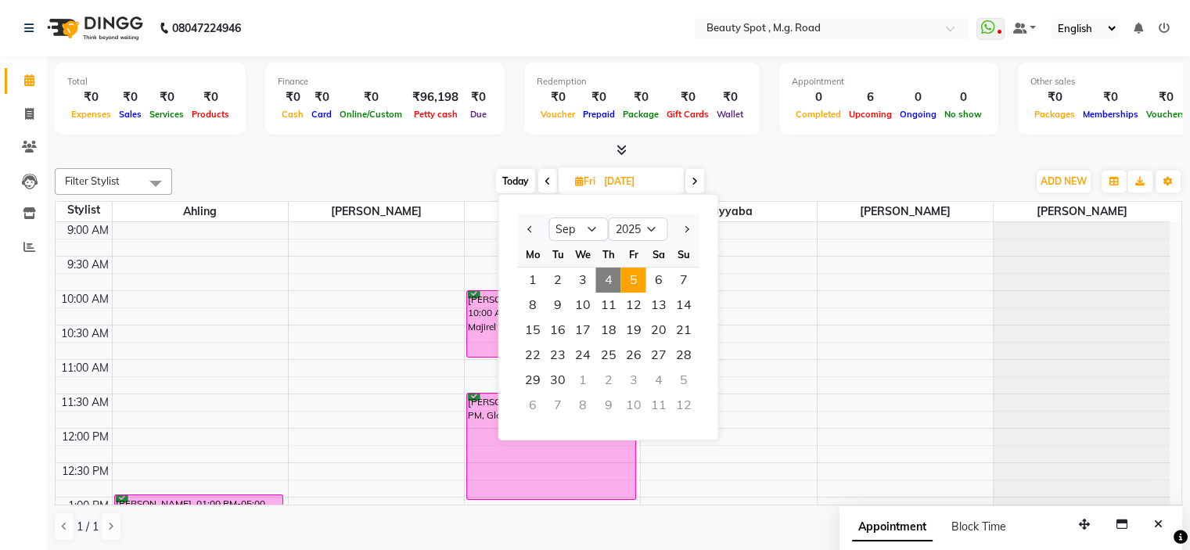
click at [507, 184] on span "Today" at bounding box center [515, 181] width 39 height 24
type input "[DATE]"
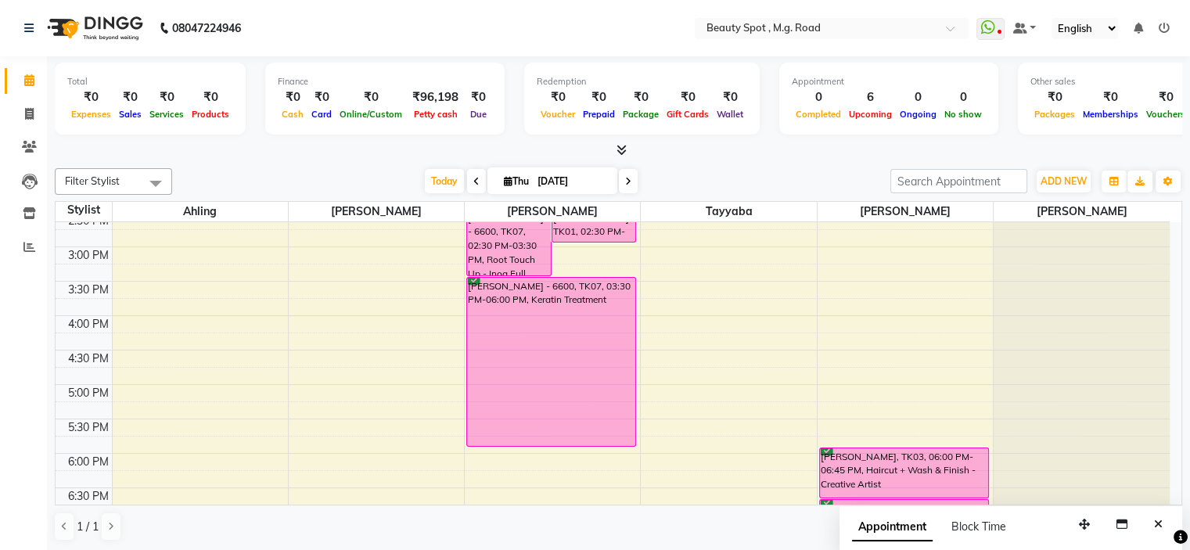
scroll to position [362, 0]
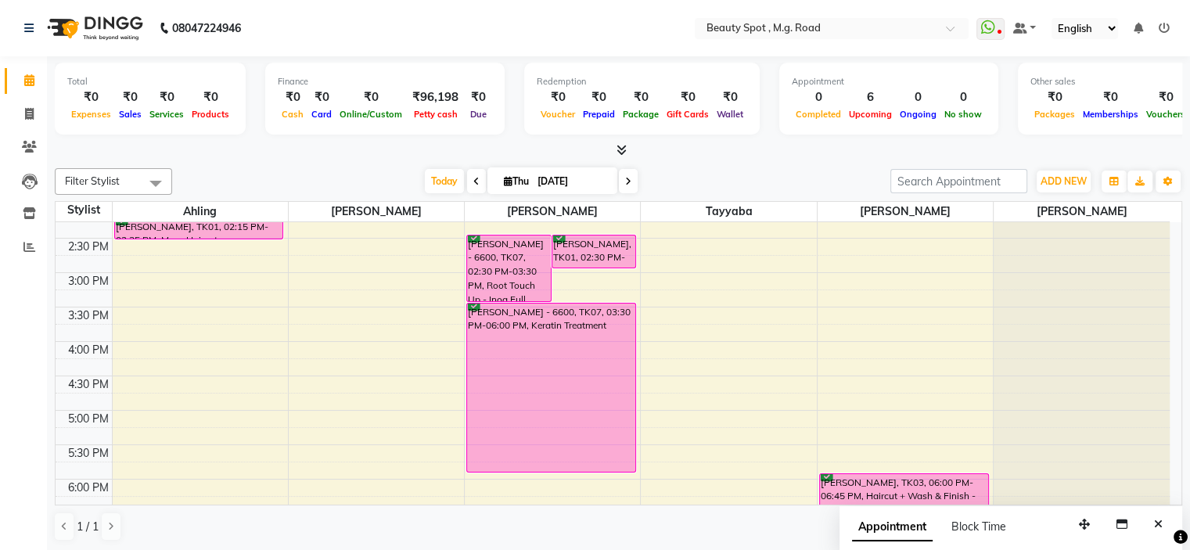
click at [541, 181] on input "[DATE]" at bounding box center [572, 181] width 78 height 23
select select "9"
select select "2025"
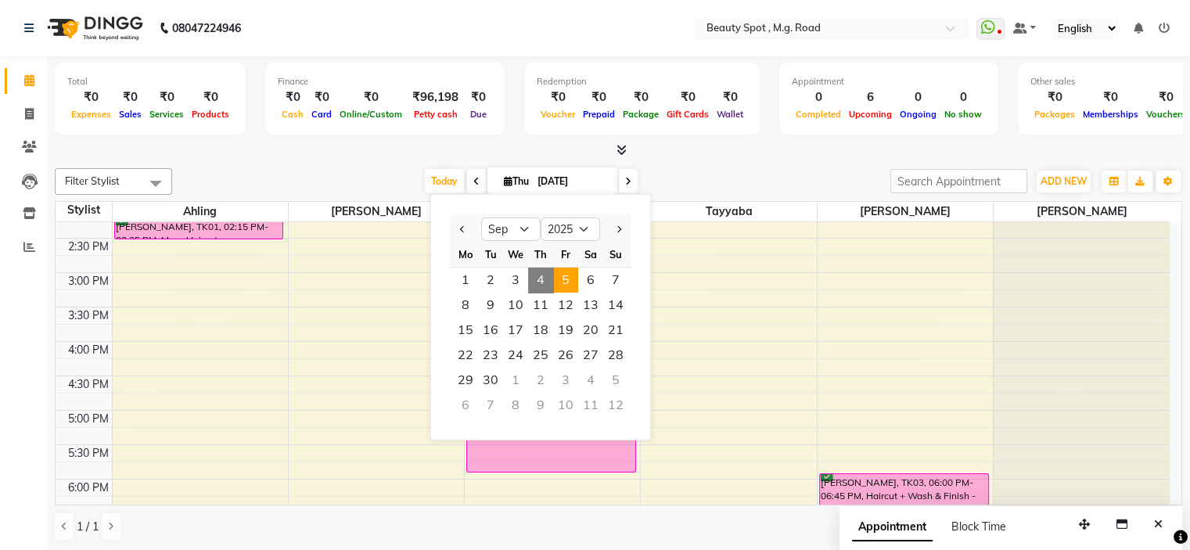
click at [562, 282] on span "5" at bounding box center [565, 280] width 25 height 25
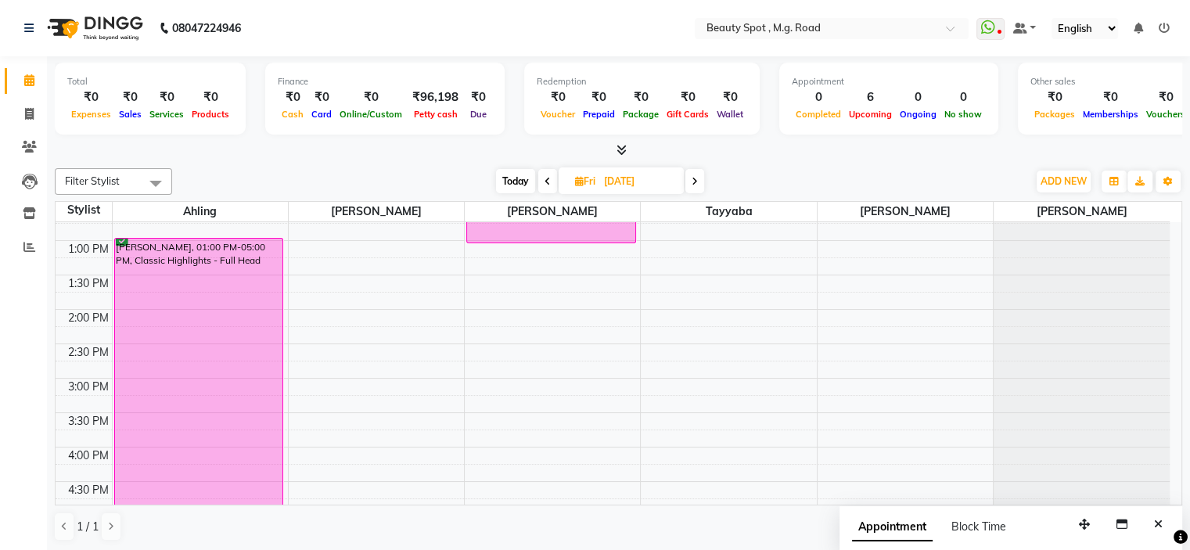
scroll to position [284, 0]
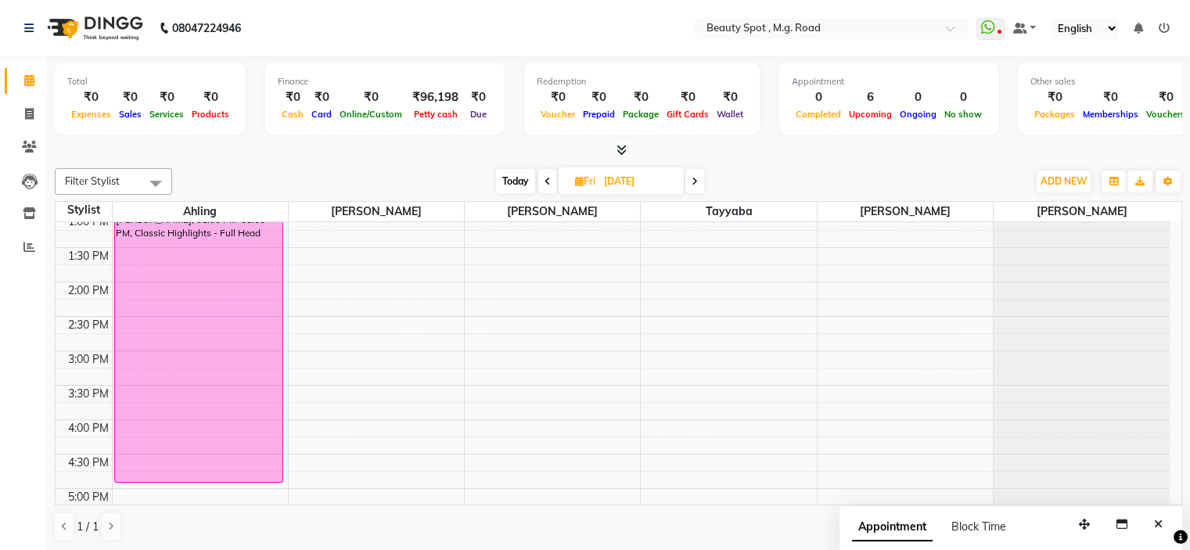
click at [514, 178] on span "Today" at bounding box center [515, 181] width 39 height 24
type input "[DATE]"
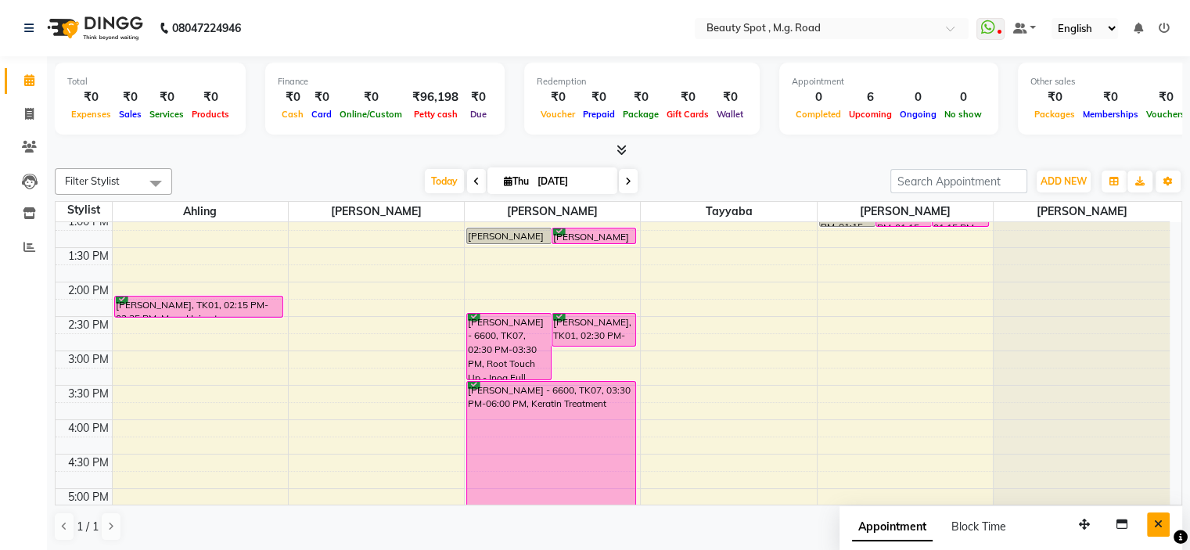
click at [1157, 519] on icon "Close" at bounding box center [1158, 524] width 9 height 11
click at [538, 178] on input "[DATE]" at bounding box center [572, 181] width 78 height 23
select select "9"
select select "2025"
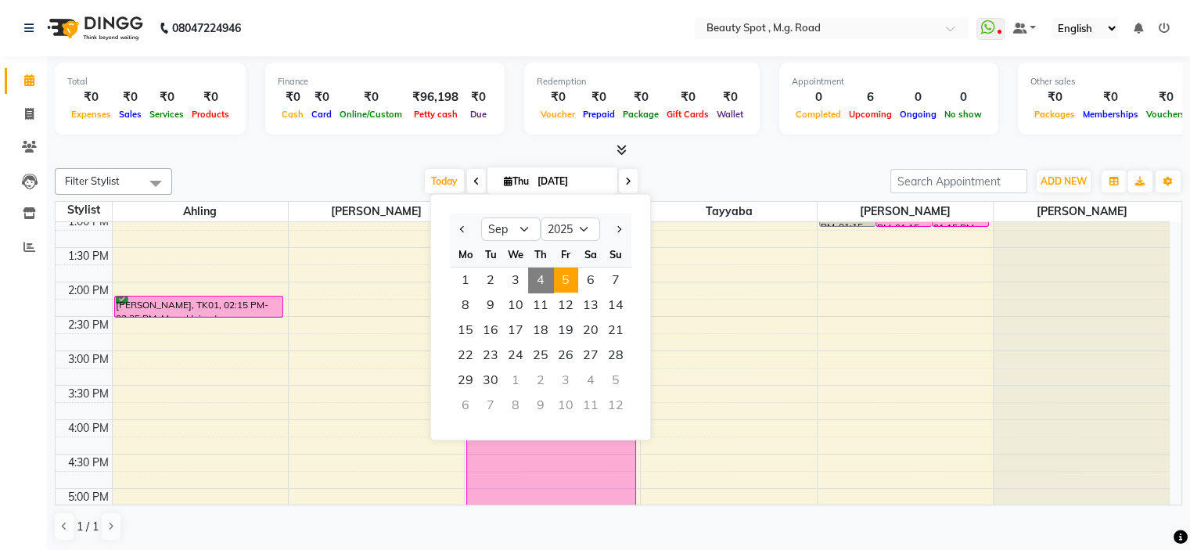
click at [563, 279] on span "5" at bounding box center [565, 280] width 25 height 25
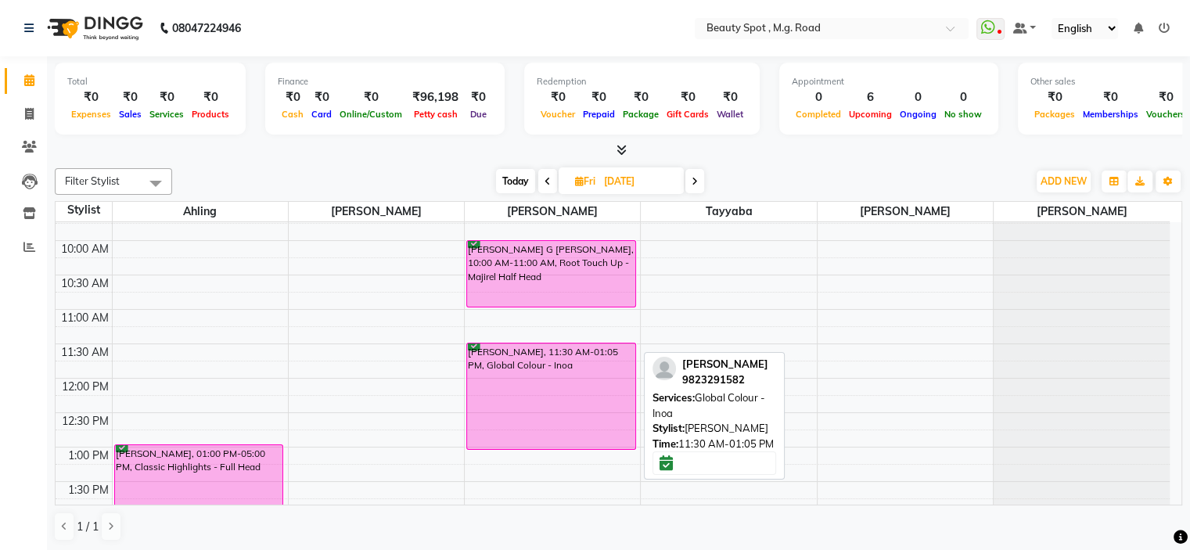
scroll to position [49, 0]
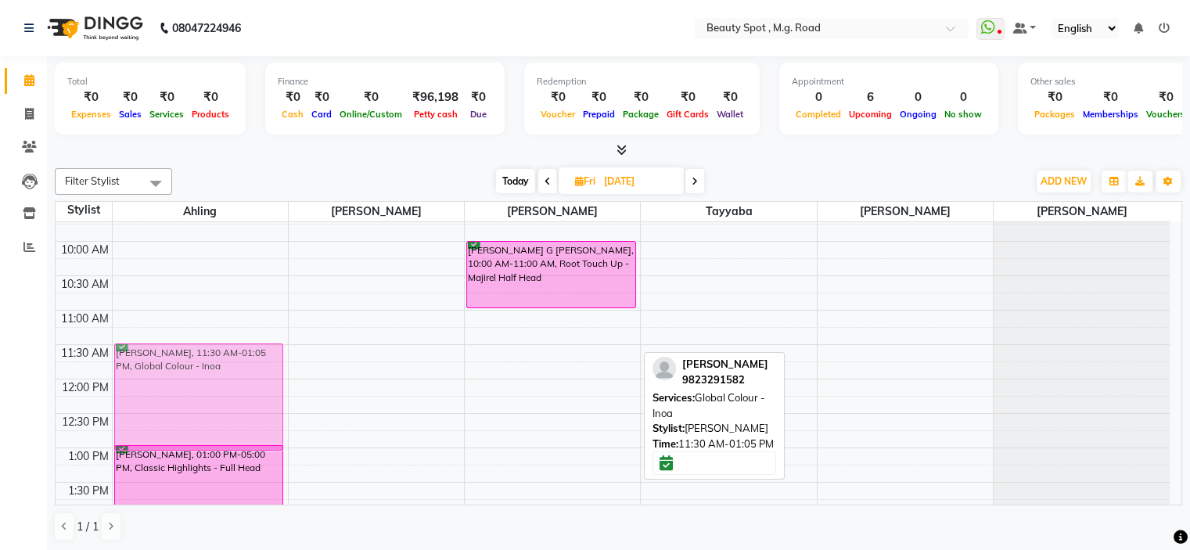
drag, startPoint x: 515, startPoint y: 365, endPoint x: 193, endPoint y: 367, distance: 321.6
click at [193, 367] on tr "MALVIKA BARRY, 01:00 PM-05:00 PM, Classic Highlights - Full Head MALVIKA BARRY,…" at bounding box center [613, 551] width 1114 height 757
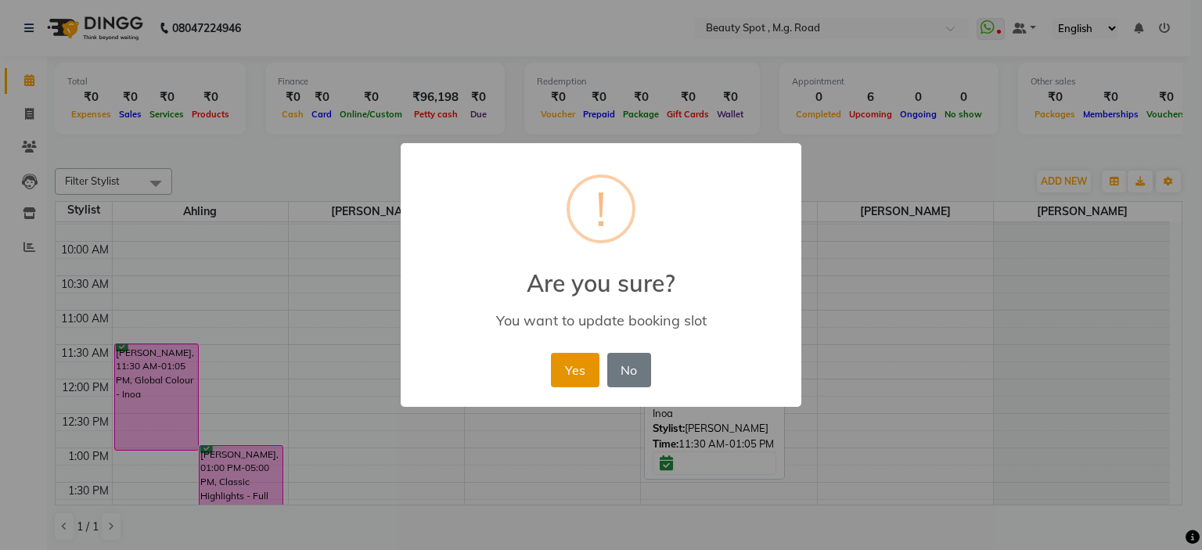
click at [578, 370] on button "Yes" at bounding box center [575, 370] width 48 height 34
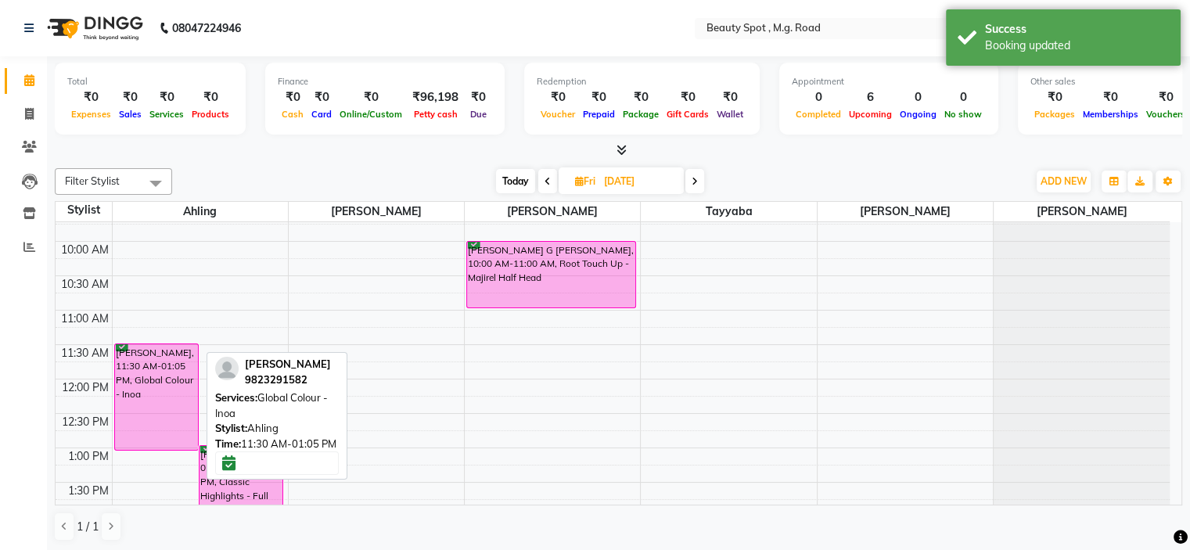
click at [189, 398] on div "[PERSON_NAME], 11:30 AM-01:05 PM, Global Colour - Inoa" at bounding box center [156, 397] width 83 height 106
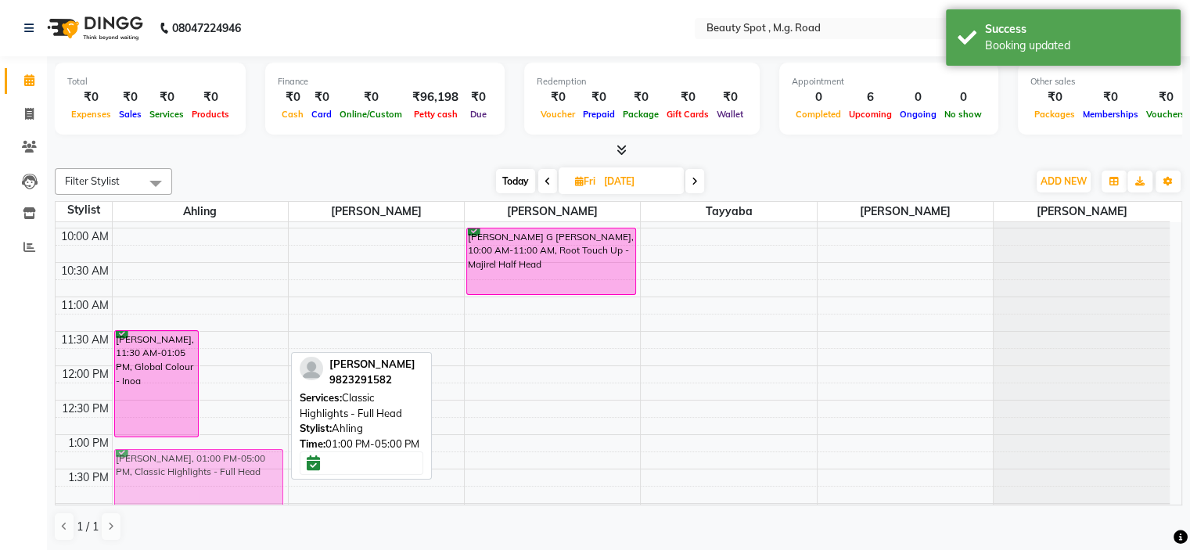
drag, startPoint x: 239, startPoint y: 468, endPoint x: 218, endPoint y: 463, distance: 21.6
click at [219, 469] on div "MALVIKA BARRY, 11:30 AM-01:05 PM, Global Colour - Inoa MALVIKA BARRY, 01:00 PM-…" at bounding box center [200, 538] width 175 height 757
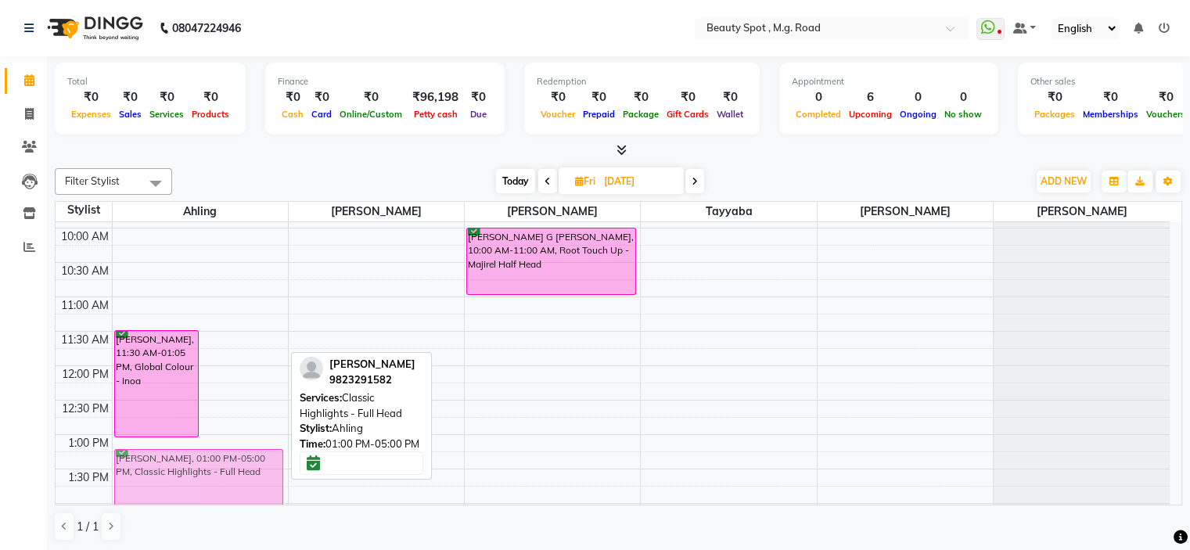
scroll to position [63, 0]
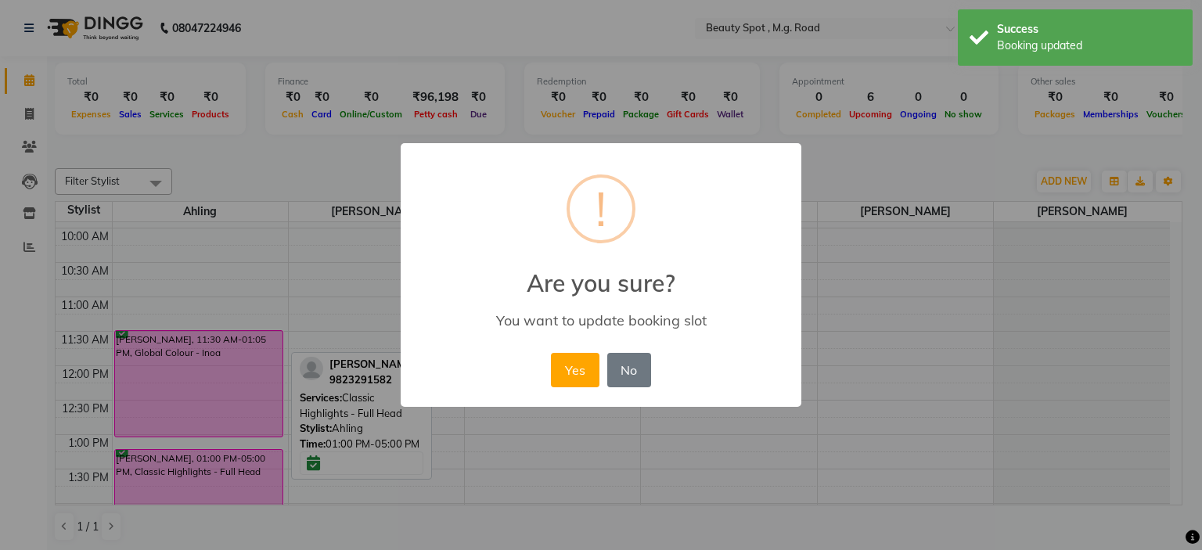
click at [218, 450] on div "× ! Are you sure? You want to update booking slot Yes No No" at bounding box center [601, 275] width 1202 height 550
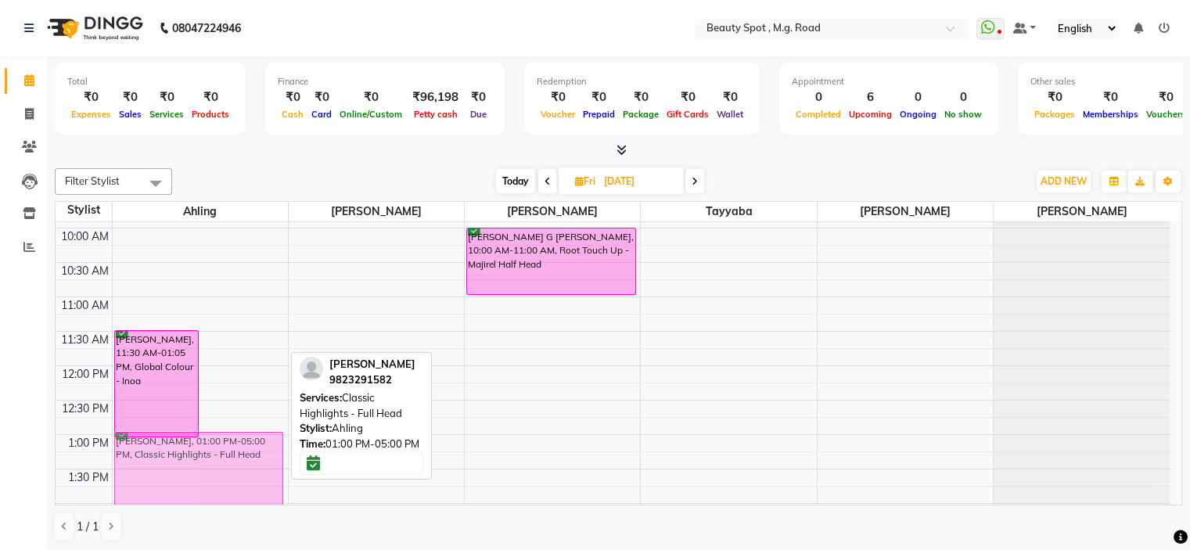
drag, startPoint x: 241, startPoint y: 452, endPoint x: 213, endPoint y: 458, distance: 28.7
click at [213, 458] on div "MALVIKA BARRY, 11:30 AM-01:05 PM, Global Colour - Inoa MALVIKA BARRY, 01:00 PM-…" at bounding box center [200, 538] width 175 height 757
click at [215, 459] on div "MALVIKA BARRY, 11:30 AM-01:05 PM, Global Colour - Inoa MALVIKA BARRY, 01:00 PM-…" at bounding box center [200, 538] width 175 height 757
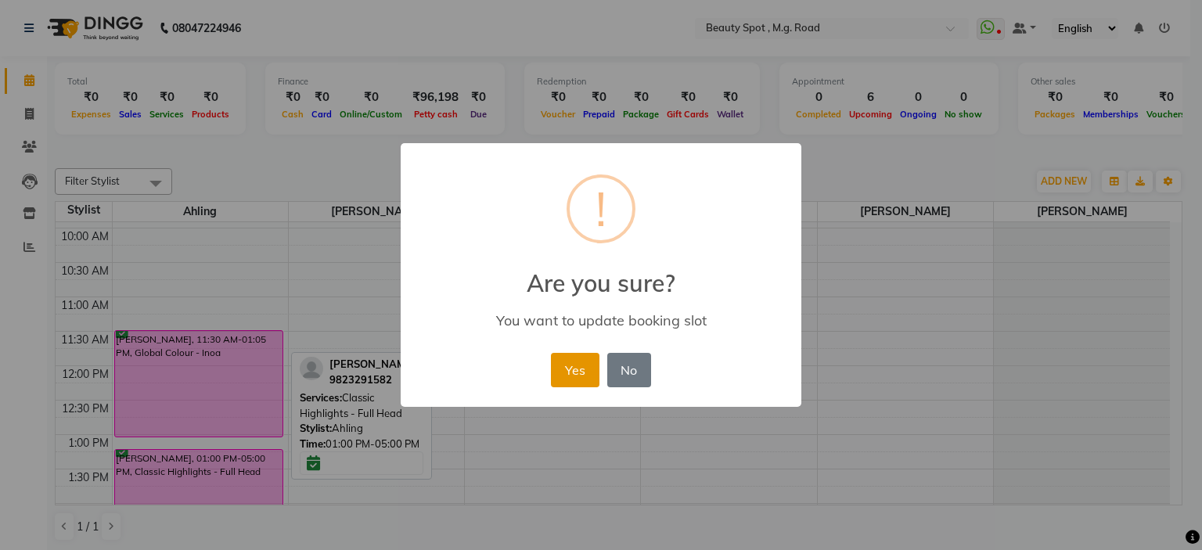
click at [576, 376] on button "Yes" at bounding box center [575, 370] width 48 height 34
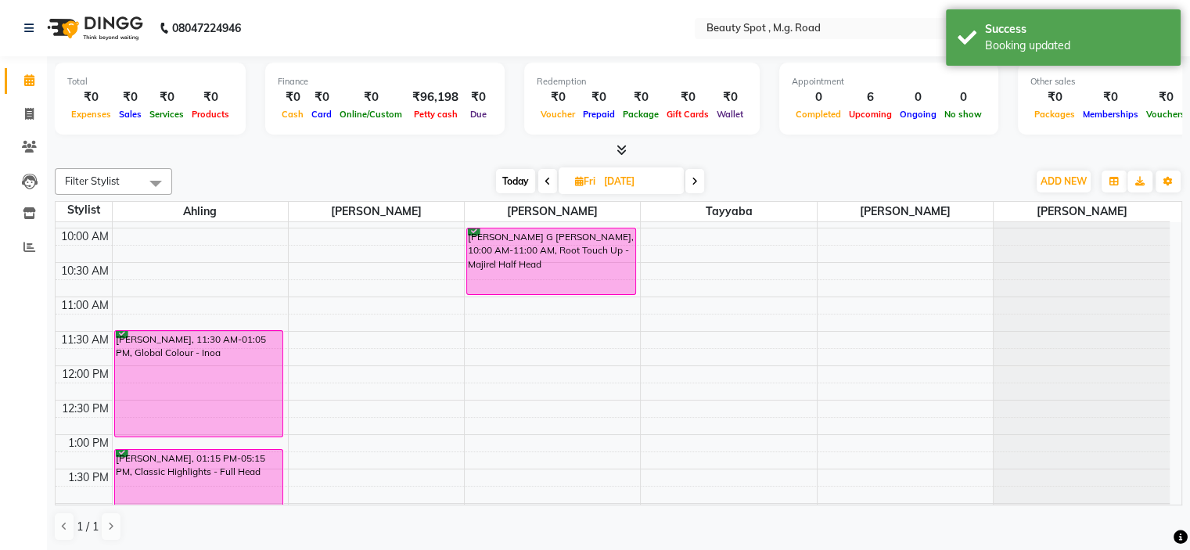
click at [548, 178] on icon at bounding box center [548, 181] width 6 height 9
type input "[DATE]"
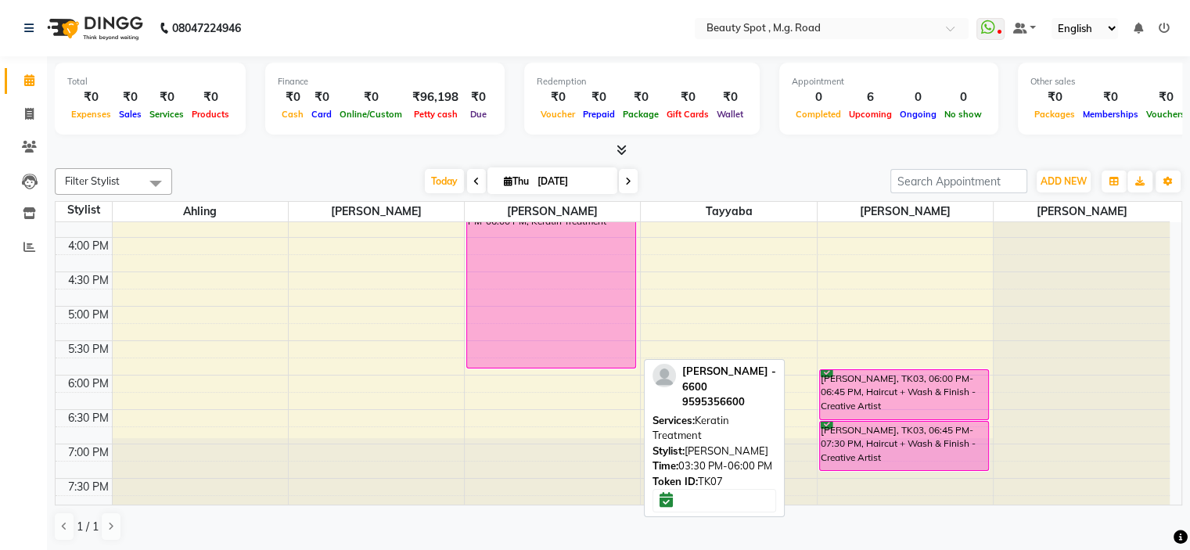
scroll to position [388, 0]
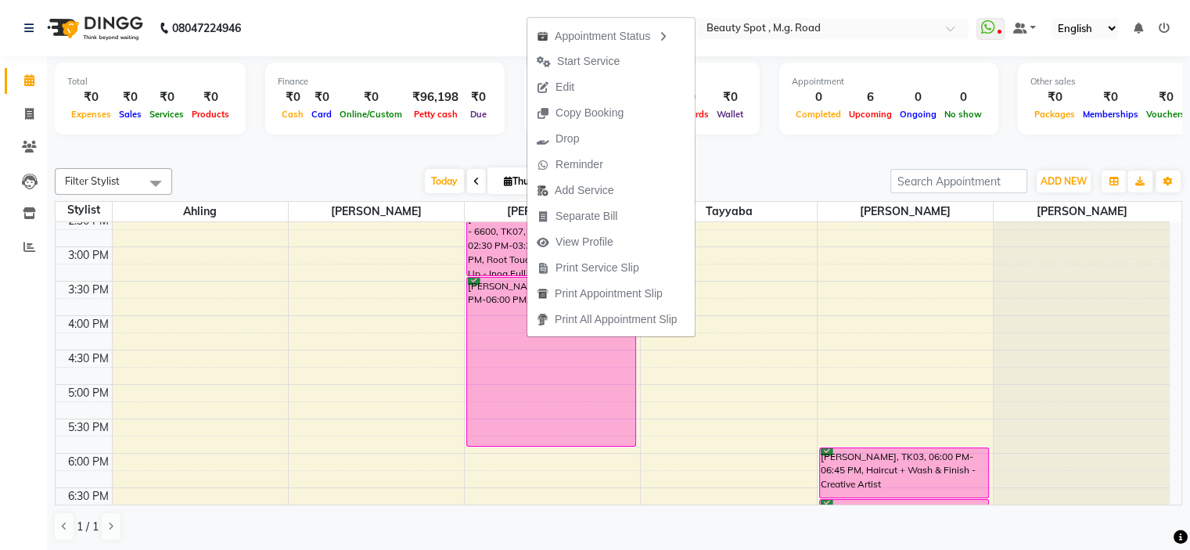
click at [571, 88] on span "Edit" at bounding box center [565, 87] width 19 height 16
select select "tentative"
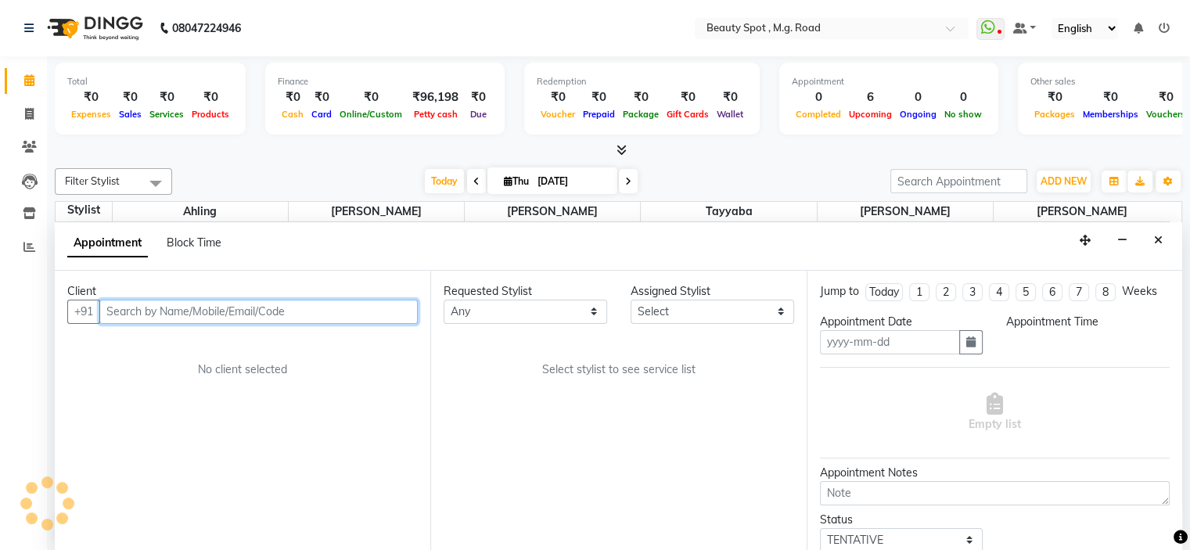
type input "[DATE]"
select select "confirm booking"
select select "70085"
select select "870"
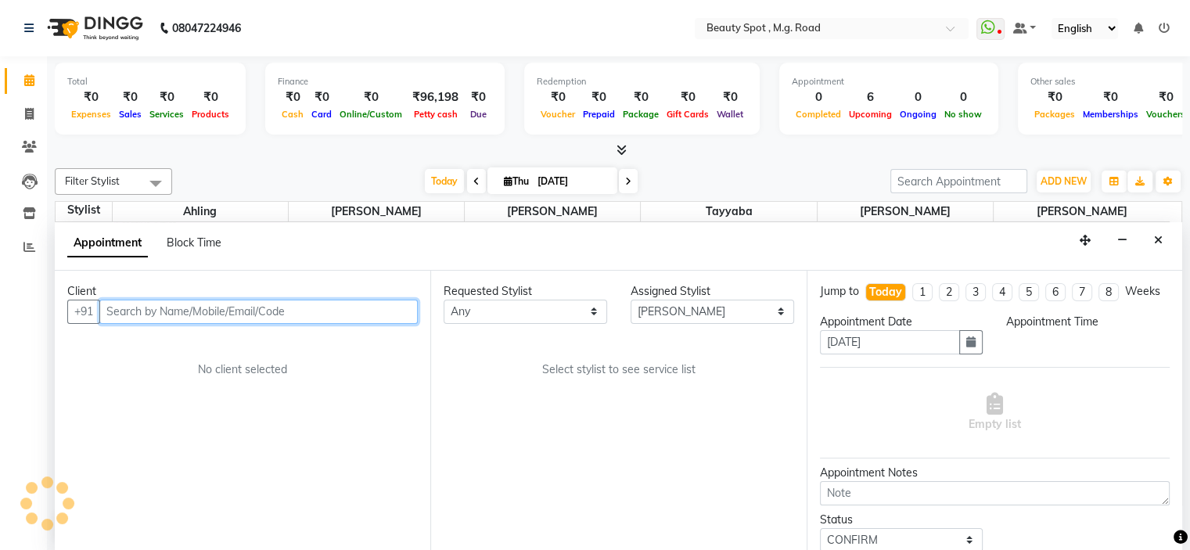
select select "3932"
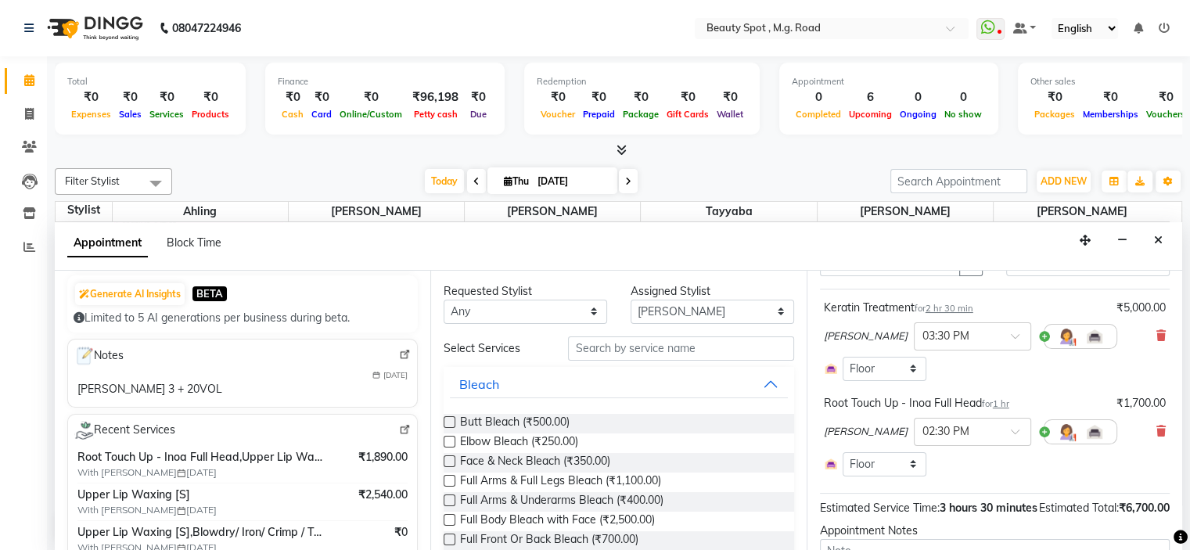
scroll to position [0, 0]
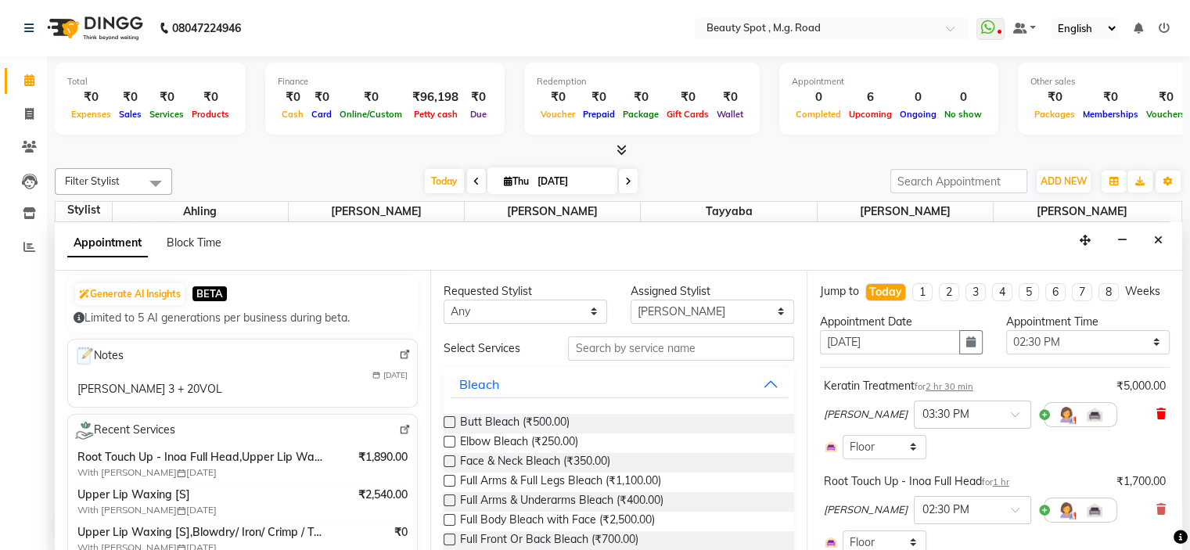
click at [1157, 419] on icon at bounding box center [1161, 413] width 9 height 11
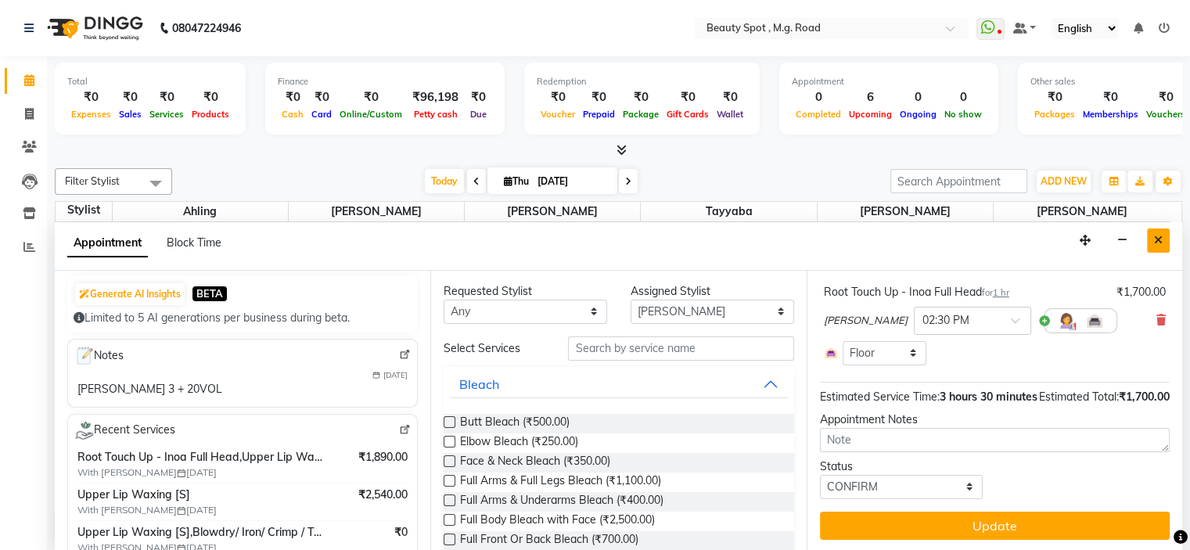
click at [1163, 240] on button "Close" at bounding box center [1158, 240] width 23 height 24
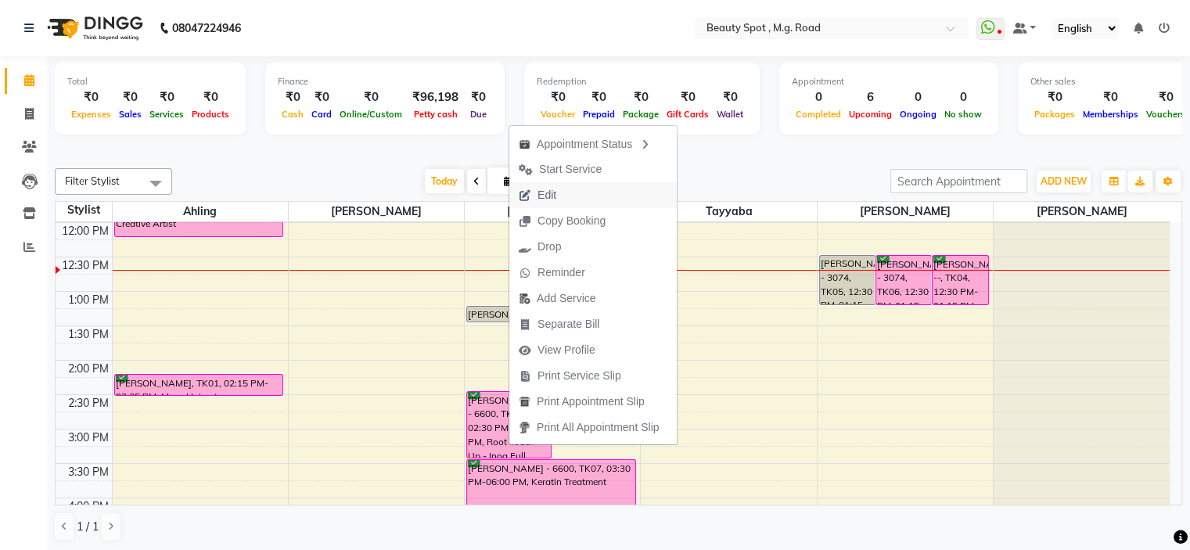
click at [550, 196] on span "Edit" at bounding box center [547, 195] width 19 height 16
select select "tentative"
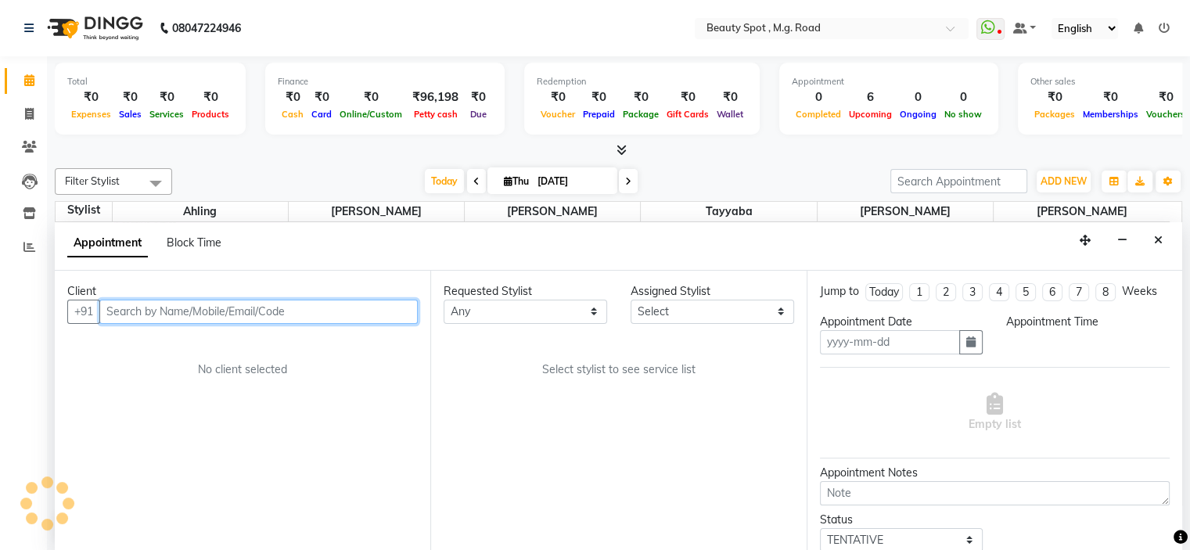
type input "[DATE]"
select select "confirm booking"
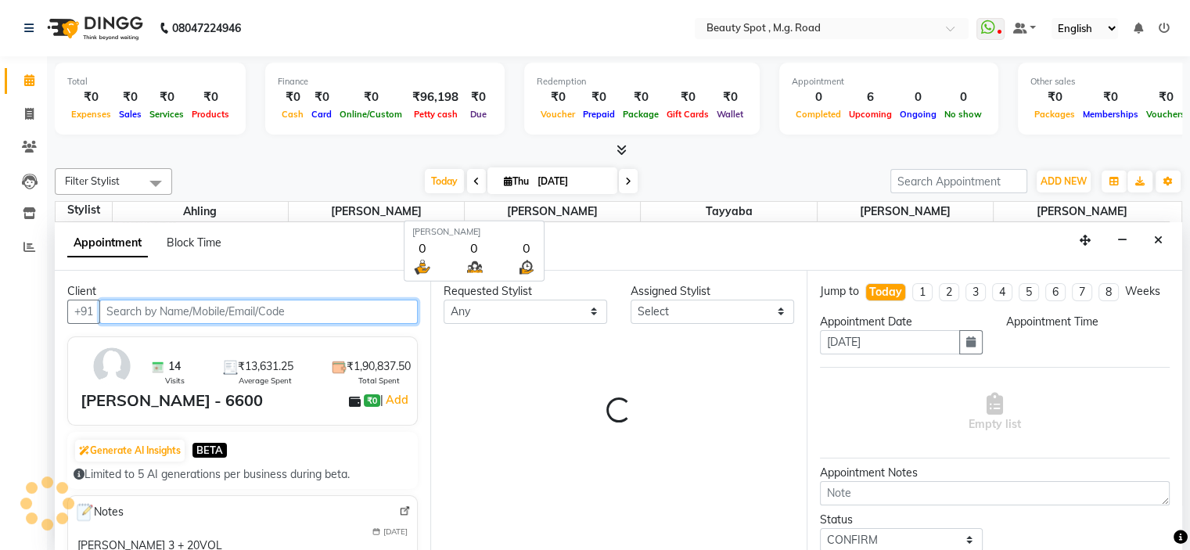
select select "70085"
select select "870"
select select "3932"
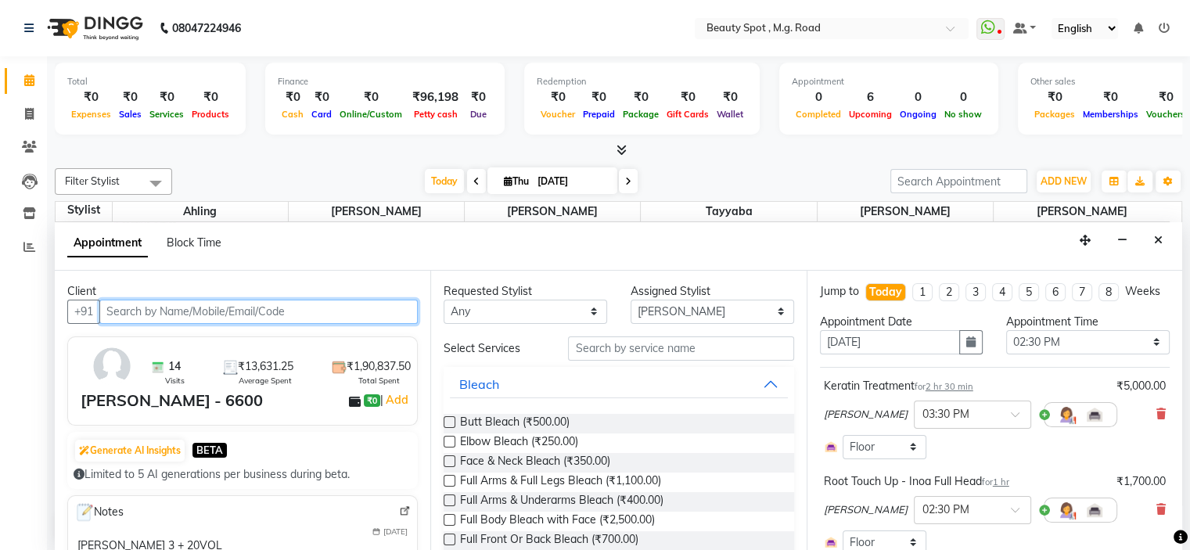
click at [255, 304] on input "text" at bounding box center [258, 312] width 318 height 24
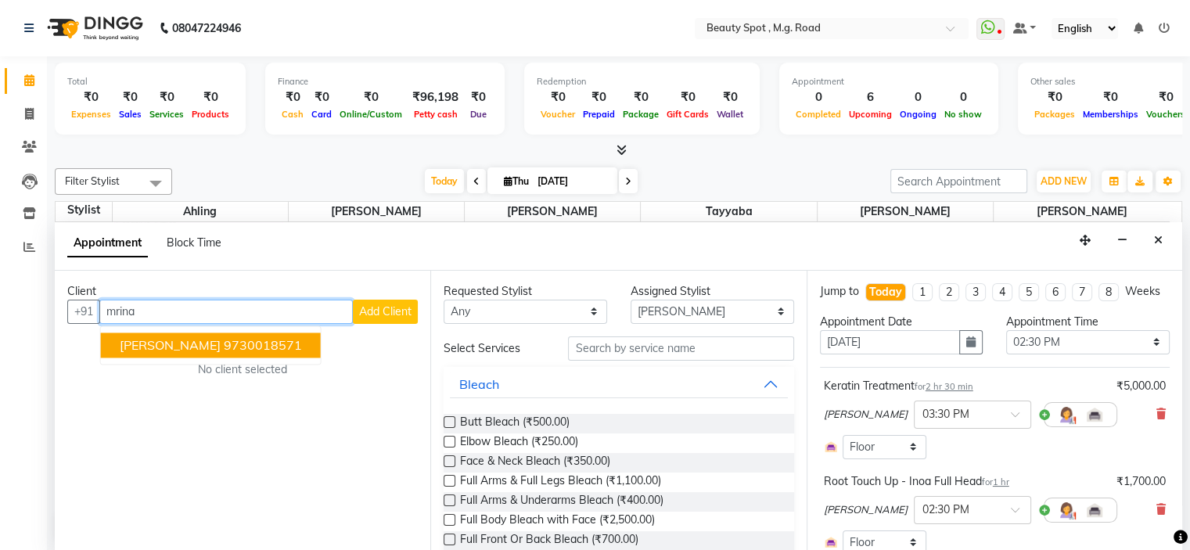
click at [221, 344] on span "MRINALINI WANKHEDE" at bounding box center [170, 345] width 101 height 16
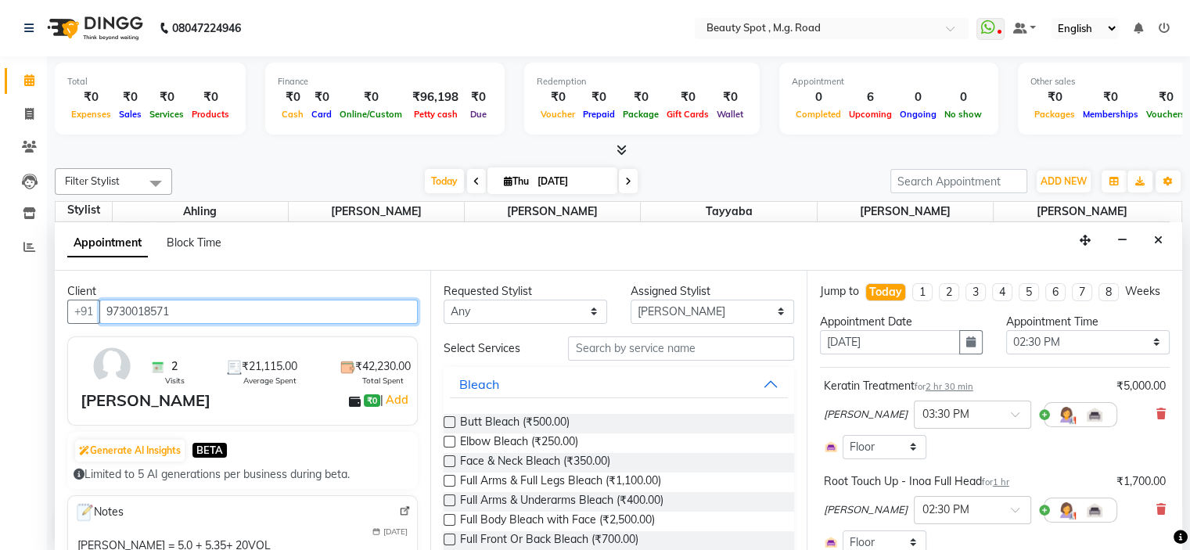
type input "9730018571"
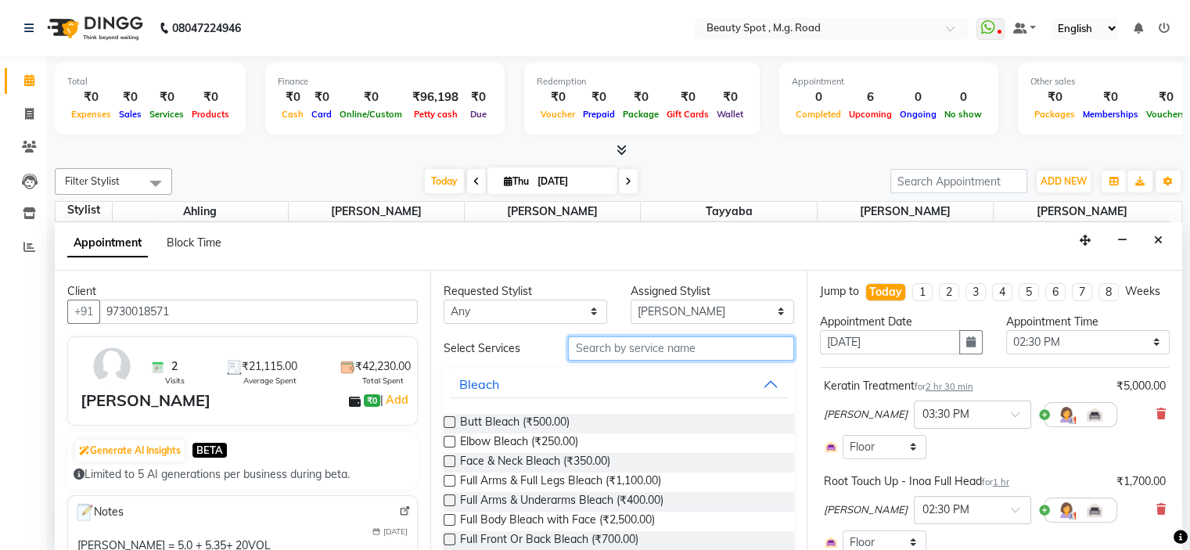
click at [610, 348] on input "text" at bounding box center [680, 348] width 225 height 24
click at [1157, 419] on icon at bounding box center [1161, 413] width 9 height 11
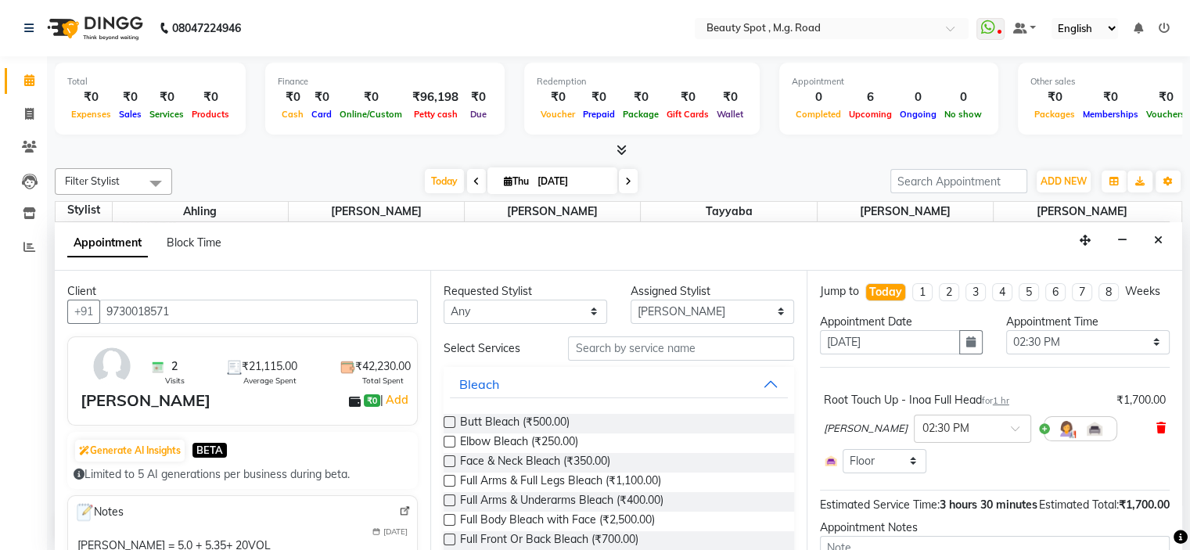
click at [1157, 433] on icon at bounding box center [1161, 428] width 9 height 11
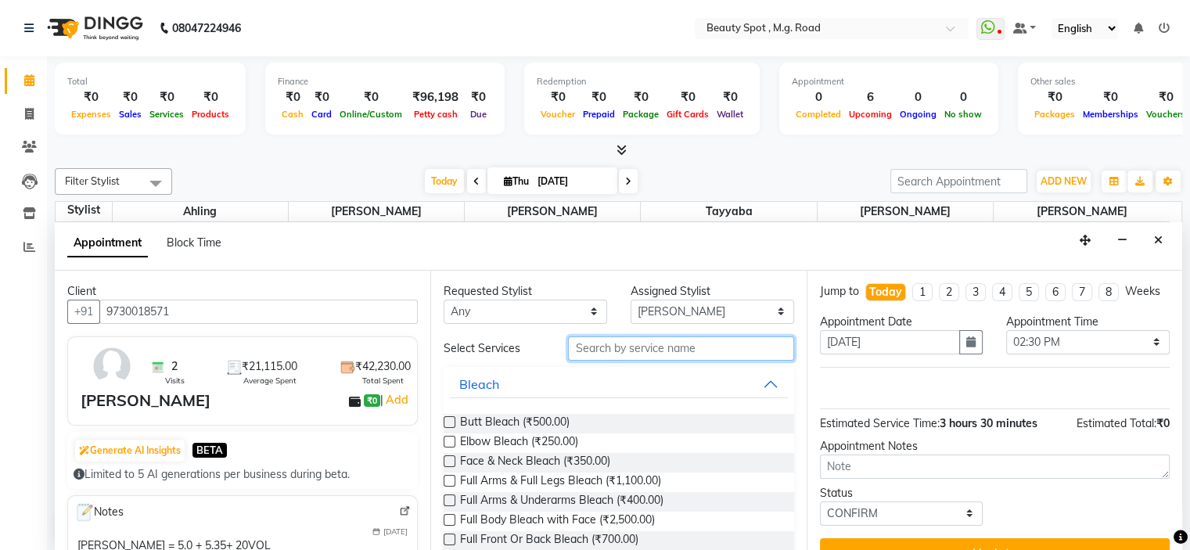
click at [643, 350] on input "text" at bounding box center [680, 348] width 225 height 24
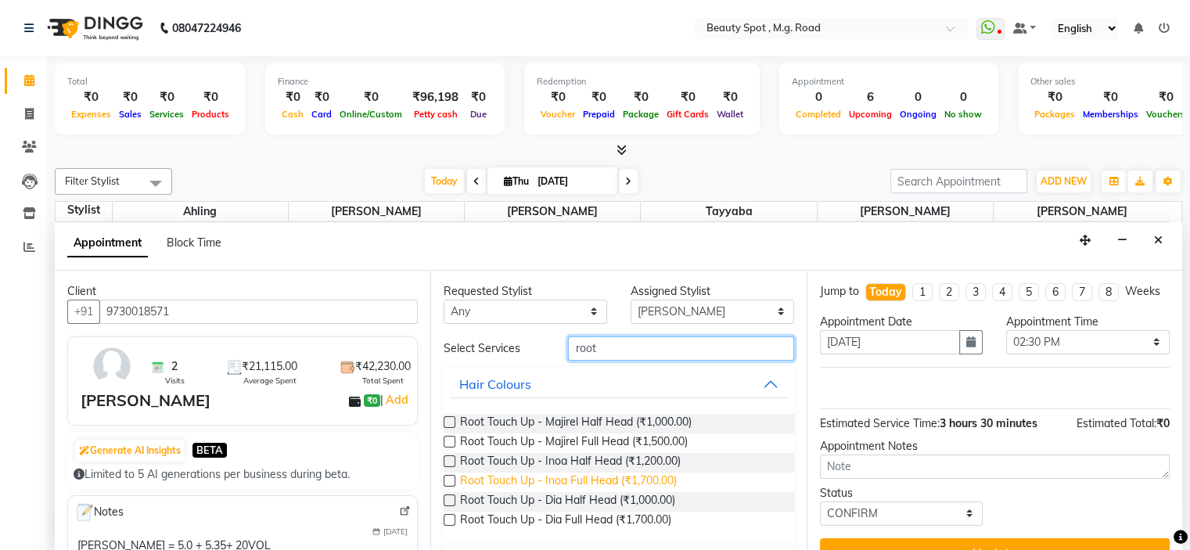
type input "root"
click at [675, 477] on span "Root Touch Up - Inoa Full Head (₹1,700.00)" at bounding box center [568, 483] width 217 height 20
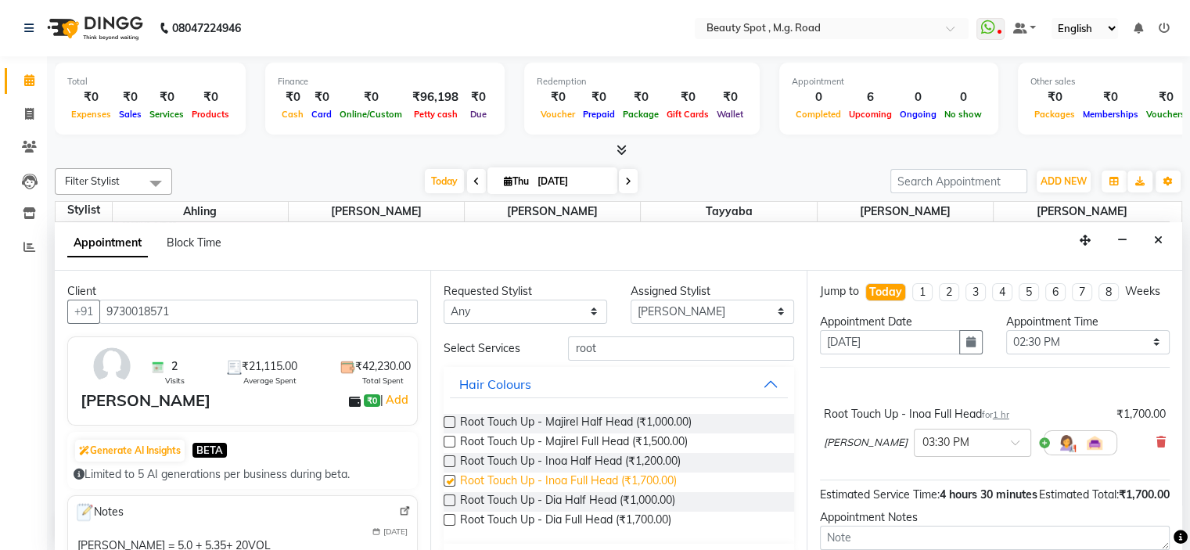
checkbox input "false"
drag, startPoint x: 607, startPoint y: 352, endPoint x: 484, endPoint y: 361, distance: 123.2
click at [484, 361] on div "Select Services root Hair Colours Root Touch Up - Majirel Half Head (₹1,000.00)…" at bounding box center [619, 474] width 350 height 276
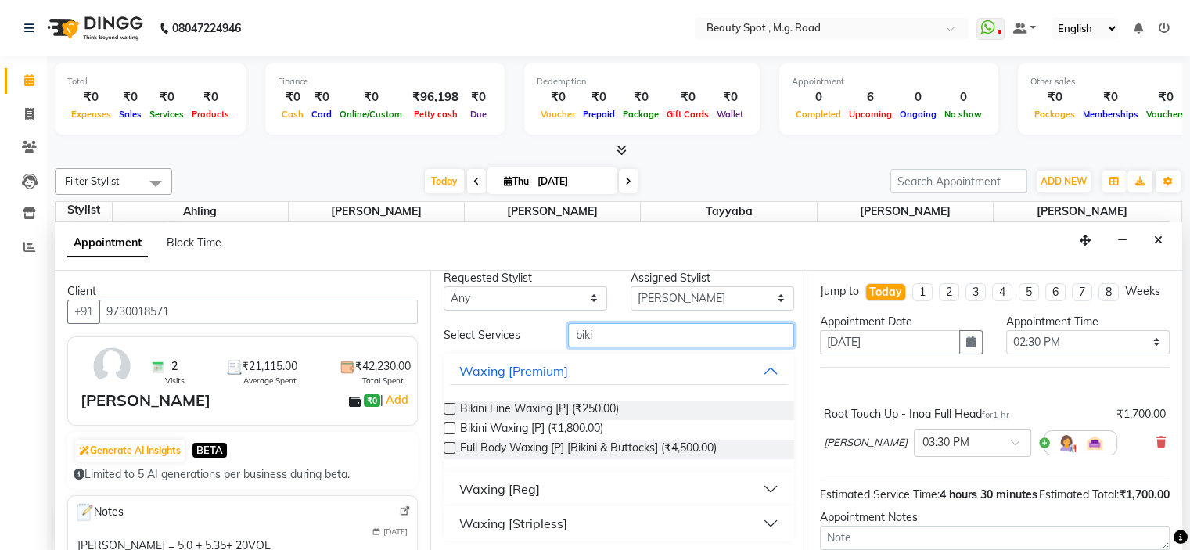
type input "biki"
click at [492, 491] on div "Waxing [Reg]" at bounding box center [499, 489] width 81 height 19
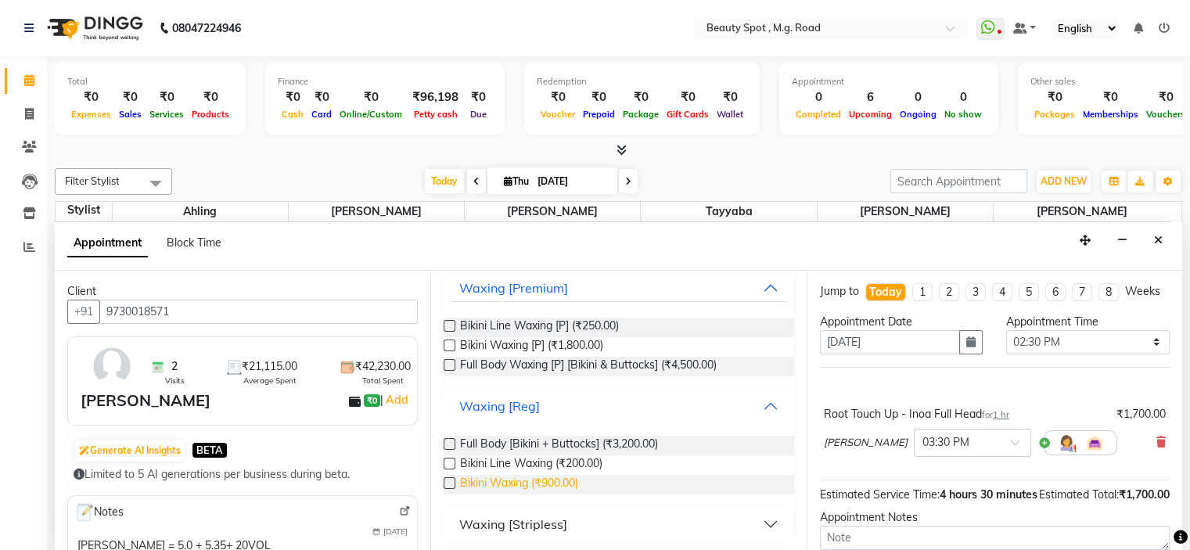
scroll to position [97, 0]
click at [448, 477] on label at bounding box center [450, 483] width 12 height 12
click at [448, 479] on input "checkbox" at bounding box center [449, 484] width 10 height 10
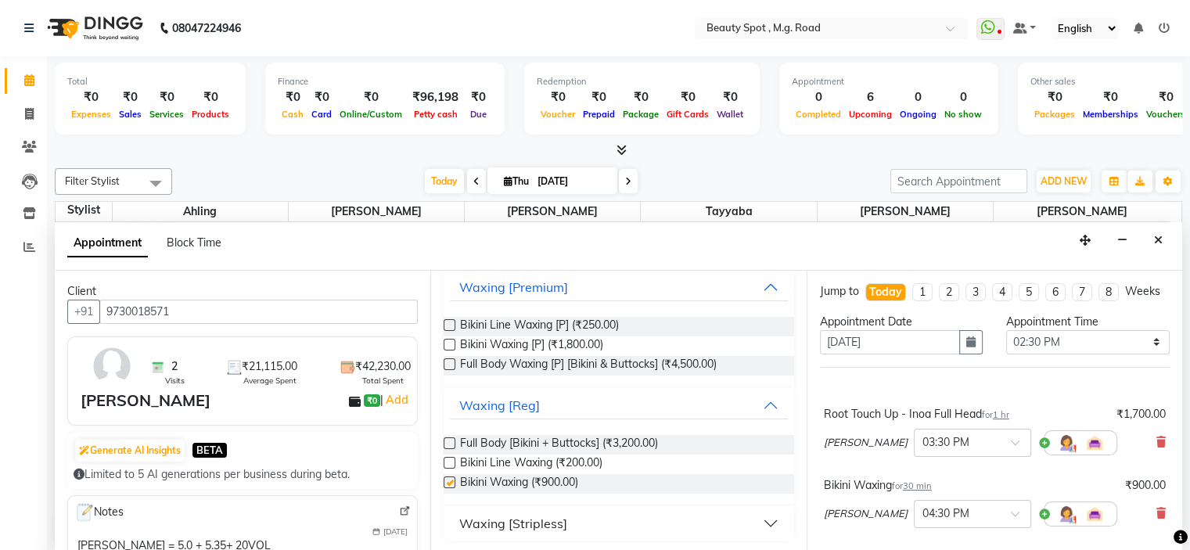
checkbox input "false"
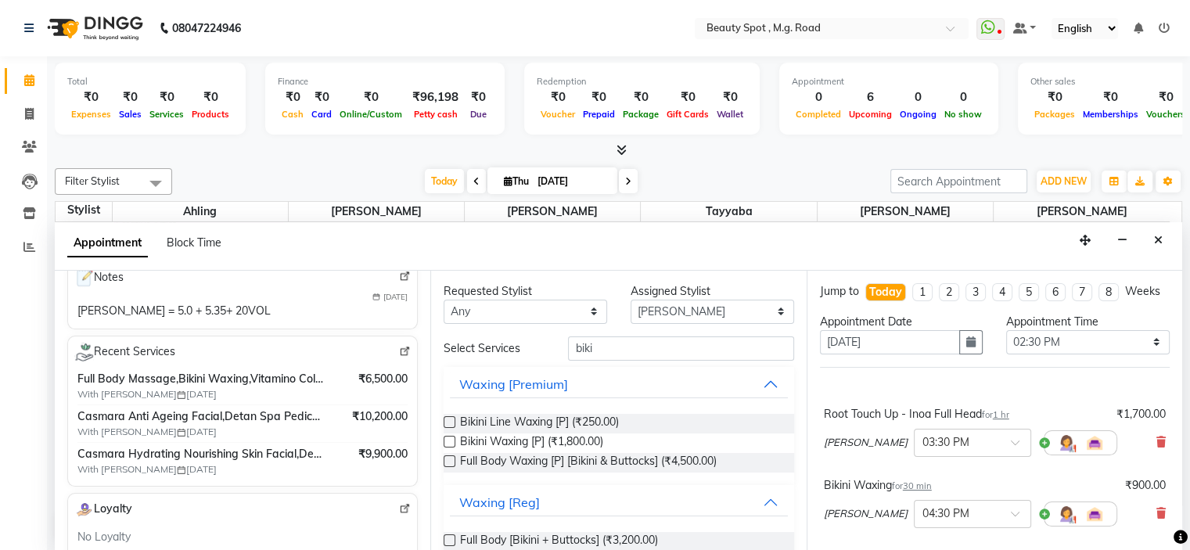
scroll to position [235, 0]
click at [399, 348] on img at bounding box center [405, 352] width 12 height 12
drag, startPoint x: 623, startPoint y: 345, endPoint x: 390, endPoint y: 359, distance: 232.8
click at [394, 360] on div "Client +91 9730018571 2 Visits ₹21,115.00 Average Spent ₹42,230.00 Total Spent …" at bounding box center [619, 412] width 1128 height 282
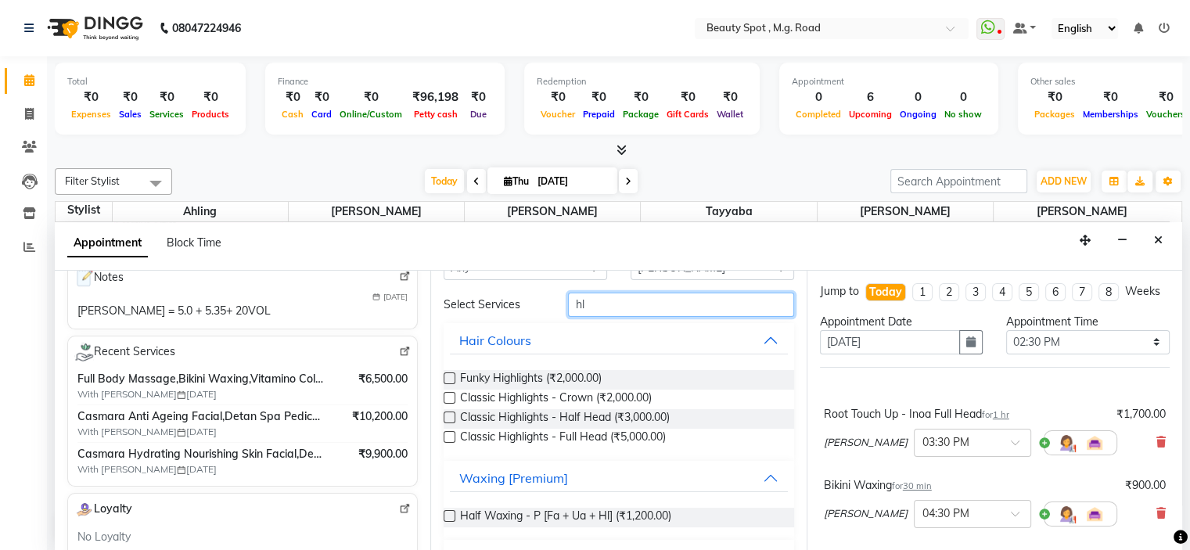
scroll to position [78, 0]
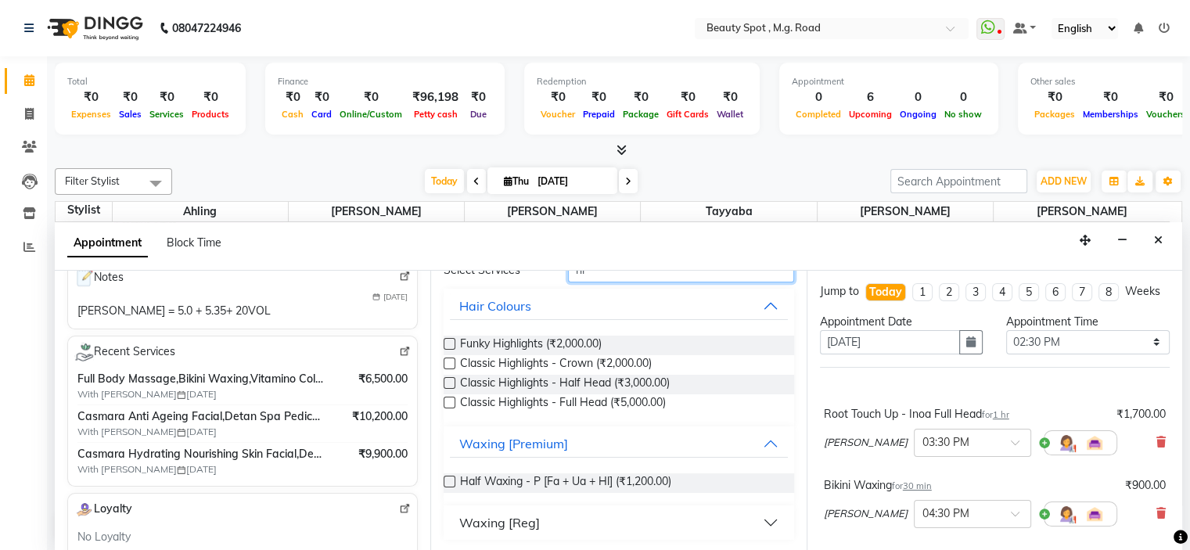
type input "hl"
click at [507, 521] on div "Waxing [Reg]" at bounding box center [499, 522] width 81 height 19
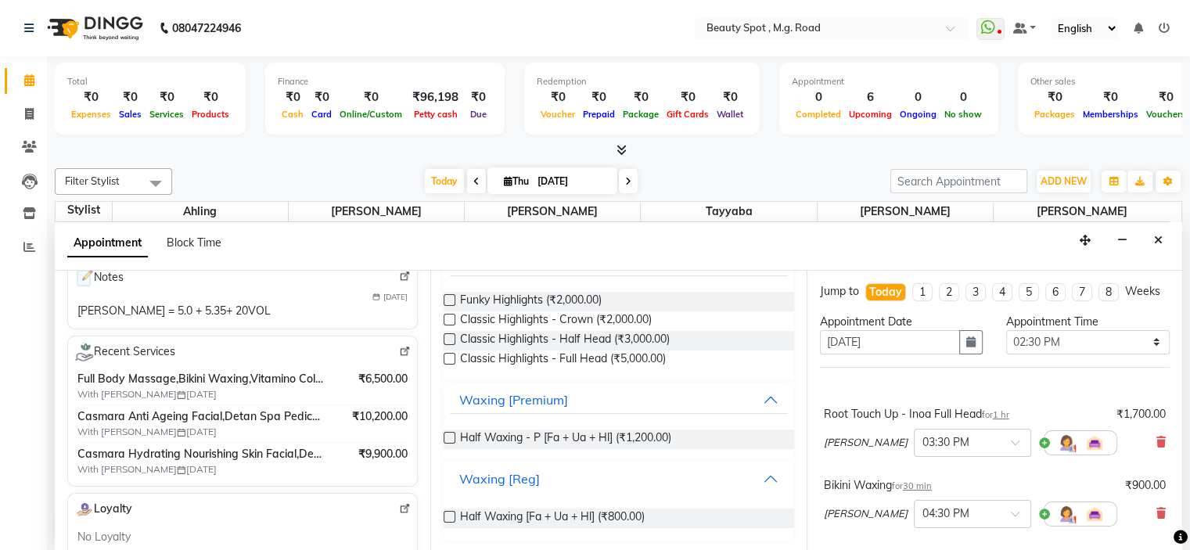
scroll to position [122, 0]
click at [532, 513] on span "Half Waxing [Fa + Ua + Hl] (₹800.00)" at bounding box center [552, 519] width 185 height 20
checkbox input "false"
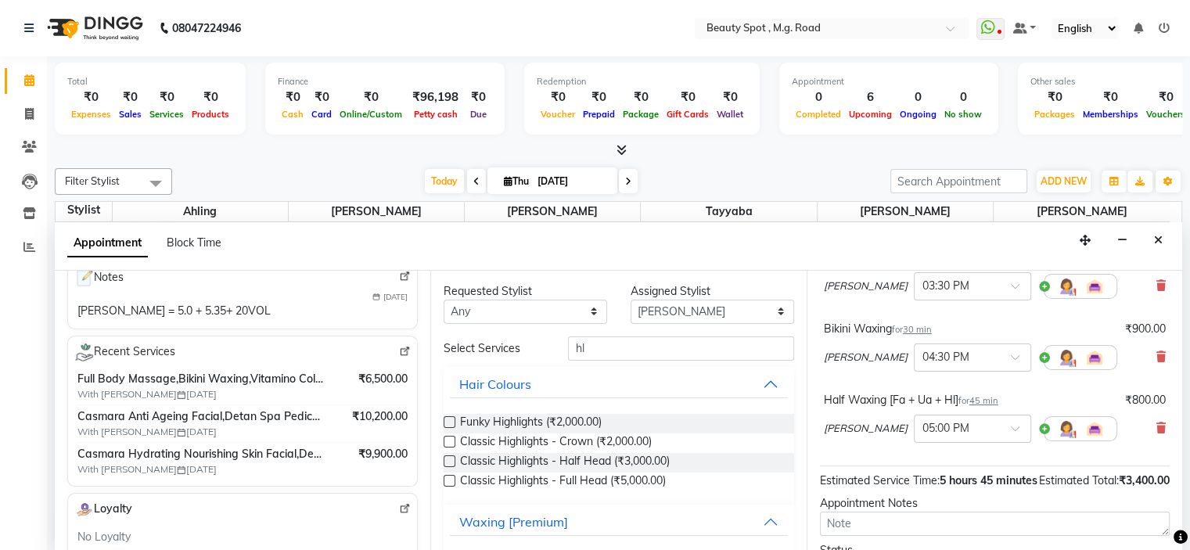
scroll to position [0, 0]
drag, startPoint x: 606, startPoint y: 345, endPoint x: 485, endPoint y: 349, distance: 121.3
click at [505, 350] on div "Select Services hl" at bounding box center [618, 348] width 373 height 24
click at [682, 303] on select "Select Ahling Devika Sanu Sheela Tayyaba Yen" at bounding box center [713, 312] width 164 height 24
select select "63580"
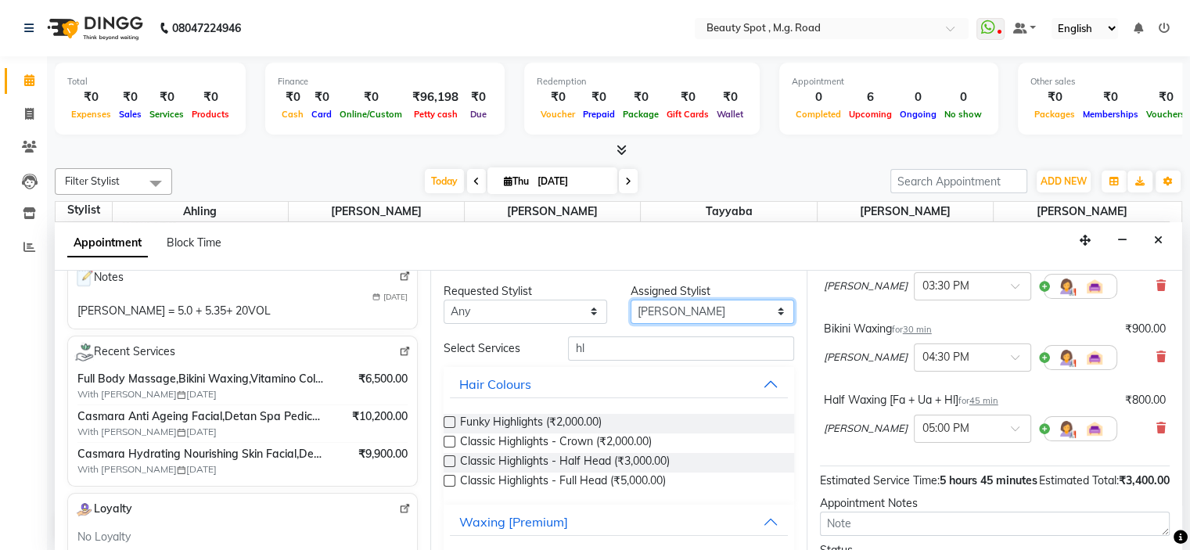
click at [631, 300] on select "Select Ahling Devika Sanu Sheela Tayyaba Yen" at bounding box center [713, 312] width 164 height 24
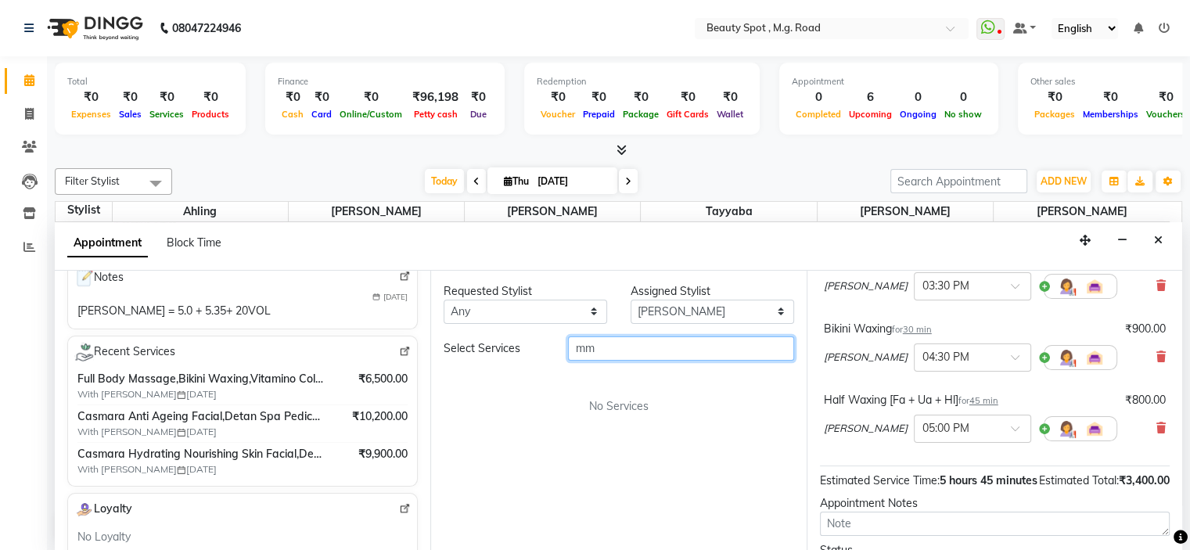
type input "m"
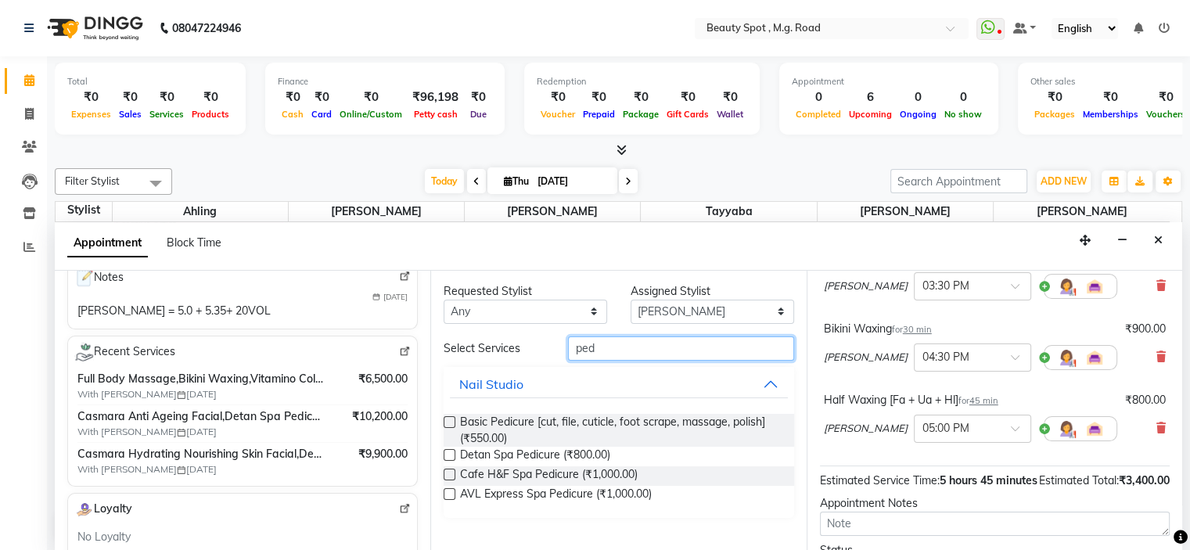
type input "ped"
click at [450, 494] on label at bounding box center [450, 494] width 12 height 12
click at [450, 494] on input "checkbox" at bounding box center [449, 496] width 10 height 10
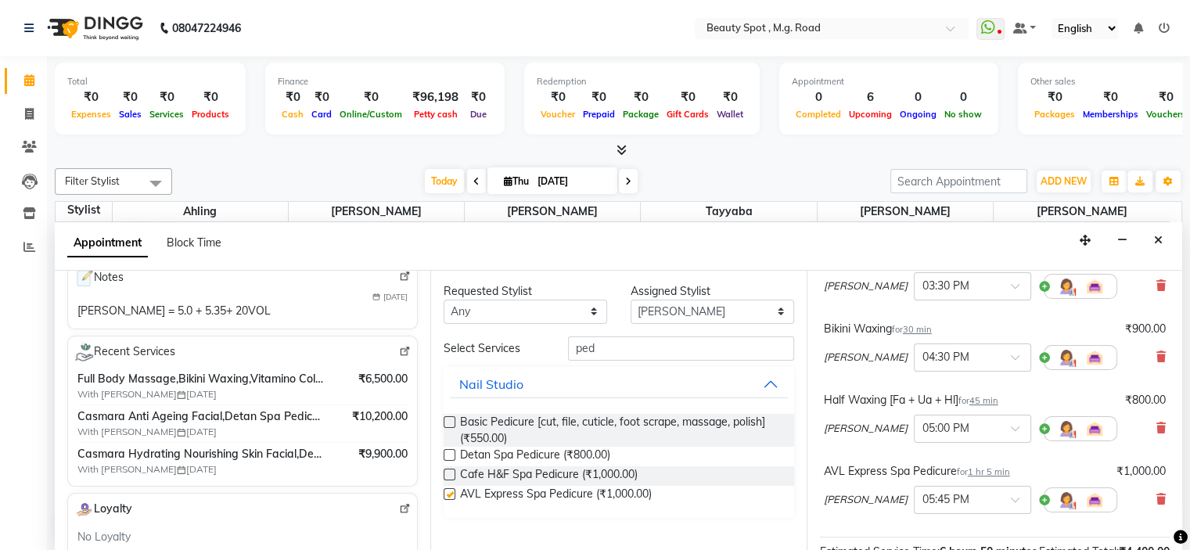
checkbox input "false"
click at [686, 303] on select "Select Ahling Devika Sanu Sheela Tayyaba Yen" at bounding box center [713, 312] width 164 height 24
select select "70085"
click at [631, 300] on select "Select Ahling Devika Sanu Sheela Tayyaba Yen" at bounding box center [713, 312] width 164 height 24
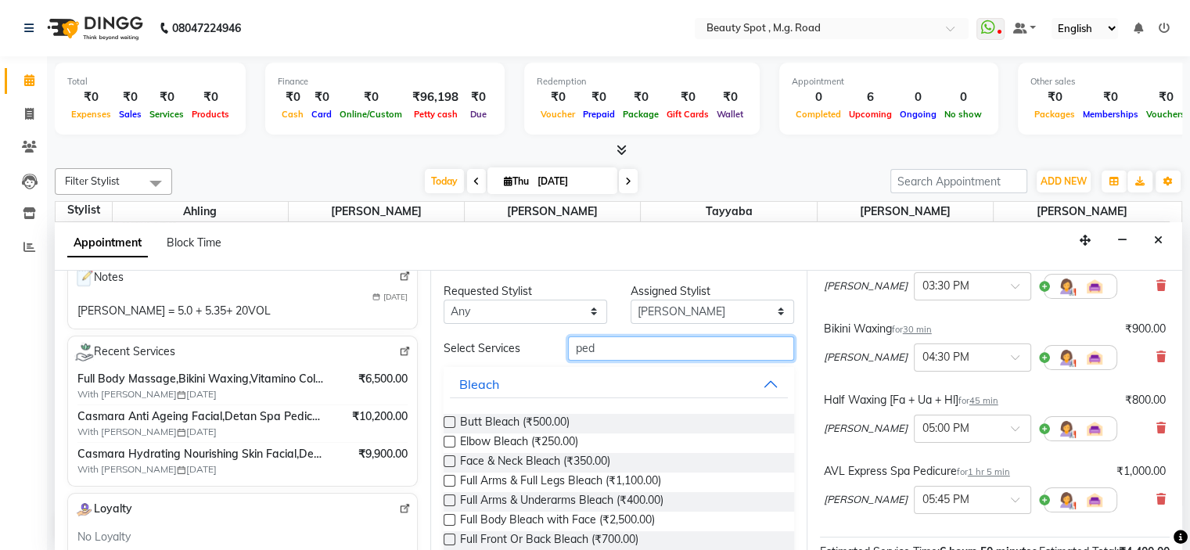
drag, startPoint x: 516, startPoint y: 348, endPoint x: 501, endPoint y: 351, distance: 16.0
click at [501, 351] on div "Select Services ped" at bounding box center [618, 348] width 373 height 24
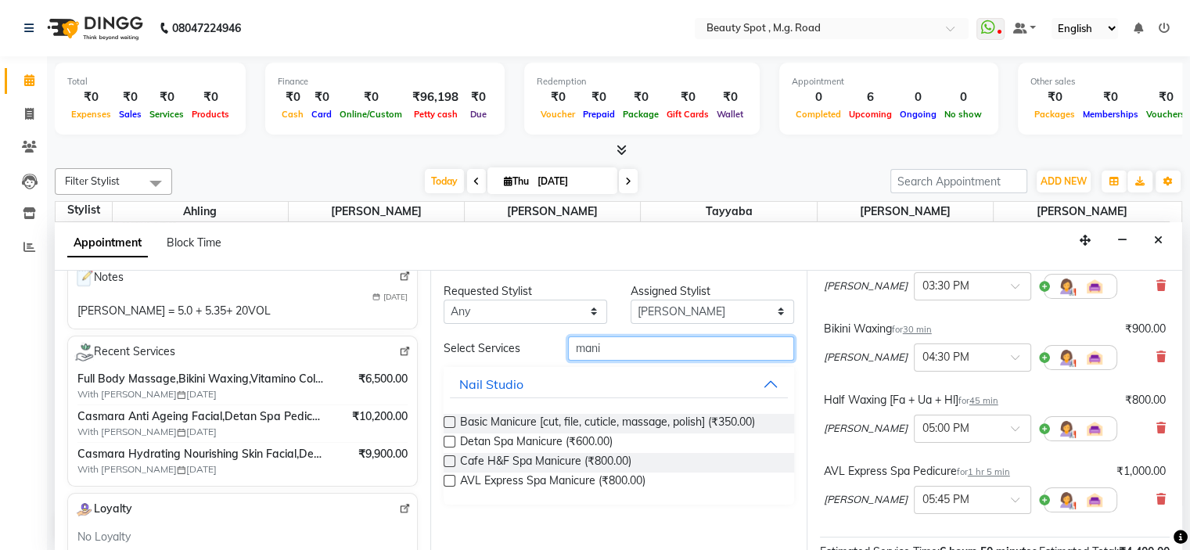
type input "mani"
click at [448, 459] on label at bounding box center [450, 461] width 12 height 12
click at [448, 459] on input "checkbox" at bounding box center [449, 463] width 10 height 10
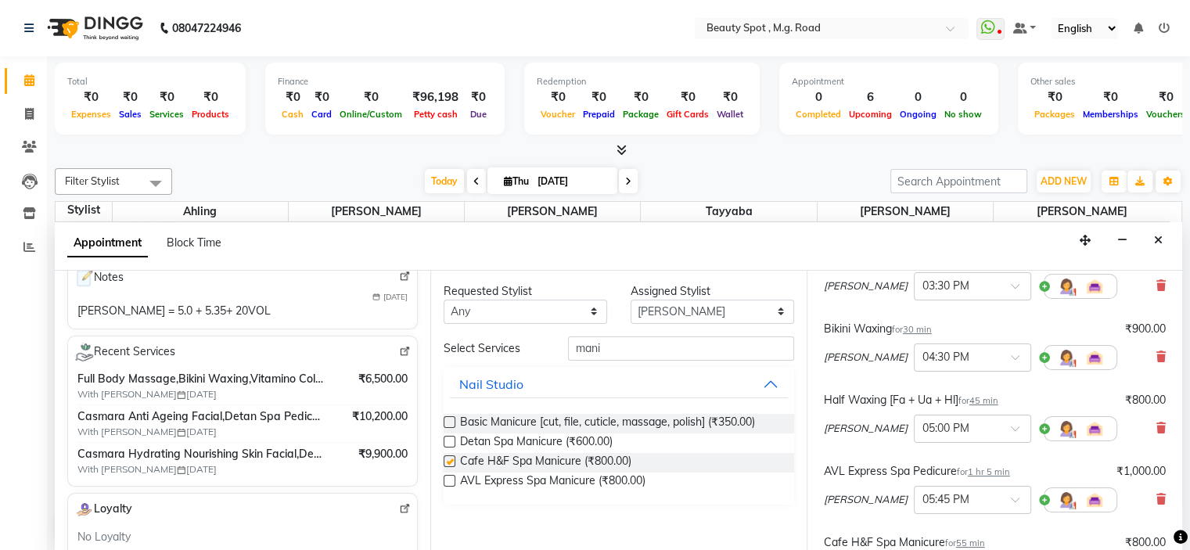
checkbox input "false"
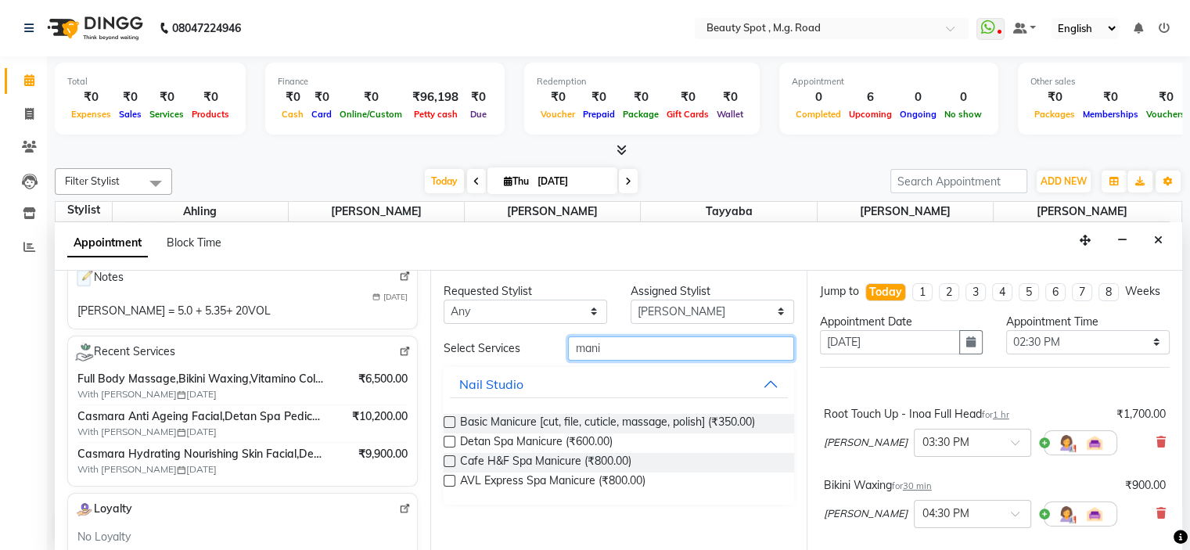
click at [354, 383] on div "Client +91 9730018571 2 Visits ₹21,115.00 Average Spent ₹42,230.00 Total Spent …" at bounding box center [619, 412] width 1128 height 282
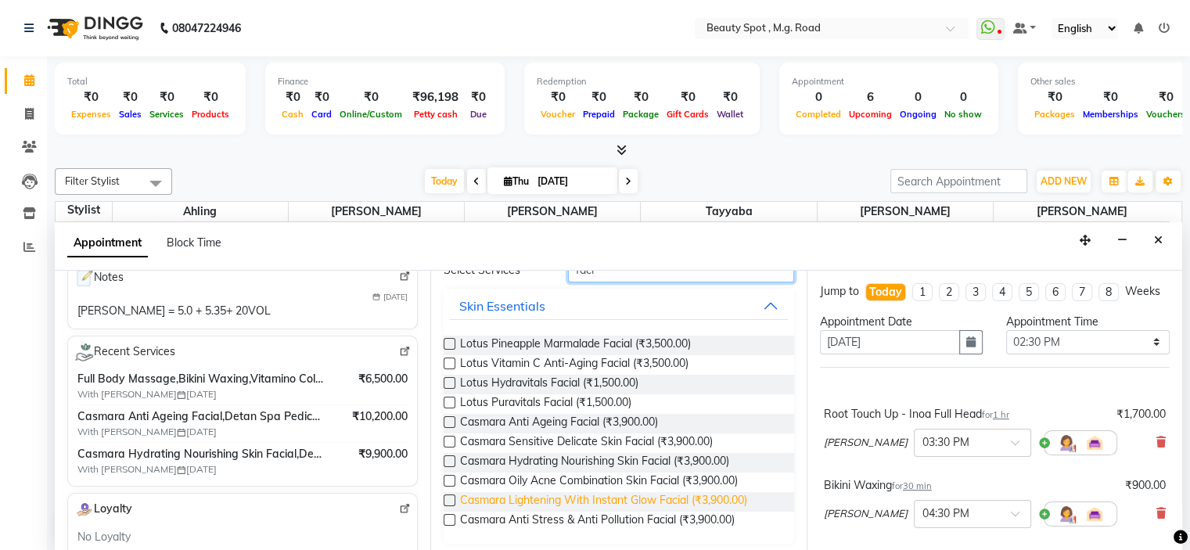
scroll to position [81, 0]
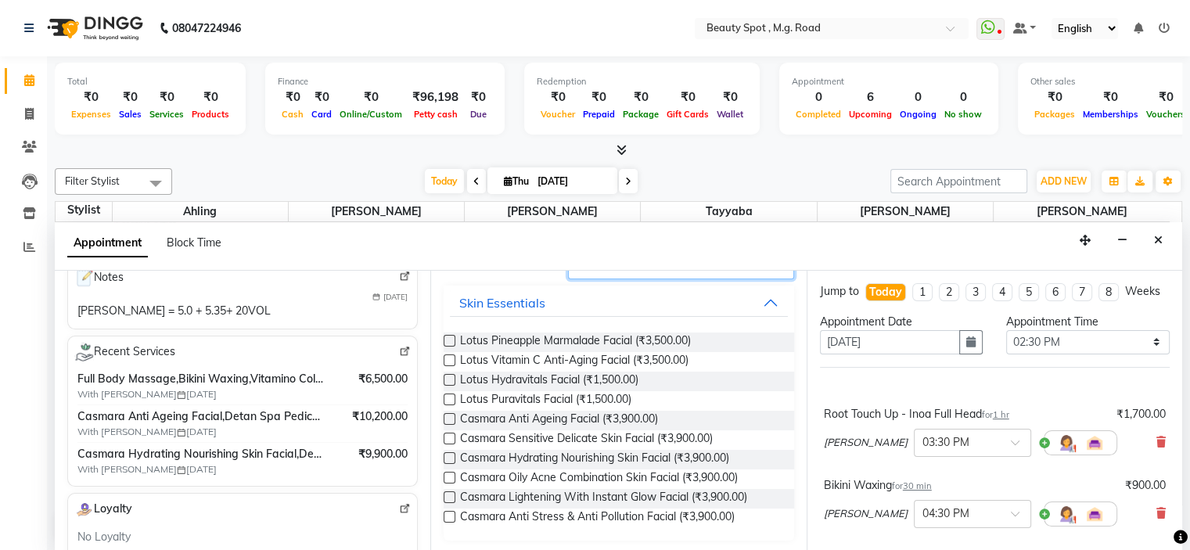
type input "faci"
click at [454, 494] on label at bounding box center [450, 497] width 12 height 12
click at [454, 494] on input "checkbox" at bounding box center [449, 499] width 10 height 10
checkbox input "false"
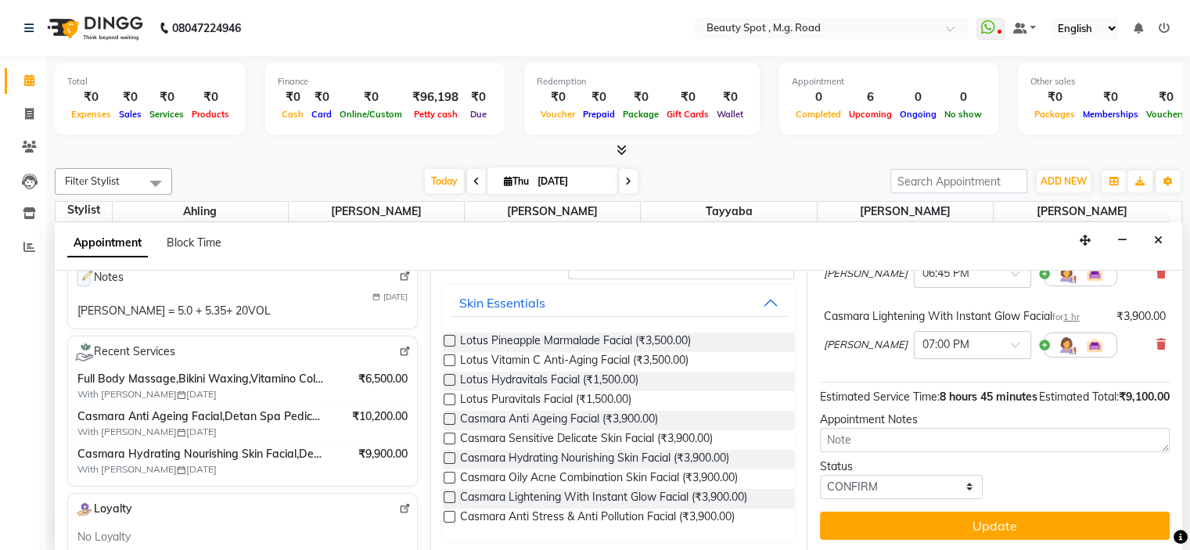
scroll to position [484, 0]
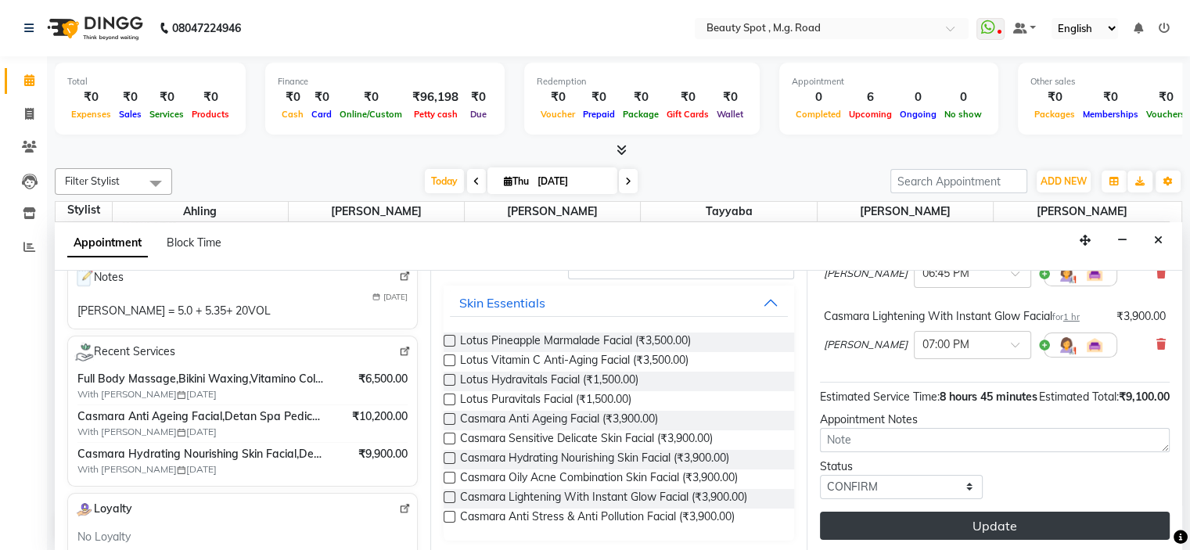
click at [989, 516] on button "Update" at bounding box center [995, 526] width 350 height 28
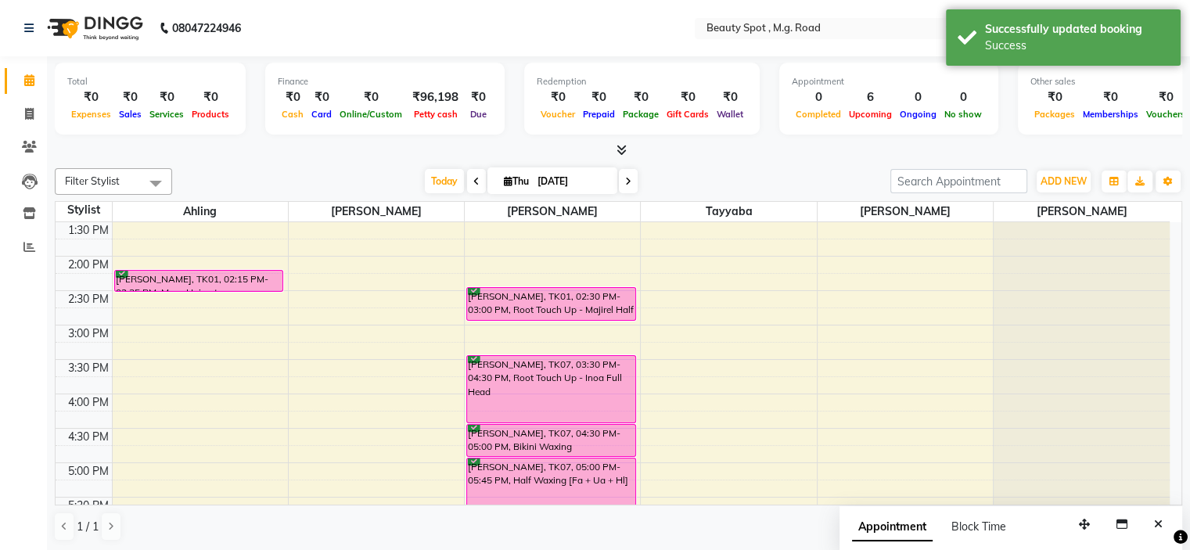
scroll to position [466, 0]
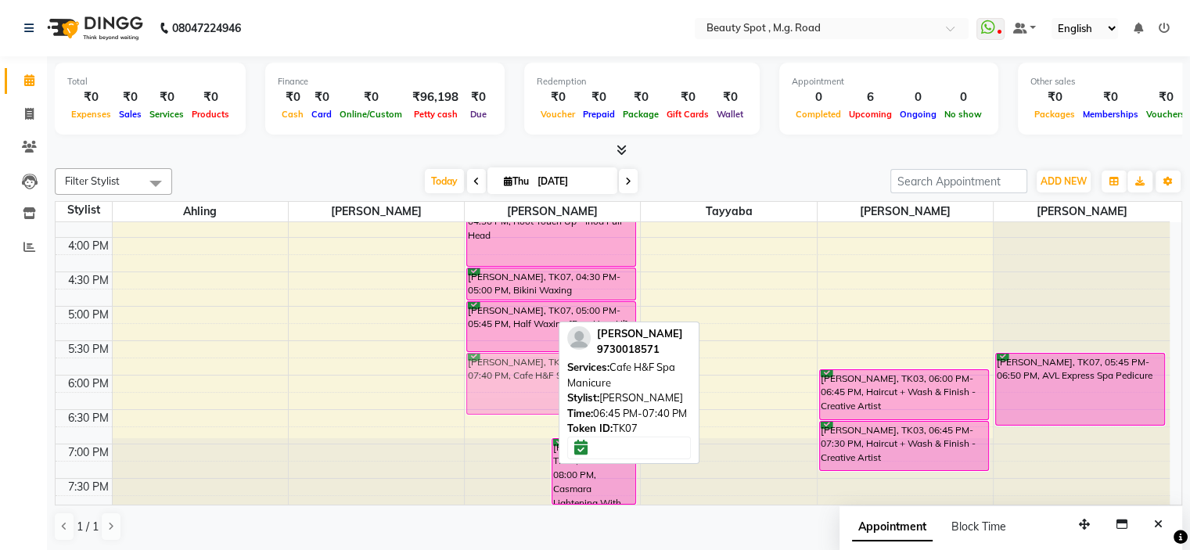
drag, startPoint x: 502, startPoint y: 462, endPoint x: 531, endPoint y: 400, distance: 68.6
click at [531, 400] on div "BINA MIRCHANDANI - 3074, TK05, 01:15 PM-01:30 PM, Eyebrows + U Lip + Chin Threa…" at bounding box center [552, 134] width 175 height 757
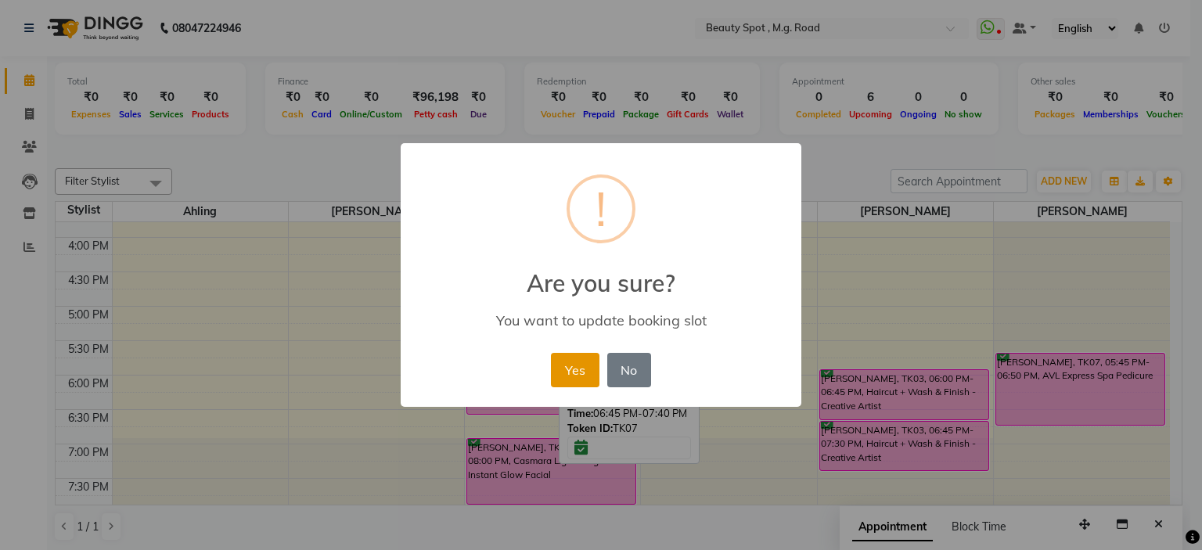
click at [570, 369] on button "Yes" at bounding box center [575, 370] width 48 height 34
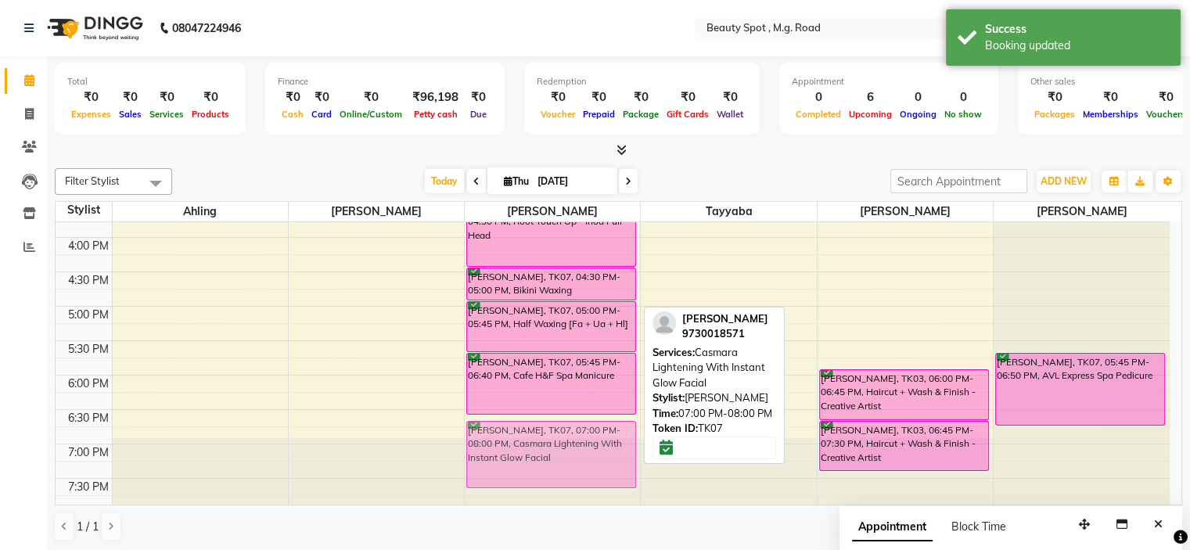
drag, startPoint x: 526, startPoint y: 472, endPoint x: 529, endPoint y: 449, distance: 22.9
click at [529, 449] on div "BINA MIRCHANDANI - 3074, TK05, 01:15 PM-01:30 PM, Eyebrows + U Lip + Chin Threa…" at bounding box center [552, 134] width 175 height 757
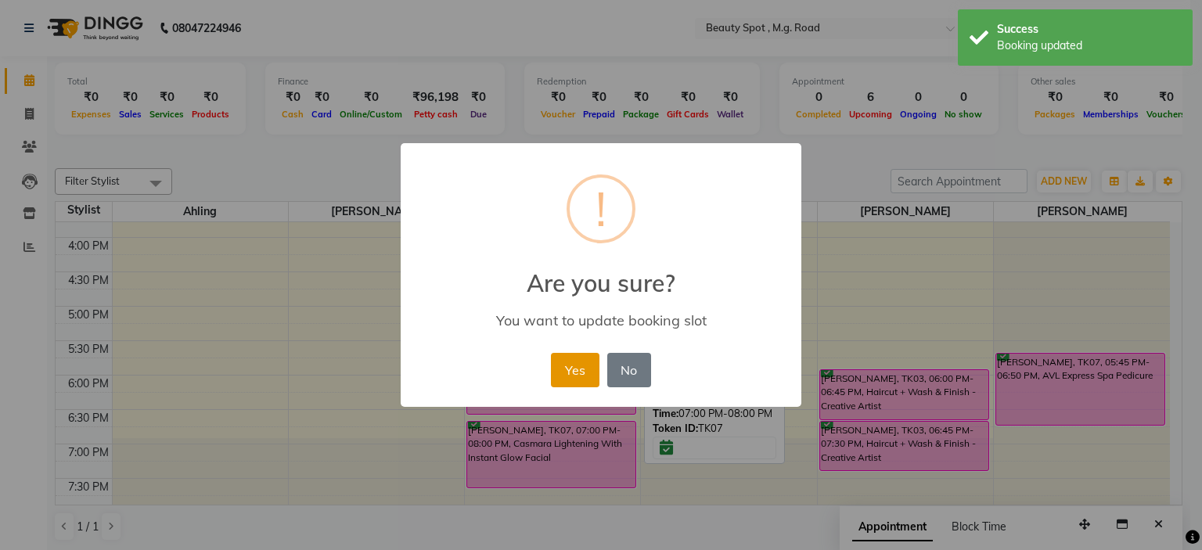
click at [585, 363] on button "Yes" at bounding box center [575, 370] width 48 height 34
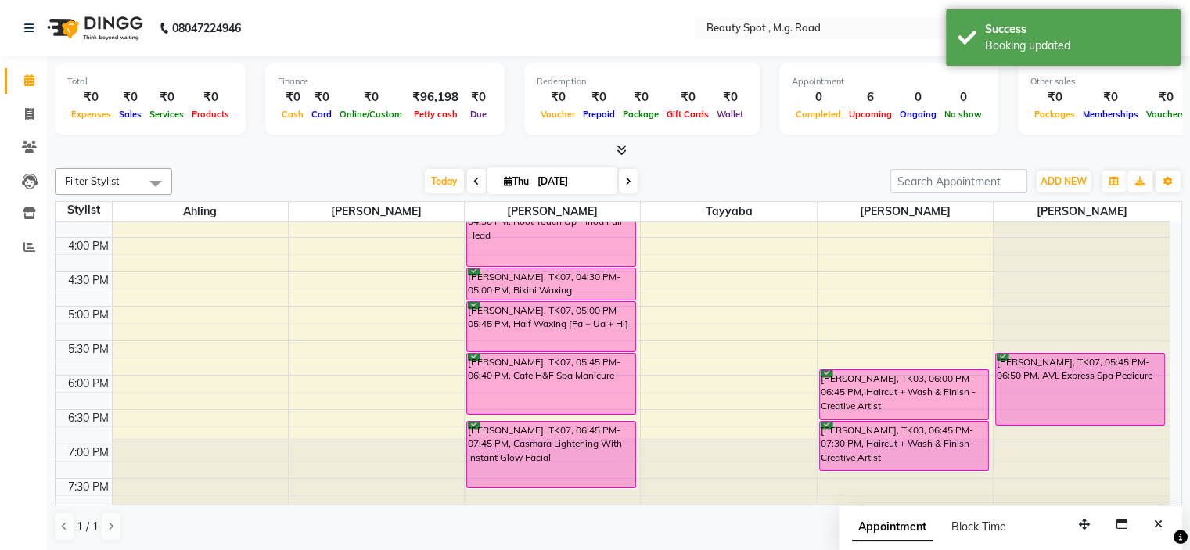
click at [125, 410] on div "9:00 AM 9:30 AM 10:00 AM 10:30 AM 11:00 AM 11:30 AM 12:00 PM 12:30 PM 1:00 PM 1…" at bounding box center [613, 134] width 1114 height 757
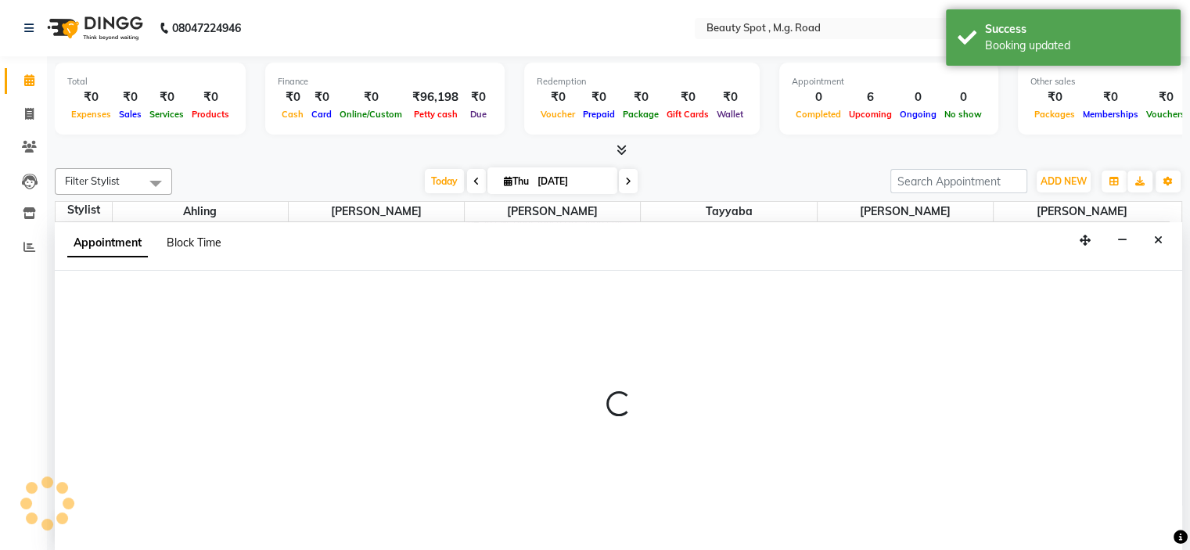
select select "71897"
select select "1110"
select select "tentative"
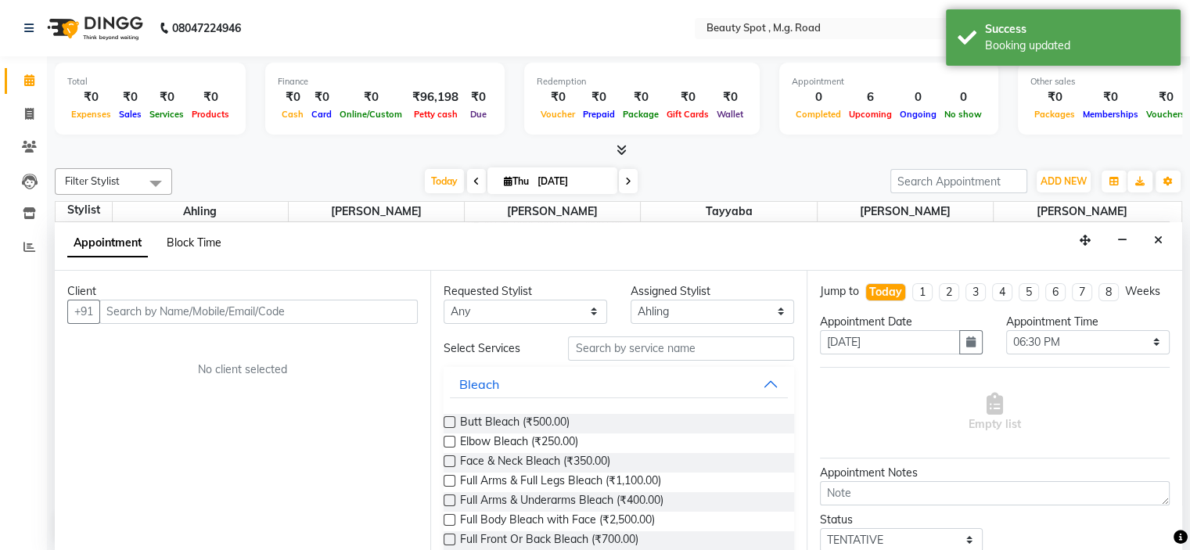
scroll to position [0, 0]
drag, startPoint x: 170, startPoint y: 318, endPoint x: 171, endPoint y: 310, distance: 8.0
click at [170, 314] on input "text" at bounding box center [258, 312] width 318 height 24
click at [171, 308] on input "text" at bounding box center [258, 312] width 318 height 24
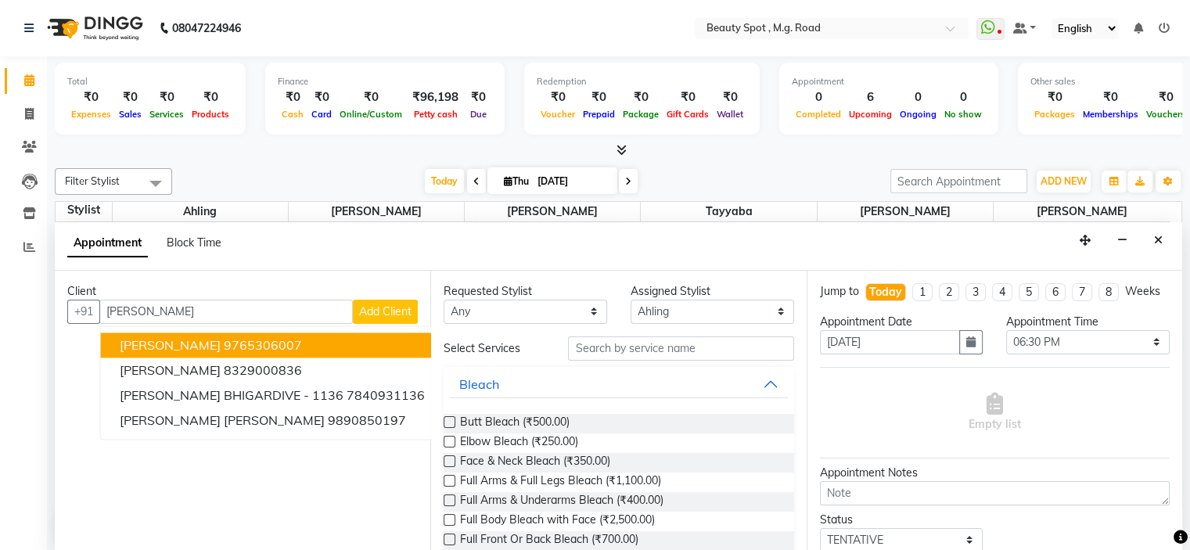
click at [221, 342] on span "PRAGATI PRAKASH VARDAM" at bounding box center [170, 345] width 101 height 16
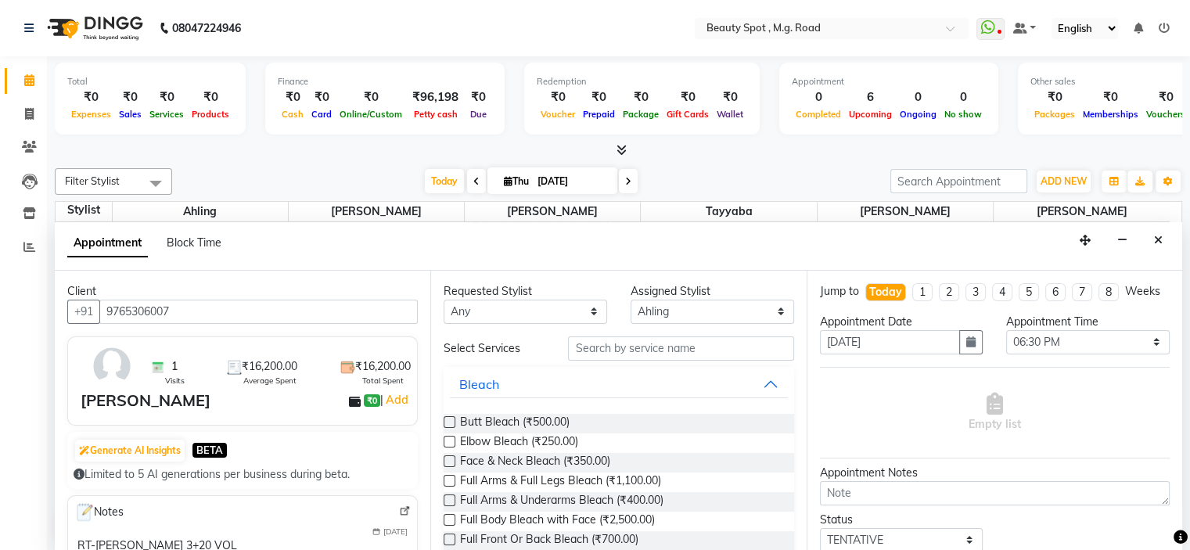
type input "9765306007"
click at [626, 346] on input "text" at bounding box center [680, 348] width 225 height 24
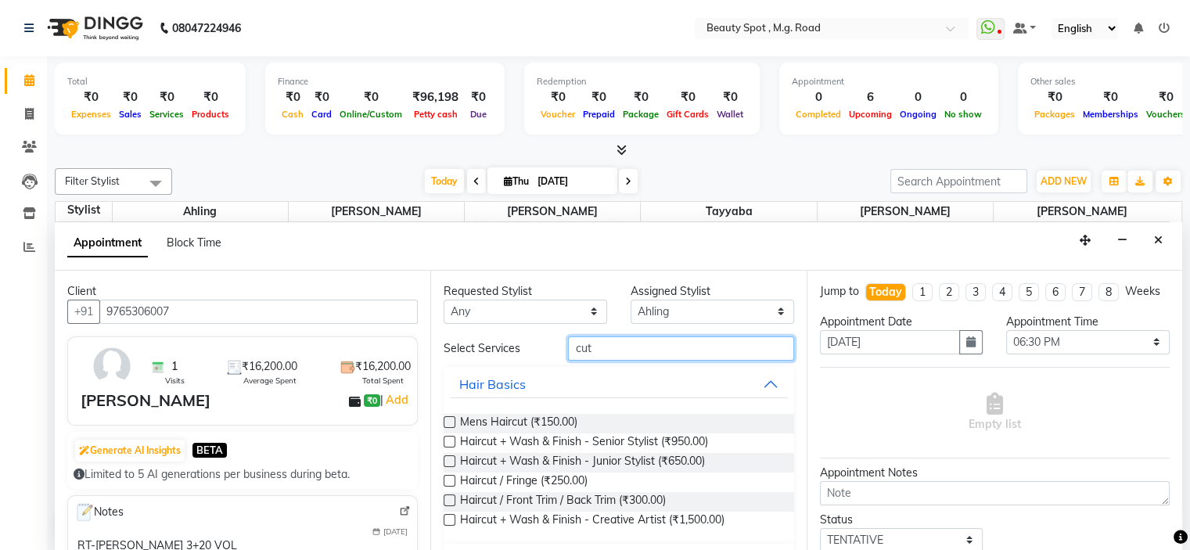
type input "cut"
click at [448, 518] on label at bounding box center [450, 520] width 12 height 12
click at [448, 518] on input "checkbox" at bounding box center [449, 521] width 10 height 10
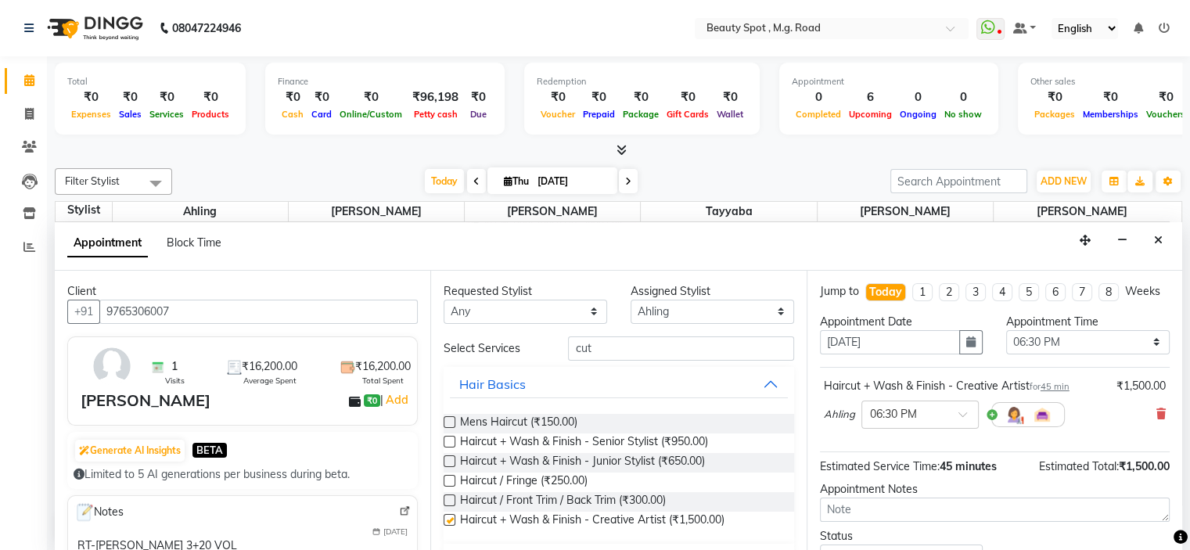
checkbox input "false"
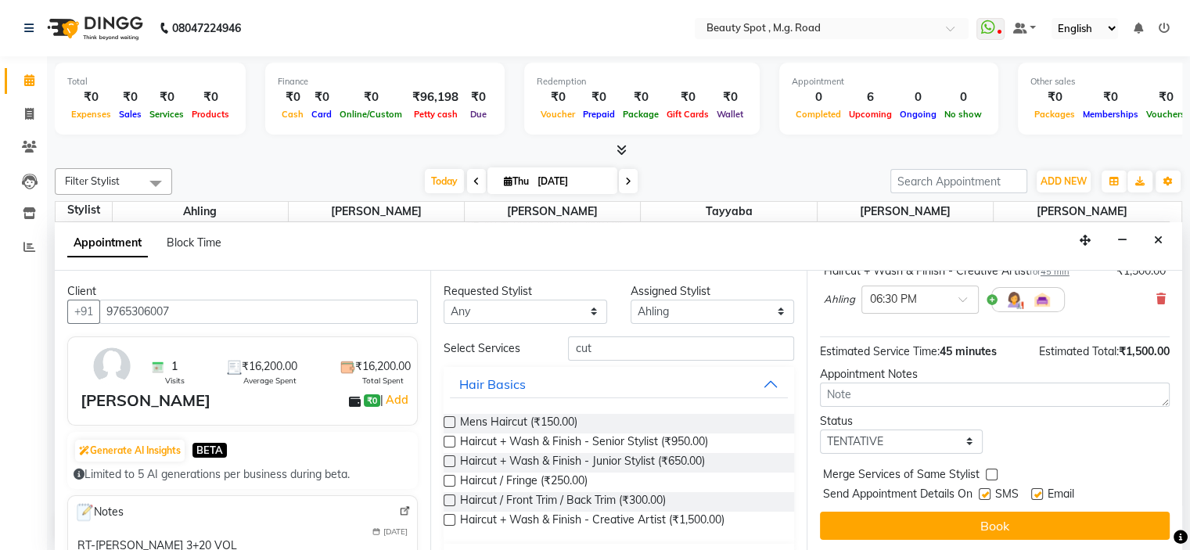
scroll to position [129, 0]
click at [901, 441] on select "Select TENTATIVE CONFIRM CHECK-IN UPCOMING" at bounding box center [902, 442] width 164 height 24
select select "confirm booking"
click at [820, 430] on select "Select TENTATIVE CONFIRM CHECK-IN UPCOMING" at bounding box center [902, 442] width 164 height 24
click at [957, 524] on button "Book" at bounding box center [995, 526] width 350 height 28
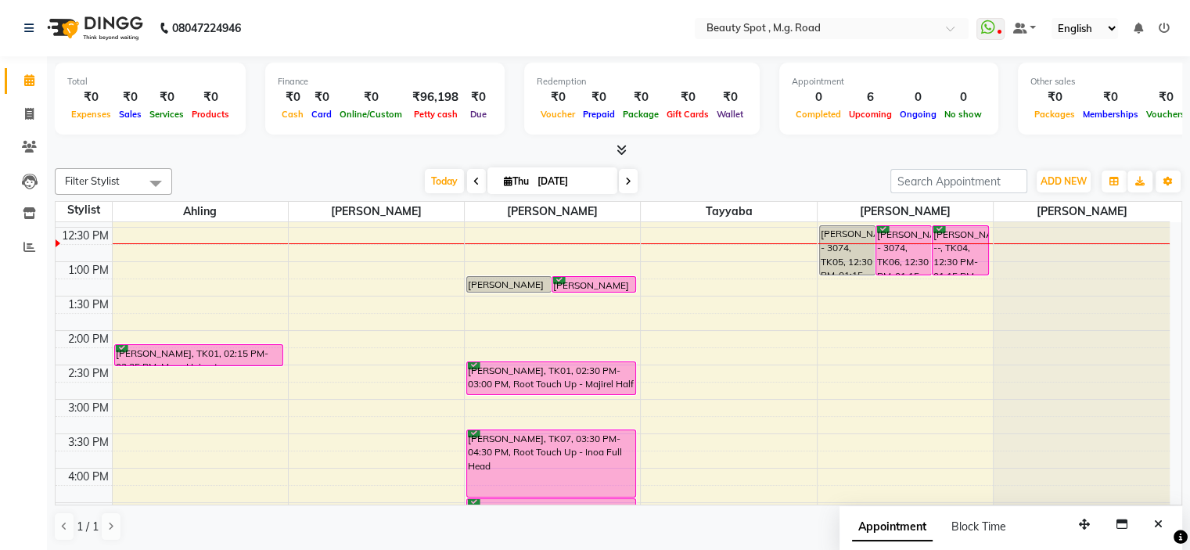
scroll to position [232, 0]
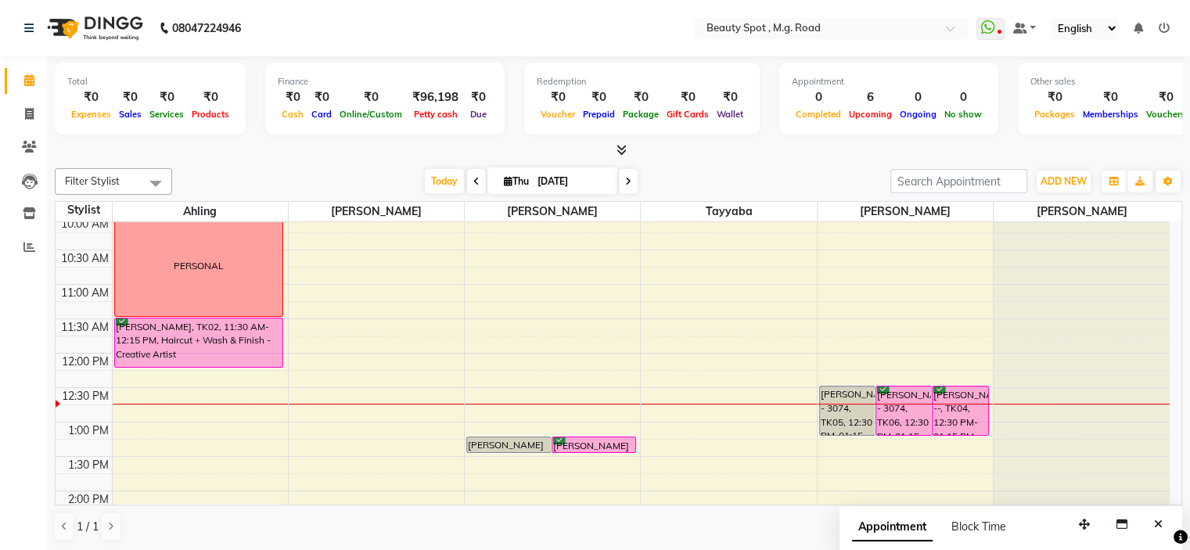
click at [626, 187] on span at bounding box center [628, 181] width 19 height 24
type input "[DATE]"
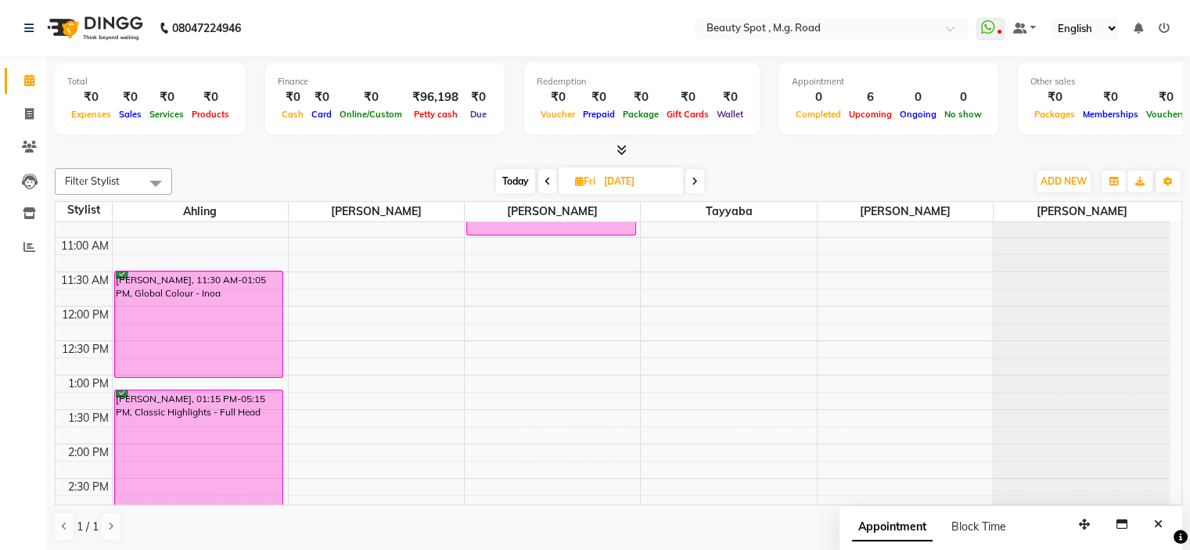
scroll to position [0, 0]
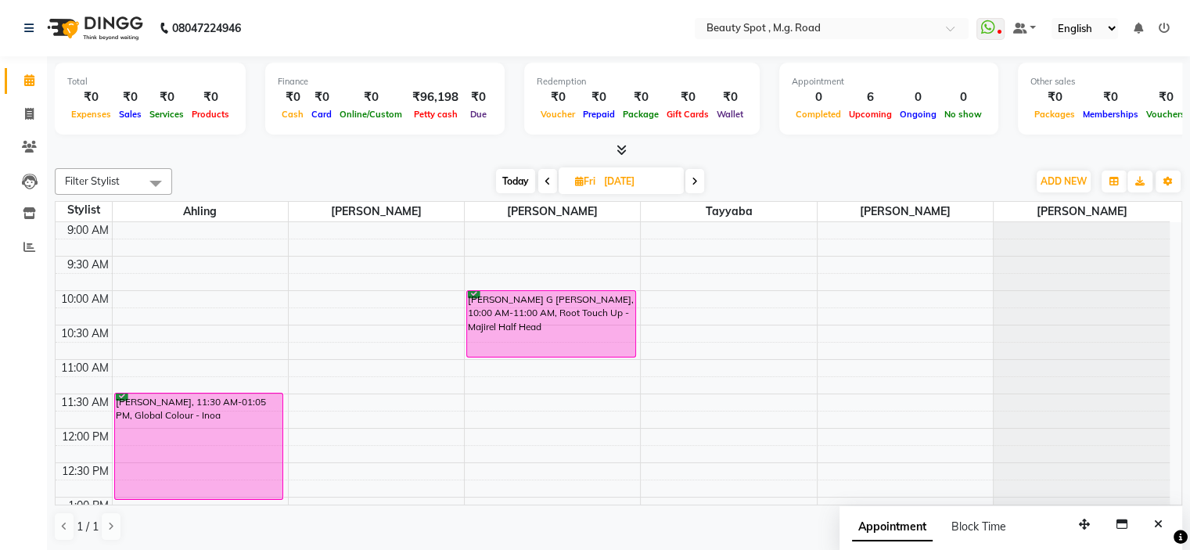
select select "70085"
select select "tentative"
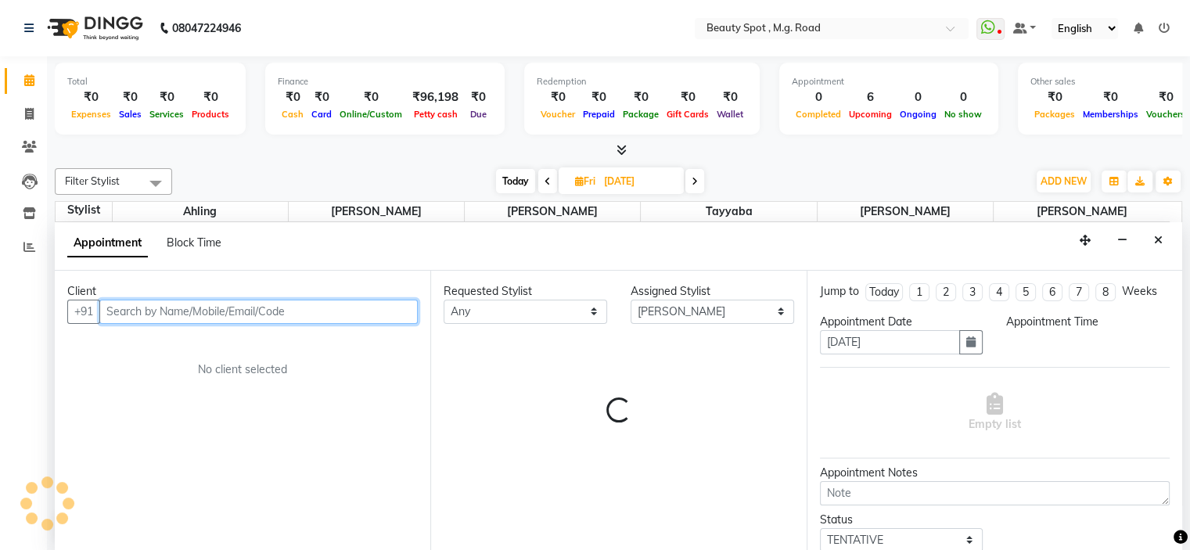
select select "690"
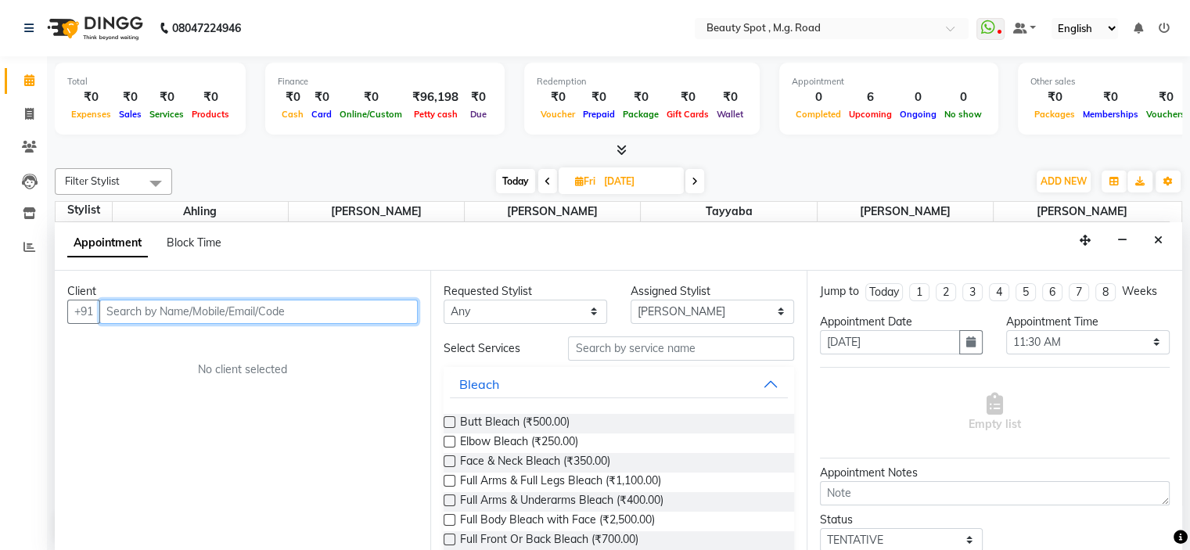
click at [170, 313] on input "text" at bounding box center [258, 312] width 318 height 24
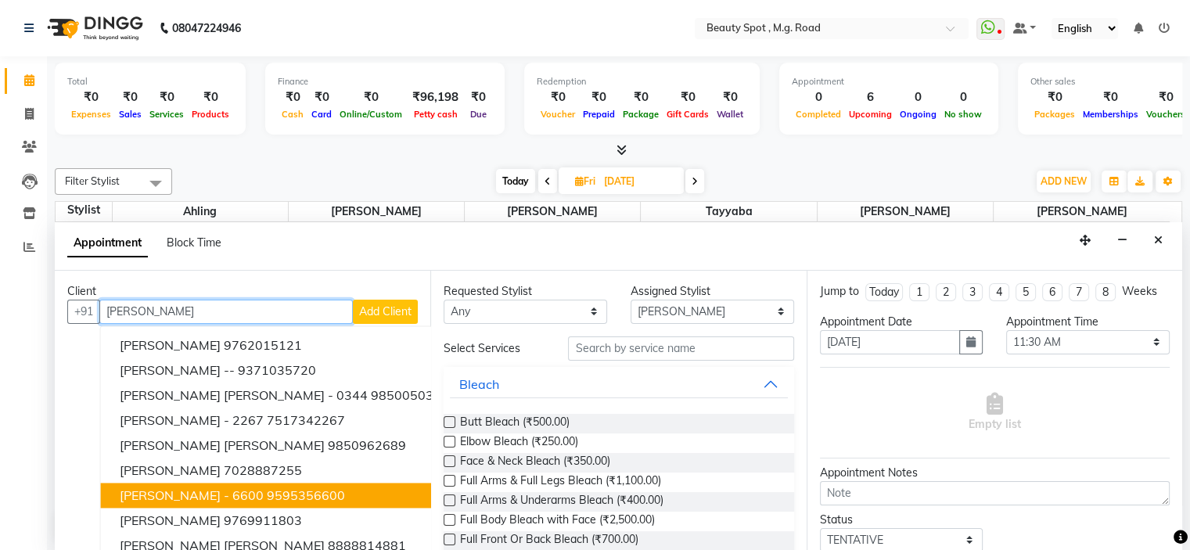
click at [302, 489] on ngb-highlight "9595356600" at bounding box center [306, 495] width 78 height 16
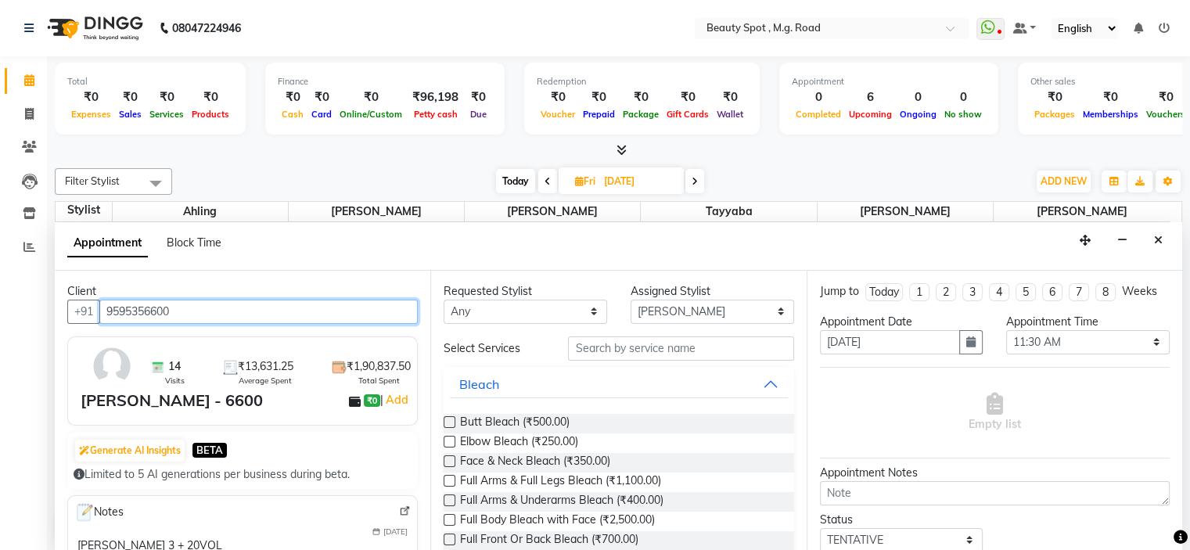
type input "9595356600"
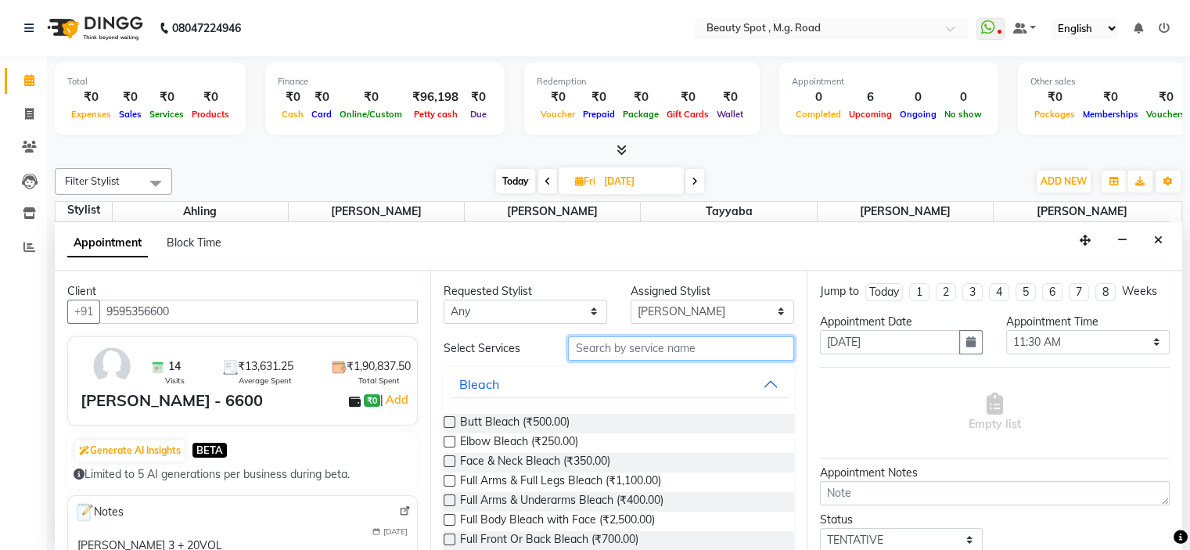
click at [591, 350] on input "text" at bounding box center [680, 348] width 225 height 24
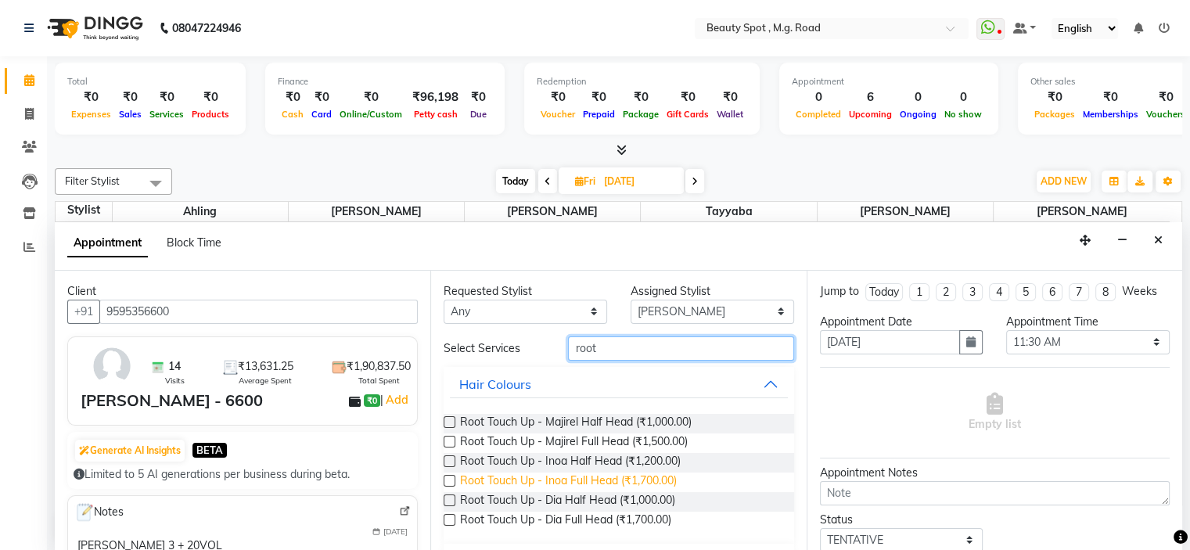
type input "root"
click at [632, 478] on span "Root Touch Up - Inoa Full Head (₹1,700.00)" at bounding box center [568, 483] width 217 height 20
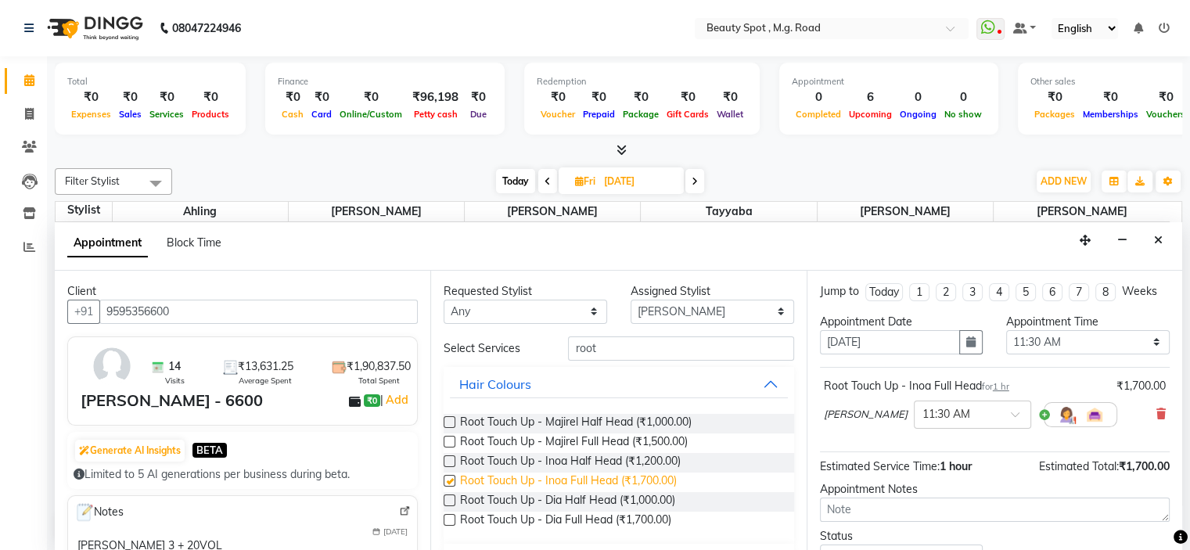
checkbox input "false"
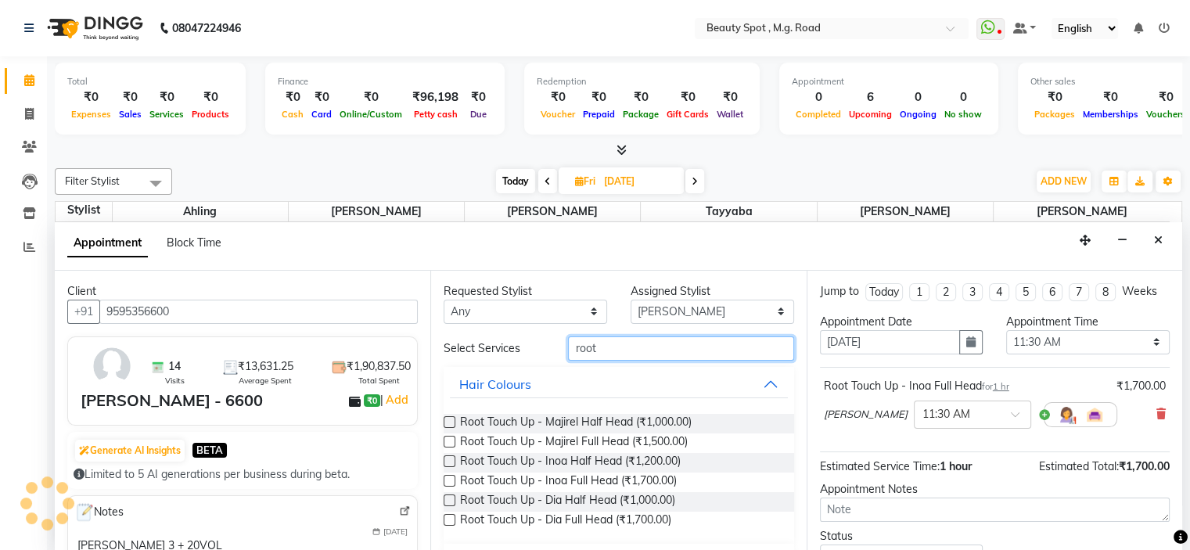
drag, startPoint x: 635, startPoint y: 340, endPoint x: 295, endPoint y: 365, distance: 341.3
click at [301, 365] on div "Client +91 9595356600 14 Visits ₹13,631.25 Average Spent ₹1,90,837.50 Total Spe…" at bounding box center [619, 412] width 1128 height 282
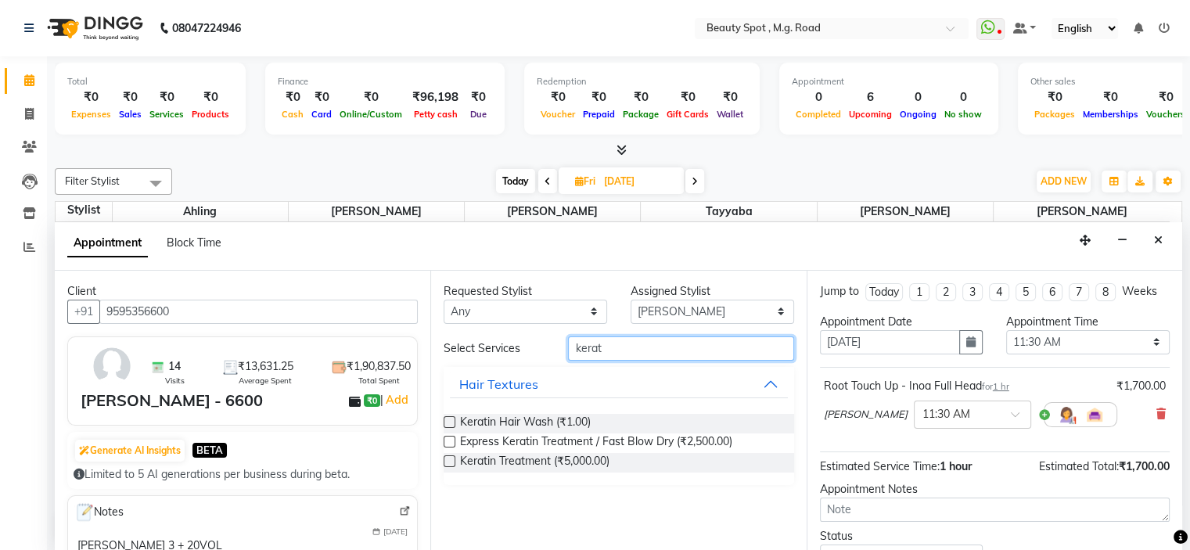
type input "kerat"
click at [449, 456] on label at bounding box center [450, 461] width 12 height 12
click at [449, 458] on input "checkbox" at bounding box center [449, 463] width 10 height 10
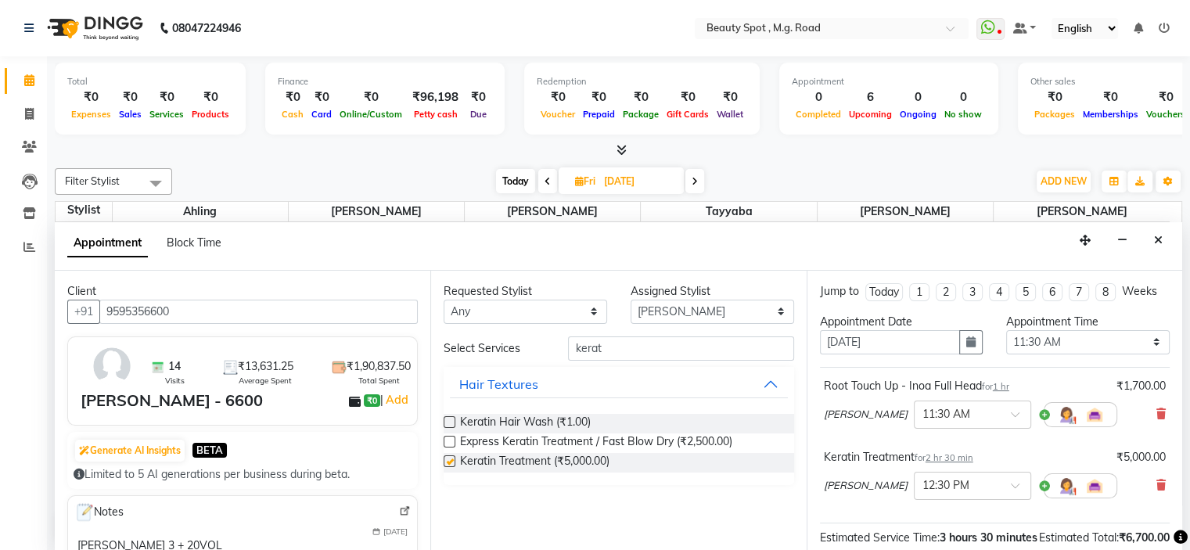
checkbox input "false"
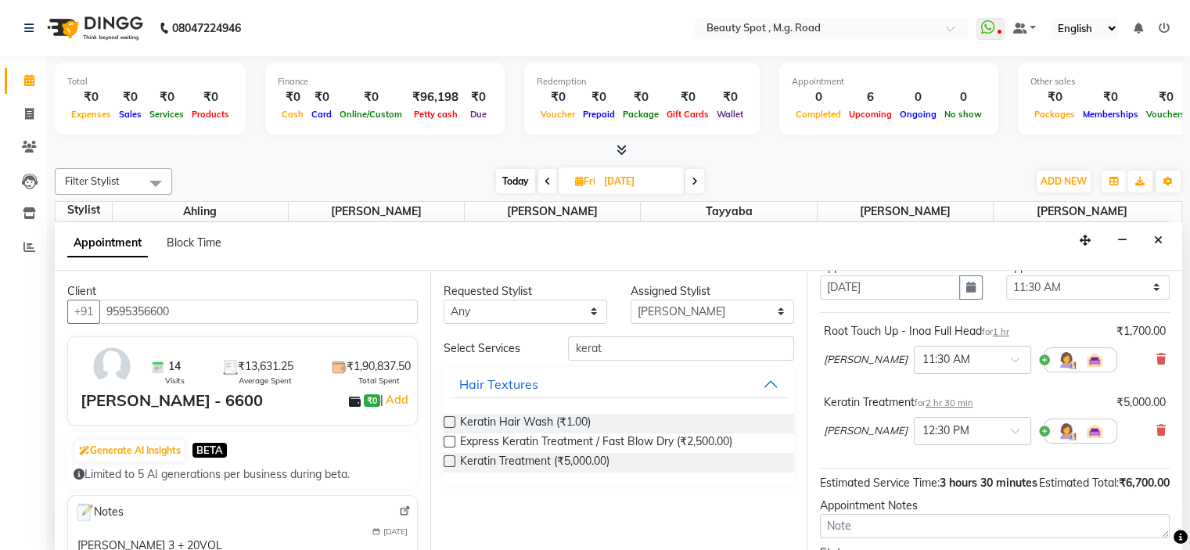
scroll to position [156, 0]
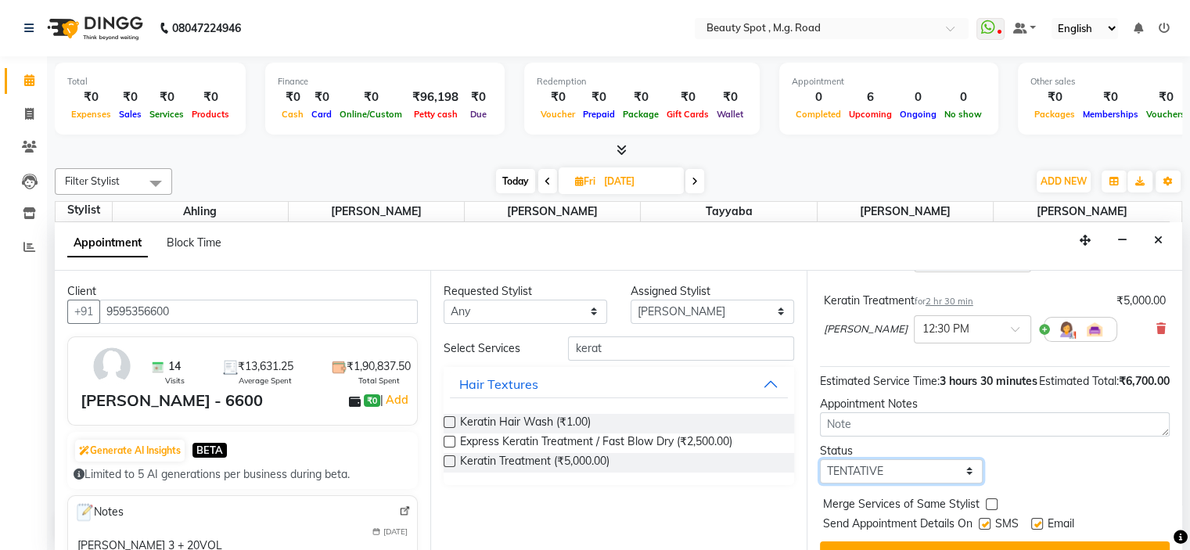
click at [919, 472] on select "Select TENTATIVE CONFIRM UPCOMING" at bounding box center [902, 471] width 164 height 24
select select "confirm booking"
click at [820, 473] on select "Select TENTATIVE CONFIRM UPCOMING" at bounding box center [902, 471] width 164 height 24
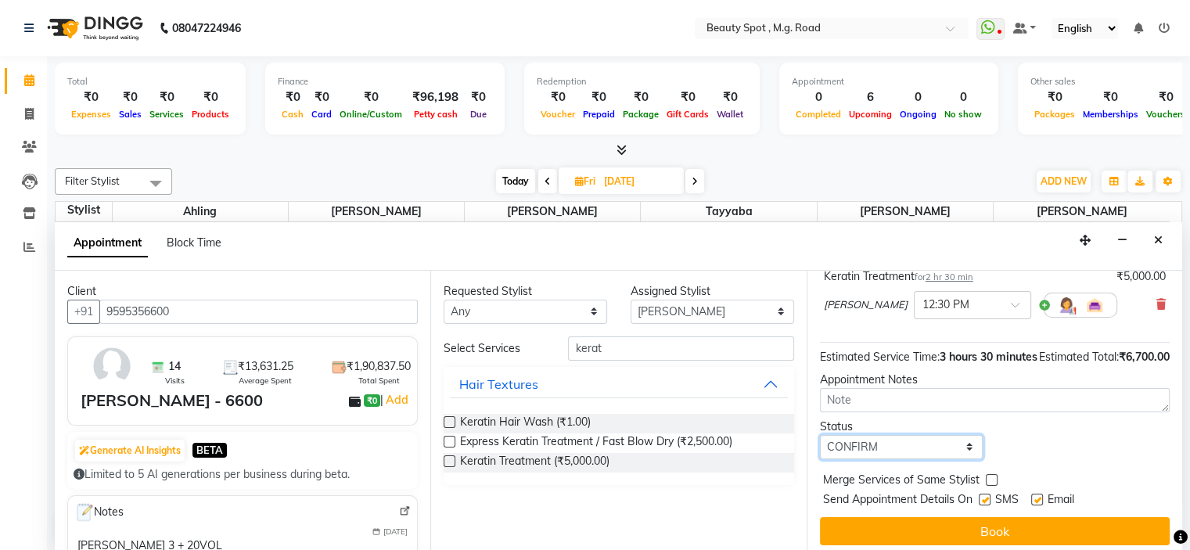
scroll to position [202, 0]
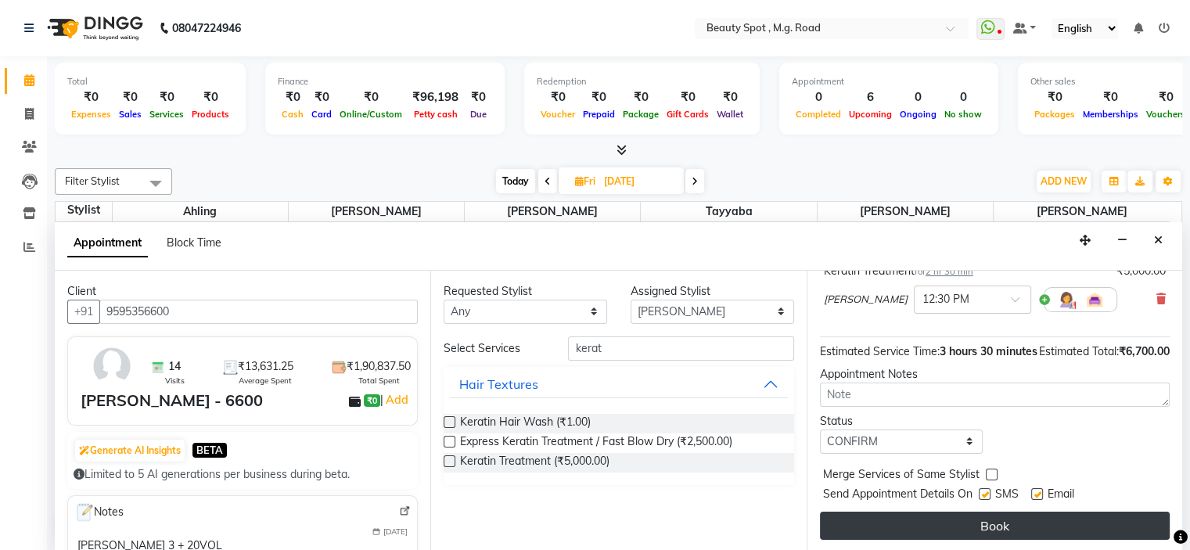
drag, startPoint x: 990, startPoint y: 519, endPoint x: 977, endPoint y: 517, distance: 12.6
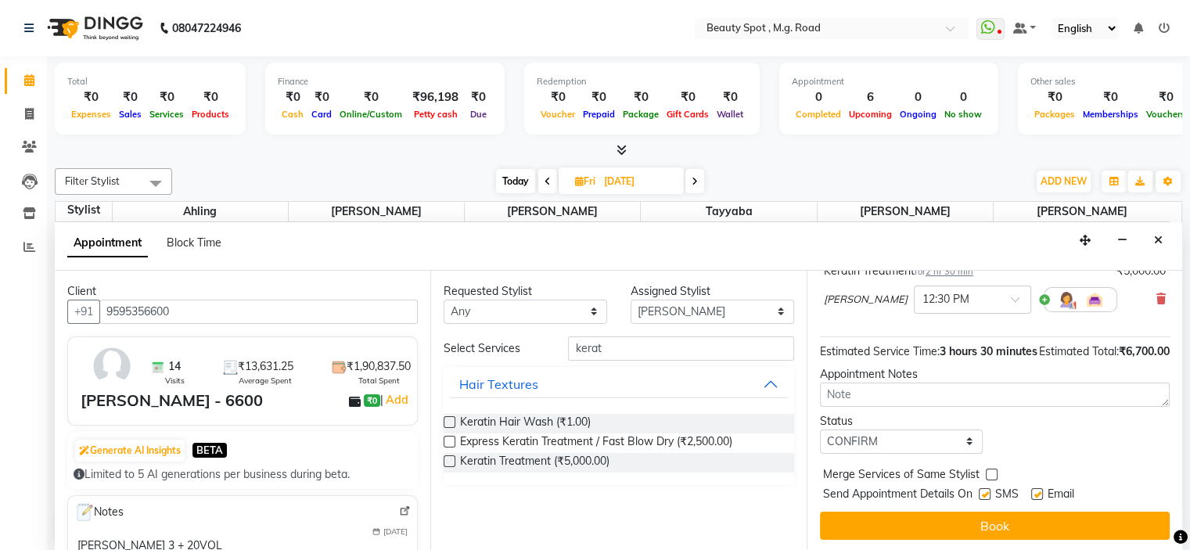
click at [990, 518] on button "Book" at bounding box center [995, 526] width 350 height 28
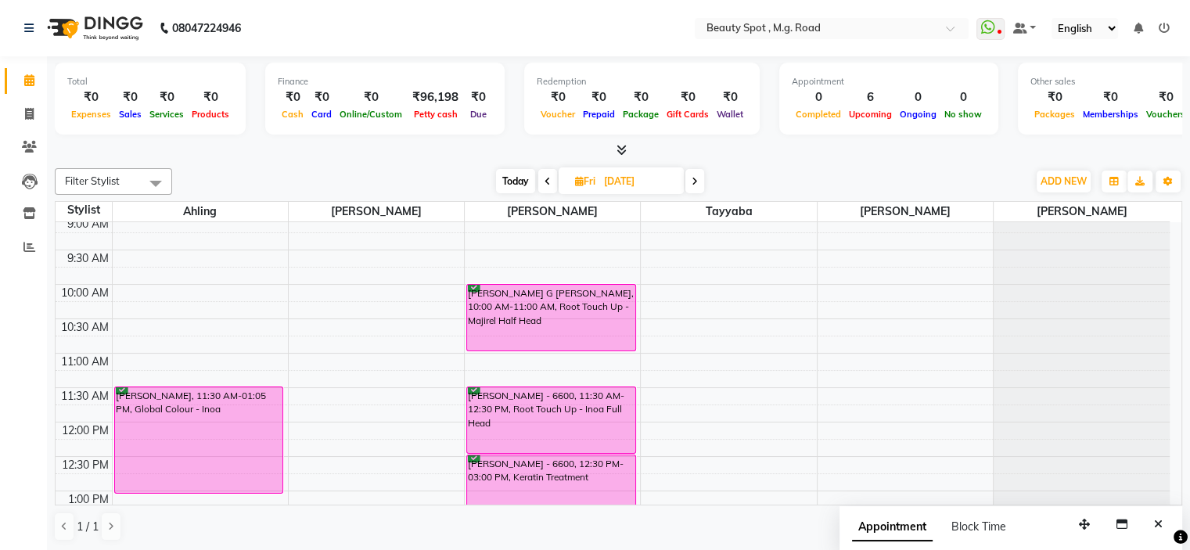
scroll to position [0, 0]
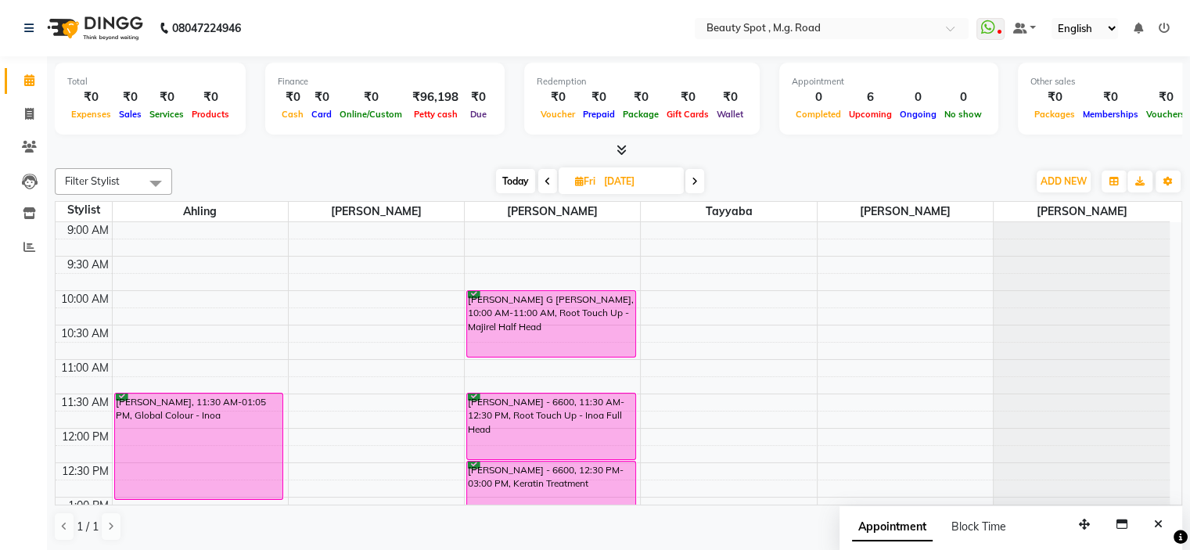
click at [500, 174] on span "Today" at bounding box center [515, 181] width 39 height 24
type input "[DATE]"
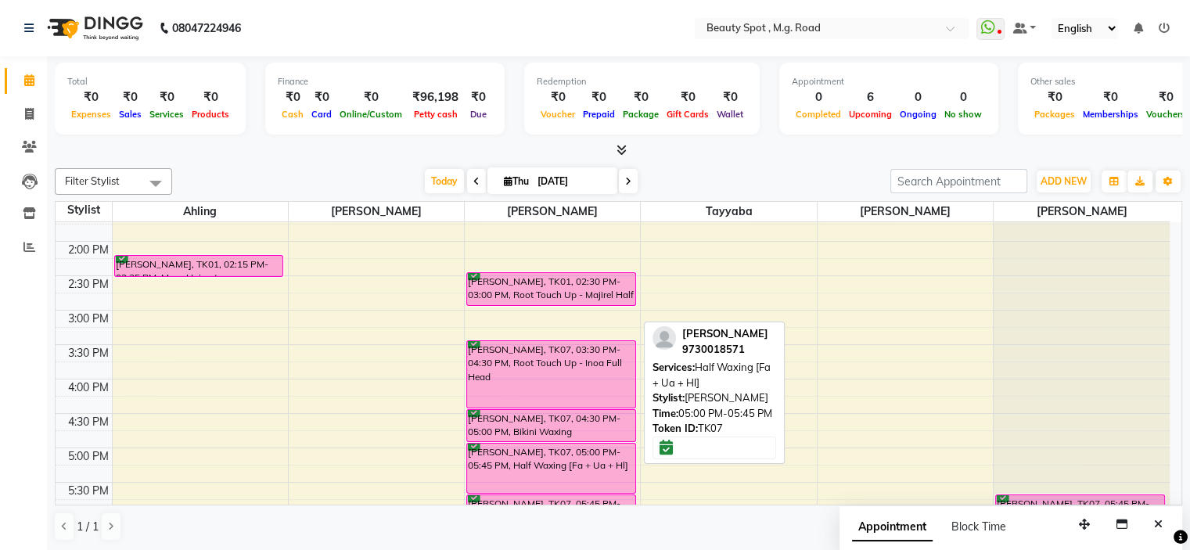
scroll to position [232, 0]
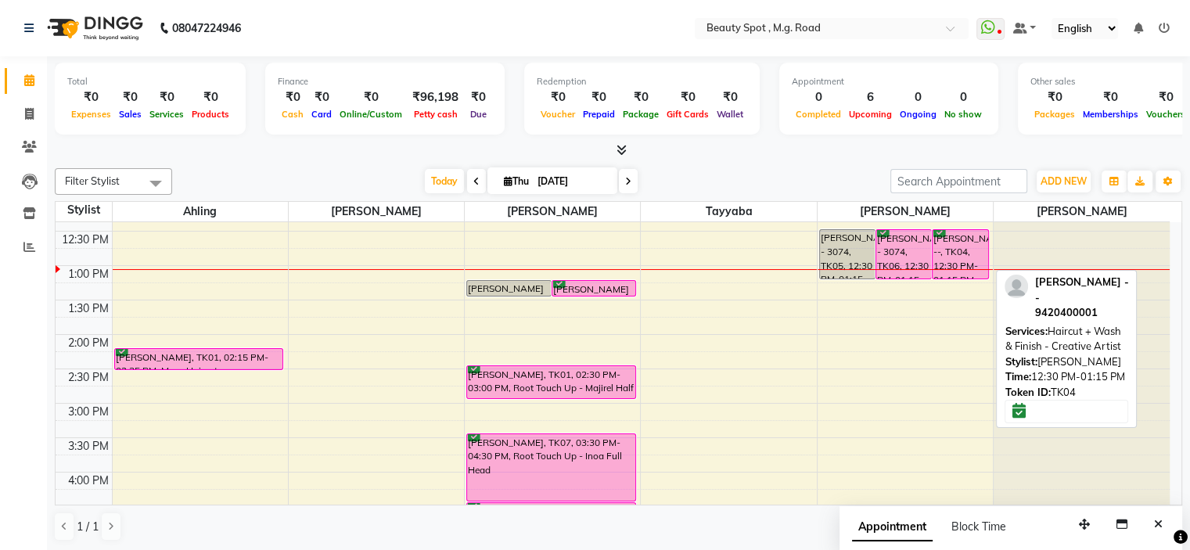
click at [953, 246] on div "[PERSON_NAME] --, TK04, 12:30 PM-01:15 PM, Haircut + Wash & Finish - Creative A…" at bounding box center [960, 254] width 55 height 49
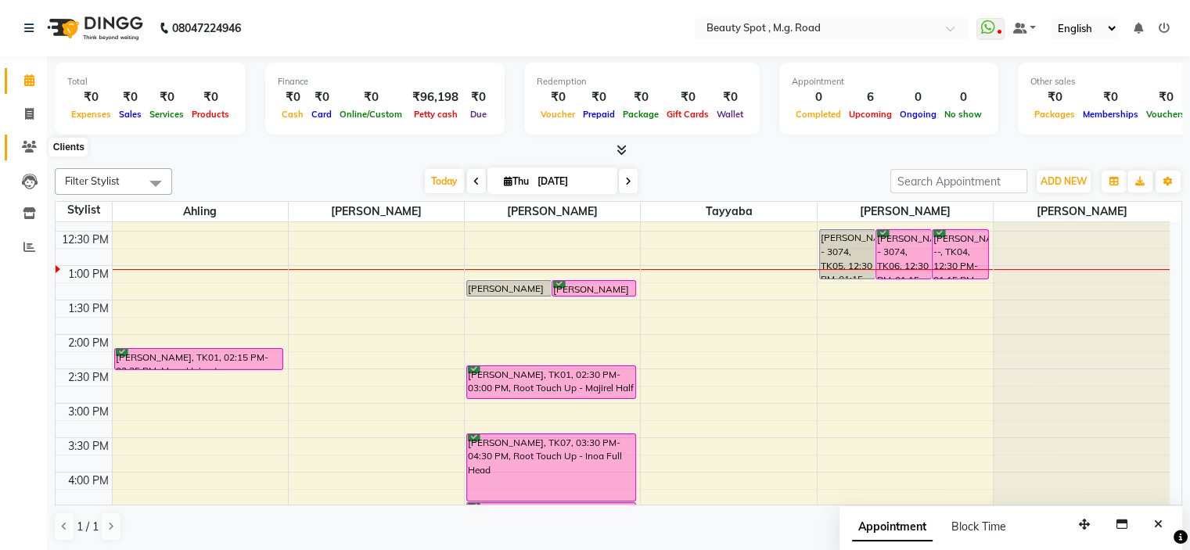
click at [31, 149] on icon at bounding box center [29, 147] width 15 height 12
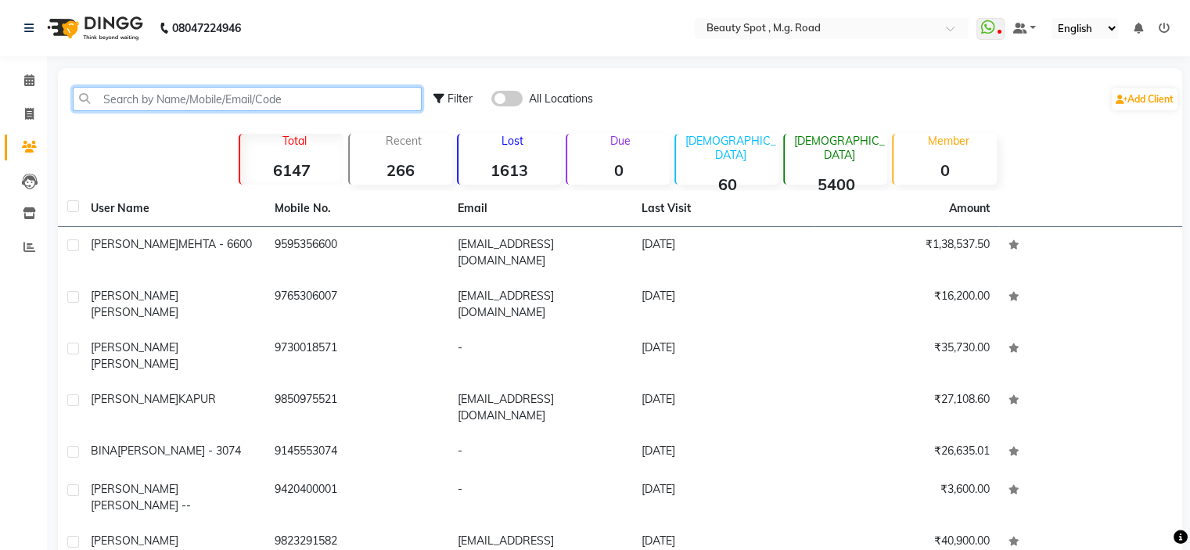
click at [297, 96] on input "text" at bounding box center [247, 99] width 349 height 24
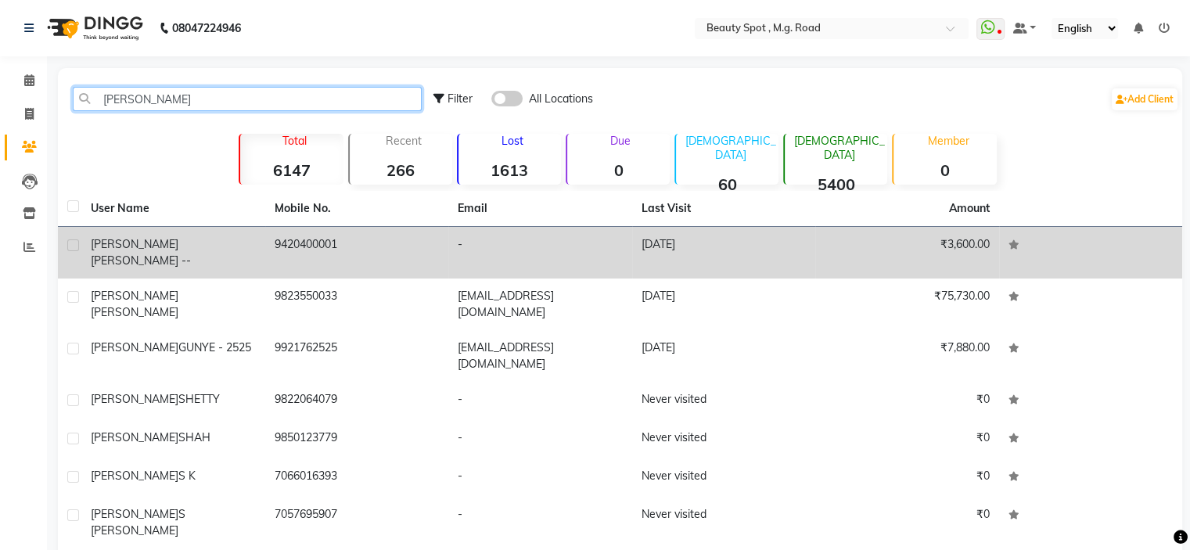
type input "deepali"
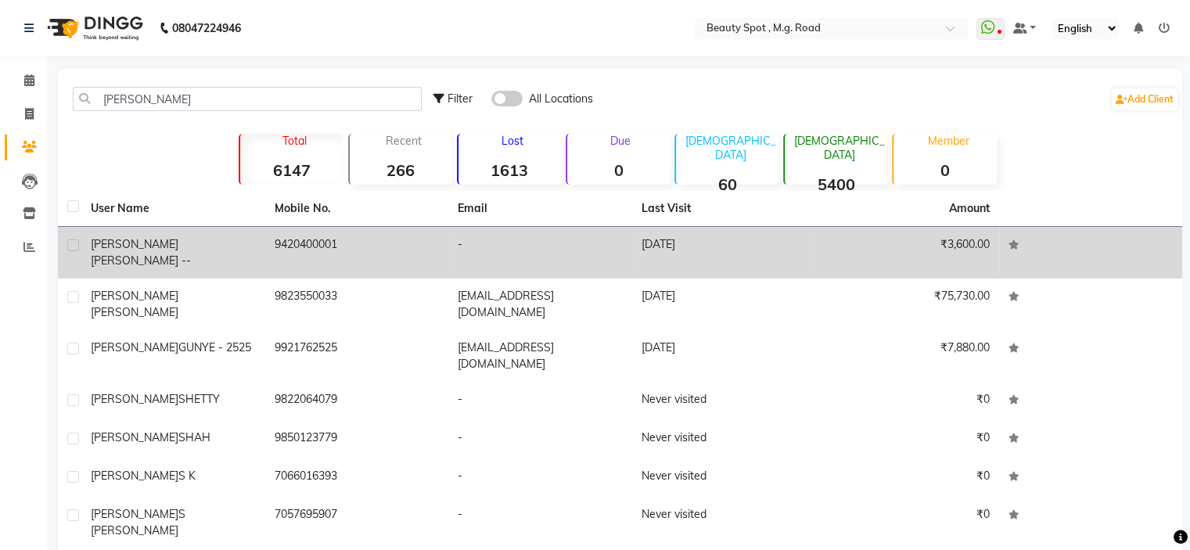
click at [171, 254] on span "WAKLE --" at bounding box center [141, 261] width 100 height 14
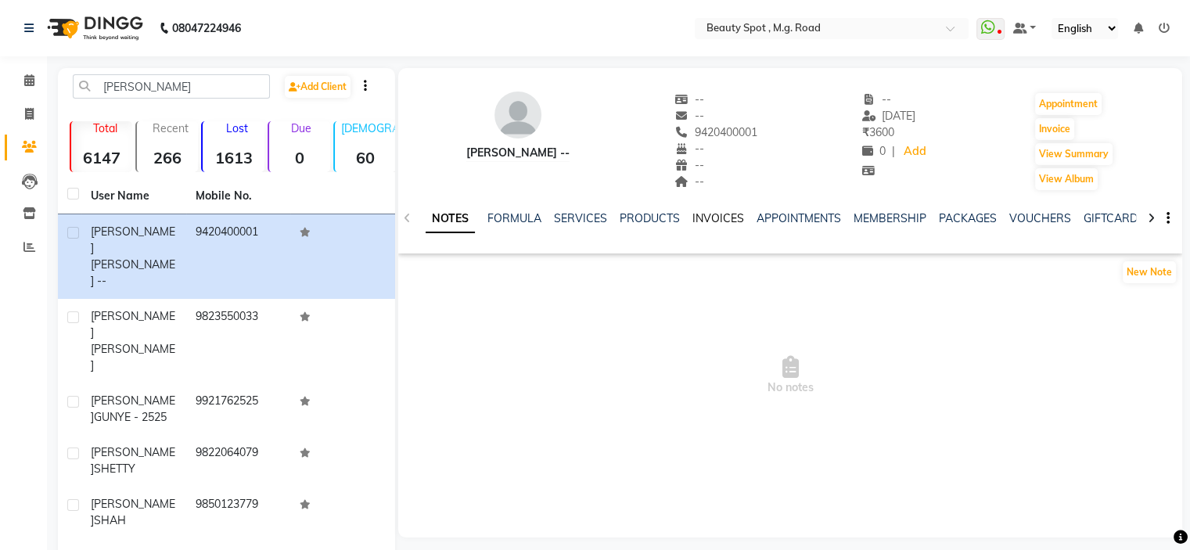
click at [712, 218] on link "INVOICES" at bounding box center [719, 218] width 52 height 14
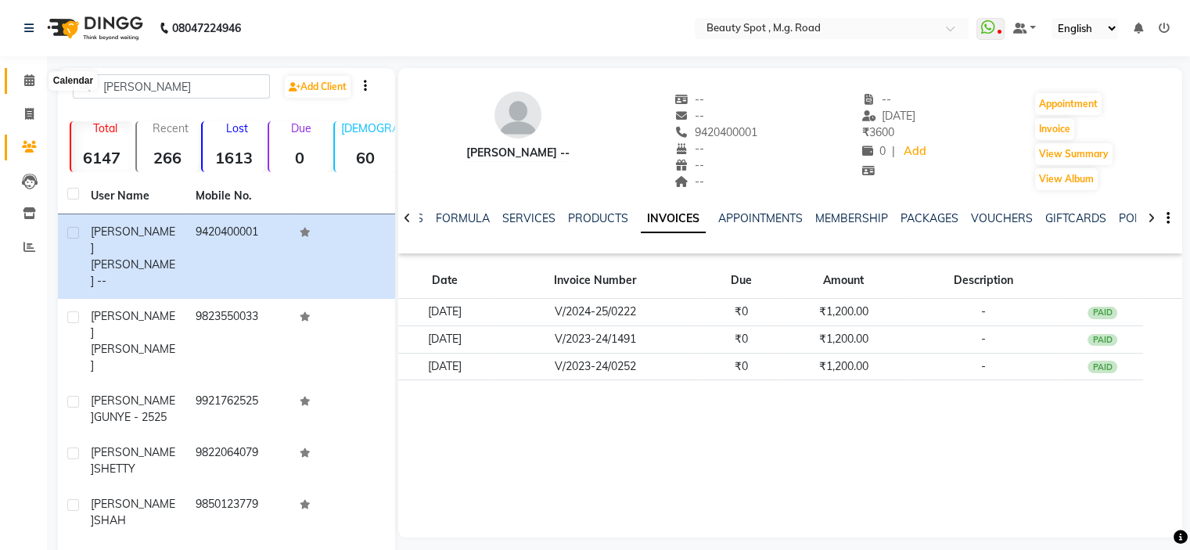
click at [24, 84] on icon at bounding box center [29, 80] width 10 height 12
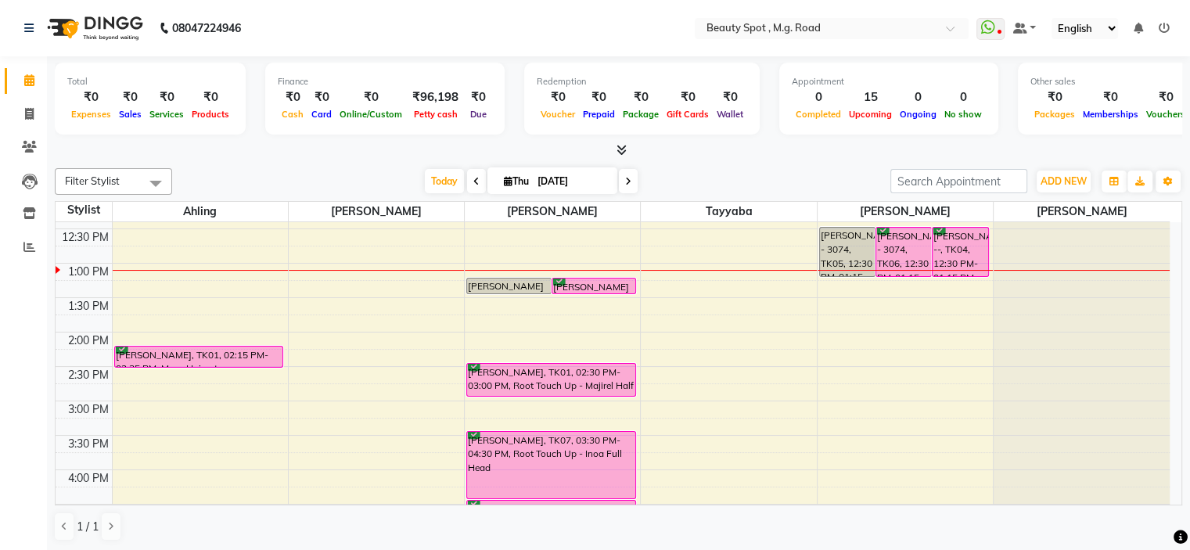
scroll to position [235, 0]
click at [28, 146] on icon at bounding box center [29, 147] width 15 height 12
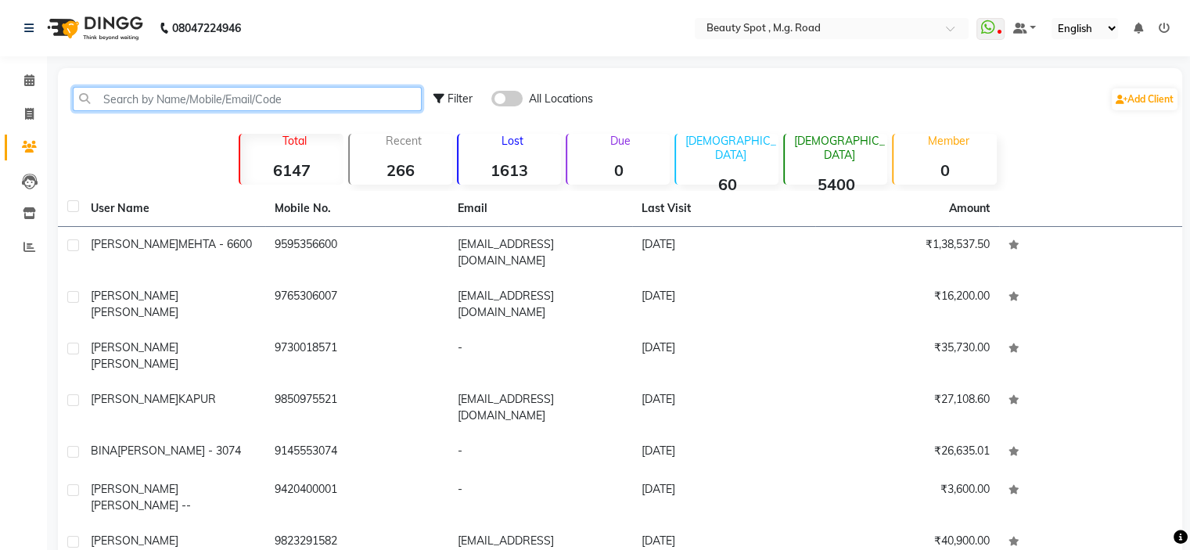
click at [304, 99] on input "text" at bounding box center [247, 99] width 349 height 24
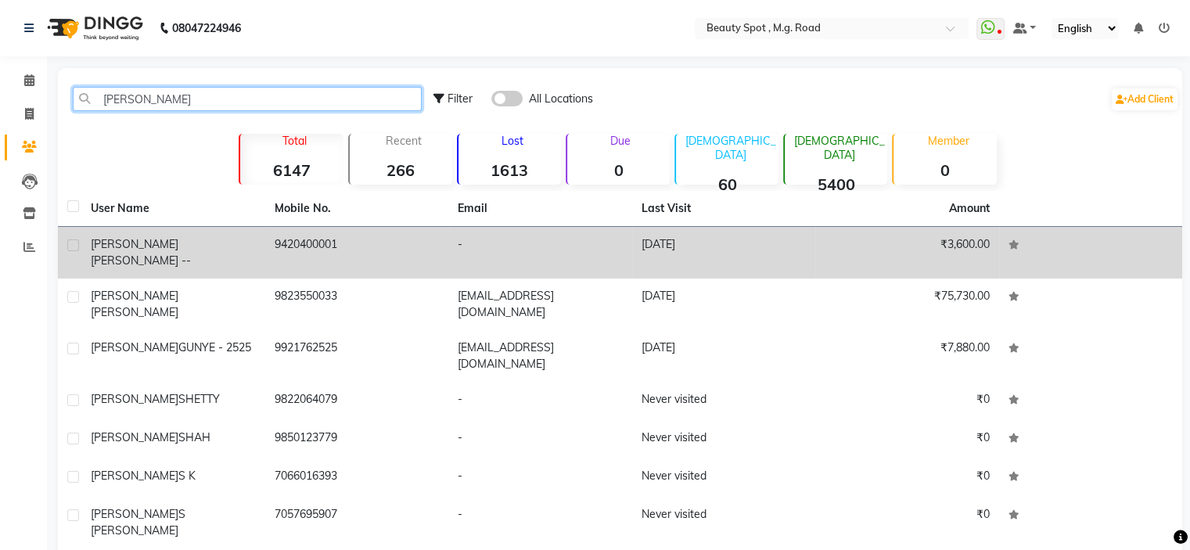
type input "deepali"
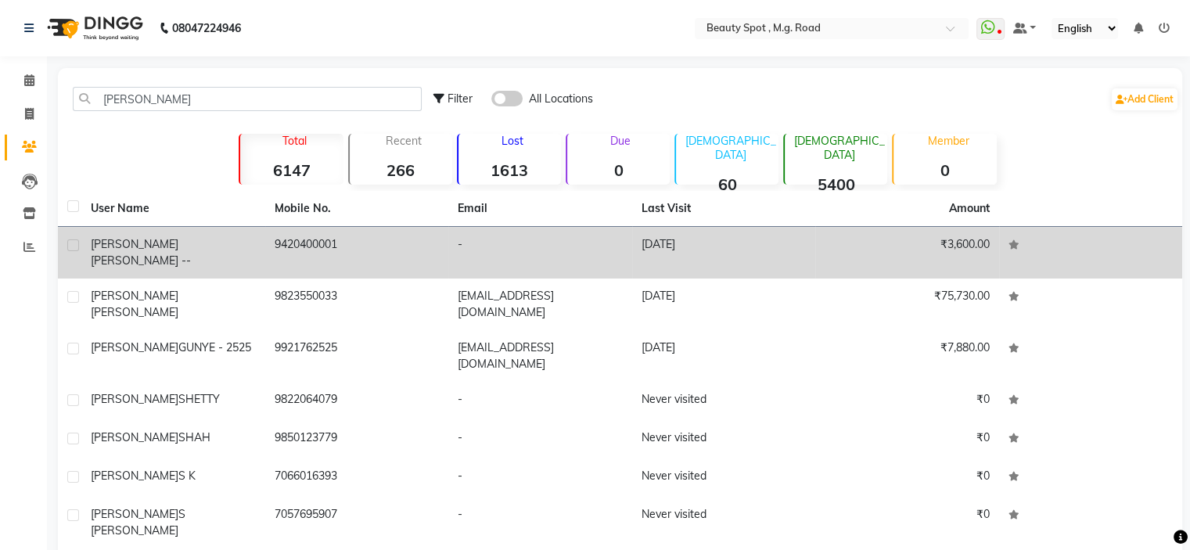
click at [168, 254] on span "WAKLE --" at bounding box center [141, 261] width 100 height 14
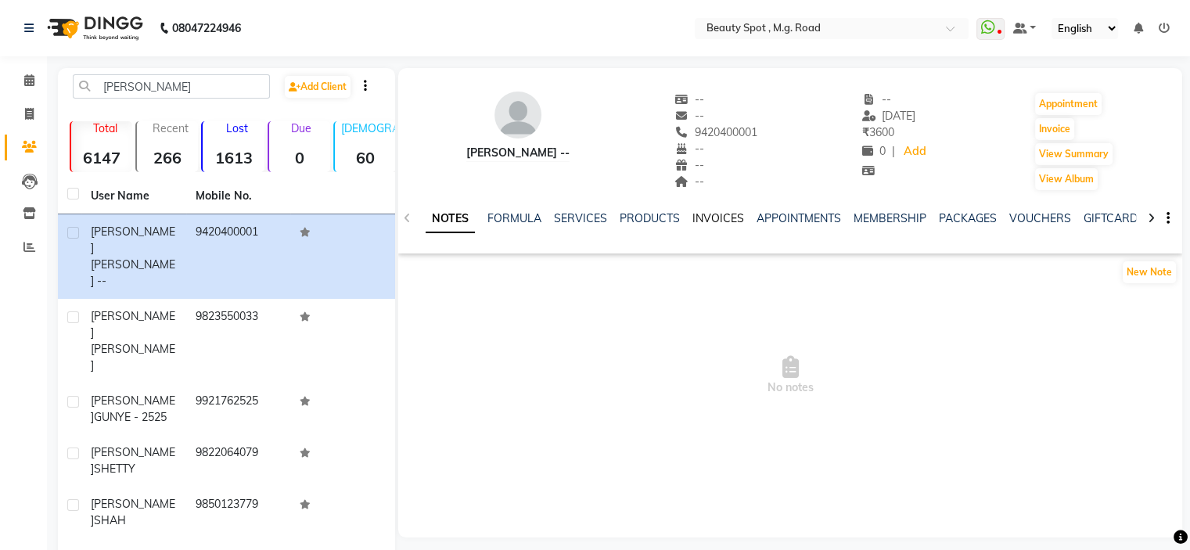
click at [720, 221] on link "INVOICES" at bounding box center [719, 218] width 52 height 14
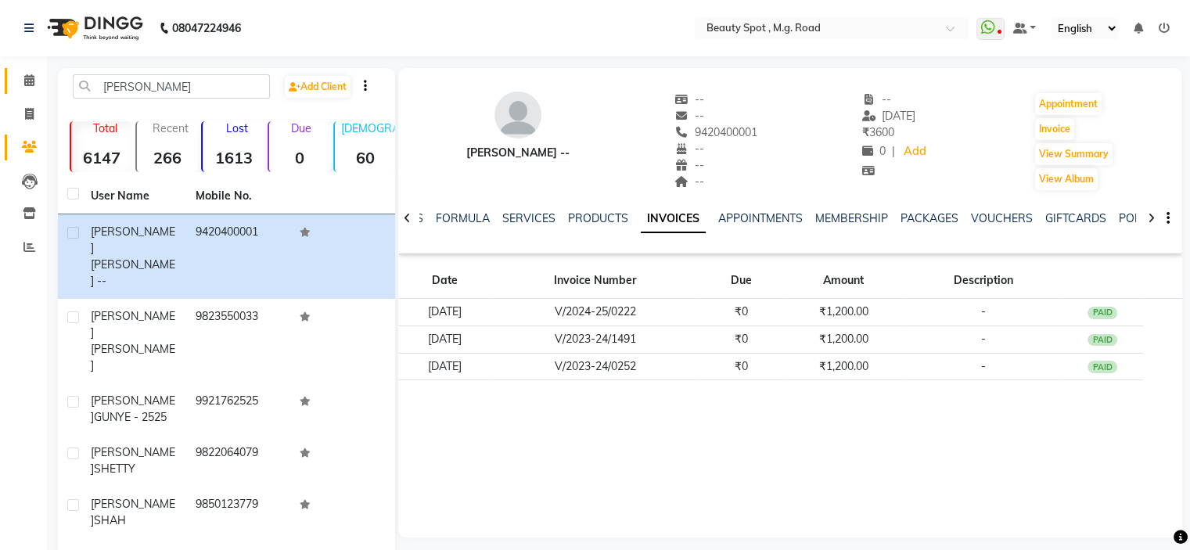
click at [25, 81] on icon at bounding box center [29, 80] width 10 height 12
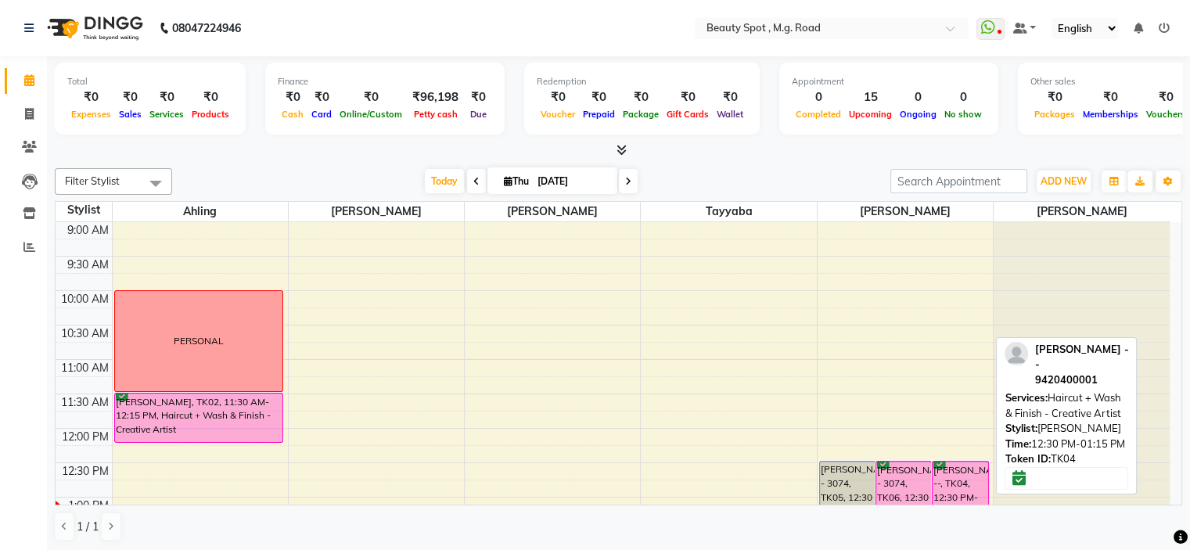
click at [945, 477] on div "[PERSON_NAME] --, TK04, 12:30 PM-01:15 PM, Haircut + Wash & Finish - Creative A…" at bounding box center [960, 486] width 55 height 49
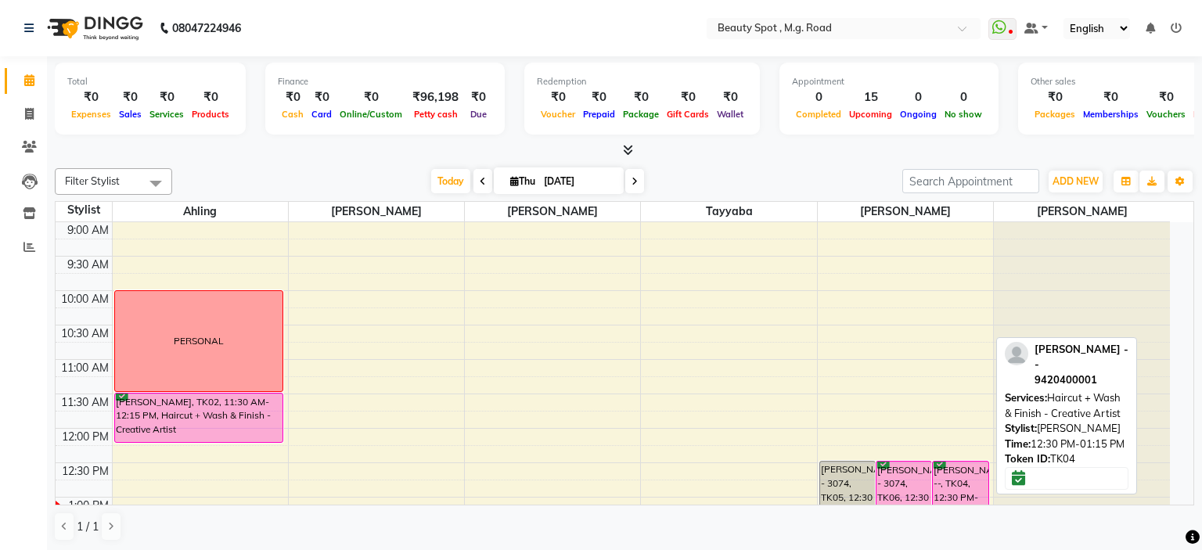
select select "6"
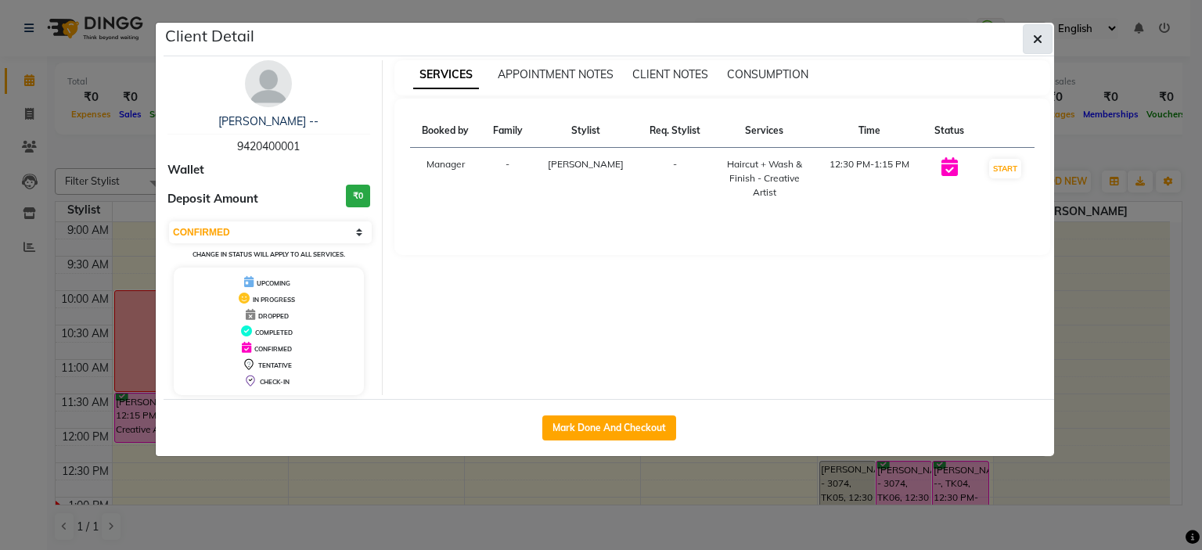
click at [1039, 37] on icon "button" at bounding box center [1037, 39] width 9 height 13
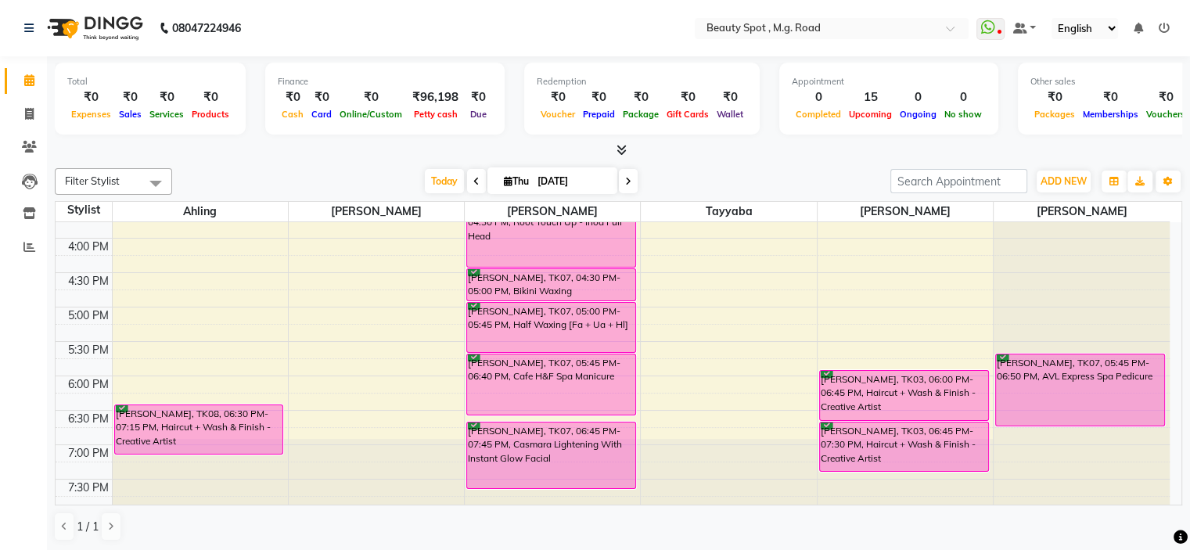
scroll to position [466, 0]
click at [629, 182] on icon at bounding box center [628, 181] width 6 height 9
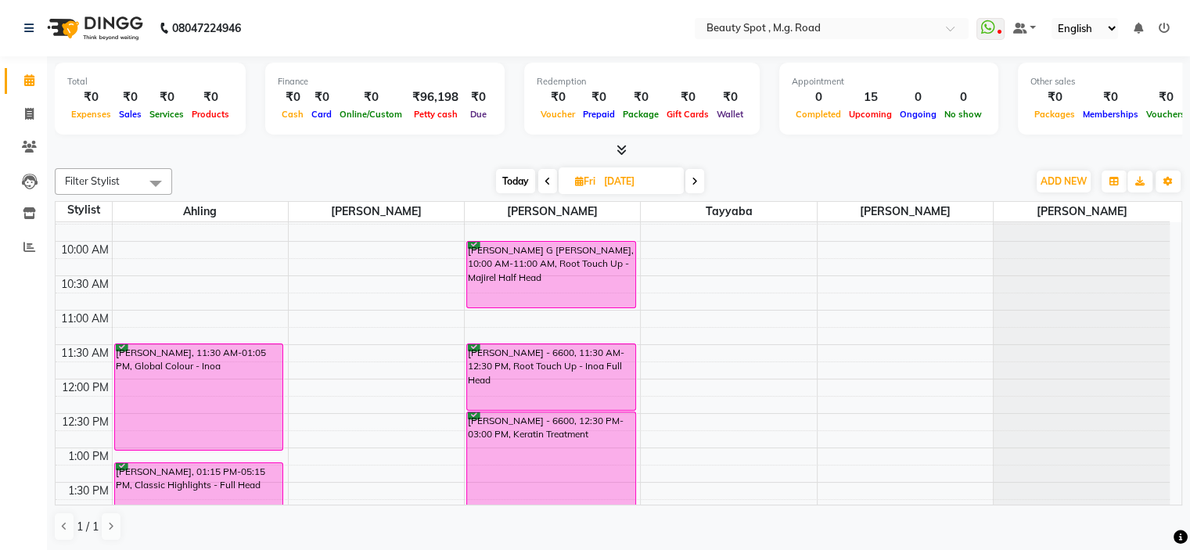
scroll to position [39, 0]
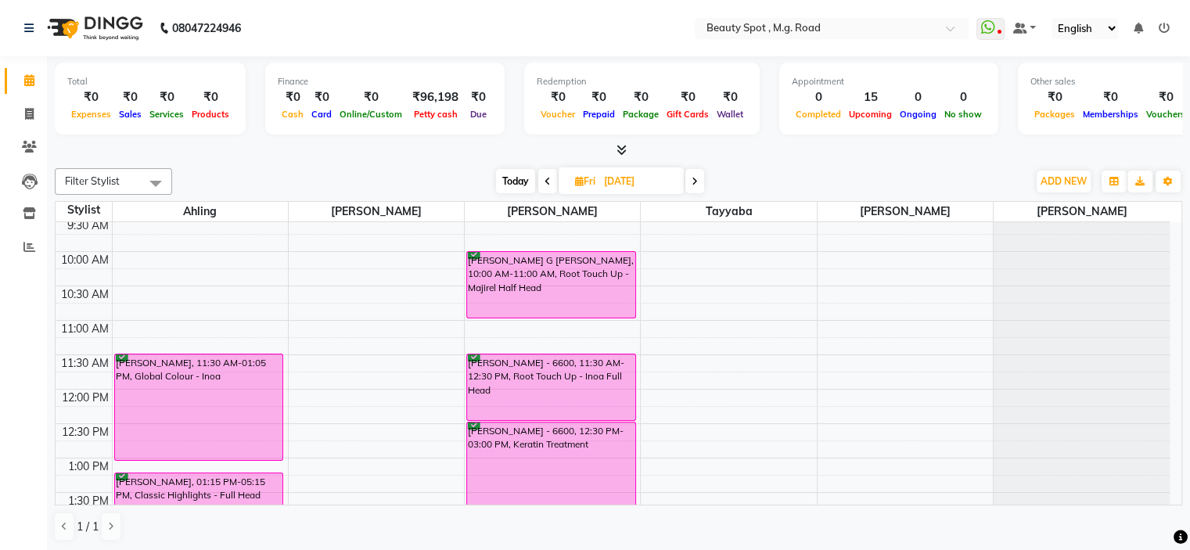
click at [692, 177] on icon at bounding box center [695, 181] width 6 height 9
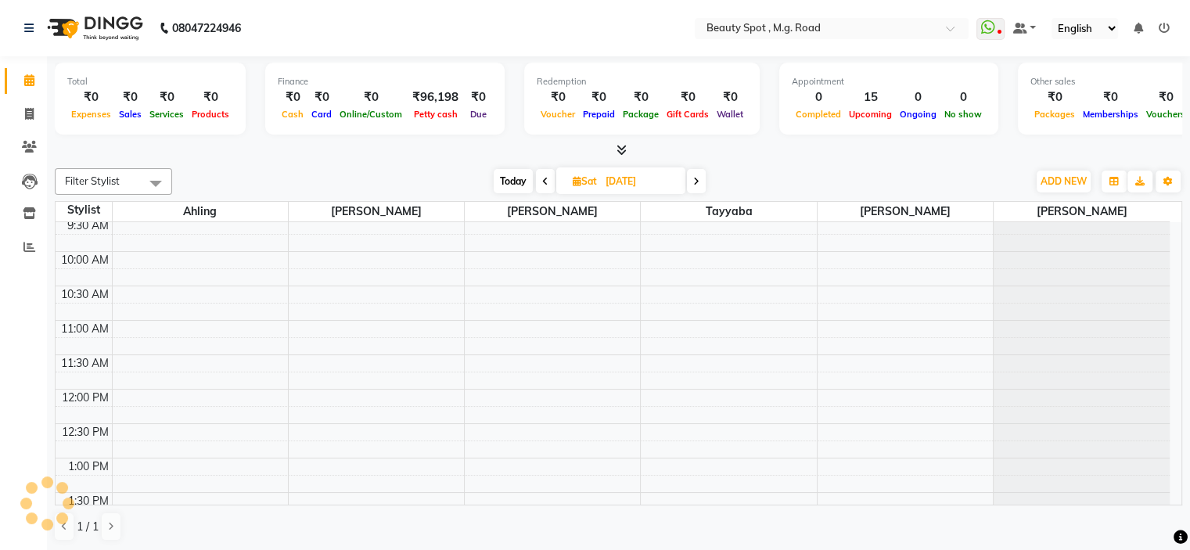
scroll to position [274, 0]
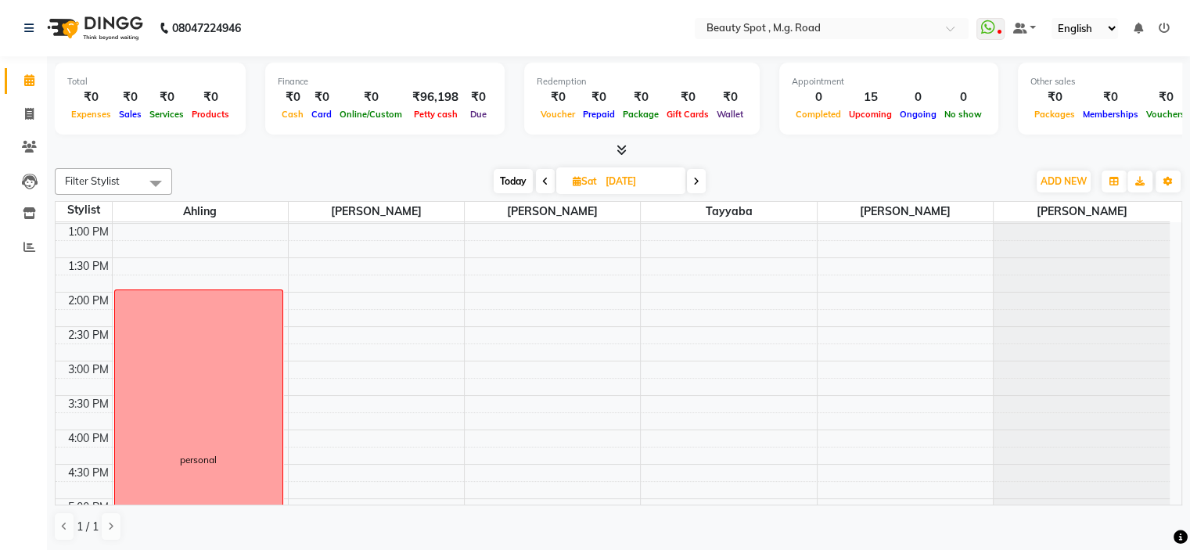
click at [693, 178] on span at bounding box center [696, 181] width 19 height 24
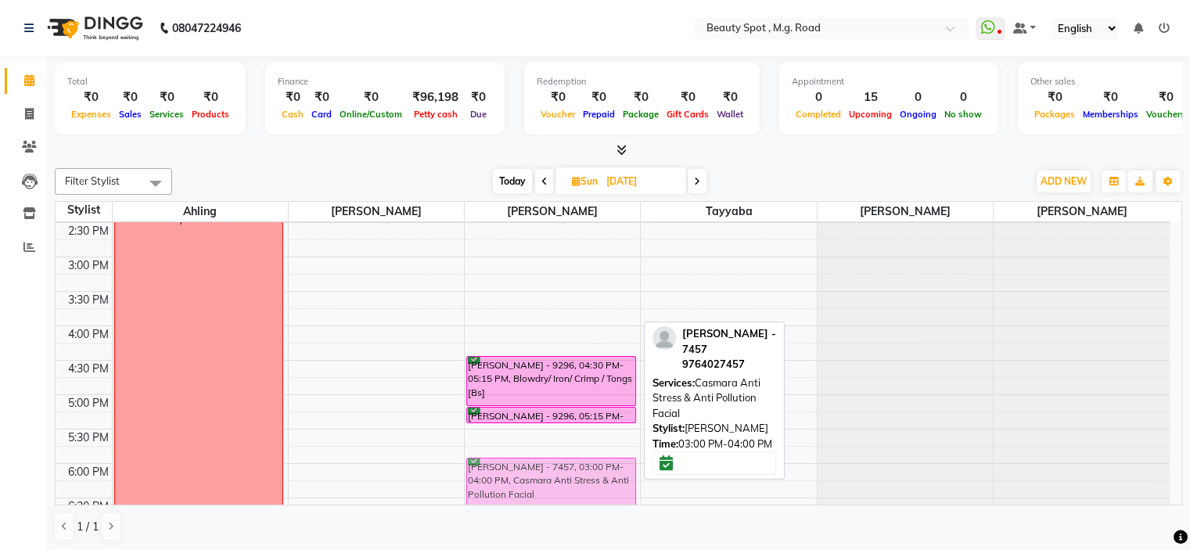
scroll to position [379, 0]
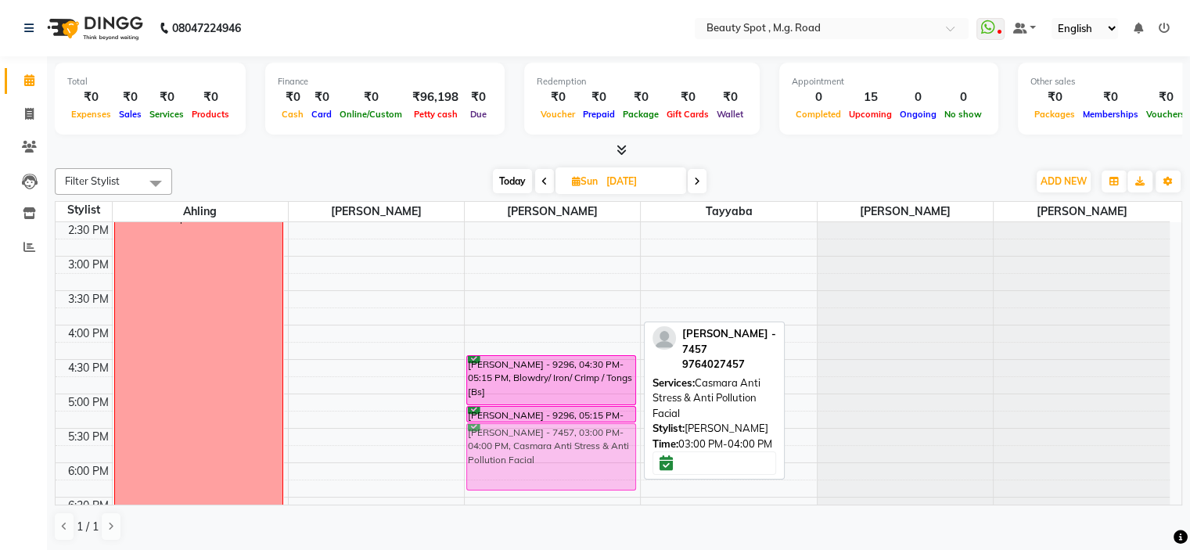
drag, startPoint x: 537, startPoint y: 338, endPoint x: 551, endPoint y: 447, distance: 109.7
click at [551, 447] on div "MEHER SETHNA - 0236, 11:45 AM-12:30 PM, Blowdry/ Iron/ Crimp / Tongs [Us] TABAS…" at bounding box center [552, 222] width 175 height 757
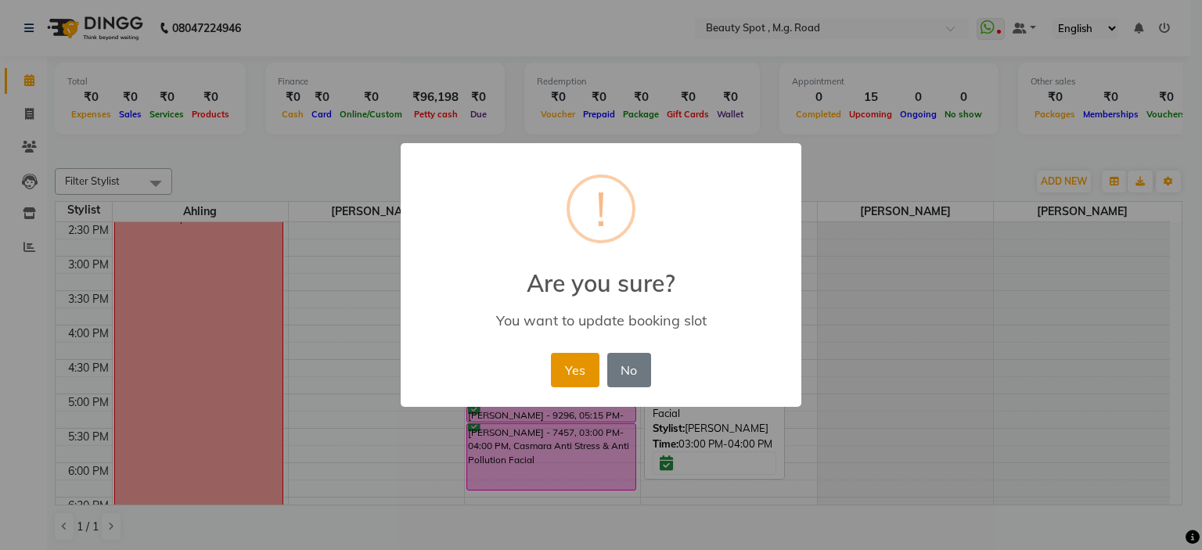
click at [575, 365] on button "Yes" at bounding box center [575, 370] width 48 height 34
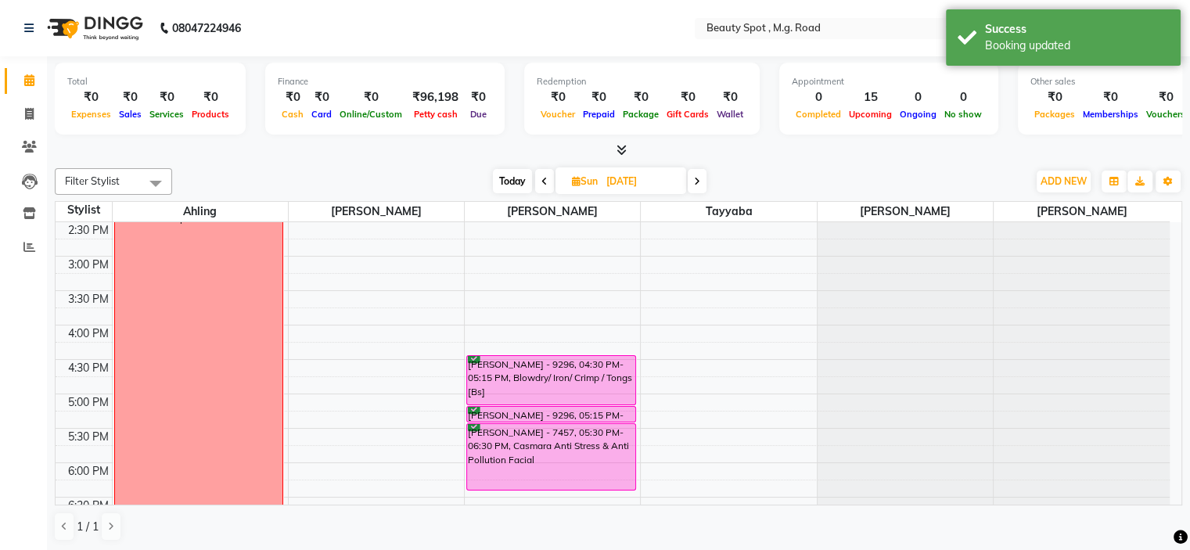
click at [701, 181] on span at bounding box center [697, 181] width 19 height 24
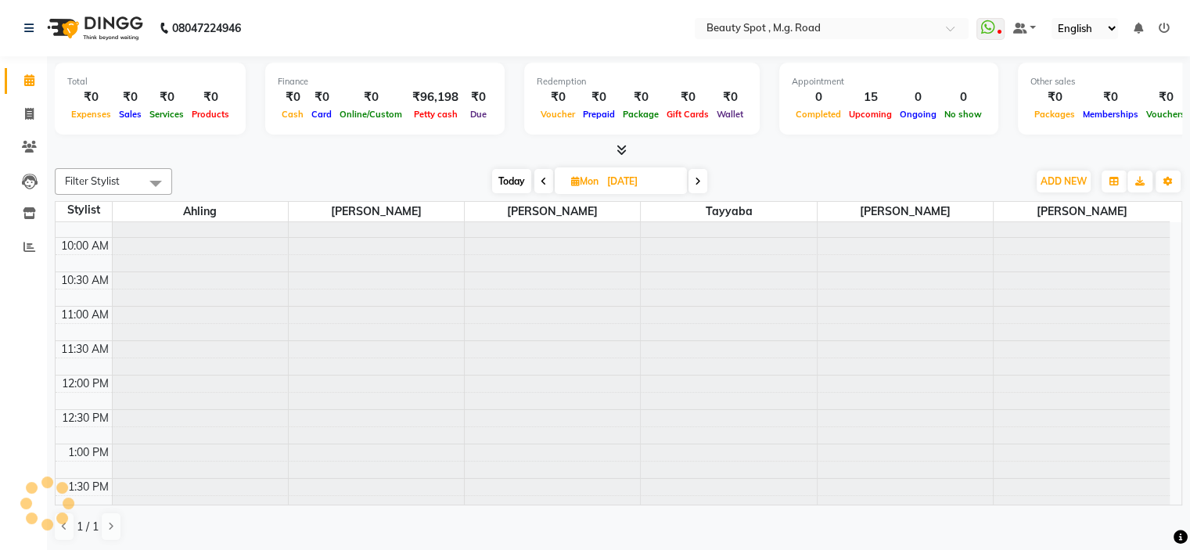
scroll to position [0, 0]
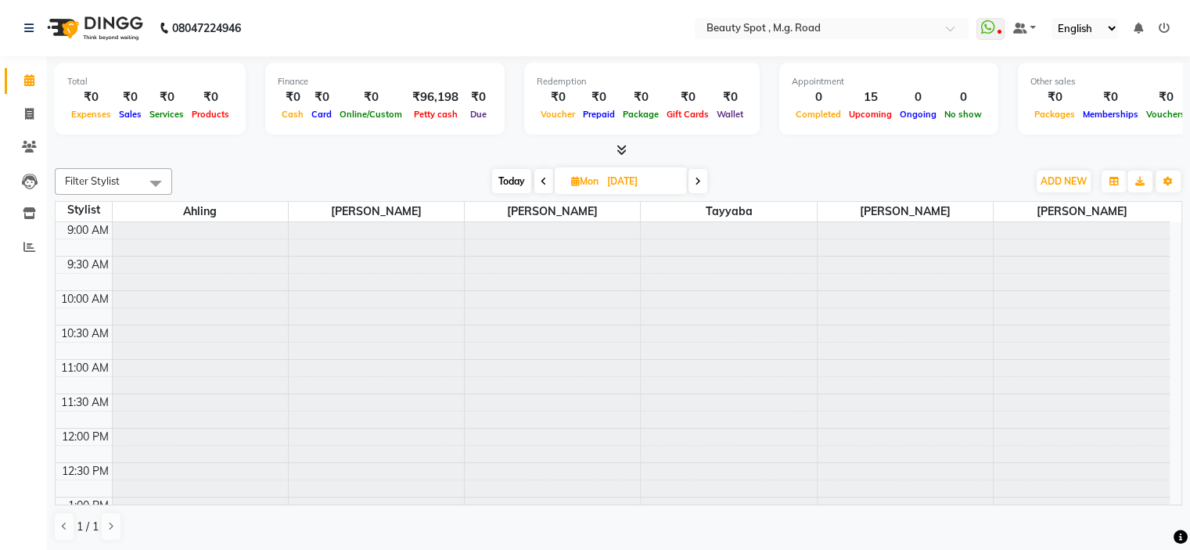
click at [509, 176] on span "Today" at bounding box center [511, 181] width 39 height 24
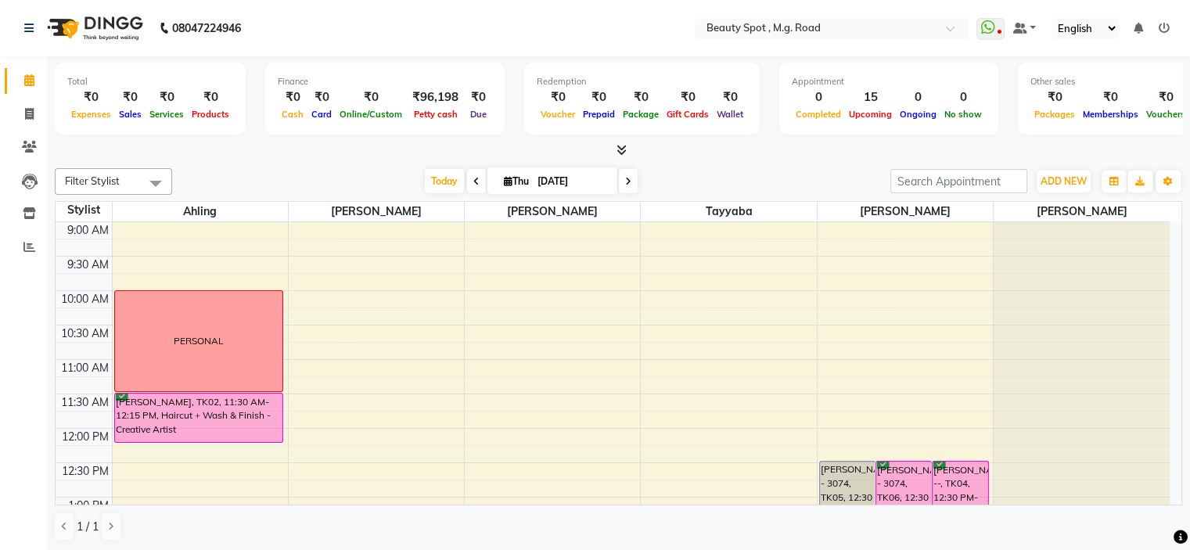
click at [622, 179] on span at bounding box center [628, 181] width 19 height 24
type input "[DATE]"
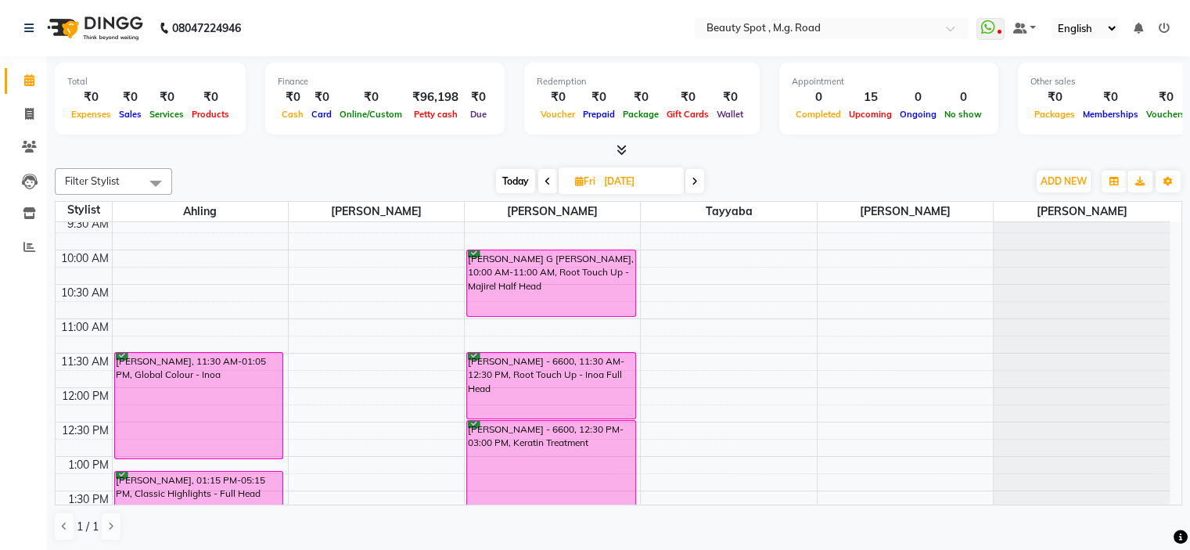
scroll to position [39, 0]
click at [1017, 183] on div at bounding box center [1082, 183] width 176 height 0
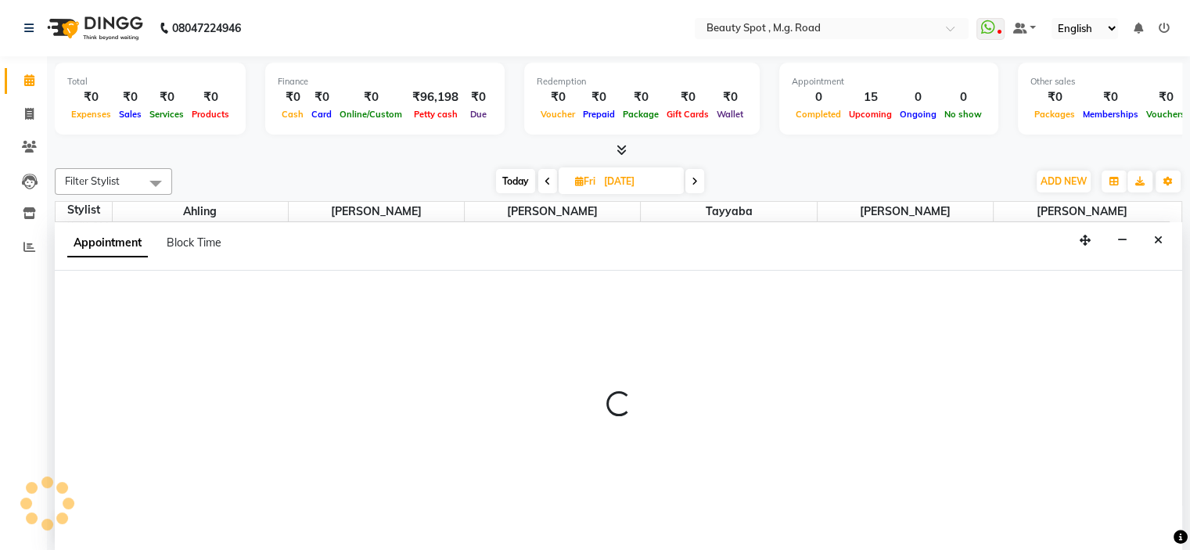
select select "63580"
select select "tentative"
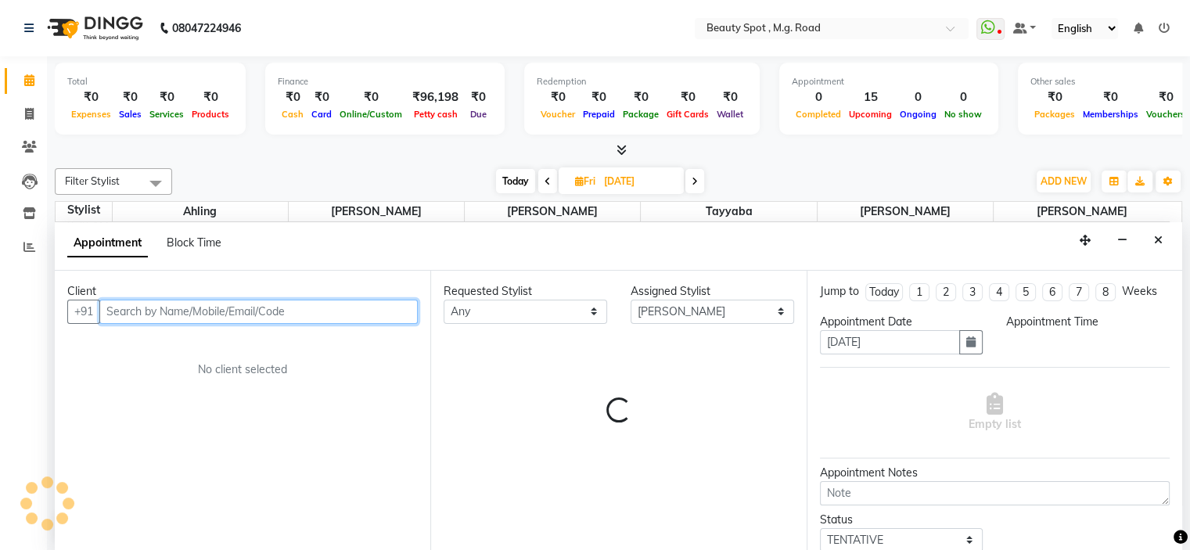
select select "600"
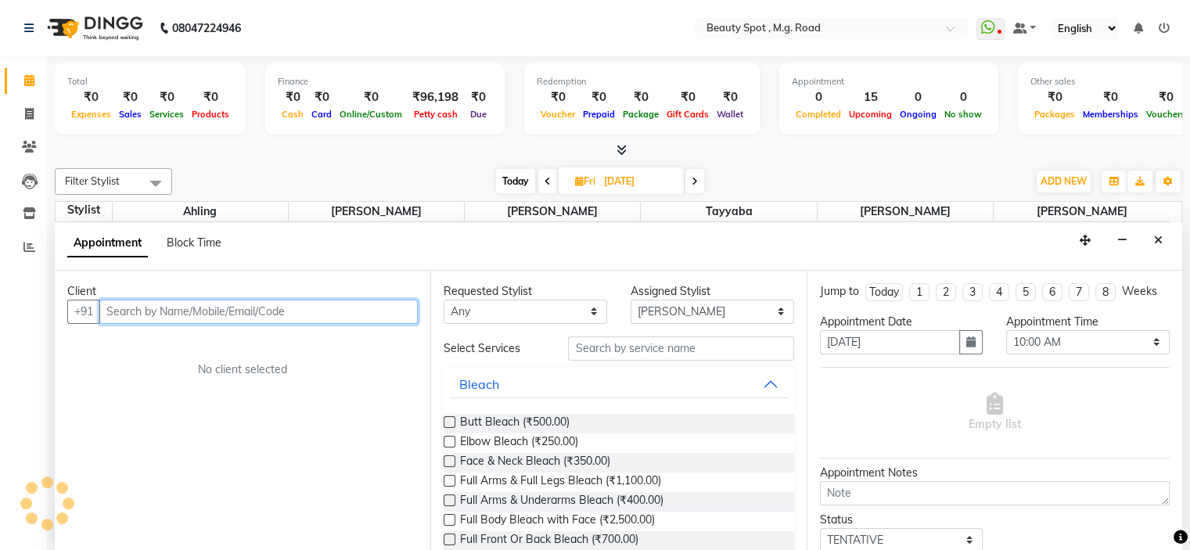
scroll to position [0, 0]
click at [135, 309] on input "text" at bounding box center [258, 312] width 318 height 24
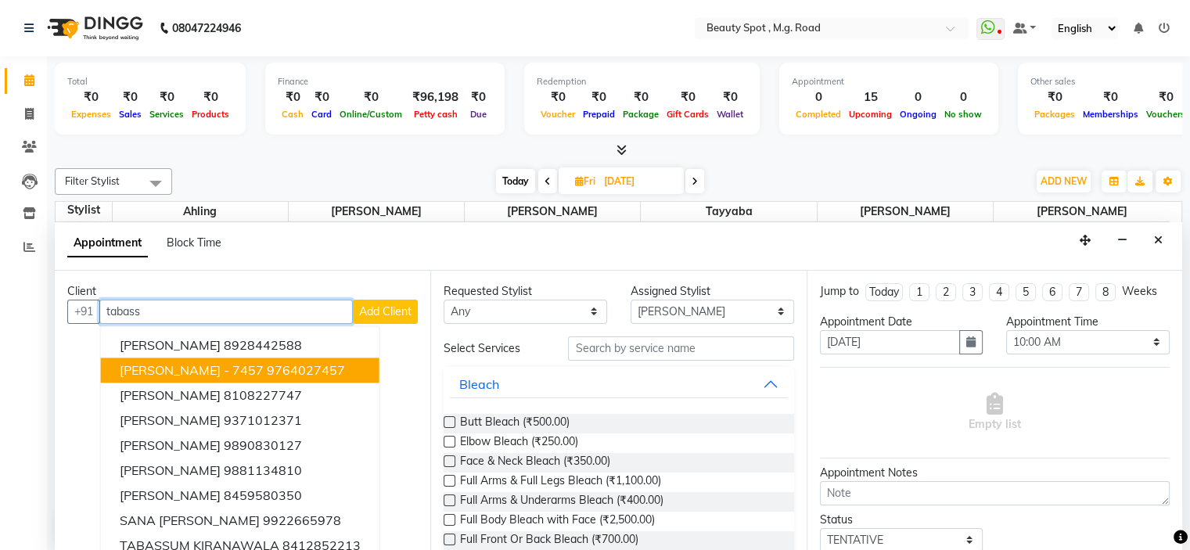
click at [264, 365] on span "TABASSUM N KHAN - 7457" at bounding box center [192, 370] width 144 height 16
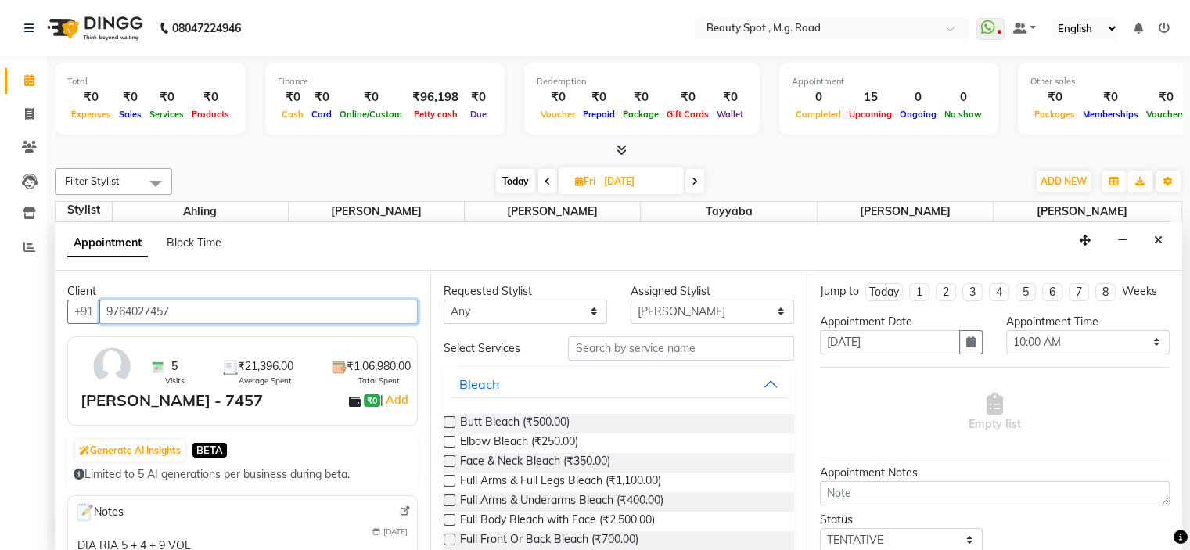
type input "9764027457"
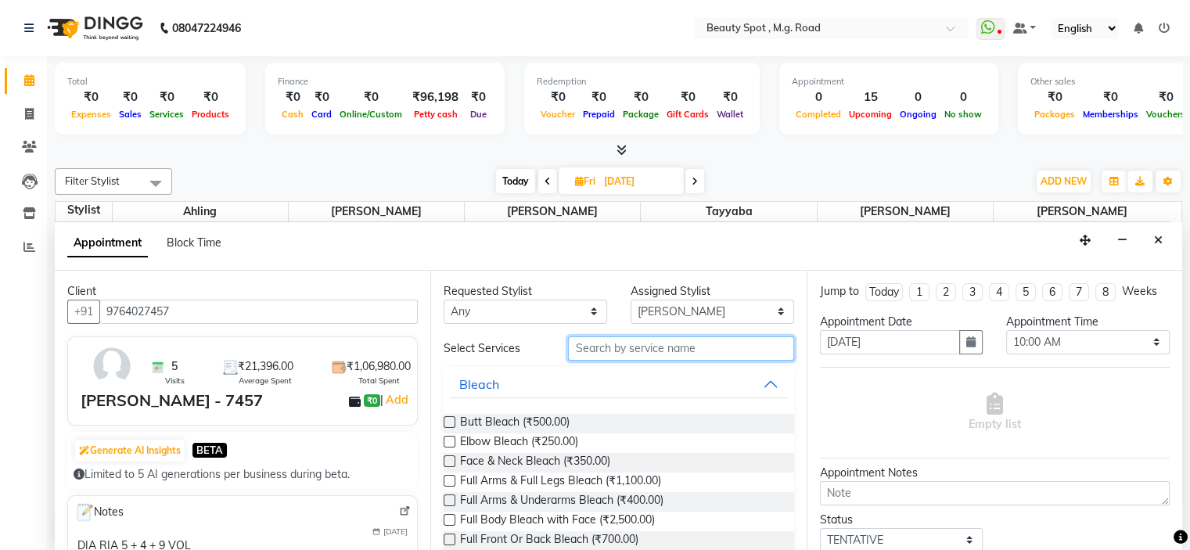
click at [639, 348] on input "text" at bounding box center [680, 348] width 225 height 24
type input "ble"
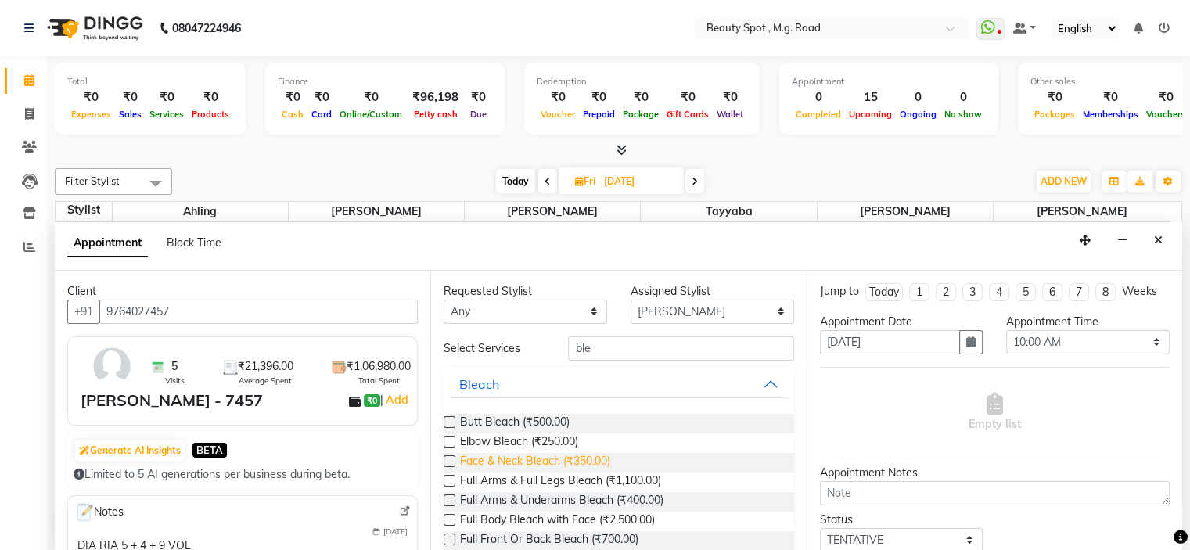
click at [588, 456] on span "Face & Neck Bleach (₹350.00)" at bounding box center [535, 463] width 150 height 20
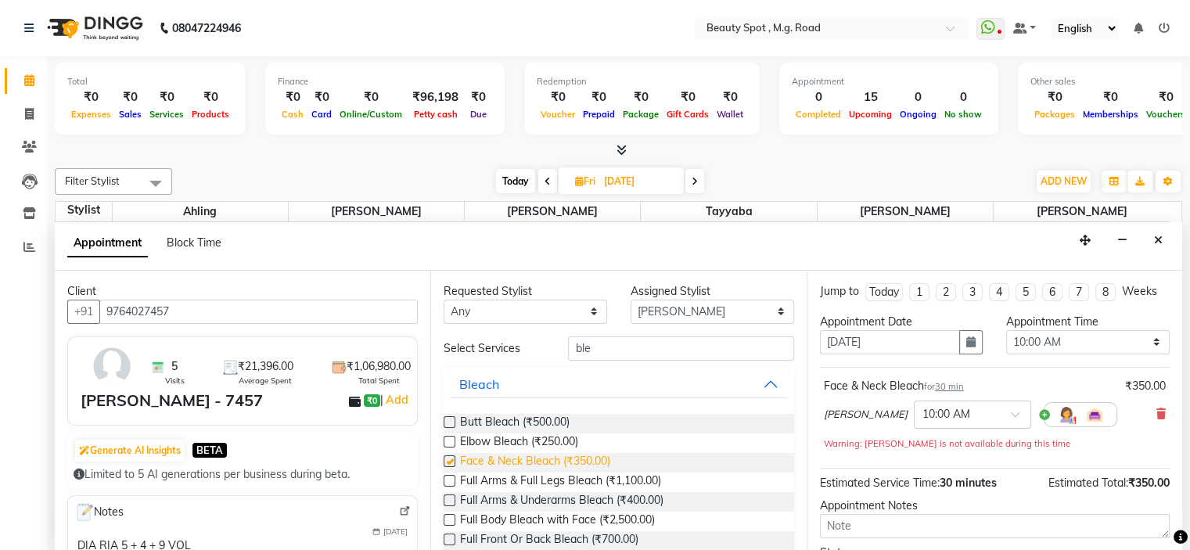
checkbox input "false"
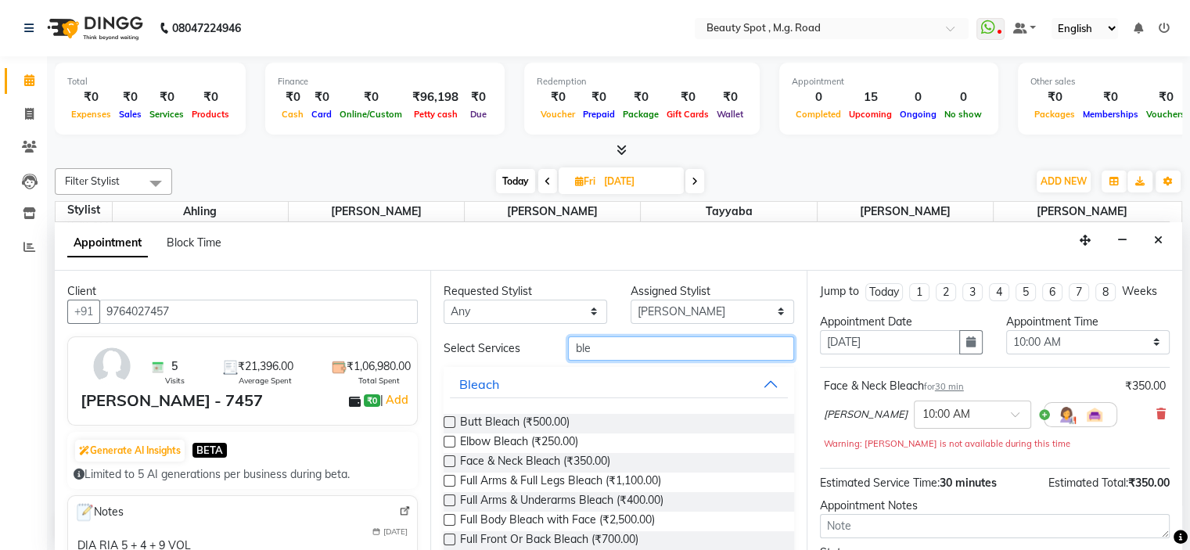
click at [585, 350] on input "ble" at bounding box center [680, 348] width 225 height 24
type input "b"
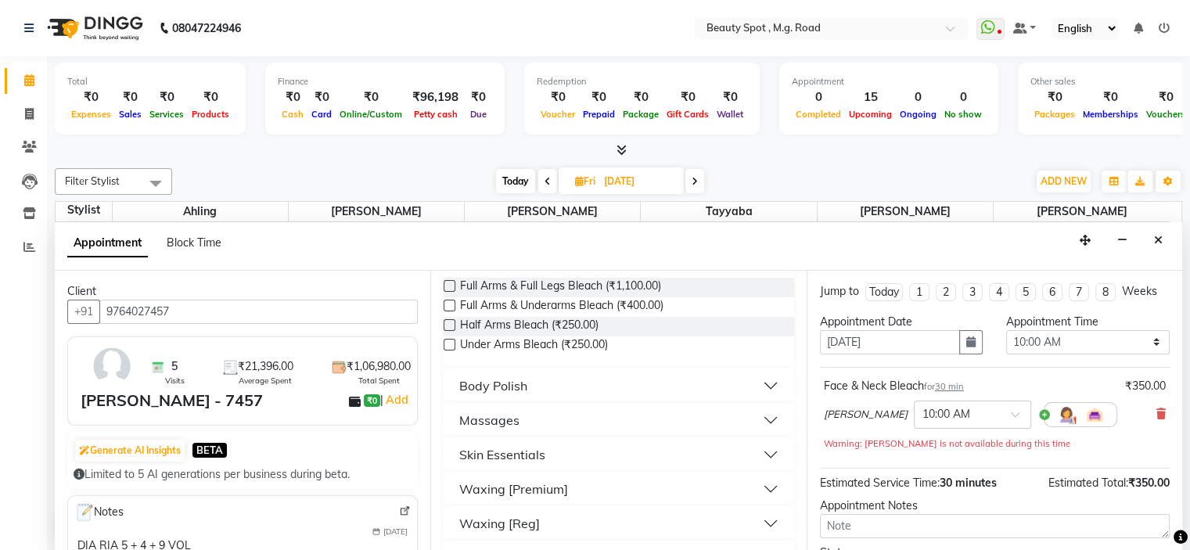
scroll to position [156, 0]
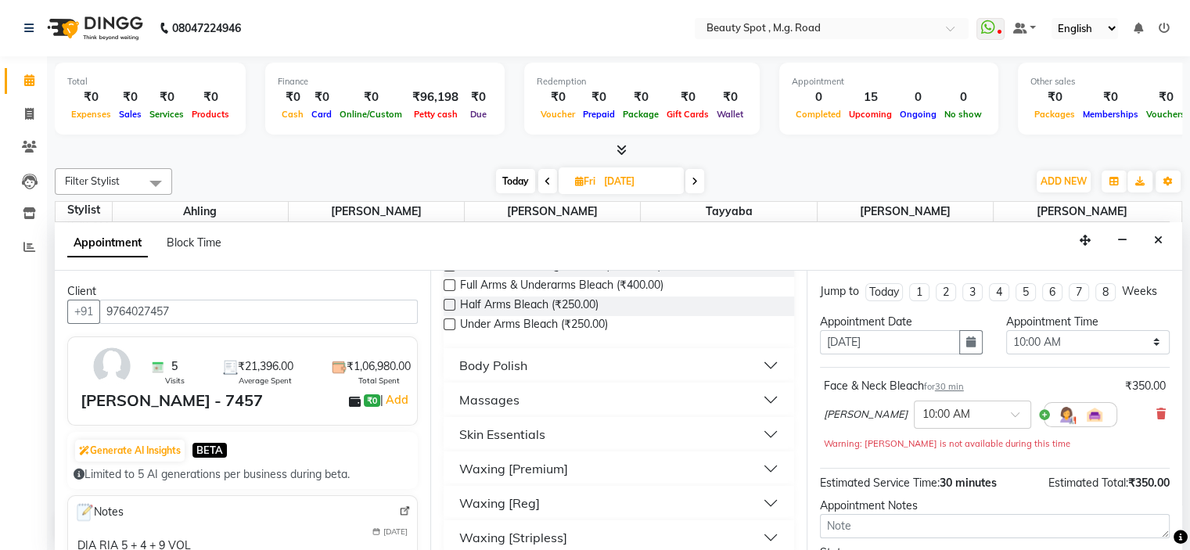
type input "arm"
click at [531, 466] on div "Waxing [Premium]" at bounding box center [513, 468] width 109 height 19
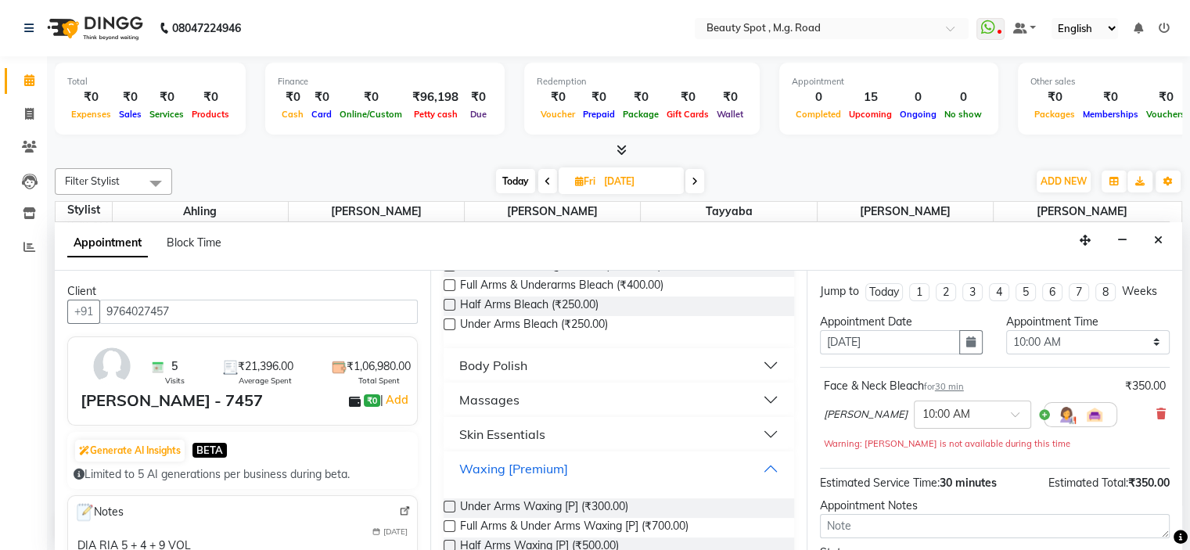
scroll to position [235, 0]
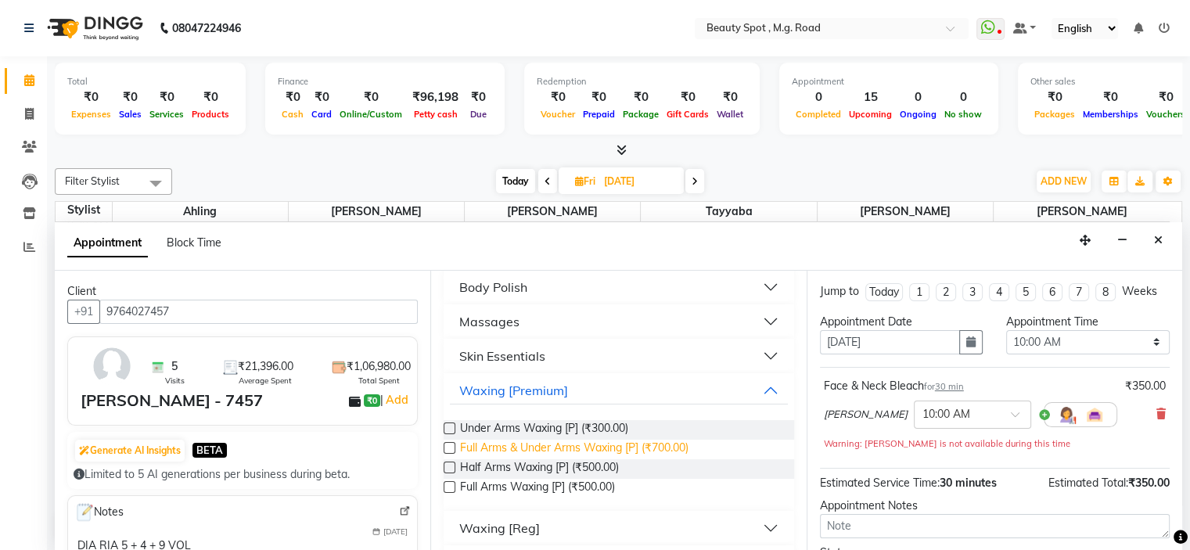
click at [581, 447] on span "Full Arms & Under Arms Waxing [P] (₹700.00)" at bounding box center [574, 450] width 228 height 20
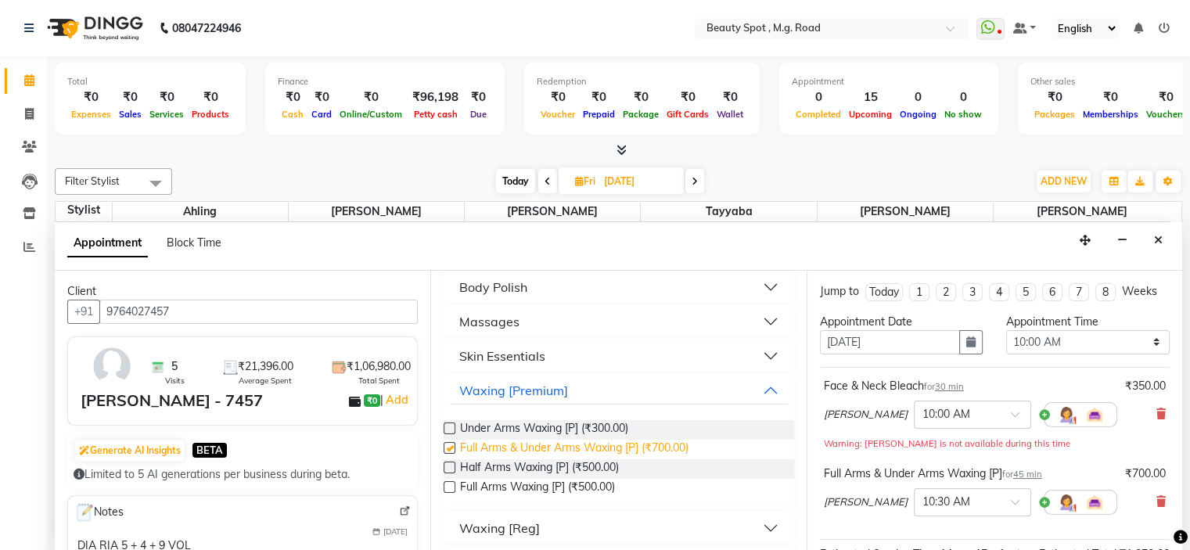
checkbox input "false"
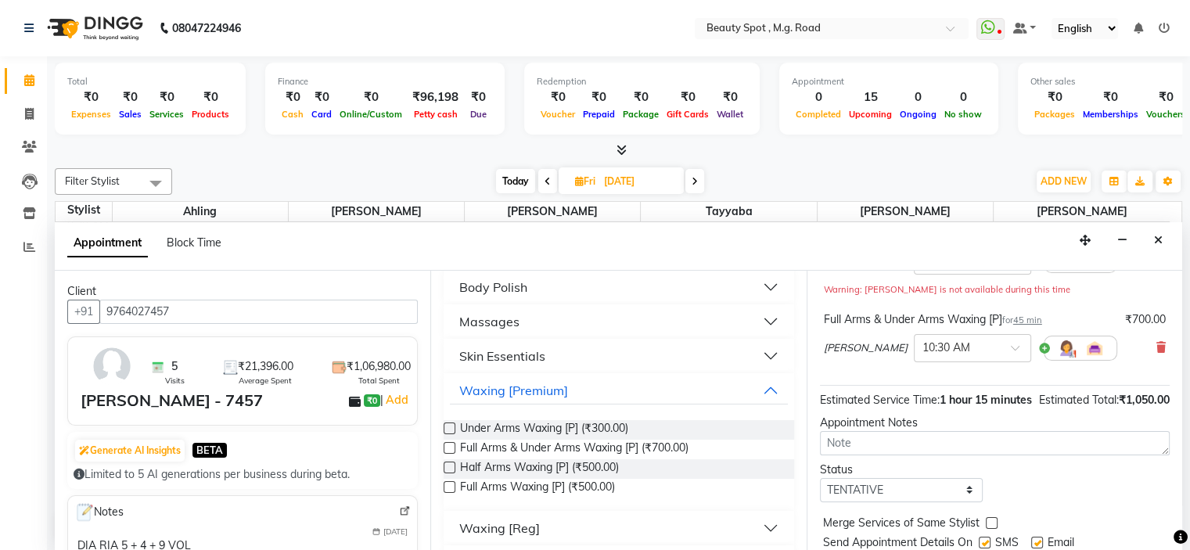
scroll to position [156, 0]
click at [865, 500] on select "Select TENTATIVE CONFIRM UPCOMING" at bounding box center [902, 488] width 164 height 24
select select "confirm booking"
click at [820, 490] on select "Select TENTATIVE CONFIRM UPCOMING" at bounding box center [902, 488] width 164 height 24
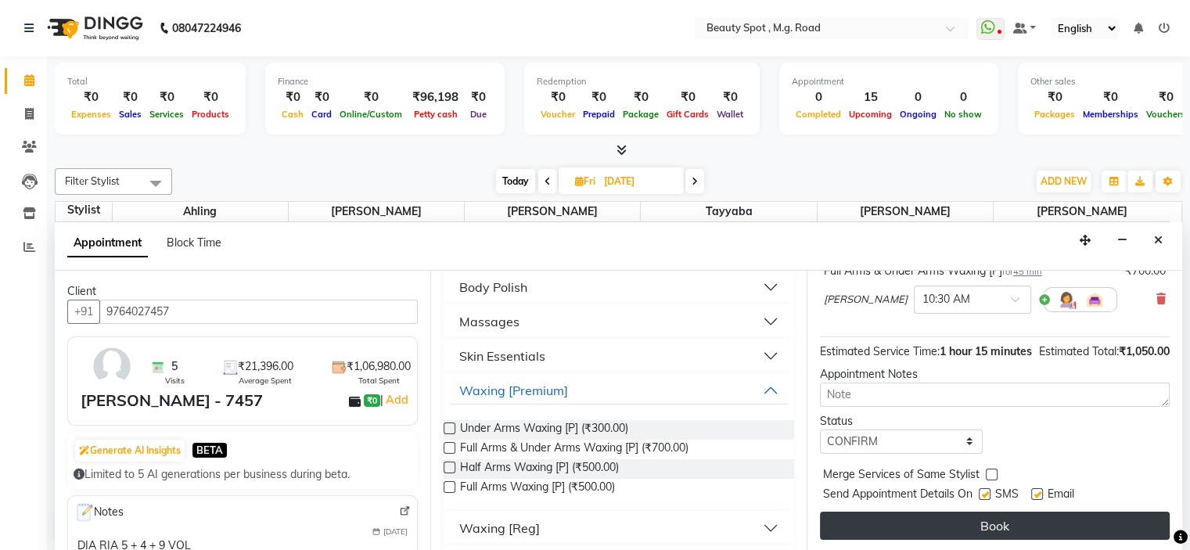
click at [880, 523] on button "Book" at bounding box center [995, 526] width 350 height 28
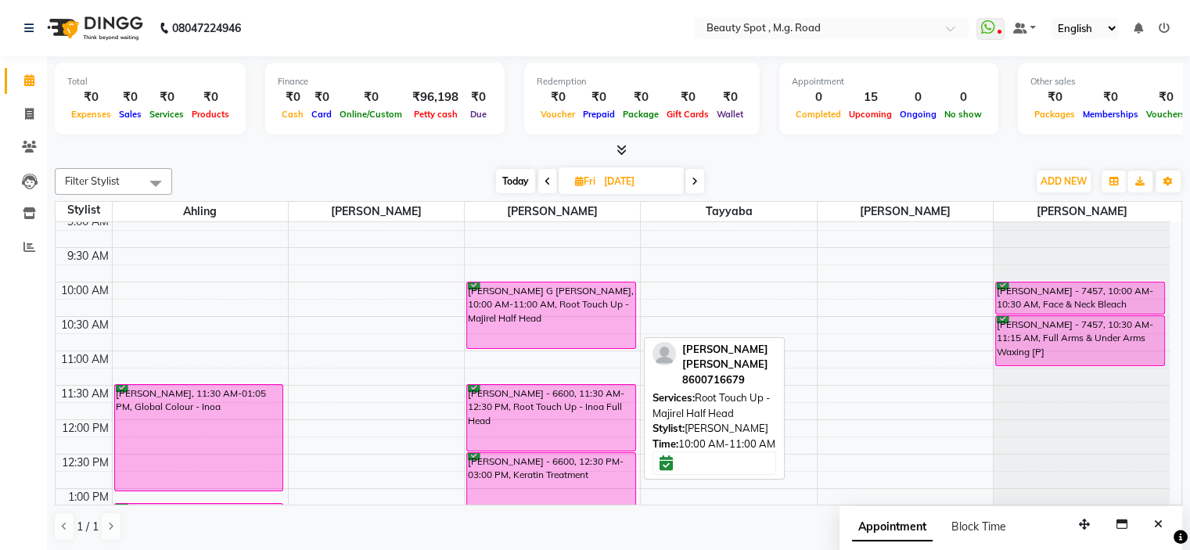
scroll to position [0, 0]
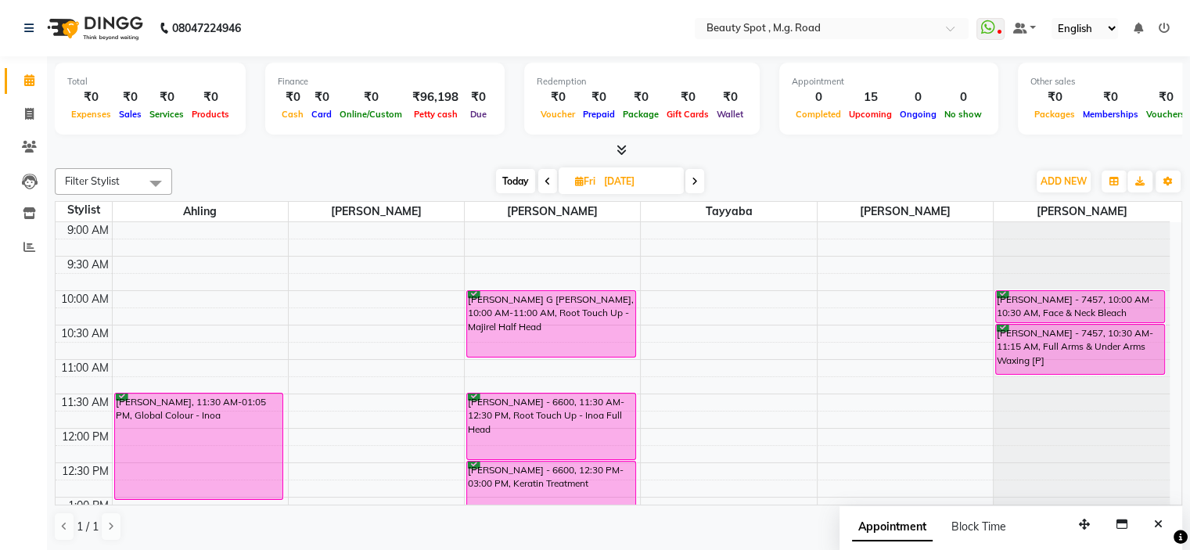
click at [693, 182] on icon at bounding box center [695, 181] width 6 height 9
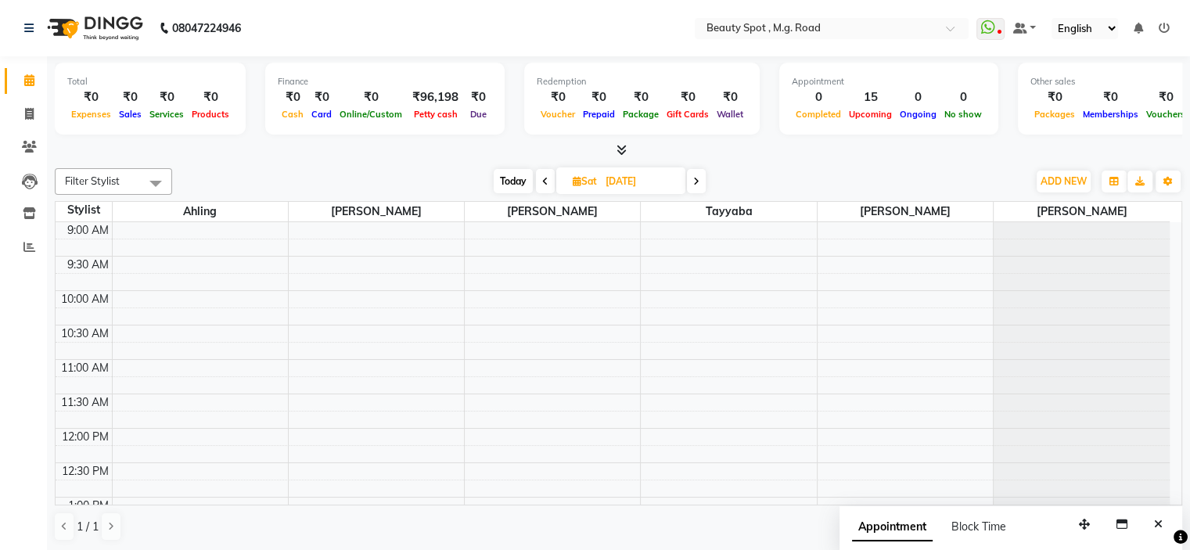
click at [545, 180] on icon at bounding box center [545, 181] width 6 height 9
type input "[DATE]"
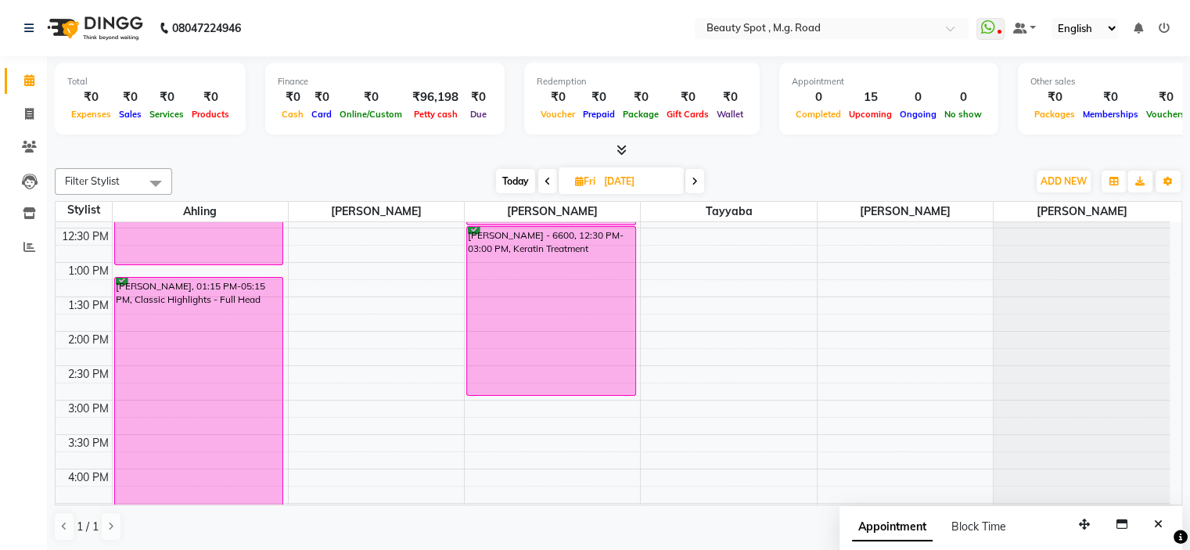
scroll to position [391, 0]
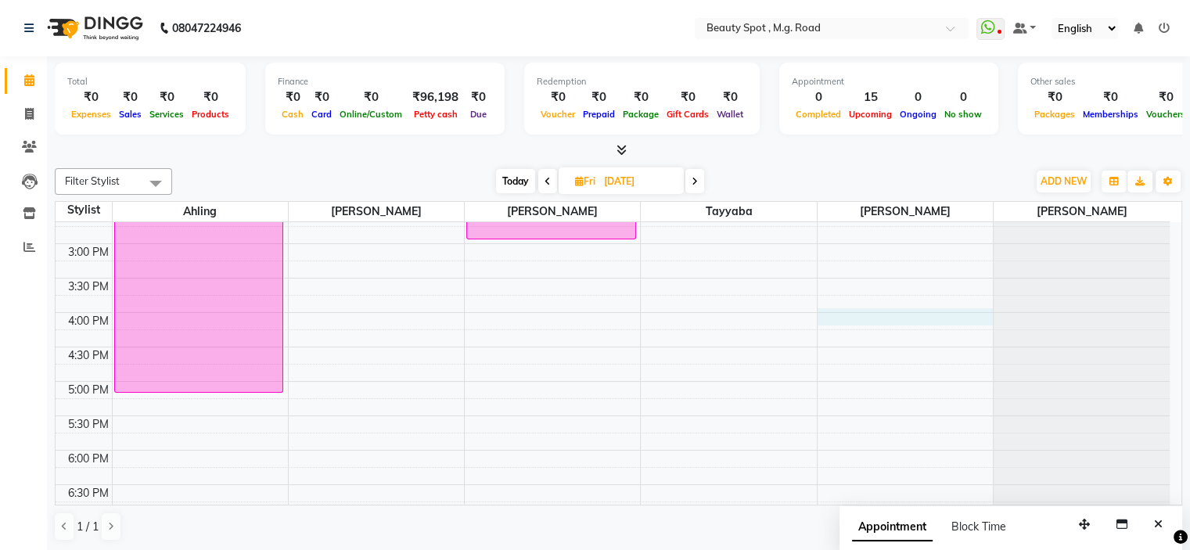
click at [854, 315] on div "9:00 AM 9:30 AM 10:00 AM 10:30 AM 11:00 AM 11:30 AM 12:00 PM 12:30 PM 1:00 PM 1…" at bounding box center [613, 209] width 1114 height 757
select select "71898"
select select "tentative"
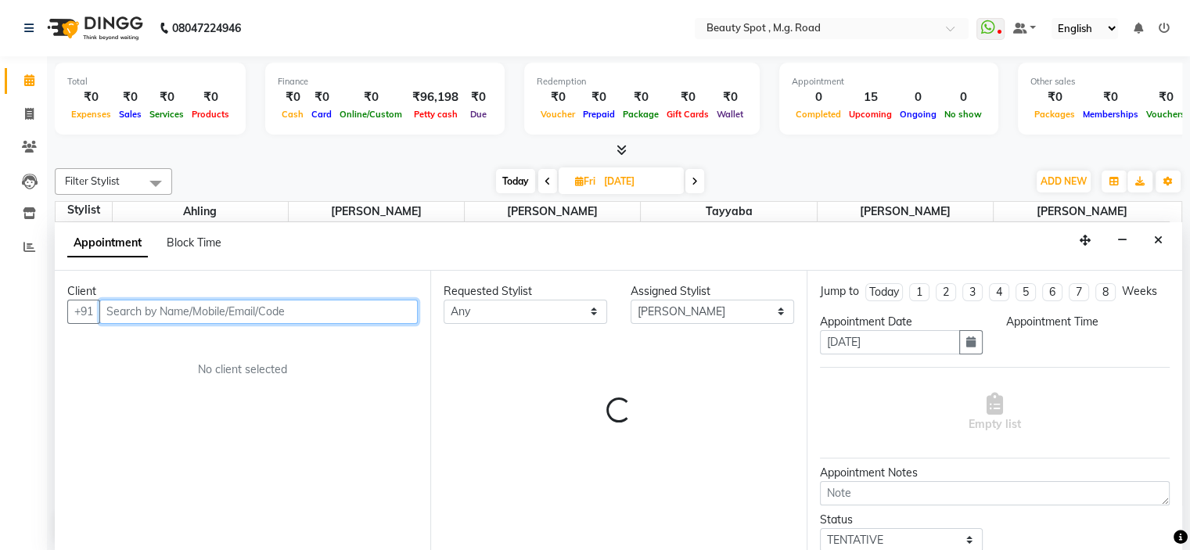
select select "960"
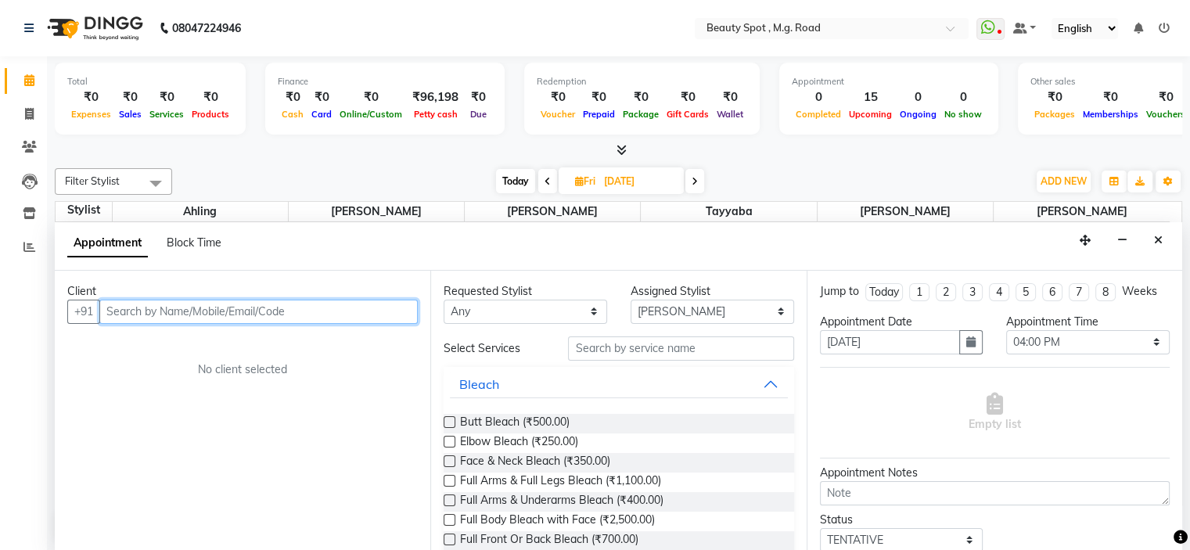
scroll to position [0, 0]
click at [205, 239] on span "Block Time" at bounding box center [194, 243] width 55 height 14
select select "71898"
select select "960"
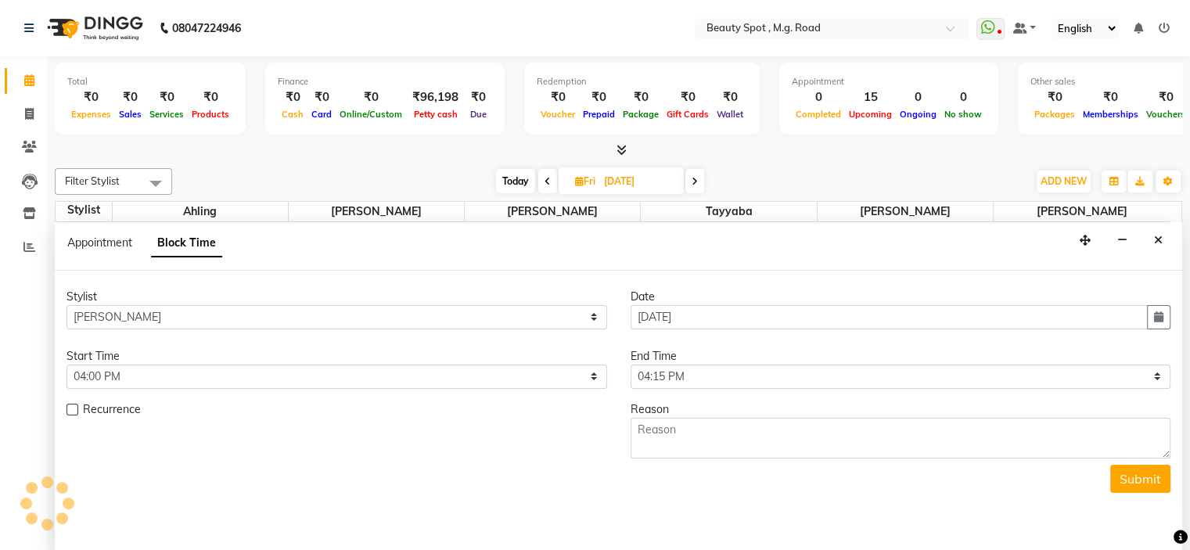
scroll to position [274, 0]
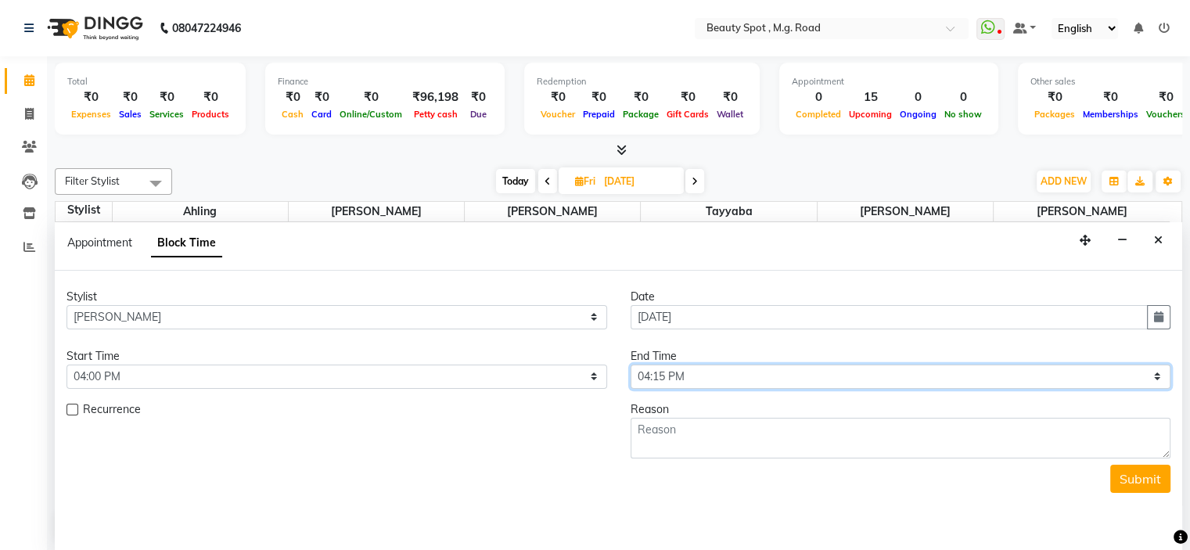
click at [696, 373] on select "Select 10:00 AM 10:15 AM 10:30 AM 10:45 AM 11:00 AM 11:15 AM 11:30 AM 11:45 AM …" at bounding box center [901, 377] width 541 height 24
select select "1020"
click at [631, 365] on select "Select 10:00 AM 10:15 AM 10:30 AM 10:45 AM 11:00 AM 11:15 AM 11:30 AM 11:45 AM …" at bounding box center [901, 377] width 541 height 24
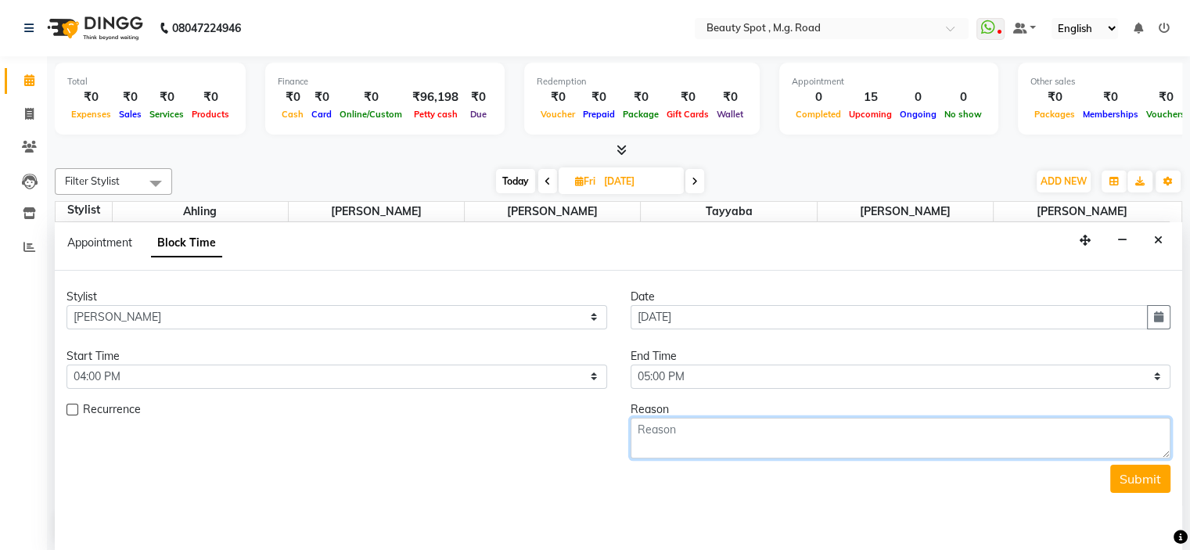
click at [729, 436] on textarea at bounding box center [901, 438] width 541 height 41
type textarea "interveiw"
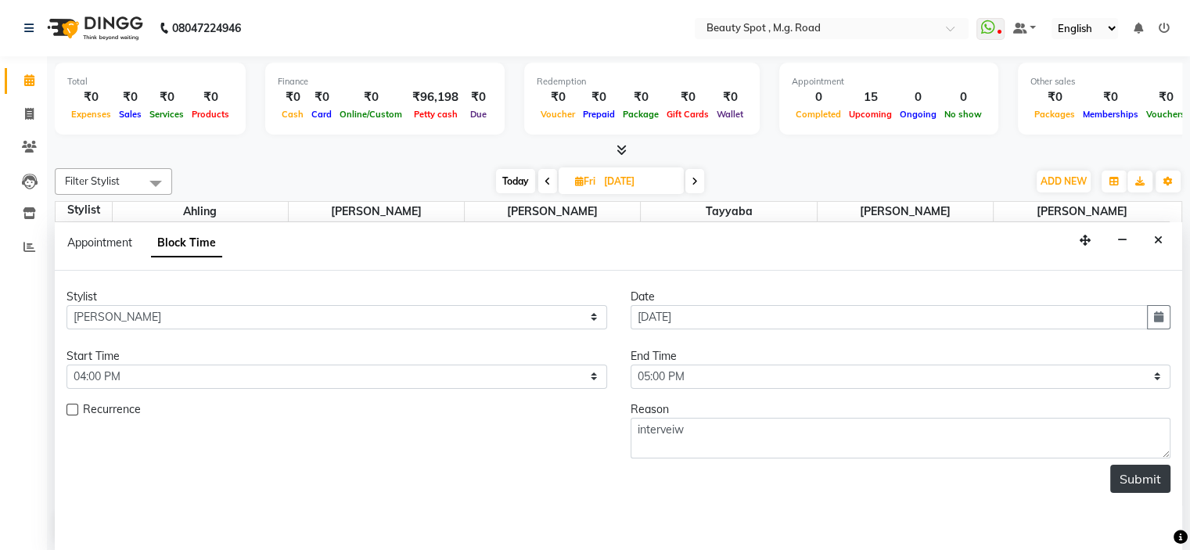
click at [1155, 478] on button "Submit" at bounding box center [1140, 479] width 60 height 28
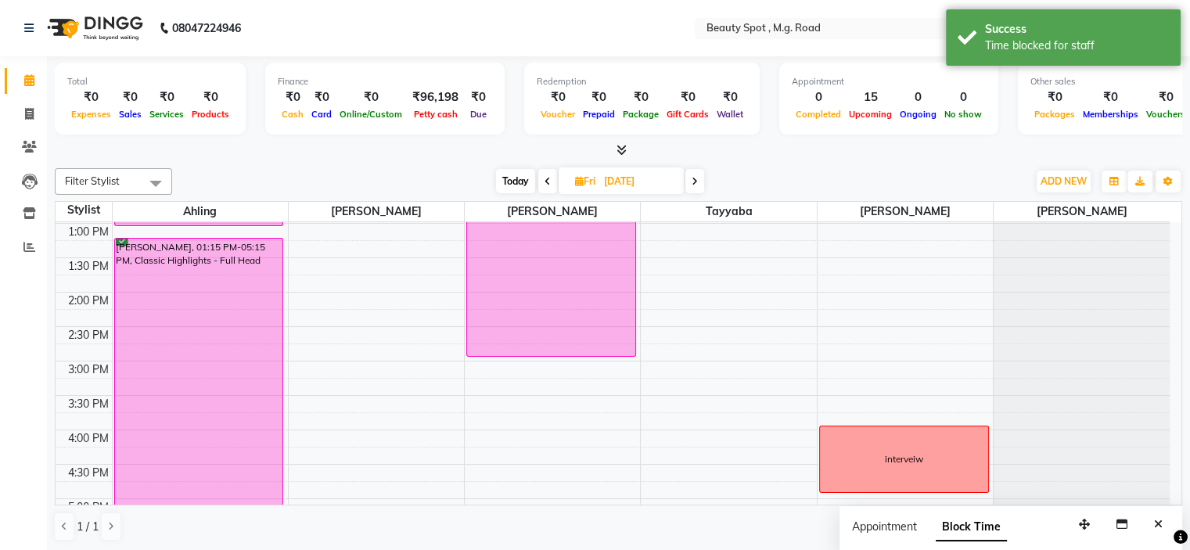
scroll to position [352, 0]
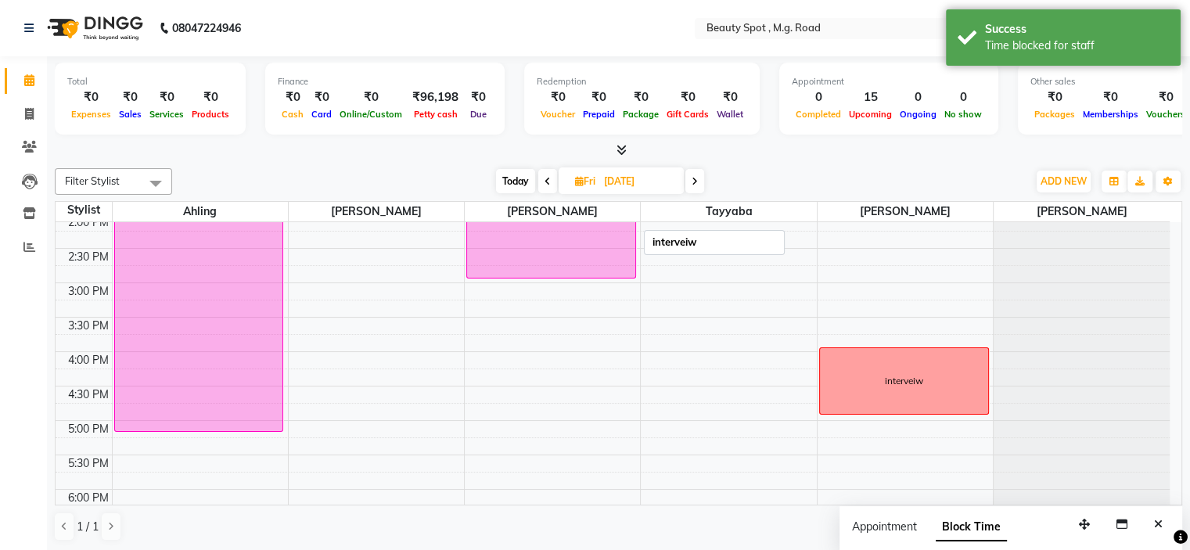
click at [890, 408] on div "interveiw" at bounding box center [904, 381] width 168 height 66
click at [873, 386] on div "interveiw" at bounding box center [904, 381] width 168 height 66
click at [905, 364] on div "interveiw" at bounding box center [904, 381] width 168 height 66
click at [885, 383] on div "interveiw" at bounding box center [904, 381] width 38 height 14
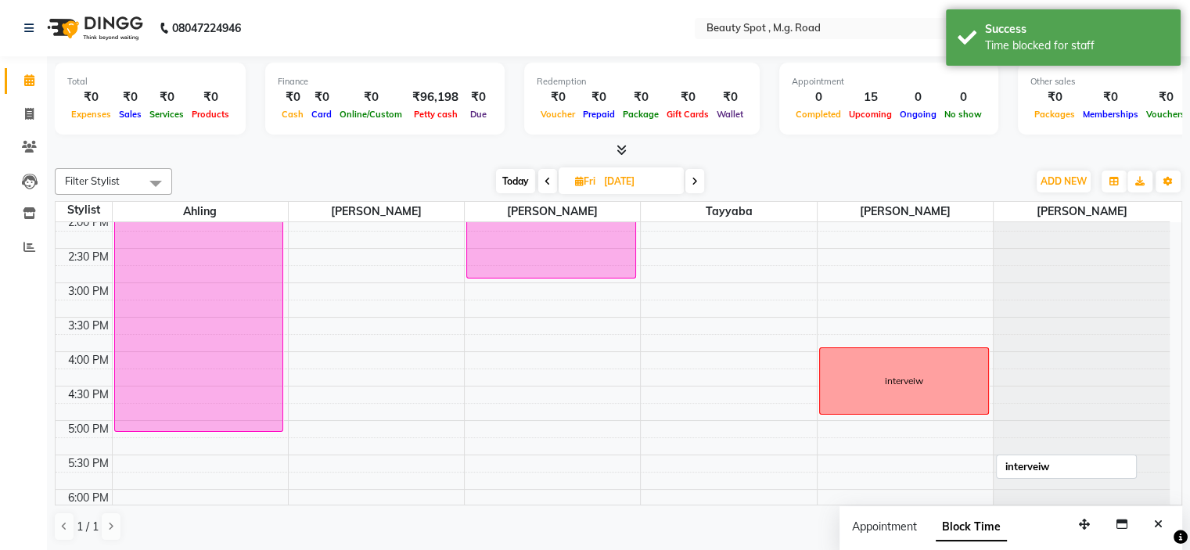
click at [872, 380] on div "interveiw" at bounding box center [904, 381] width 168 height 66
click at [864, 369] on div "interveiw" at bounding box center [904, 381] width 168 height 66
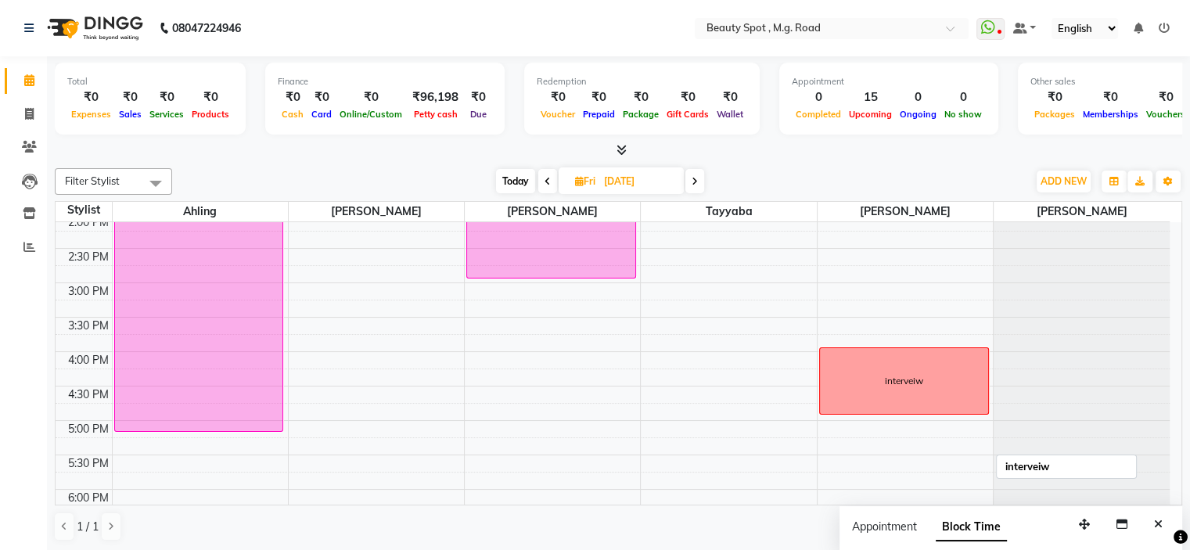
click at [853, 367] on div "interveiw" at bounding box center [904, 381] width 168 height 66
click at [885, 378] on div "interveiw" at bounding box center [904, 381] width 38 height 14
click at [851, 370] on div "interveiw" at bounding box center [904, 381] width 168 height 66
click at [866, 389] on div "interveiw" at bounding box center [904, 381] width 168 height 66
click at [861, 398] on div "interveiw" at bounding box center [904, 381] width 168 height 66
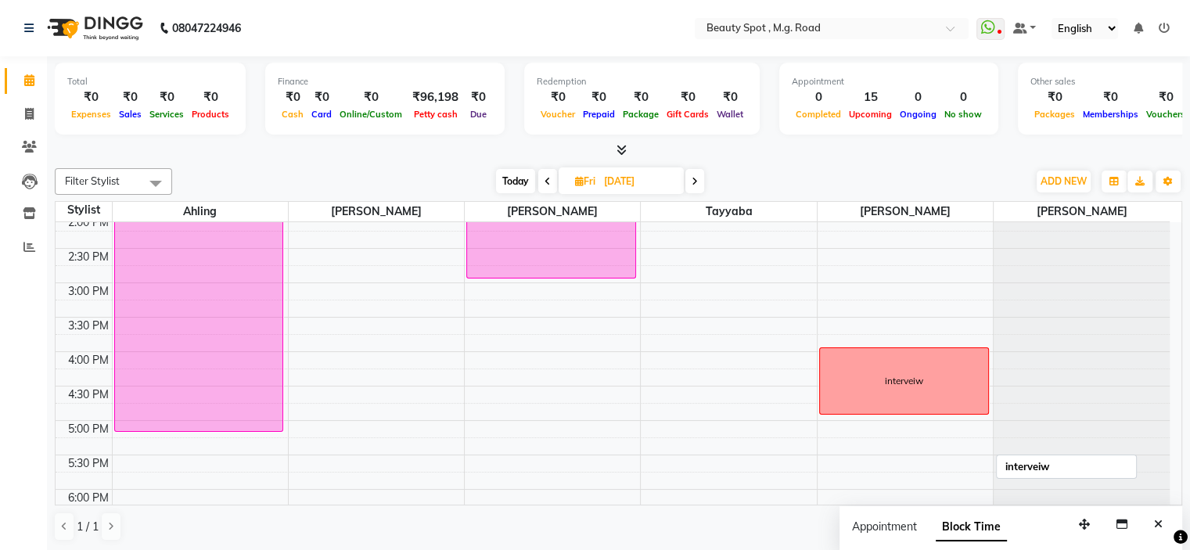
click at [876, 389] on div "interveiw" at bounding box center [904, 381] width 168 height 66
click at [970, 528] on span "Block Time" at bounding box center [971, 527] width 71 height 28
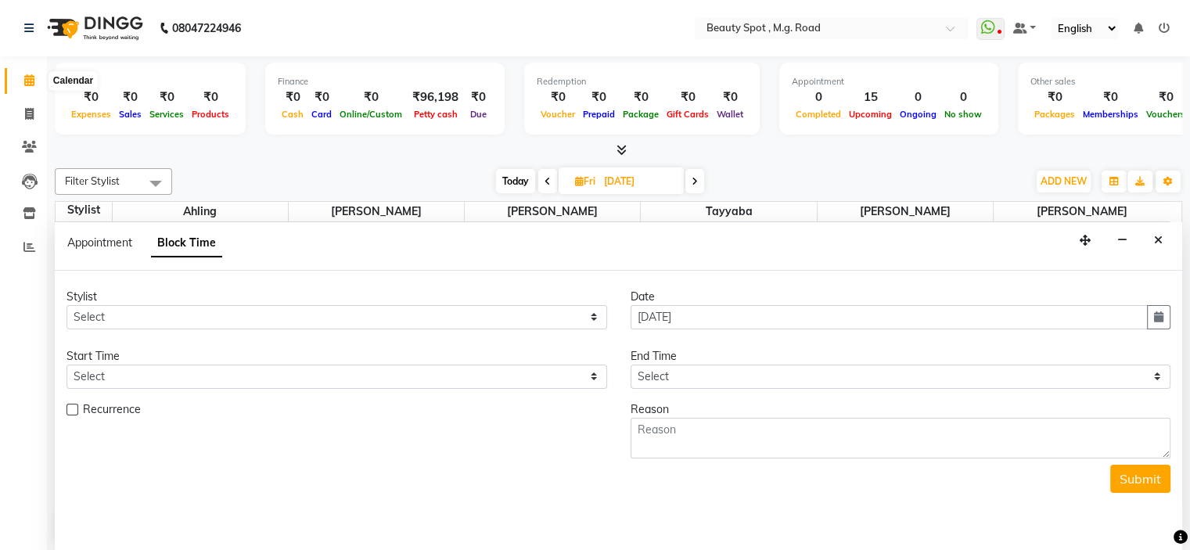
click at [29, 81] on icon at bounding box center [29, 80] width 10 height 12
click at [29, 82] on icon at bounding box center [29, 80] width 10 height 12
click at [27, 81] on icon at bounding box center [29, 80] width 10 height 12
click at [41, 77] on span at bounding box center [29, 81] width 27 height 18
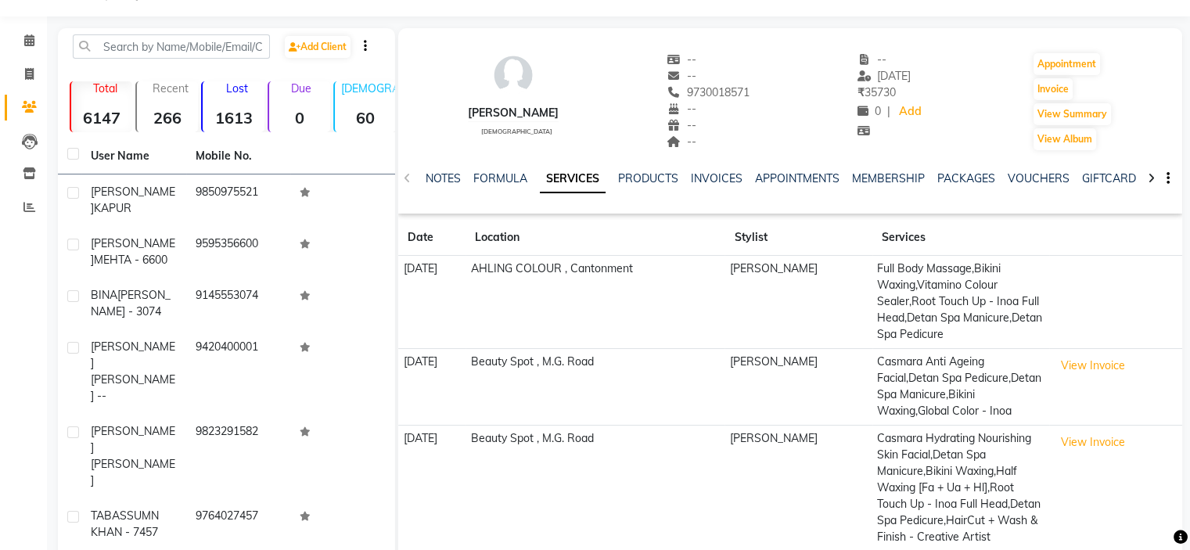
scroll to position [78, 0]
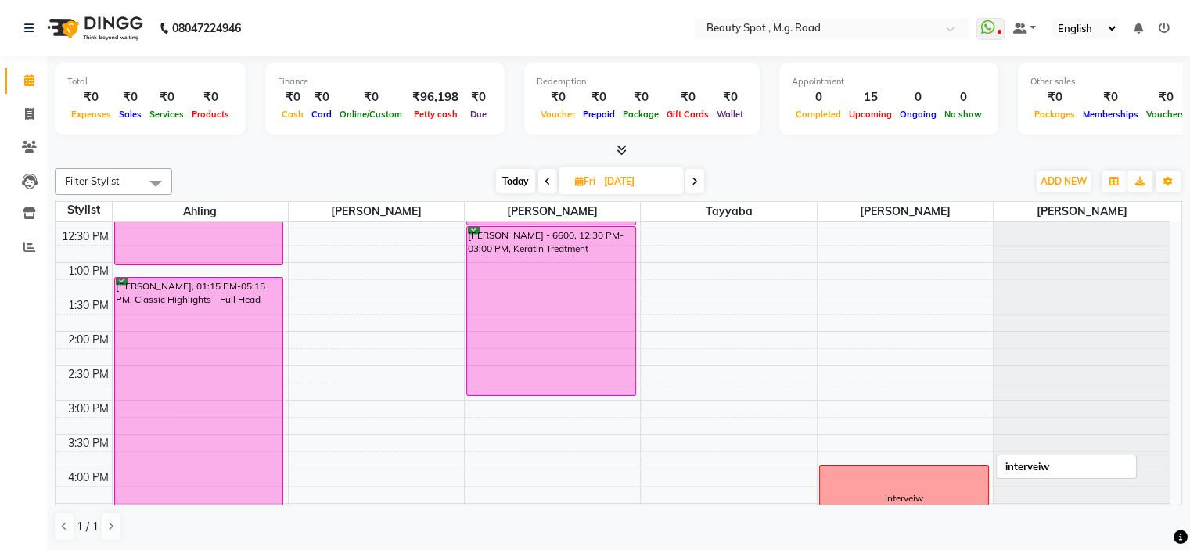
click at [890, 485] on div "interveiw" at bounding box center [904, 499] width 168 height 66
click at [889, 482] on div "interveiw" at bounding box center [904, 499] width 168 height 66
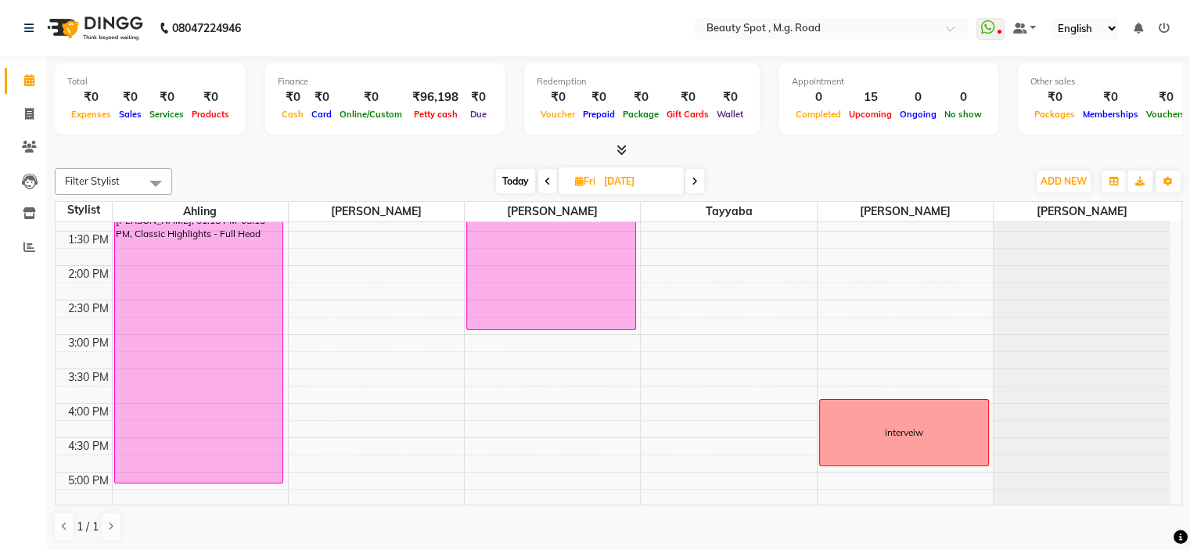
scroll to position [391, 0]
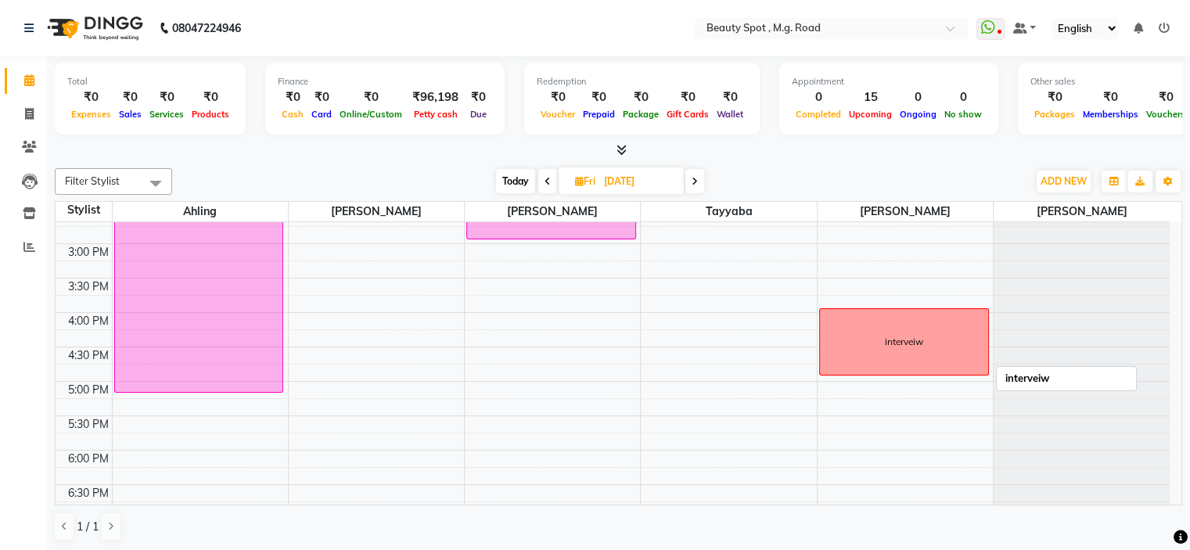
click at [854, 351] on div "interveiw" at bounding box center [904, 342] width 168 height 66
click at [953, 331] on div "interveiw" at bounding box center [904, 342] width 168 height 66
click at [952, 363] on div "interveiw" at bounding box center [904, 342] width 168 height 66
click at [1005, 387] on span "Edit Block Time" at bounding box center [1026, 393] width 75 height 16
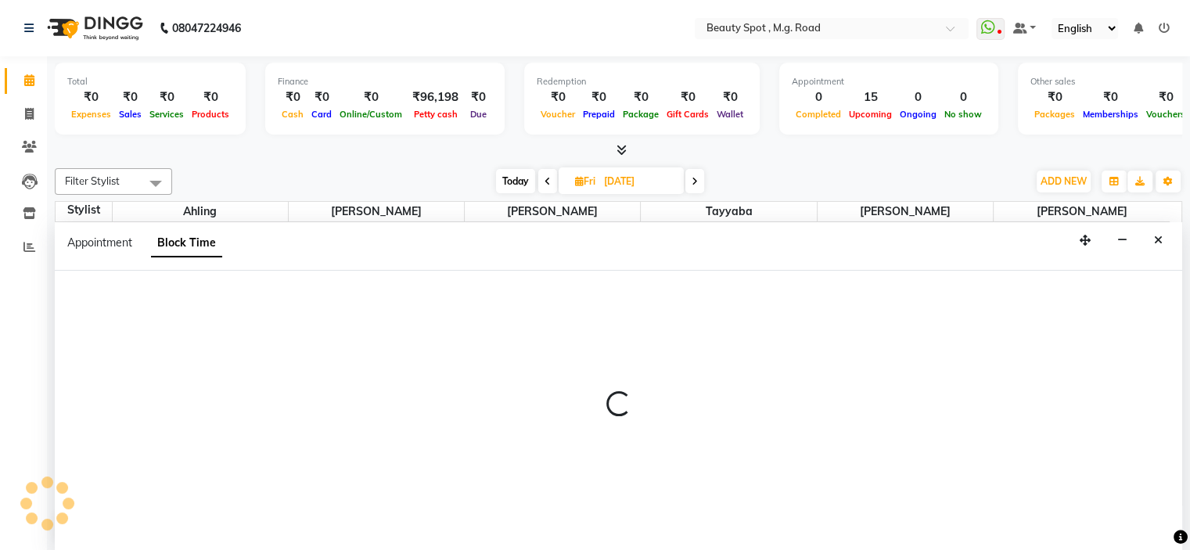
scroll to position [0, 0]
select select "71898"
select select "960"
select select "1020"
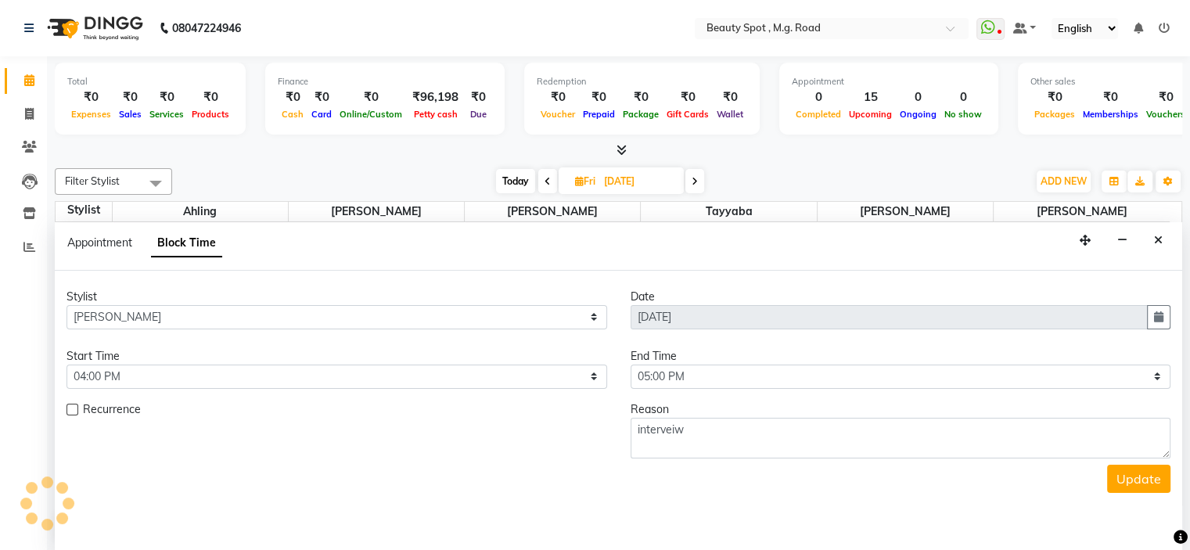
scroll to position [274, 0]
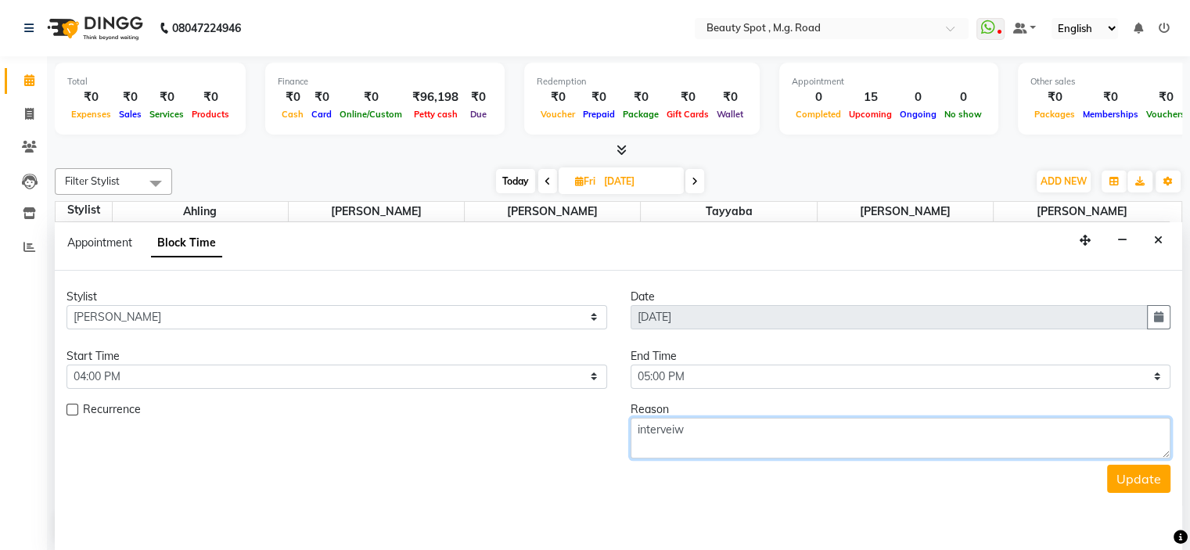
click at [706, 433] on textarea "interveiw" at bounding box center [901, 438] width 541 height 41
type textarea "interveiw [PERSON_NAME]"
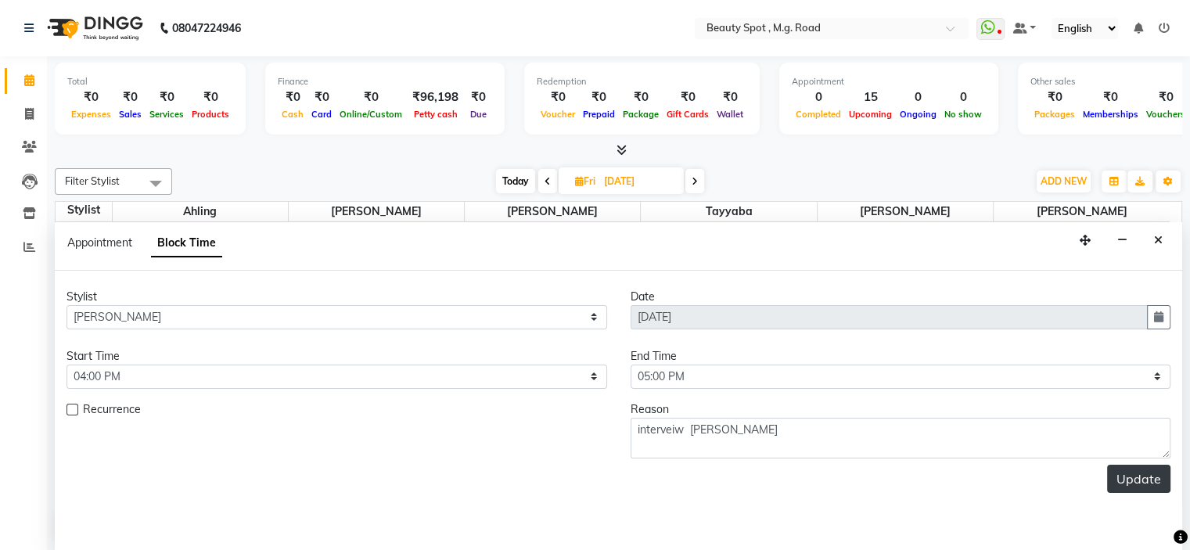
click at [1134, 482] on button "Update" at bounding box center [1138, 479] width 63 height 28
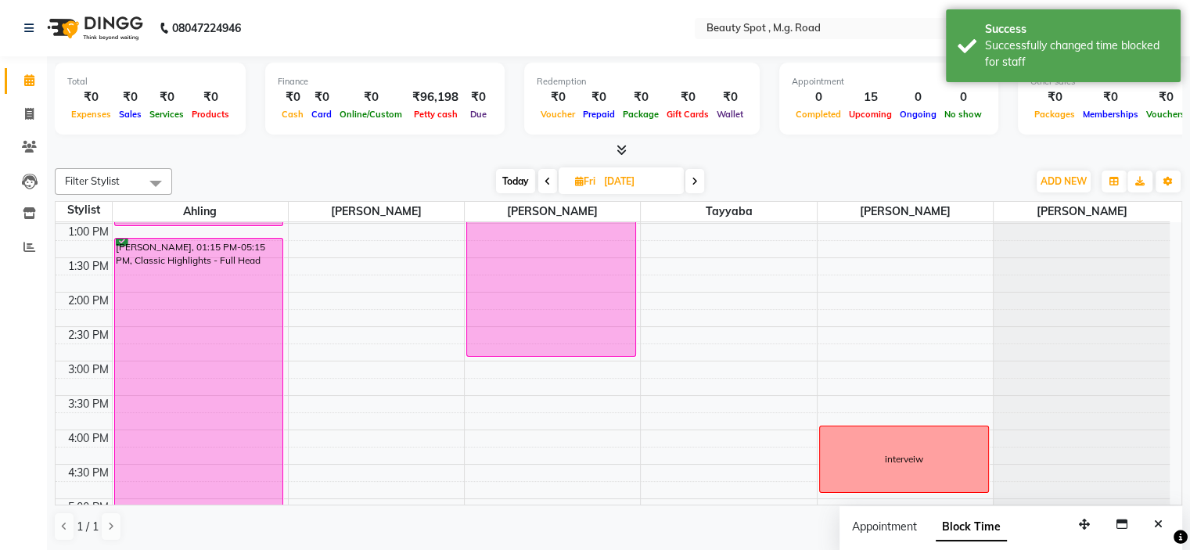
scroll to position [352, 0]
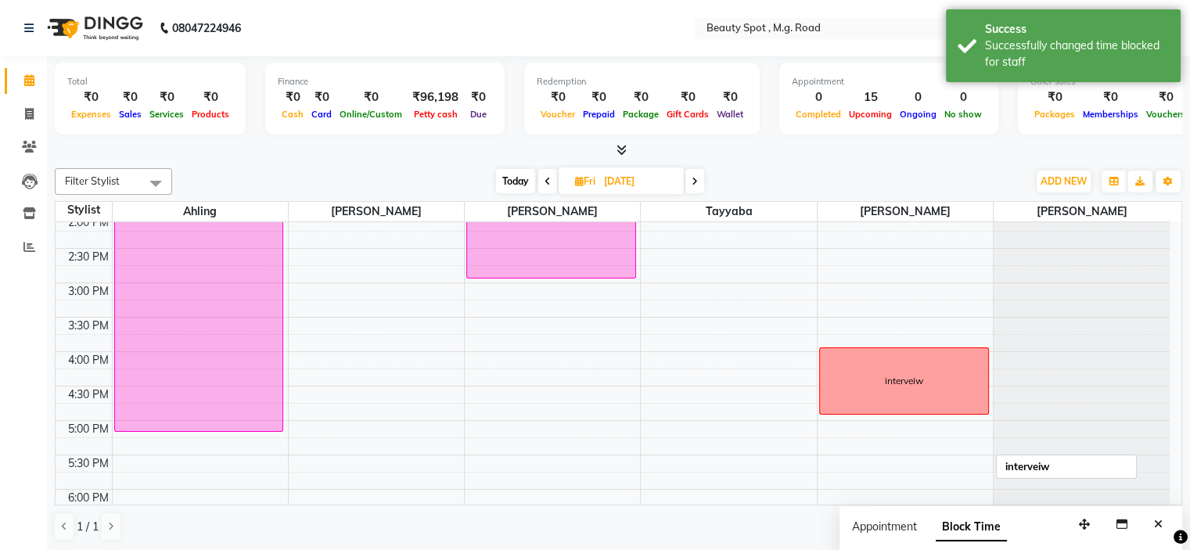
click at [948, 383] on div "interveiw" at bounding box center [904, 381] width 168 height 66
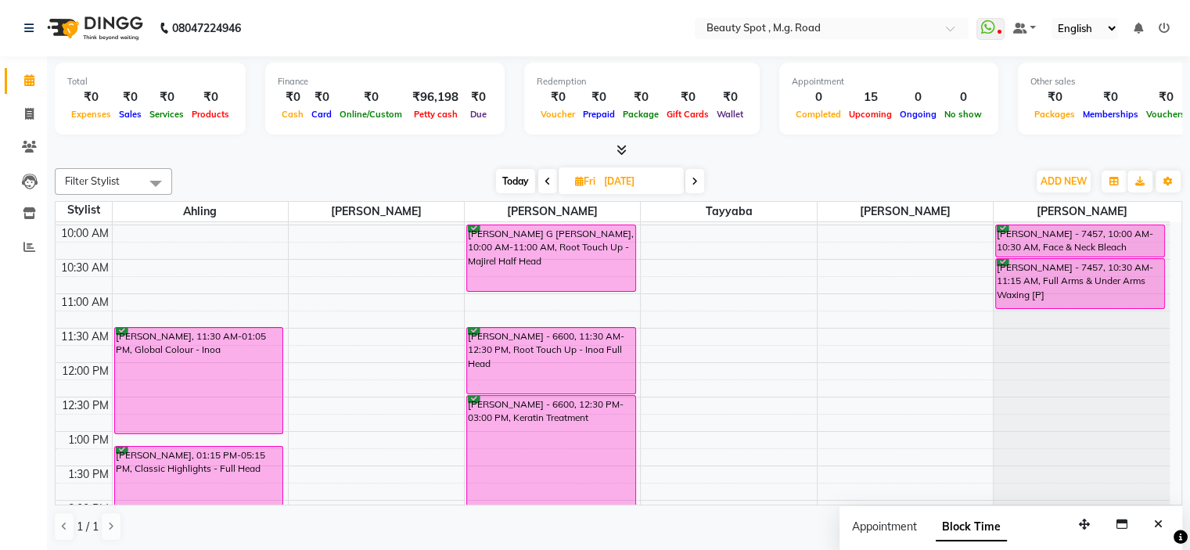
scroll to position [0, 0]
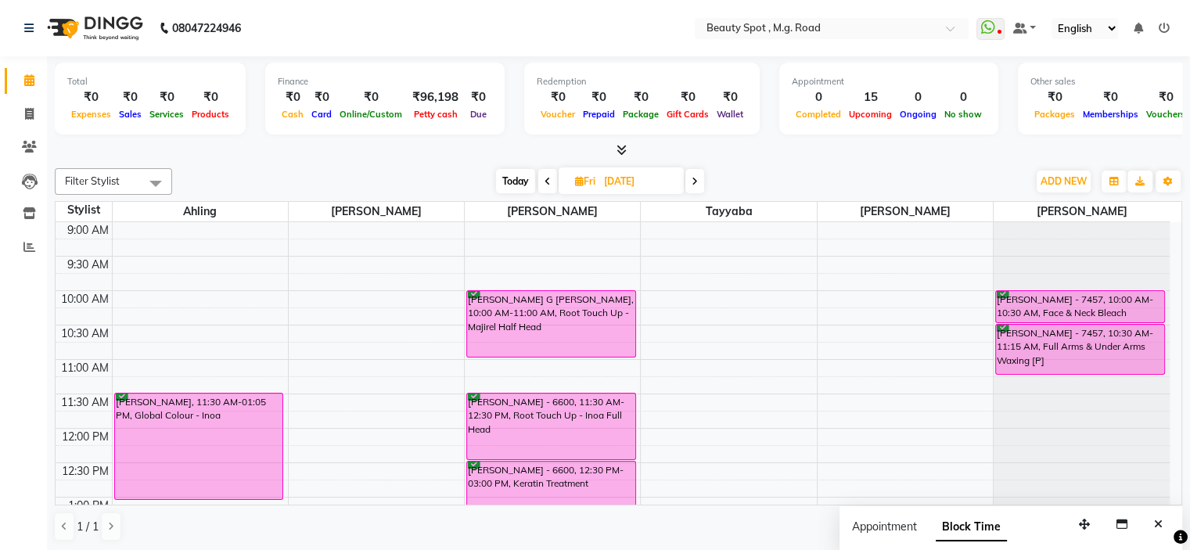
click at [520, 182] on span "Today" at bounding box center [515, 181] width 39 height 24
type input "[DATE]"
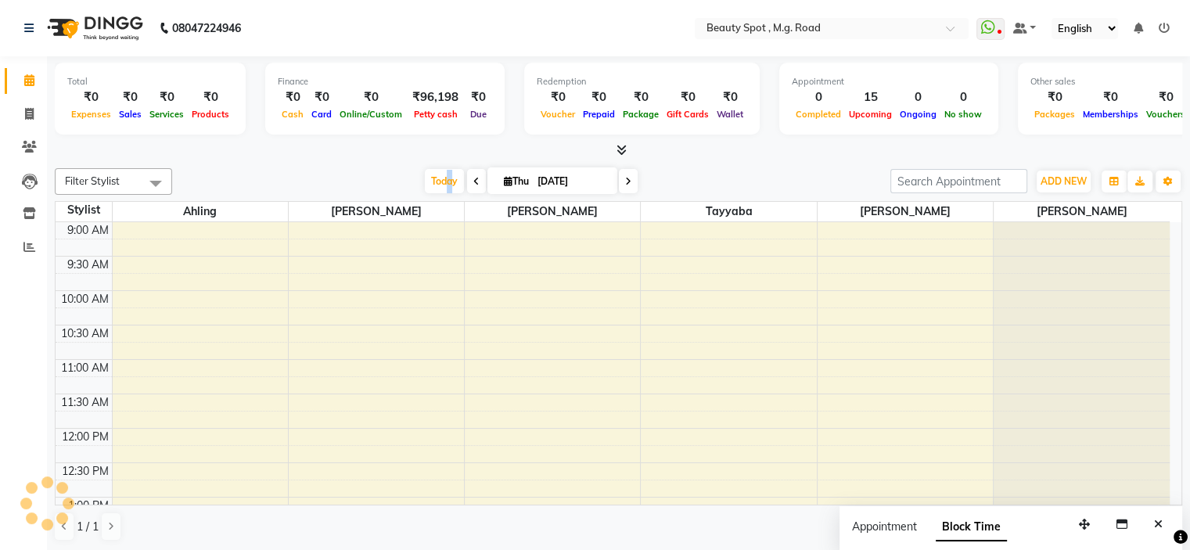
scroll to position [274, 0]
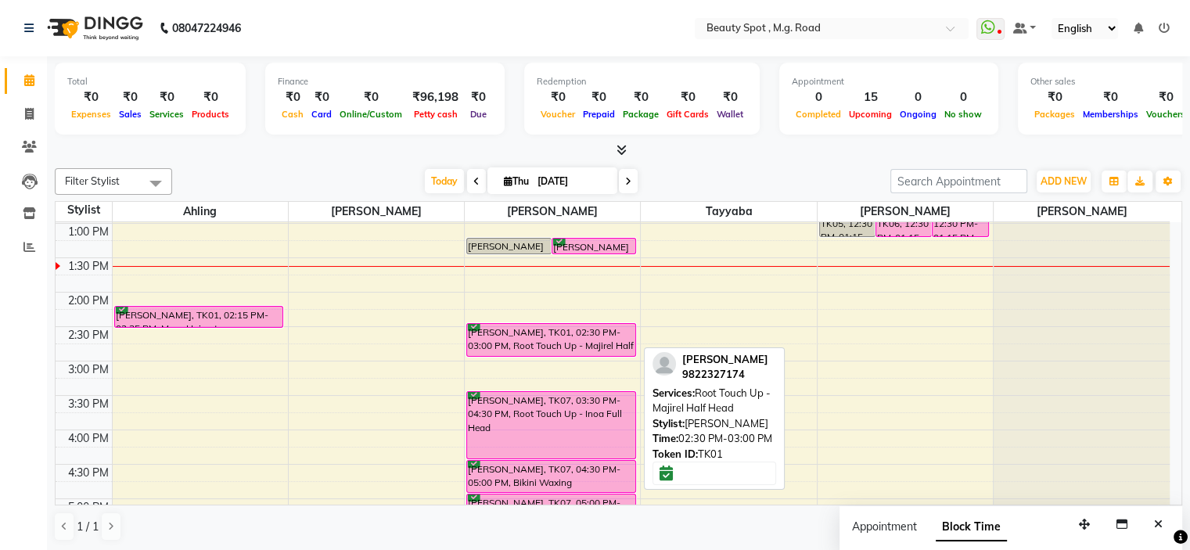
click at [554, 337] on div "[PERSON_NAME], TK01, 02:30 PM-03:00 PM, Root Touch Up - Majirel Half Head" at bounding box center [551, 340] width 168 height 32
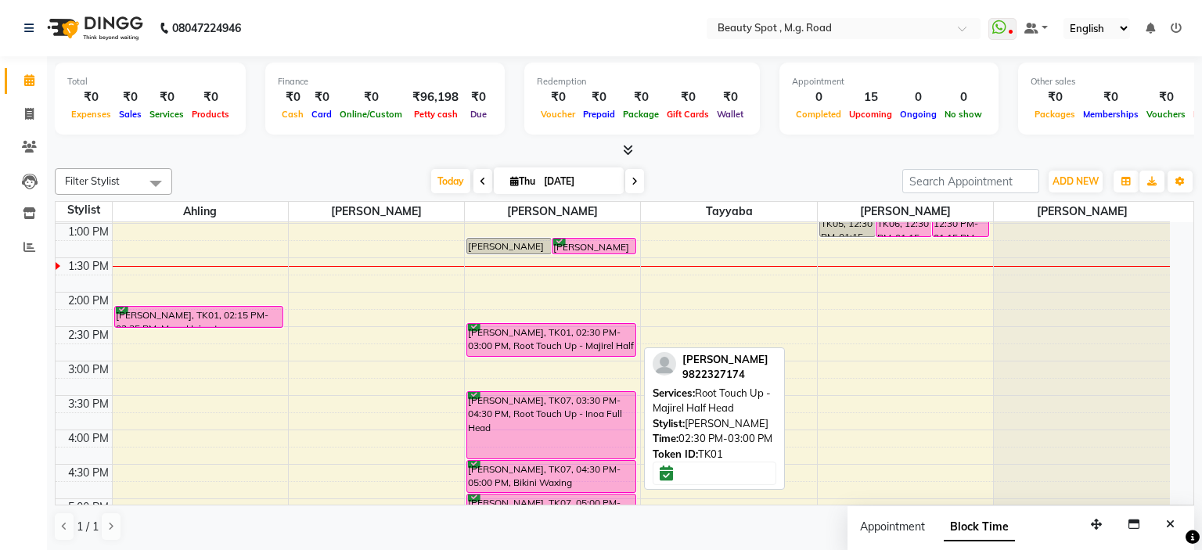
select select "6"
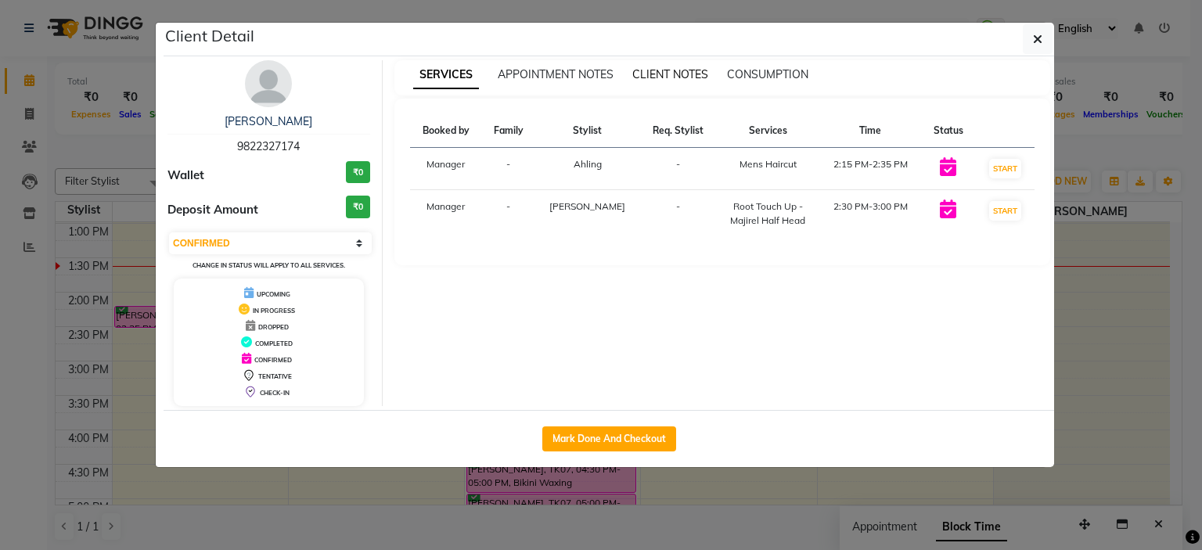
click at [651, 74] on span "CLIENT NOTES" at bounding box center [670, 74] width 76 height 14
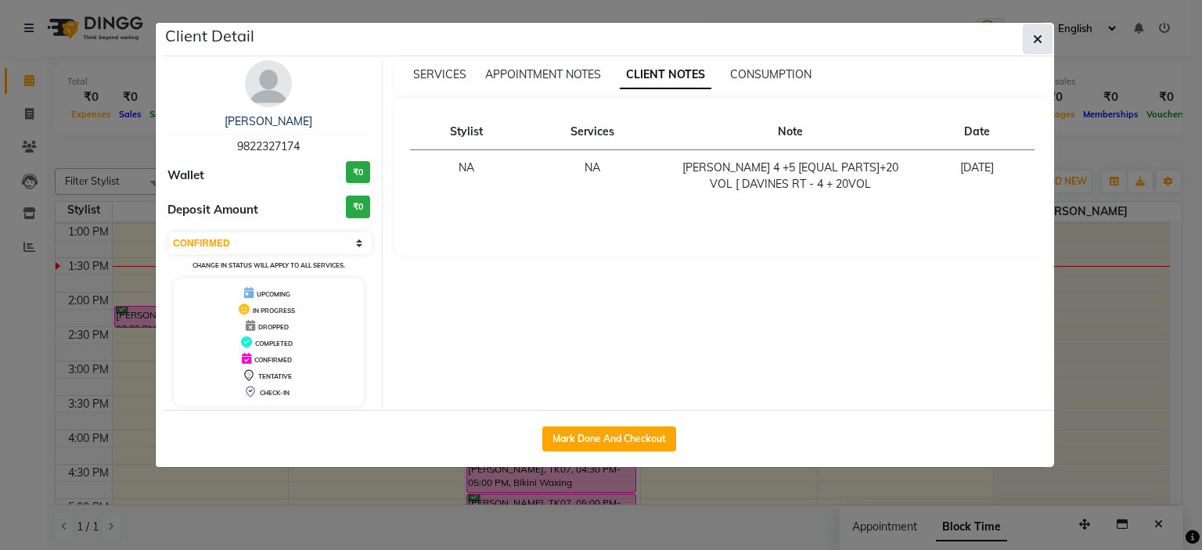
click at [1045, 40] on button "button" at bounding box center [1038, 39] width 30 height 30
